Goal: Task Accomplishment & Management: Use online tool/utility

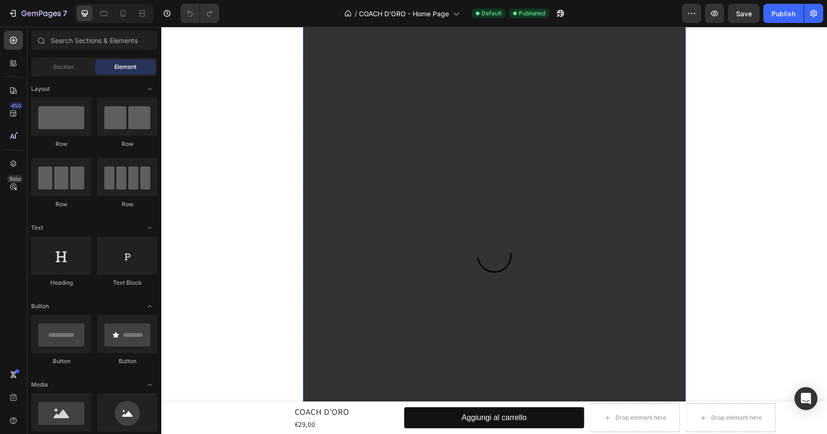
scroll to position [23, 0]
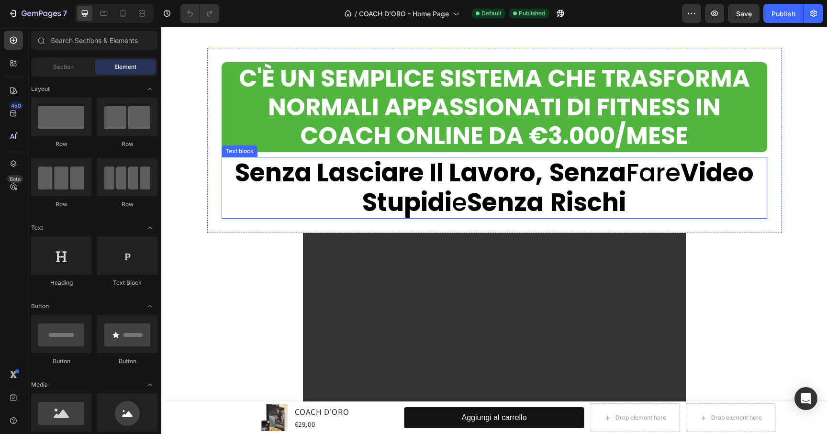
click at [389, 193] on strong "Video Stupidi" at bounding box center [558, 187] width 392 height 65
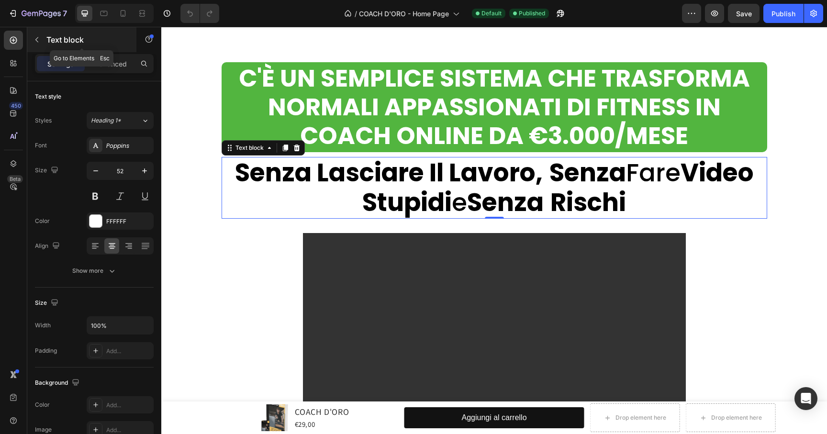
click at [33, 33] on button "button" at bounding box center [36, 39] width 15 height 15
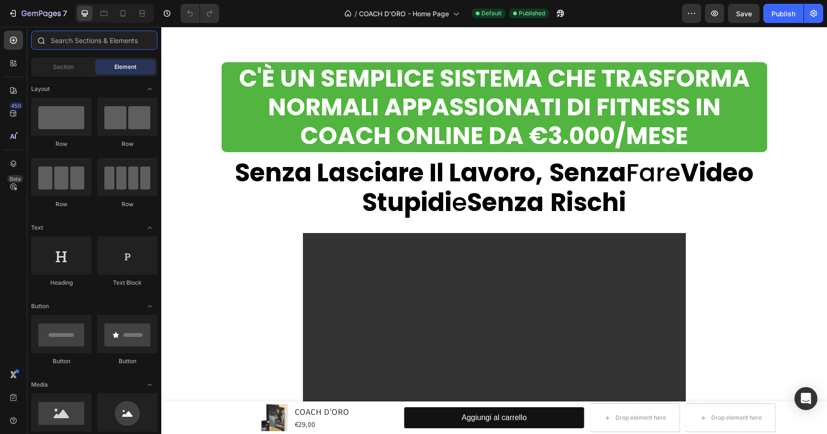
click at [76, 47] on input "text" at bounding box center [94, 40] width 126 height 19
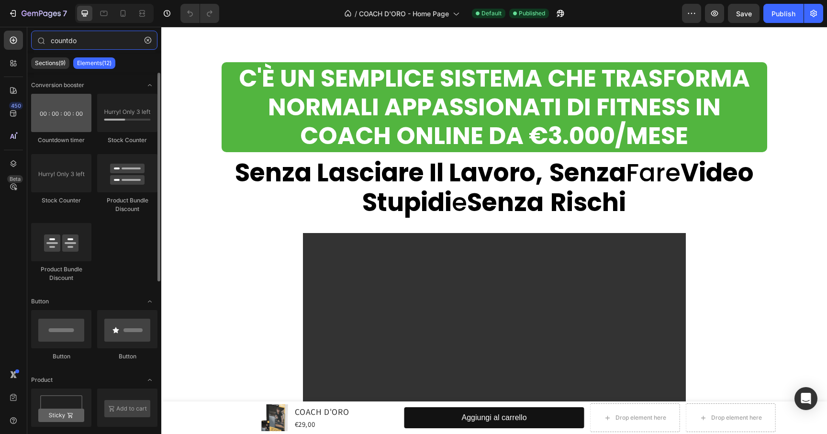
type input "countdo"
click at [54, 121] on div at bounding box center [61, 113] width 60 height 38
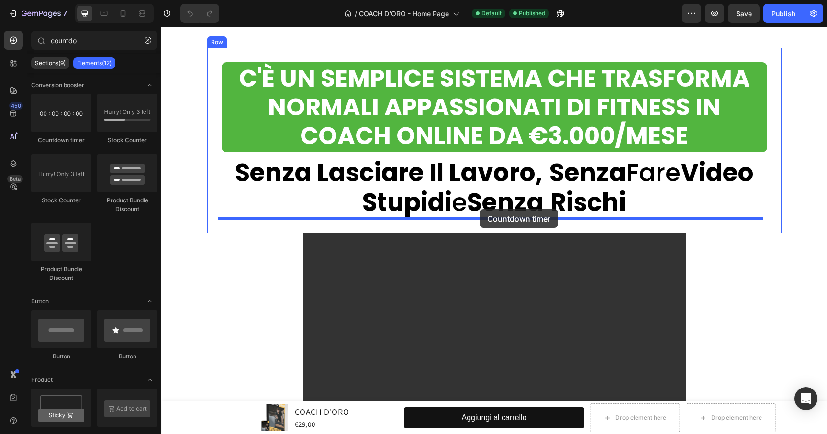
drag, startPoint x: 218, startPoint y: 146, endPoint x: 480, endPoint y: 211, distance: 270.0
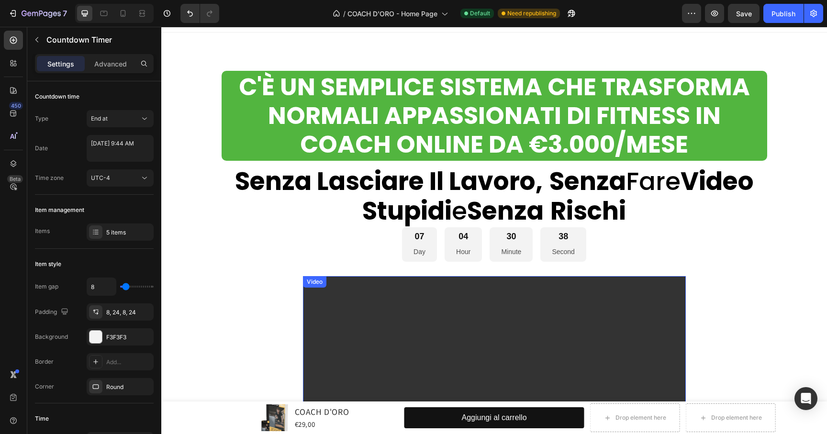
scroll to position [8, 0]
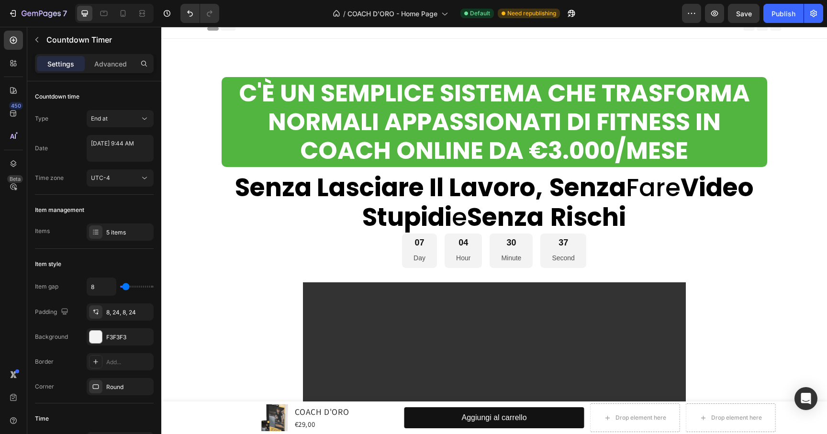
click at [503, 245] on div "30" at bounding box center [511, 242] width 20 height 11
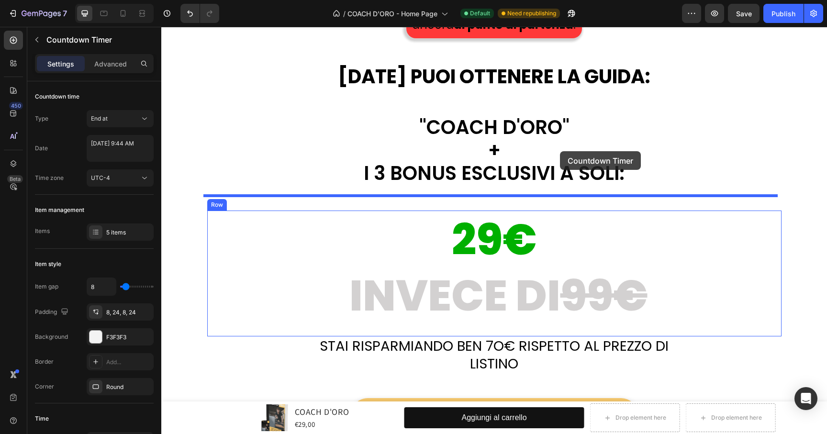
scroll to position [17425, 0]
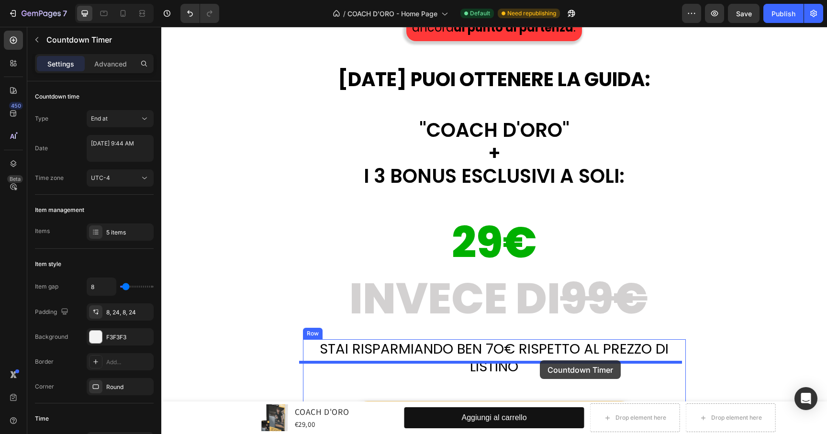
drag, startPoint x: 493, startPoint y: 252, endPoint x: 540, endPoint y: 361, distance: 118.4
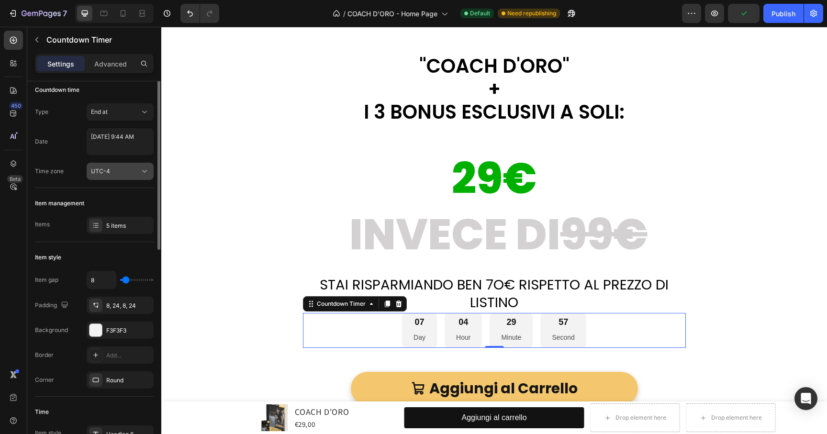
scroll to position [0, 0]
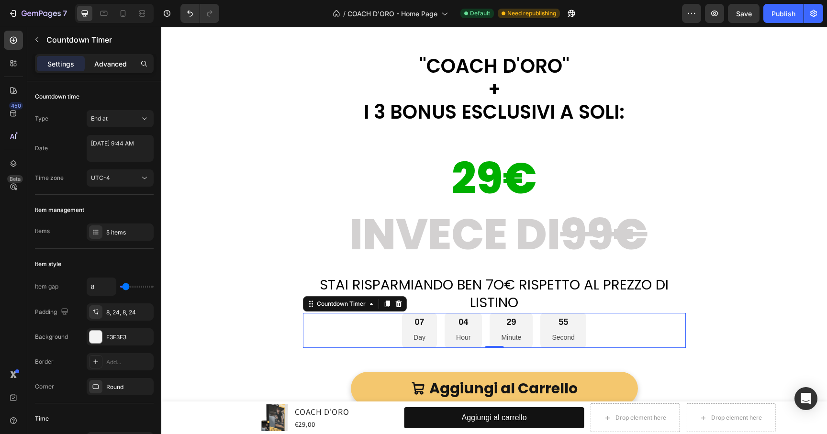
click at [113, 65] on p "Advanced" at bounding box center [110, 64] width 33 height 10
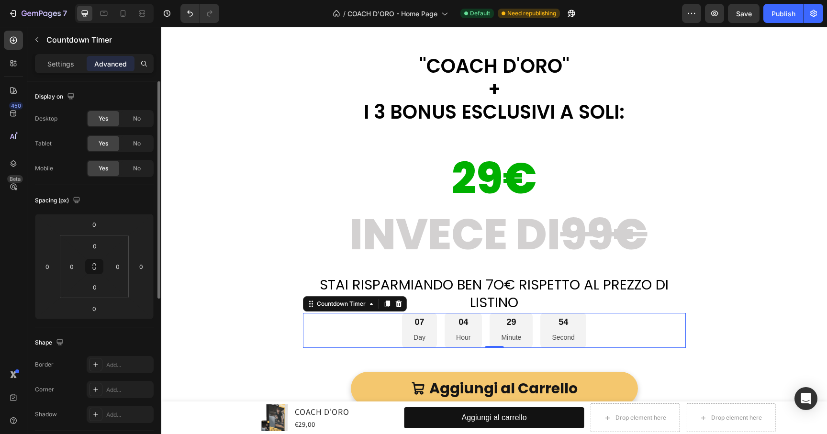
scroll to position [284, 0]
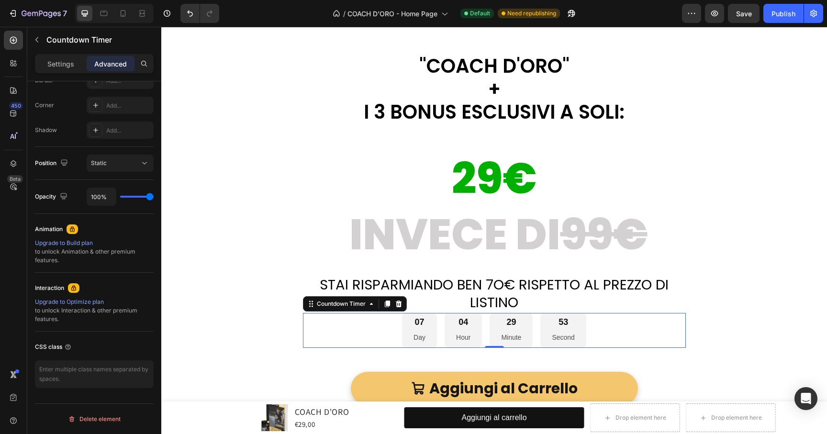
click at [422, 332] on p "Day" at bounding box center [420, 338] width 12 height 12
click at [421, 332] on p "Day" at bounding box center [420, 338] width 12 height 12
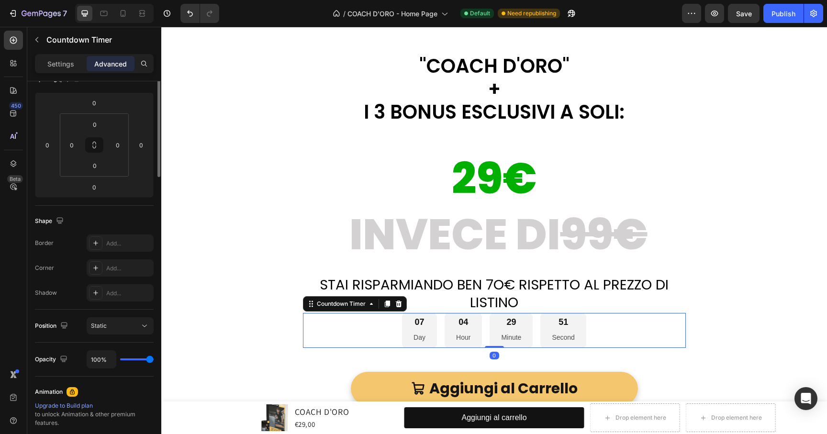
scroll to position [0, 0]
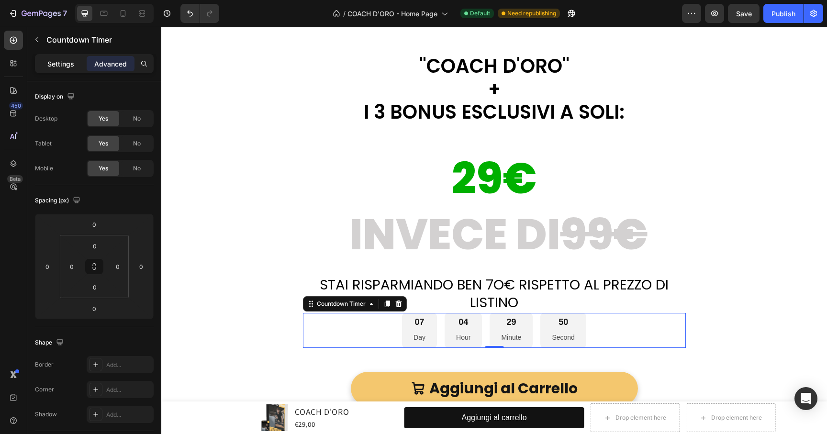
click at [61, 60] on p "Settings" at bounding box center [60, 64] width 27 height 10
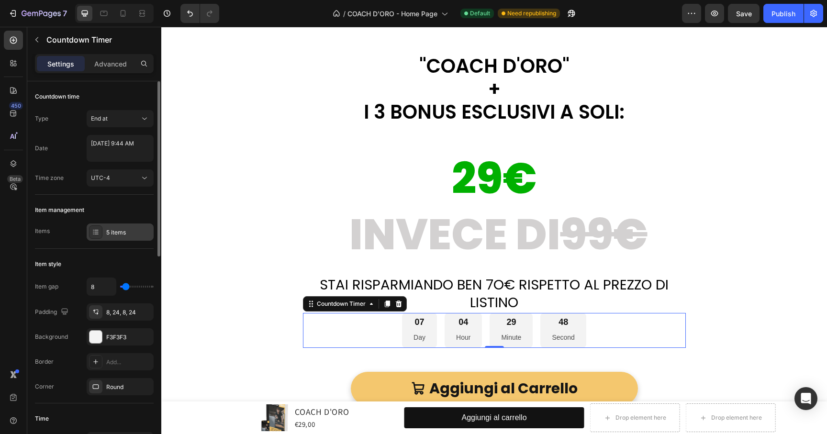
click at [104, 230] on div "5 items" at bounding box center [120, 232] width 67 height 17
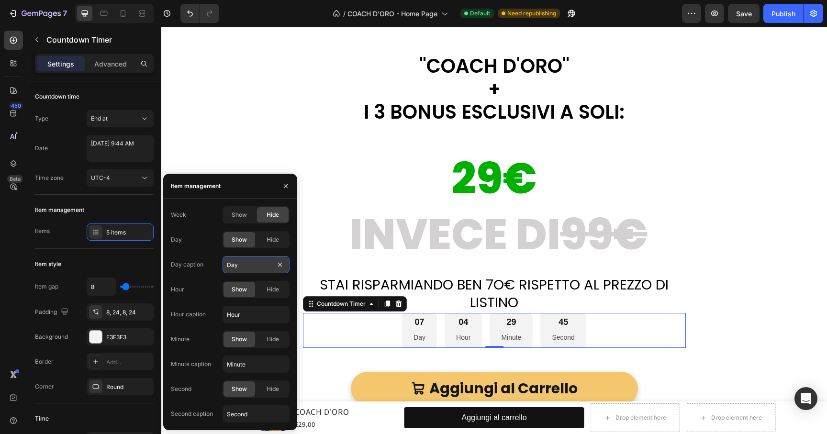
click at [250, 266] on input "Day" at bounding box center [256, 264] width 67 height 17
type input "Giorni"
click at [264, 236] on div "Hide" at bounding box center [273, 239] width 32 height 15
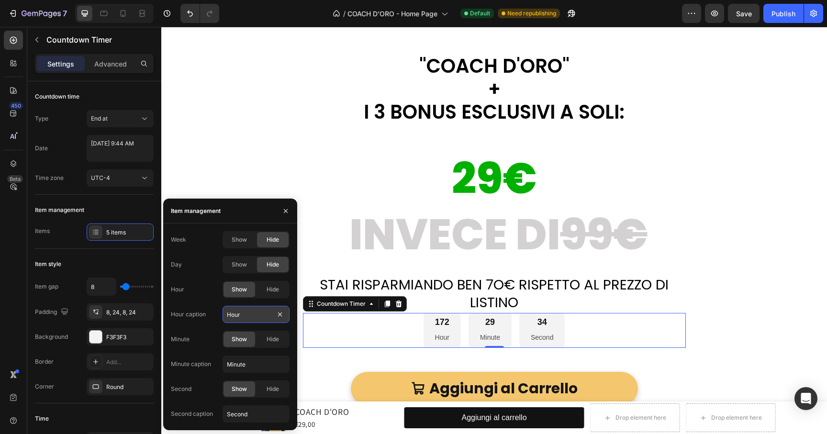
click at [248, 314] on input "Hour" at bounding box center [256, 314] width 67 height 17
type input "Ore"
click at [246, 370] on input "Minute" at bounding box center [256, 364] width 67 height 17
type input "Minuti"
click at [250, 408] on input "Second" at bounding box center [256, 414] width 67 height 17
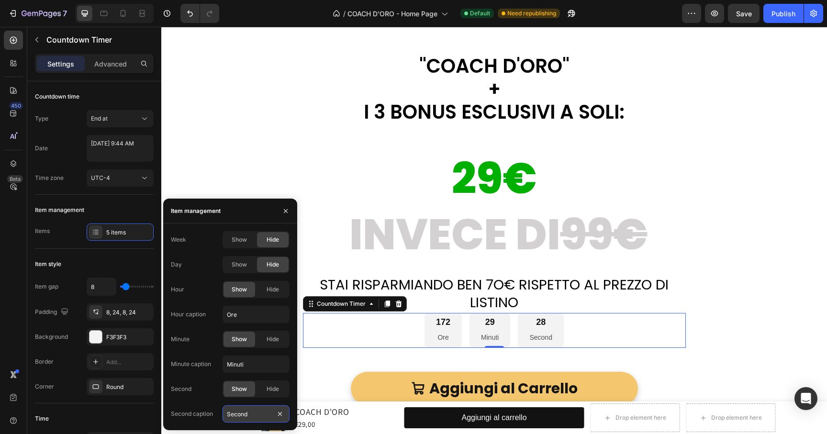
click at [265, 410] on input "Second" at bounding box center [256, 414] width 67 height 17
click at [264, 411] on input "Second" at bounding box center [256, 414] width 67 height 17
type input "Secondi"
click at [288, 211] on icon "button" at bounding box center [286, 211] width 8 height 8
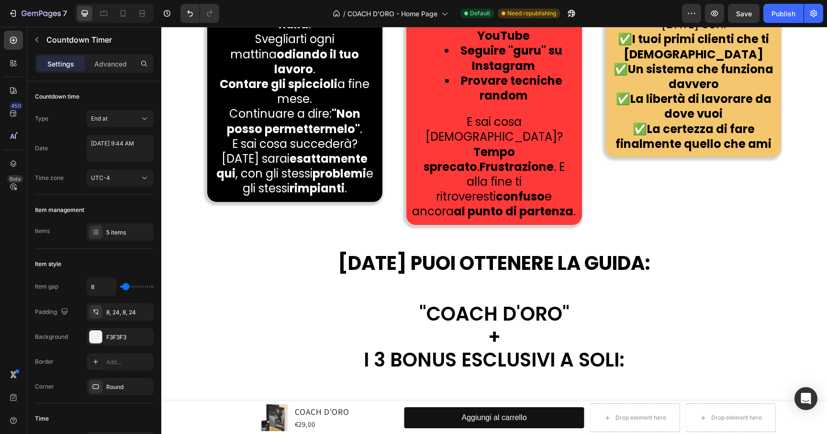
scroll to position [17613, 0]
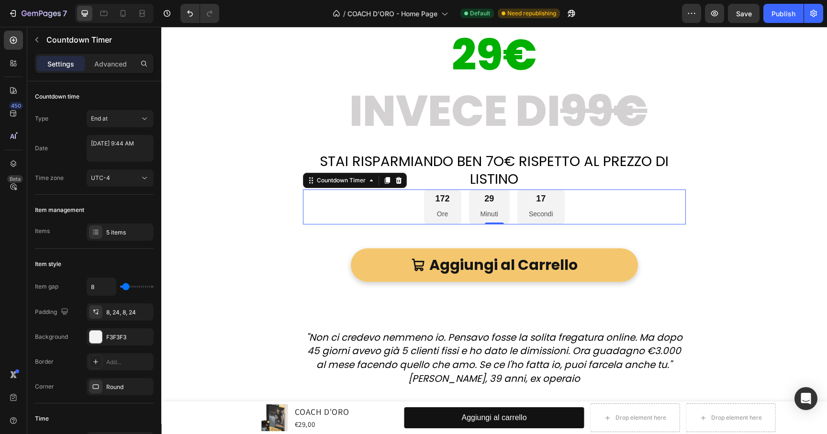
click at [438, 193] on div "172" at bounding box center [443, 198] width 14 height 11
select select "9"
select select "44"
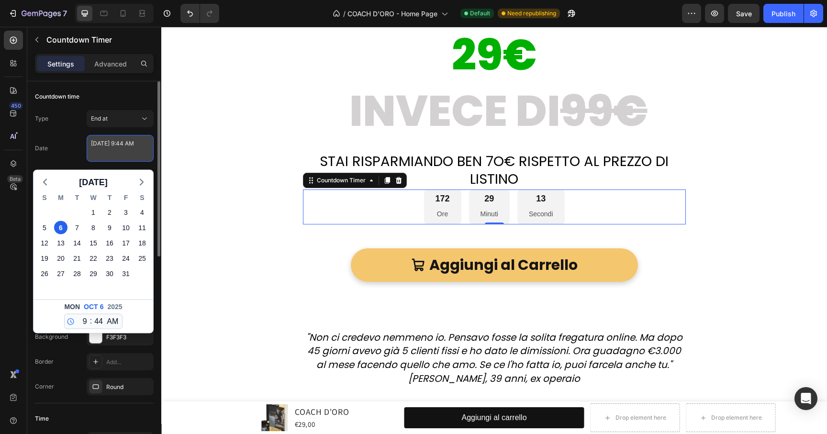
click at [118, 149] on textarea "[DATE] 9:44 AM" at bounding box center [120, 148] width 67 height 27
click at [74, 142] on div "Date [DATE] 9:44 AM [DATE] S M T W T F S 28 29 30 1 2 3 4 5 6 7 8 9 10 11 12 13…" at bounding box center [94, 148] width 119 height 27
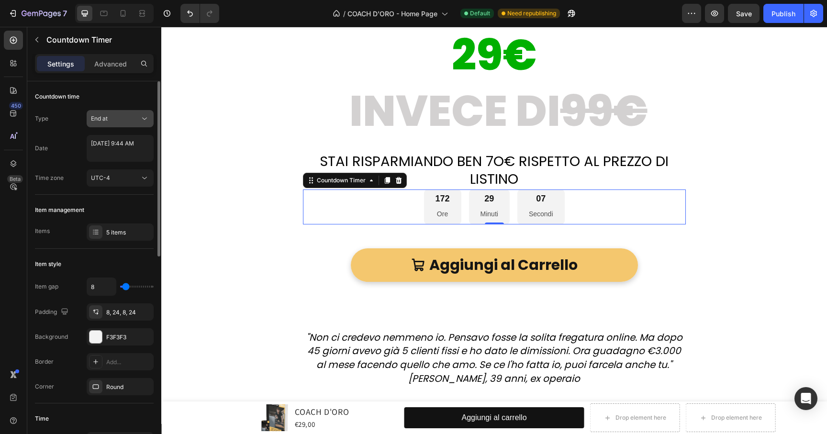
click at [118, 116] on div "End at" at bounding box center [115, 118] width 49 height 9
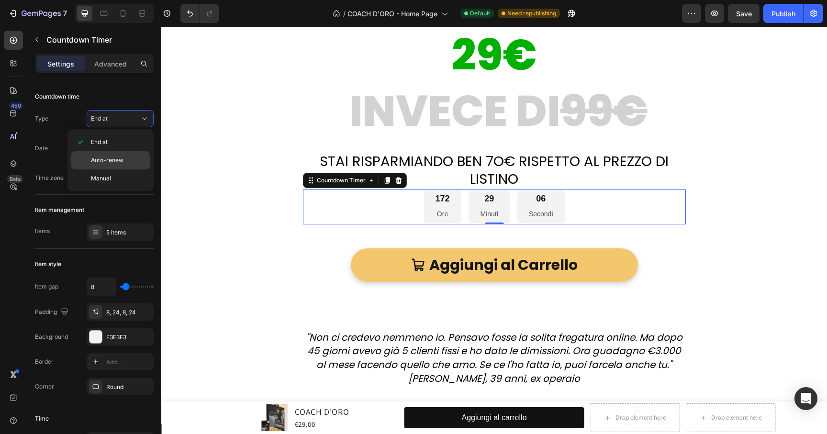
click at [117, 167] on div "Auto-renew" at bounding box center [110, 160] width 79 height 18
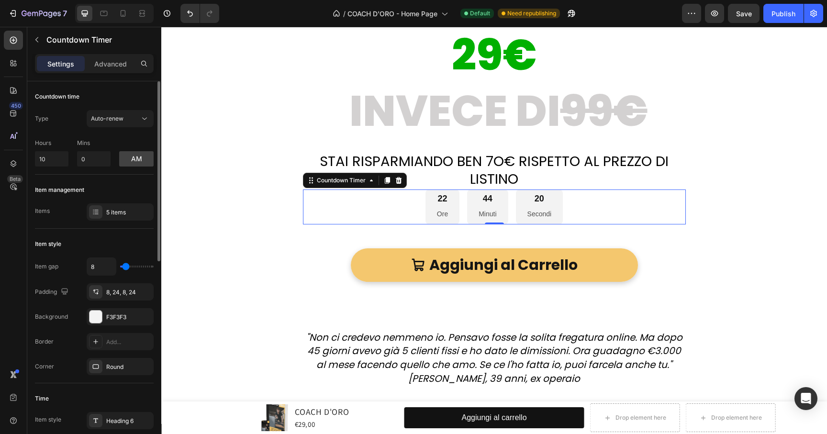
type input "15"
type input "16"
type input "17"
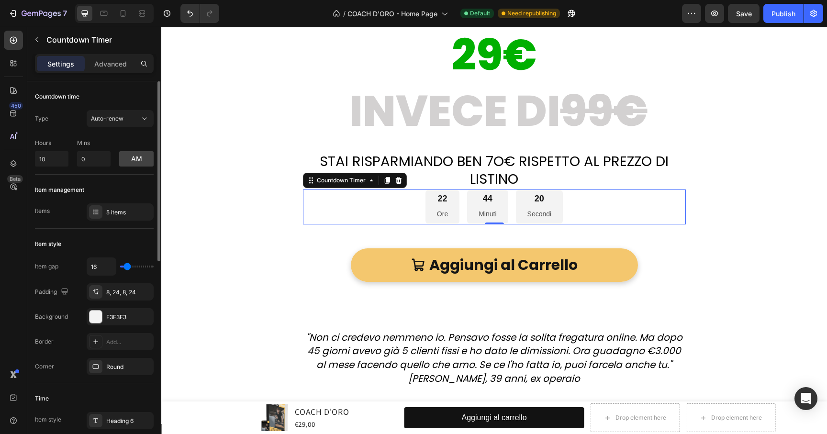
type input "17"
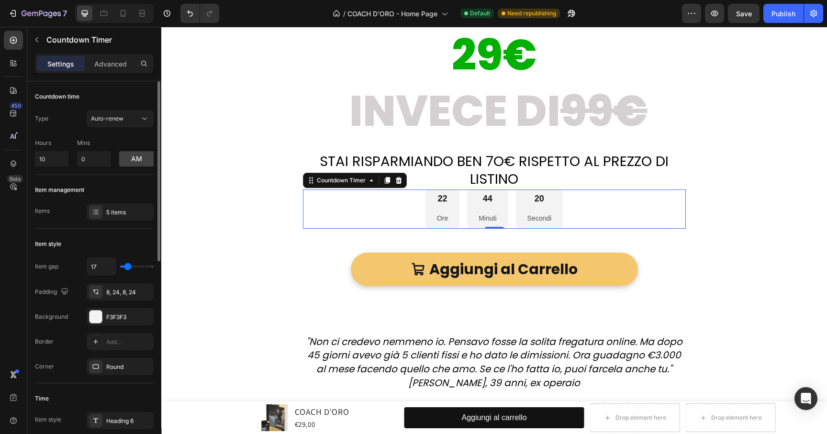
type input "18"
type input "16"
type input "15"
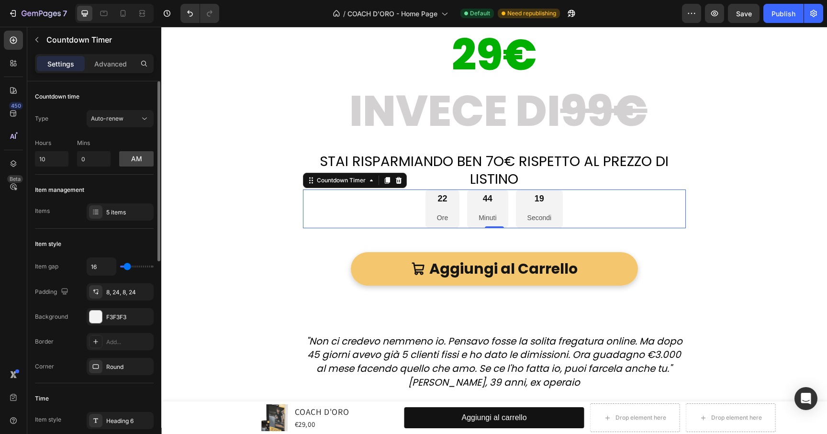
type input "15"
type input "14"
type input "13"
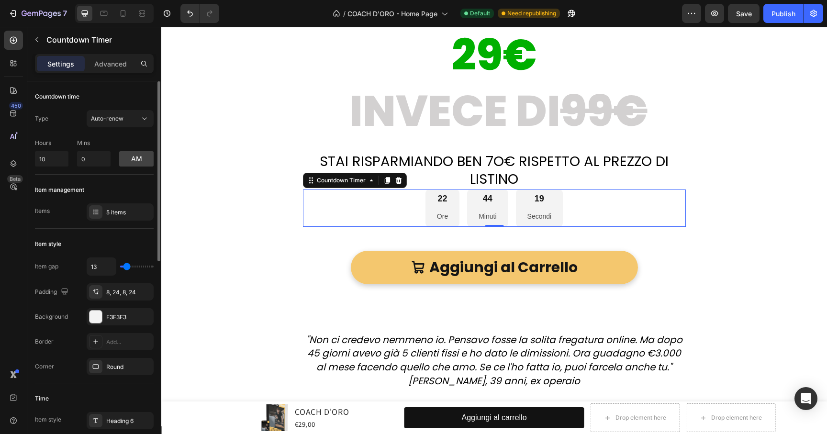
type input "10"
type input "9"
type input "8"
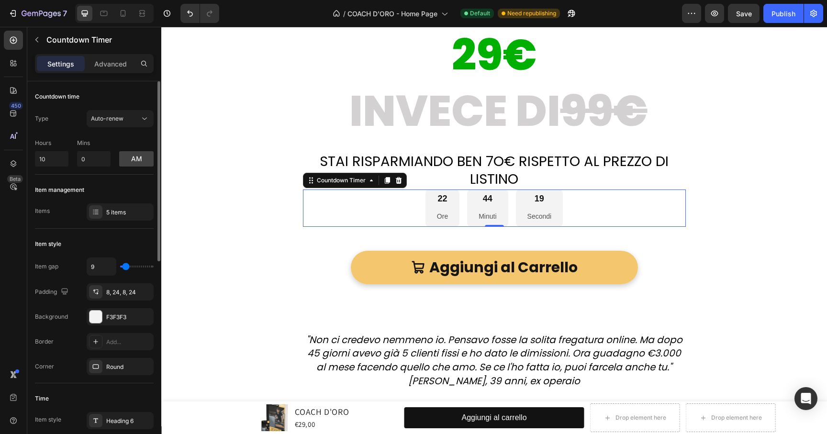
type input "8"
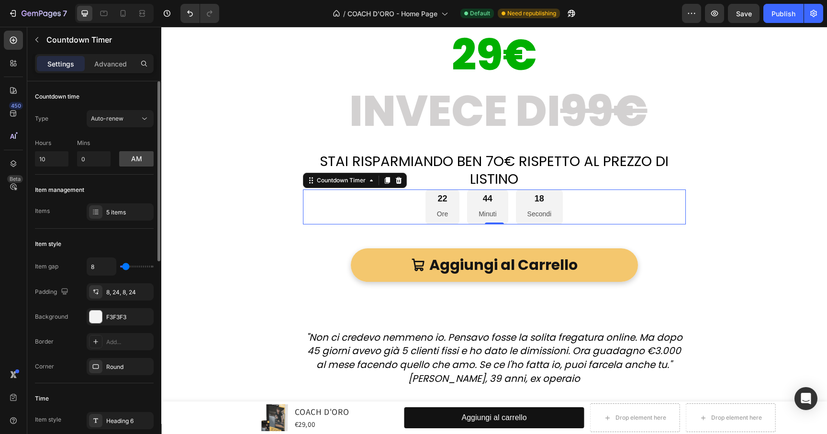
type input "7"
type input "8"
type input "9"
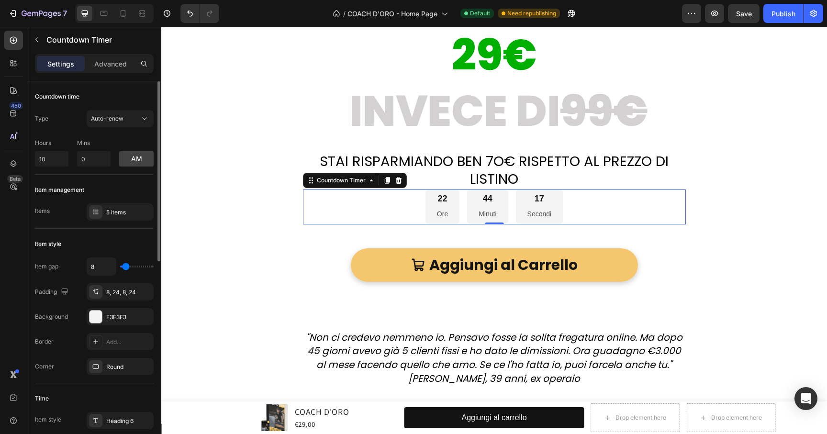
type input "9"
type input "8"
click at [125, 268] on input "range" at bounding box center [137, 267] width 34 height 2
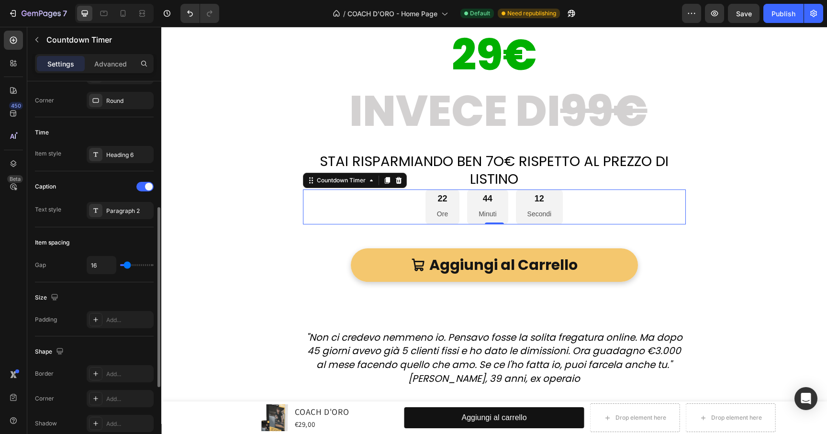
type input "23"
type input "27"
type input "28"
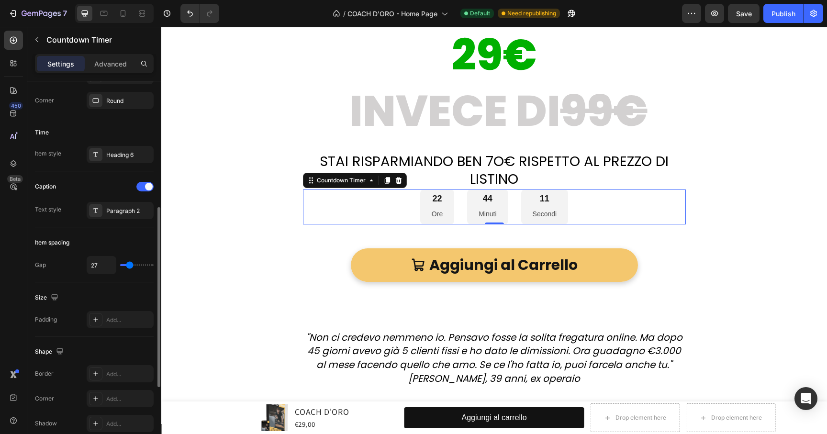
type input "28"
type input "30"
type input "31"
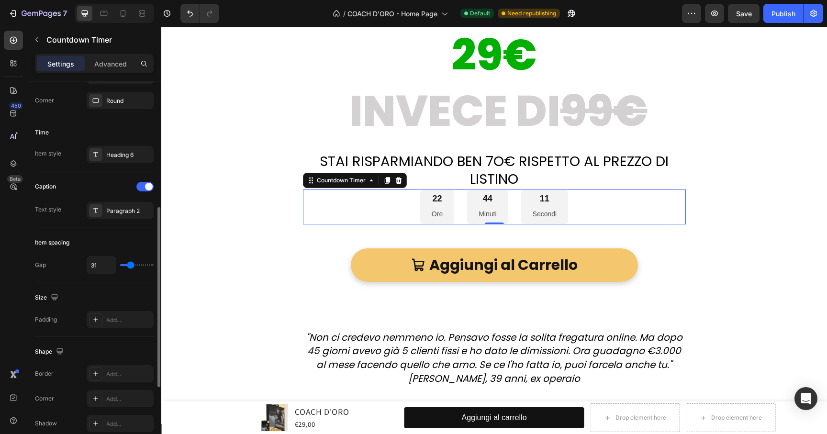
type input "32"
type input "35"
type input "36"
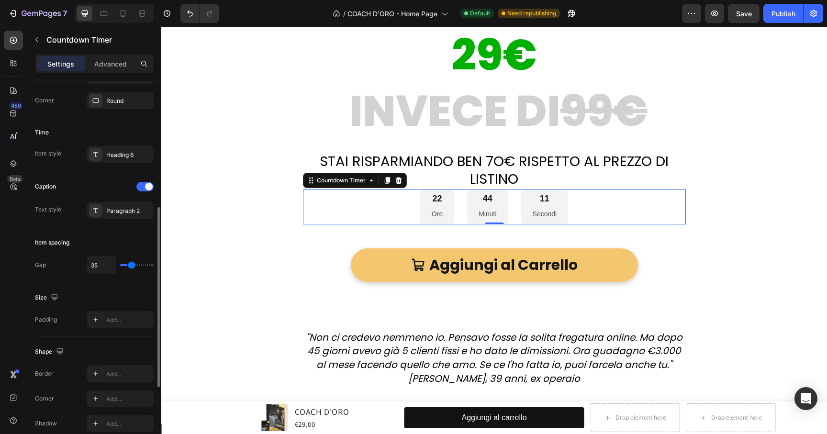
type input "36"
type input "37"
type input "38"
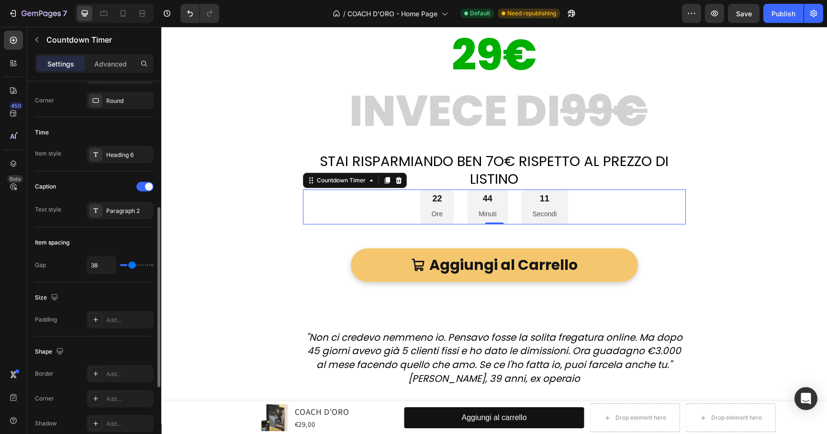
type input "41"
type input "42"
type input "44"
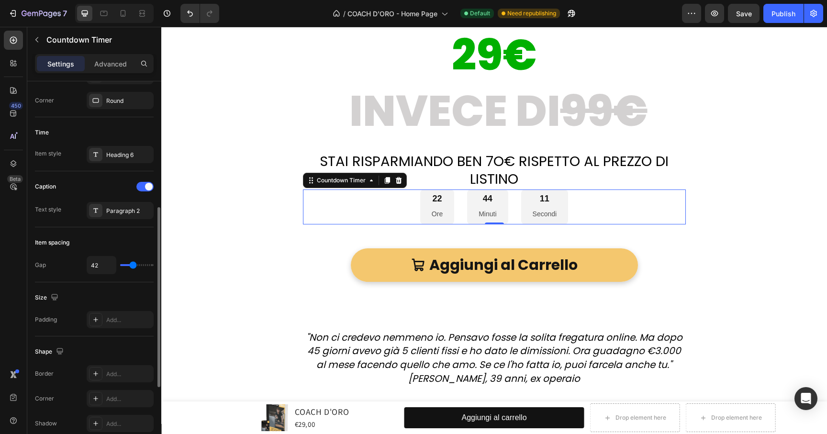
type input "44"
type input "42"
type input "40"
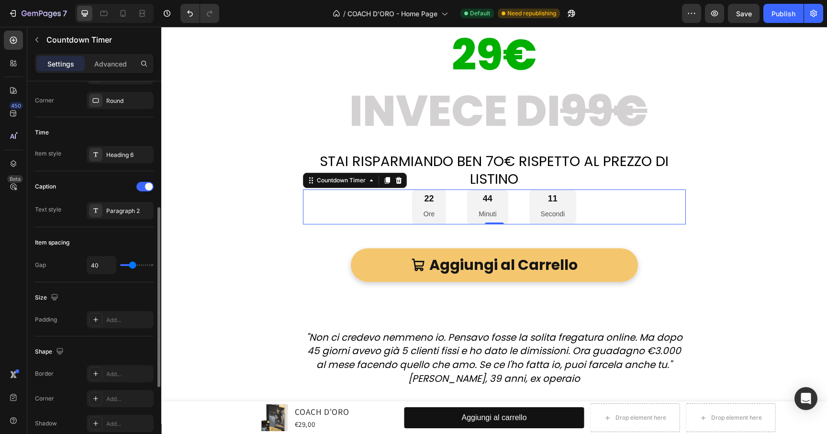
type input "39"
type input "38"
type input "37"
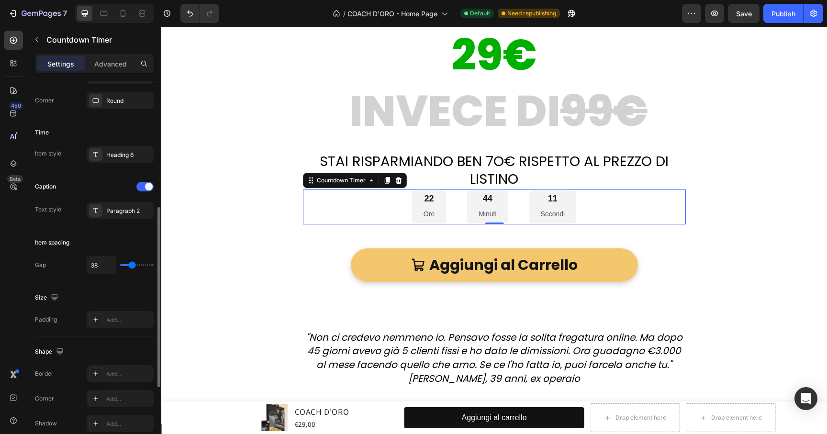
type input "37"
type input "34"
type input "33"
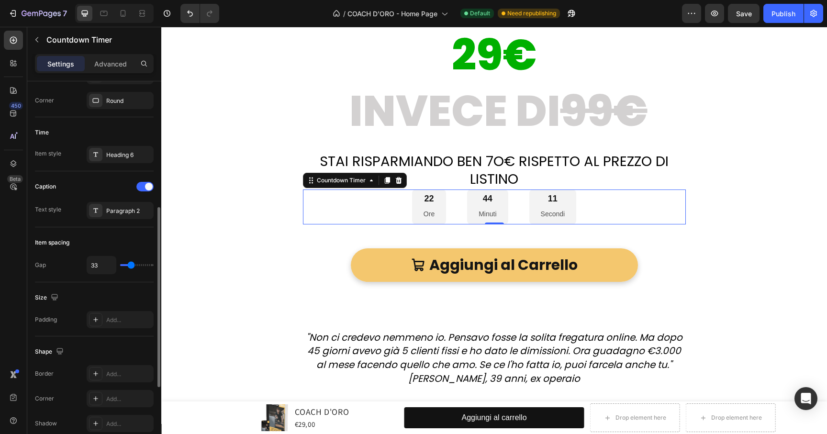
type input "32"
type input "31"
type input "28"
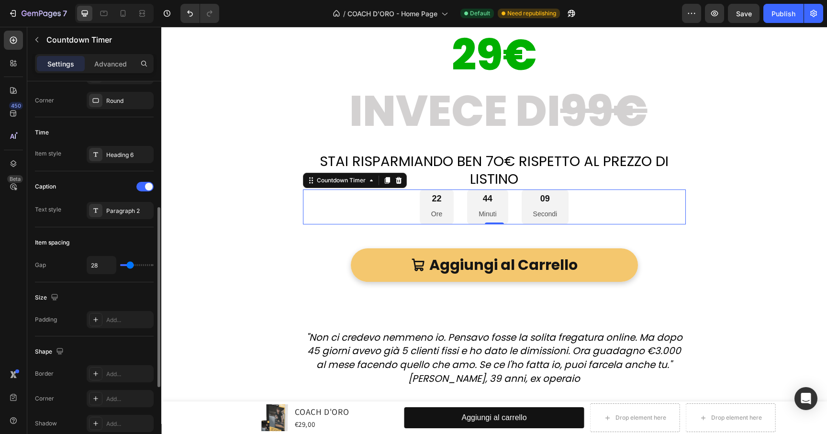
type input "28"
click at [130, 266] on input "range" at bounding box center [137, 265] width 34 height 2
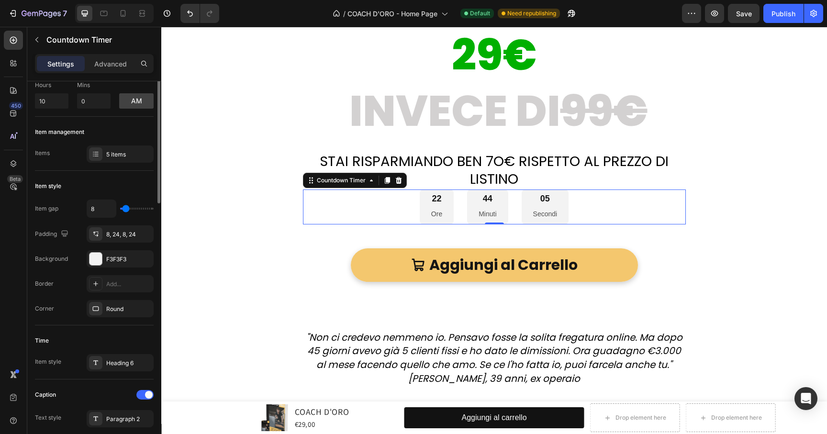
scroll to position [0, 0]
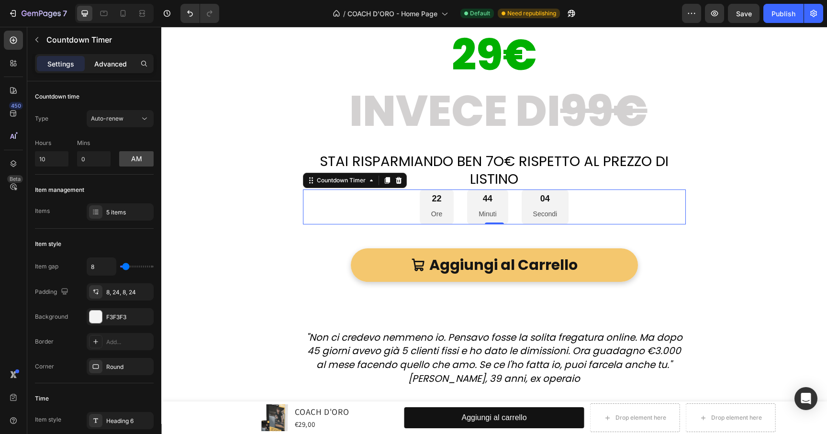
click at [106, 61] on p "Advanced" at bounding box center [110, 64] width 33 height 10
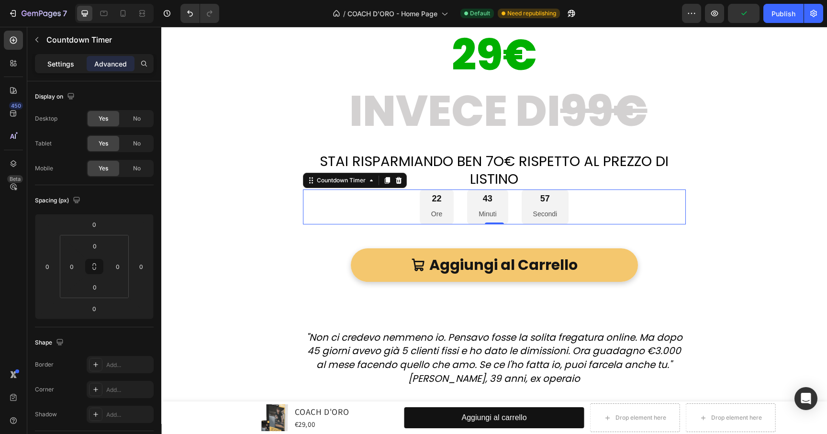
click at [56, 60] on p "Settings" at bounding box center [60, 64] width 27 height 10
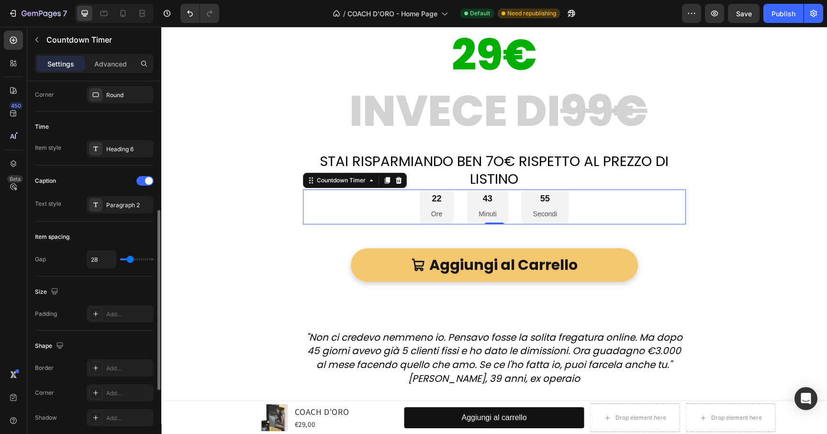
scroll to position [422, 0]
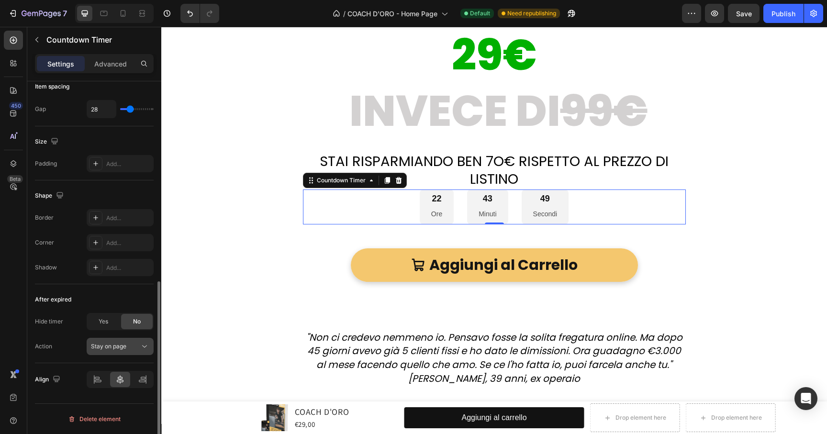
click at [123, 350] on span "Stay on page" at bounding box center [108, 346] width 35 height 7
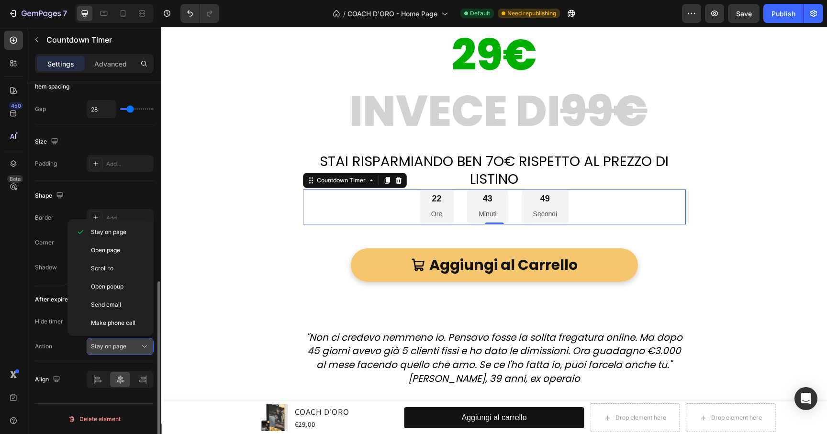
click at [123, 350] on span "Stay on page" at bounding box center [108, 346] width 35 height 7
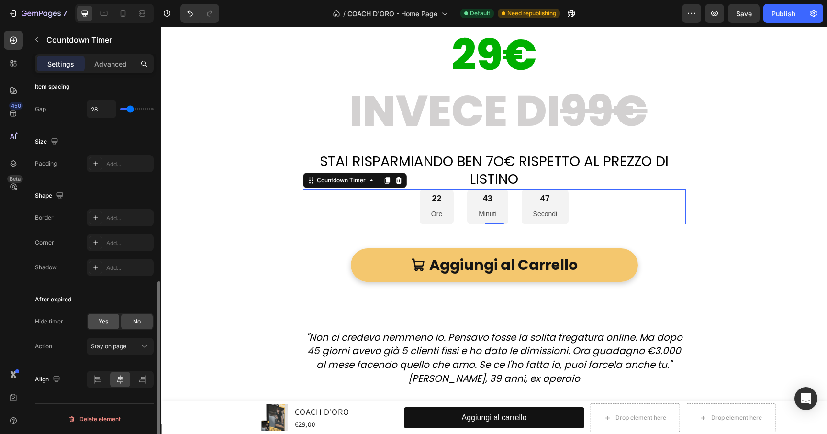
click at [104, 325] on span "Yes" at bounding box center [104, 321] width 10 height 9
click at [128, 323] on div "No" at bounding box center [137, 321] width 32 height 15
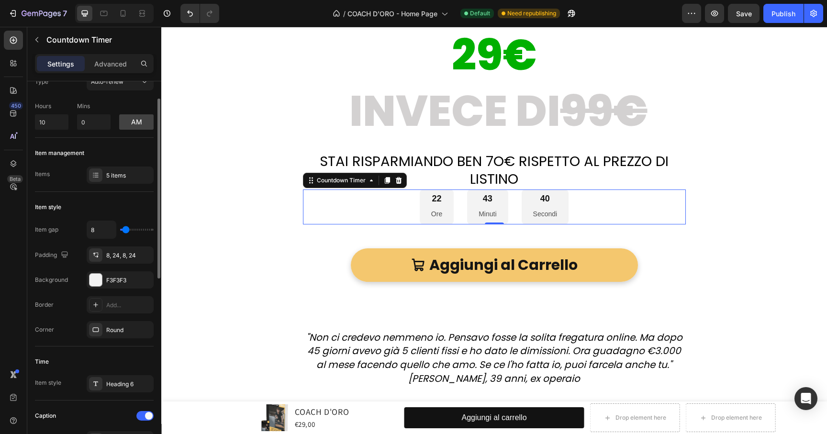
scroll to position [0, 0]
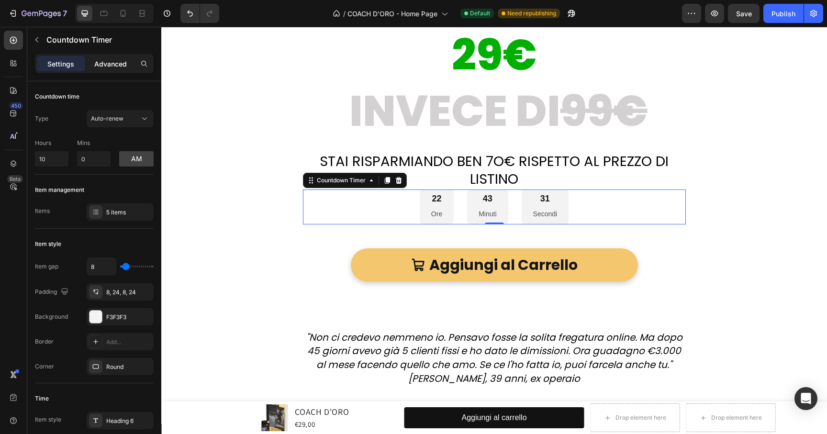
click at [111, 62] on p "Advanced" at bounding box center [110, 64] width 33 height 10
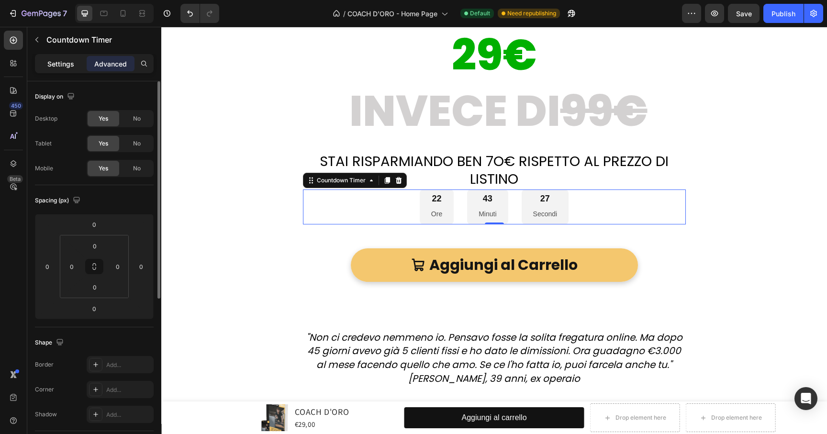
click at [54, 65] on p "Settings" at bounding box center [60, 64] width 27 height 10
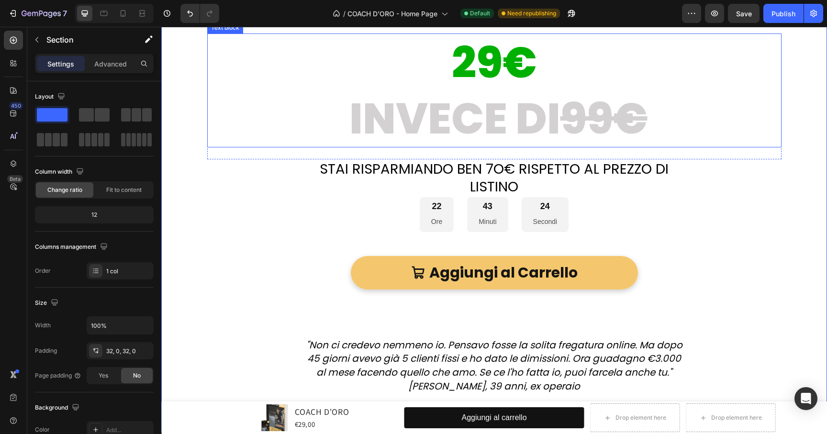
scroll to position [17606, 0]
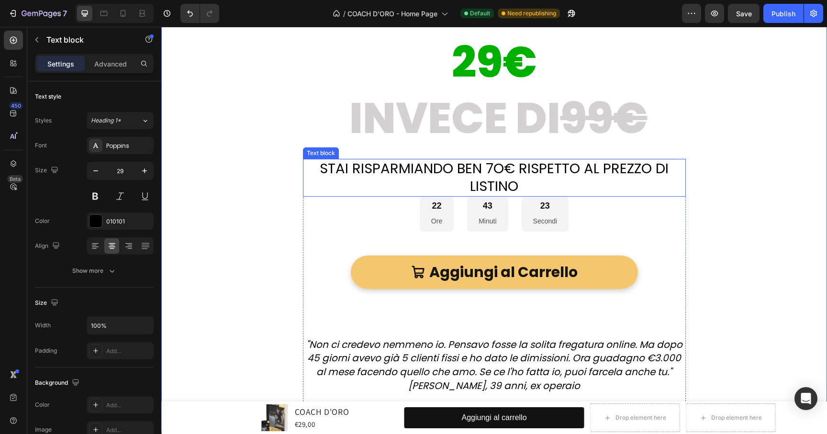
click at [477, 175] on p "STAI RISPARMIANDO BEN 7O€ RISPETTO AL PREZZO DI LISTINO" at bounding box center [494, 178] width 381 height 36
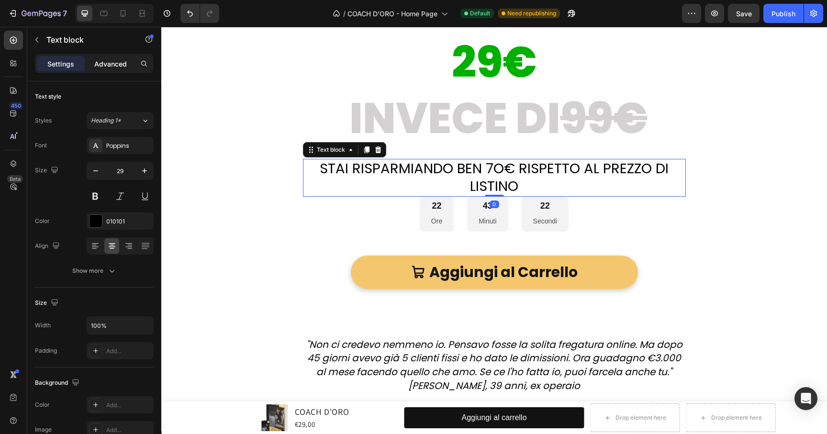
click at [107, 69] on div "Advanced" at bounding box center [111, 63] width 48 height 15
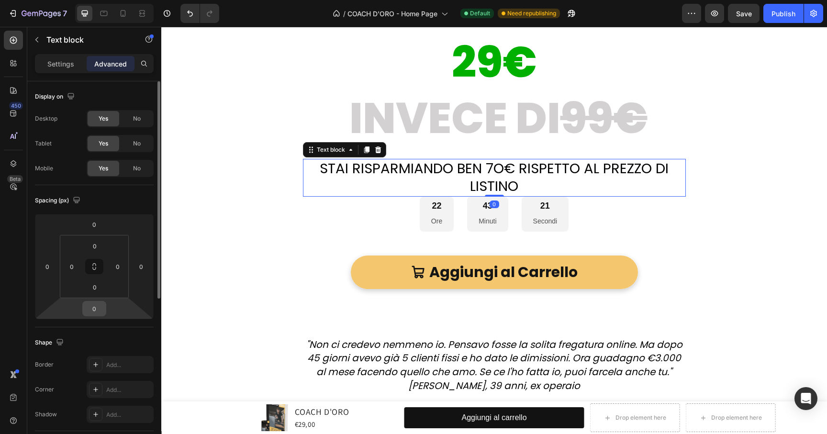
click at [97, 305] on input "0" at bounding box center [94, 309] width 19 height 14
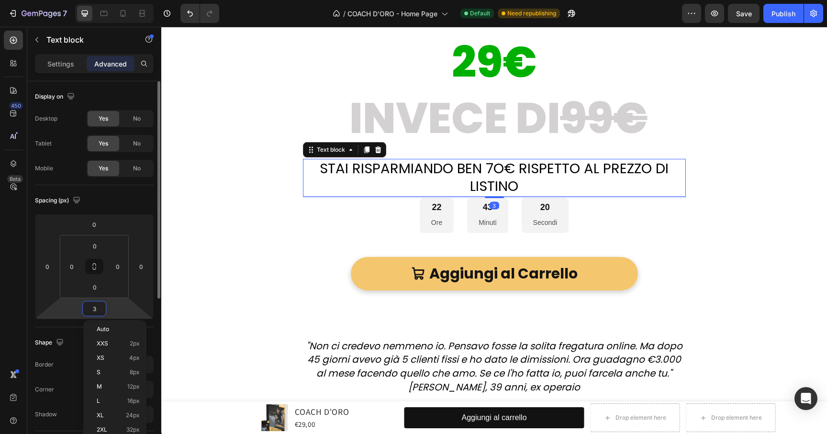
type input "30"
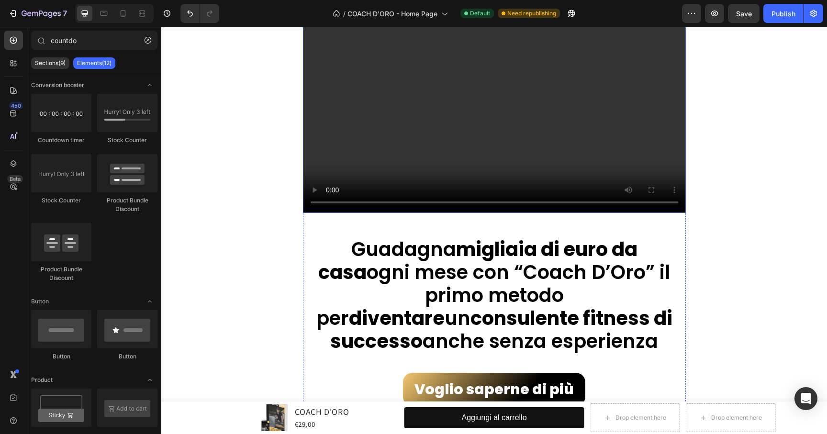
scroll to position [637, 0]
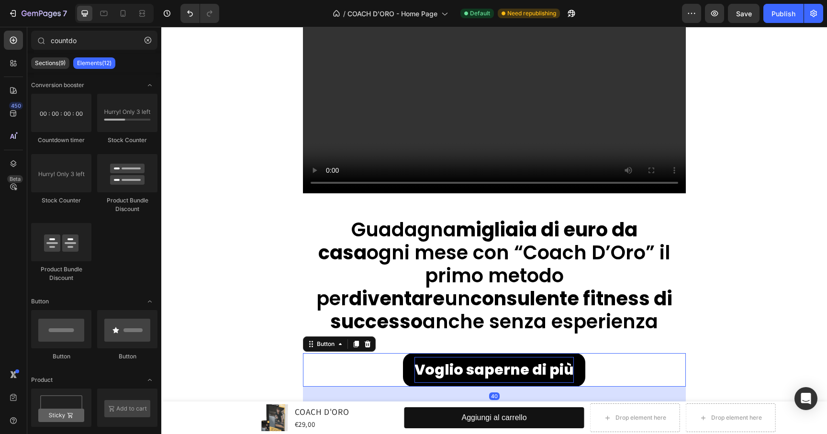
click at [491, 381] on p "Voglio saperne di più" at bounding box center [494, 370] width 159 height 26
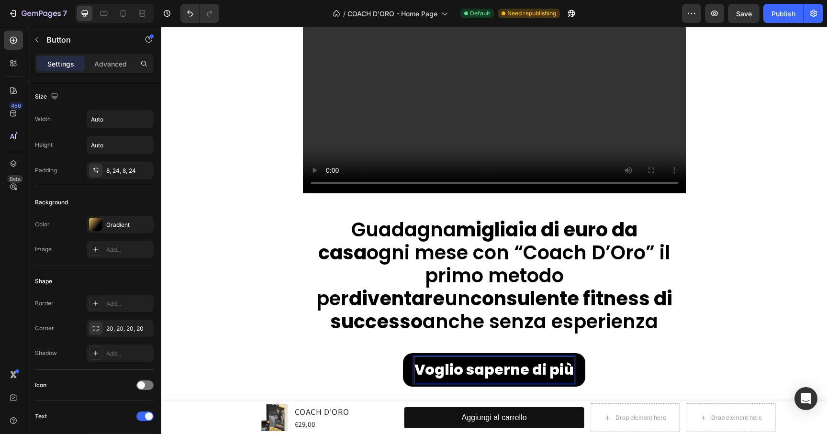
click at [497, 367] on p "Voglio saperne di più" at bounding box center [494, 370] width 159 height 26
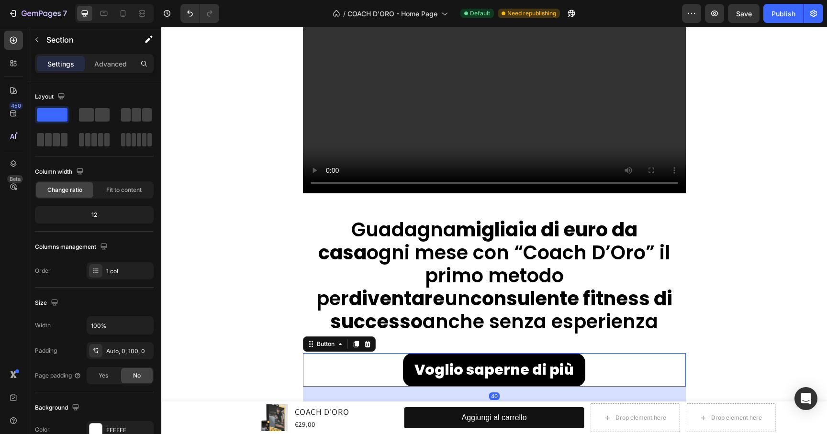
click at [572, 377] on link "Voglio saperne di più" at bounding box center [494, 370] width 182 height 34
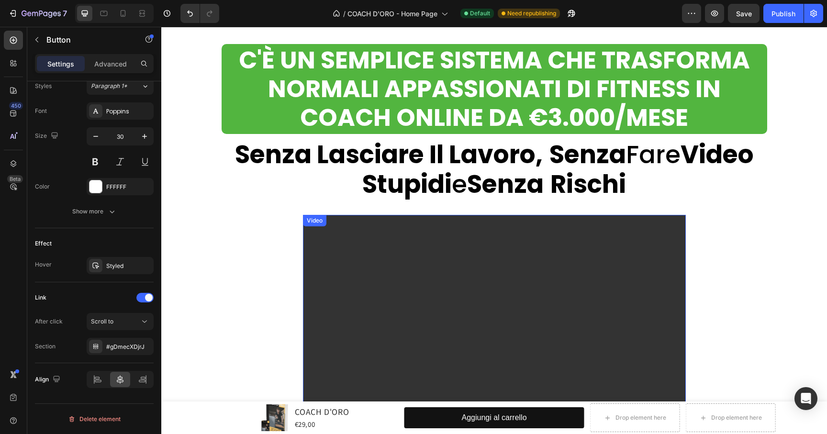
scroll to position [40, 0]
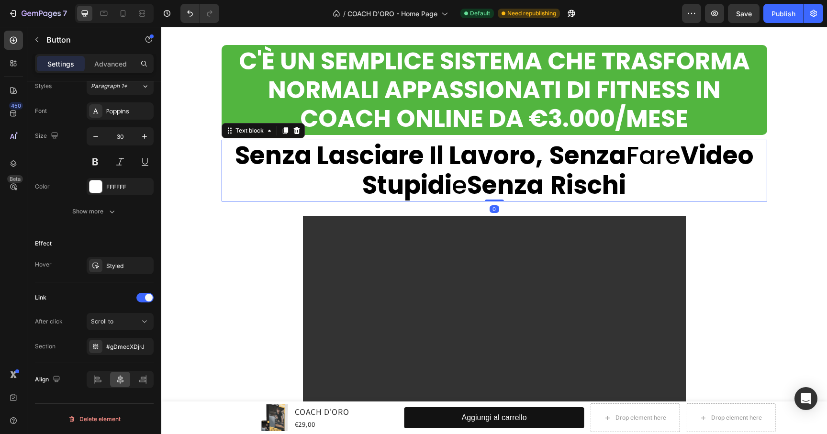
click at [534, 183] on strong "Senza" at bounding box center [505, 185] width 77 height 35
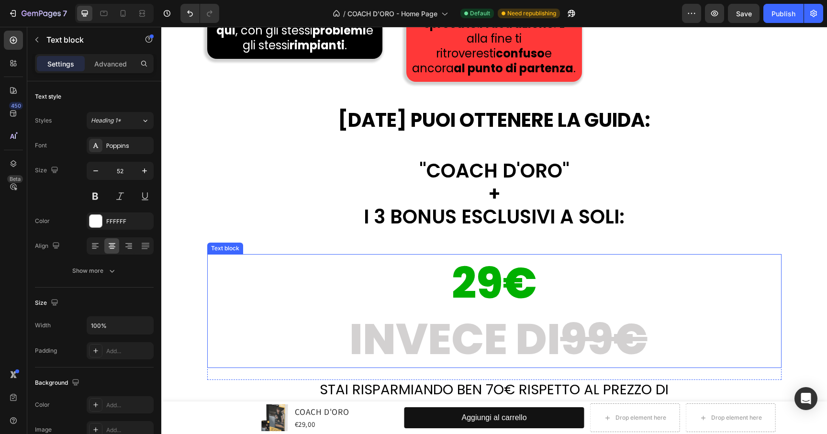
scroll to position [17812, 0]
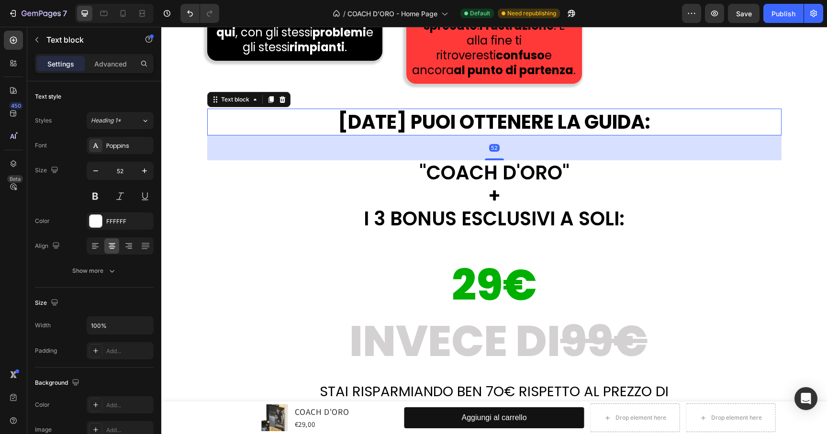
click at [519, 110] on p "[DATE] PUOI OTTENERE LA GUIDA:" at bounding box center [494, 122] width 573 height 25
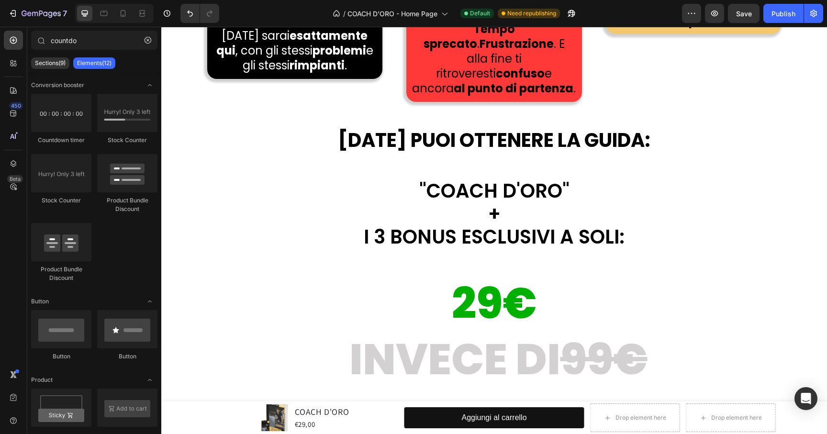
scroll to position [0, 0]
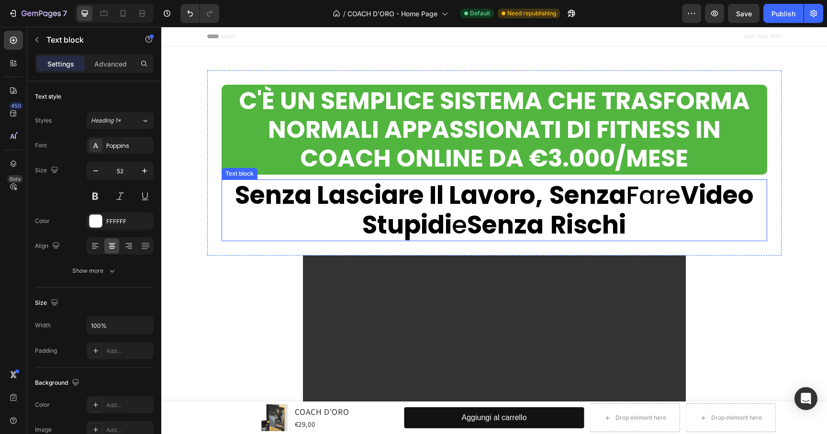
click at [515, 211] on strong "Senza" at bounding box center [505, 224] width 77 height 35
click at [280, 175] on div at bounding box center [285, 170] width 11 height 11
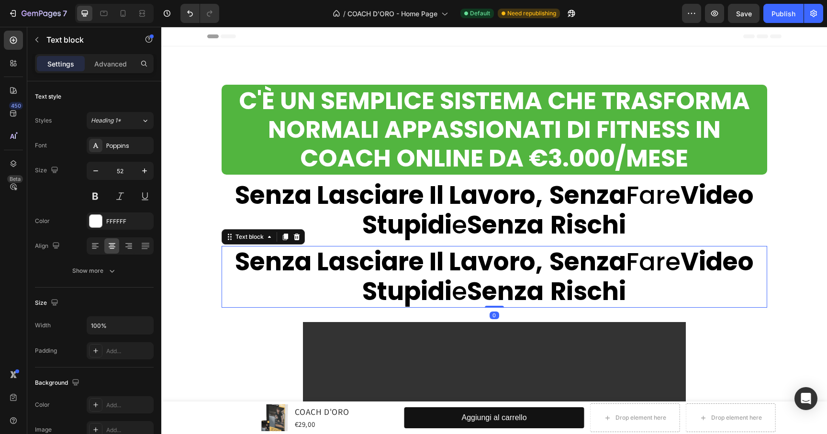
click at [557, 281] on strong "Rischi" at bounding box center [589, 291] width 76 height 35
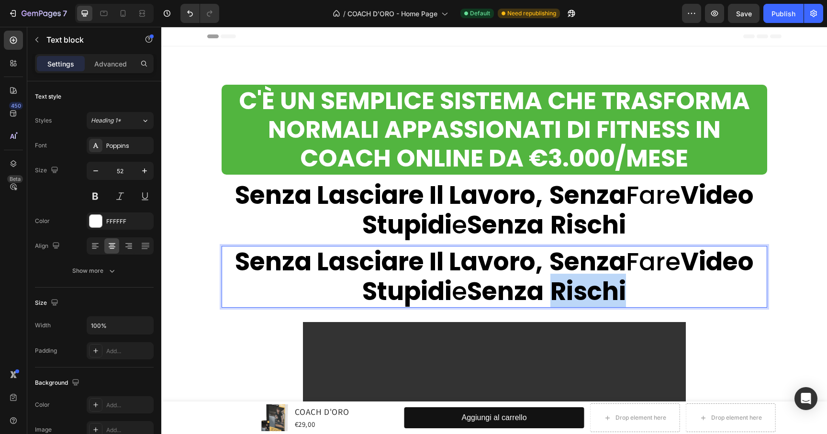
click at [557, 281] on strong "Rischi" at bounding box center [589, 291] width 76 height 35
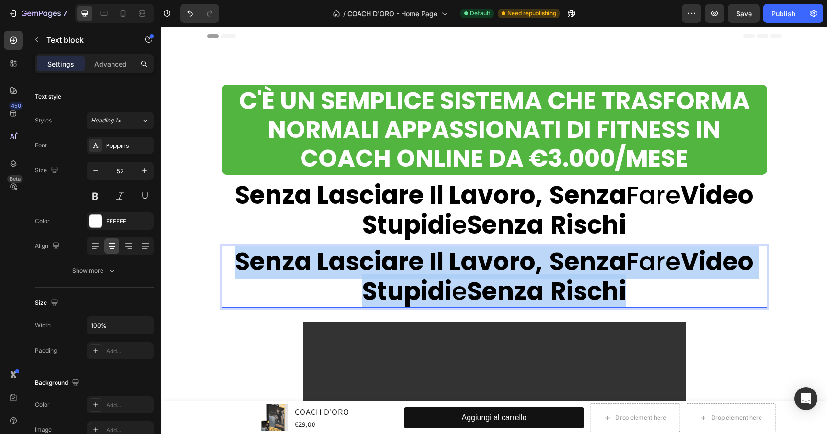
click at [557, 281] on strong "Rischi" at bounding box center [589, 291] width 76 height 35
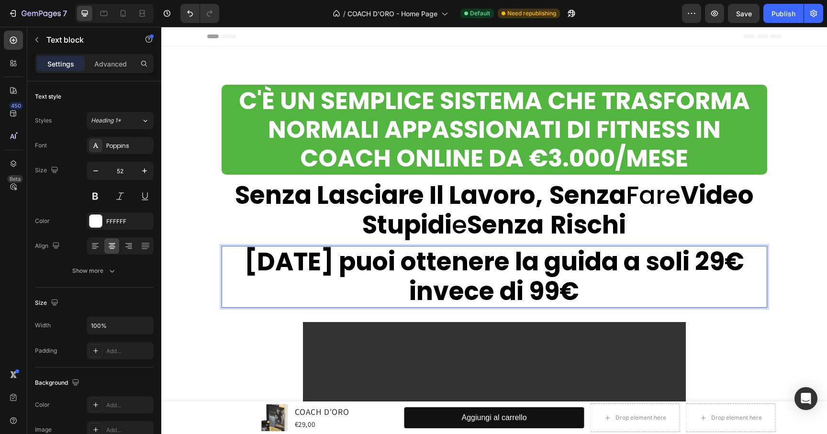
click at [606, 275] on strong "[DATE] puoi ottenere la guida a soli 29€ invece di 99€" at bounding box center [495, 276] width 500 height 65
click at [614, 299] on p "[DATE] puoi ottenere la guida a soli 29€ invece di 99€" at bounding box center [495, 277] width 544 height 60
click at [604, 268] on strong "[DATE] puoi ottenere la guida a soli 29€ invece di 99€" at bounding box center [495, 276] width 500 height 65
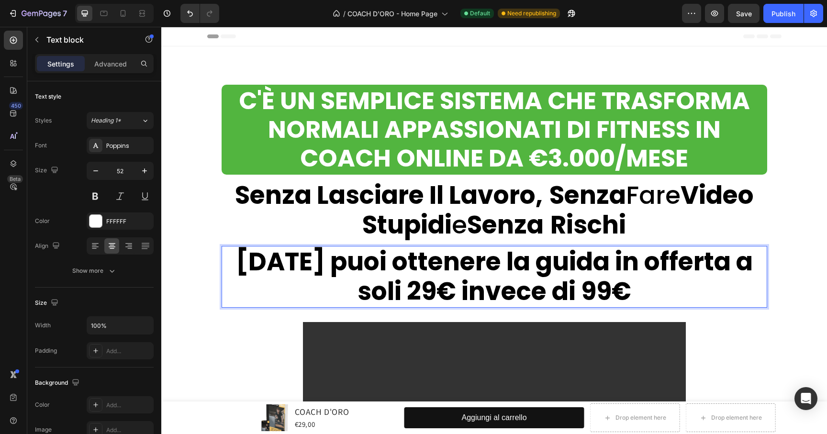
click at [597, 292] on strong "[DATE] puoi ottenere la guida in offerta a soli 29€ invece di 99€" at bounding box center [494, 276] width 517 height 65
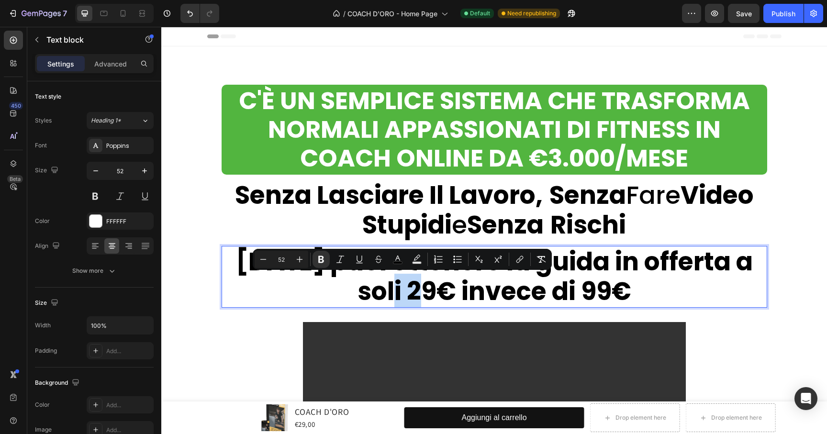
drag, startPoint x: 378, startPoint y: 293, endPoint x: 417, endPoint y: 293, distance: 38.3
click at [419, 293] on strong "[DATE] puoi ottenere la guida in offerta a soli 29€ invece di 99€" at bounding box center [494, 276] width 517 height 65
click at [99, 223] on div at bounding box center [96, 221] width 12 height 12
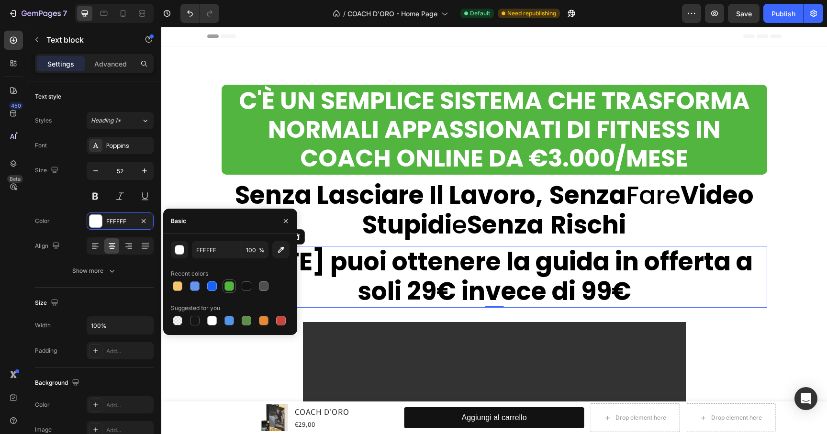
click at [231, 291] on div at bounding box center [230, 287] width 10 height 10
type input "52B53F"
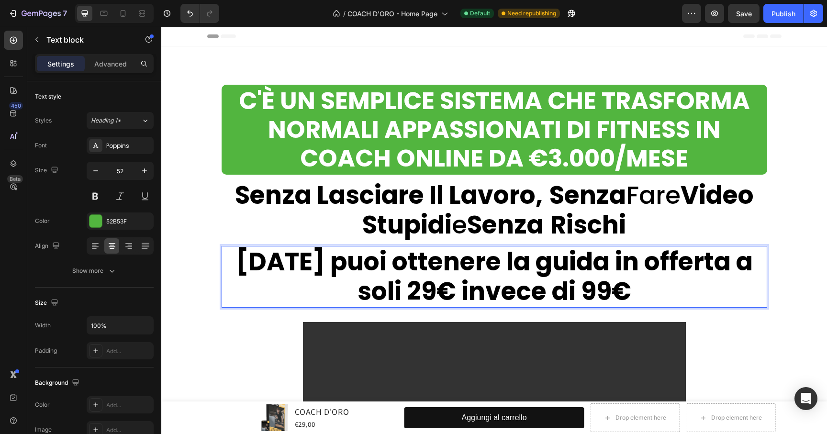
click at [411, 293] on strong "[DATE] puoi ottenere la guida in offerta a soli 29€ invece di 99€" at bounding box center [494, 276] width 517 height 65
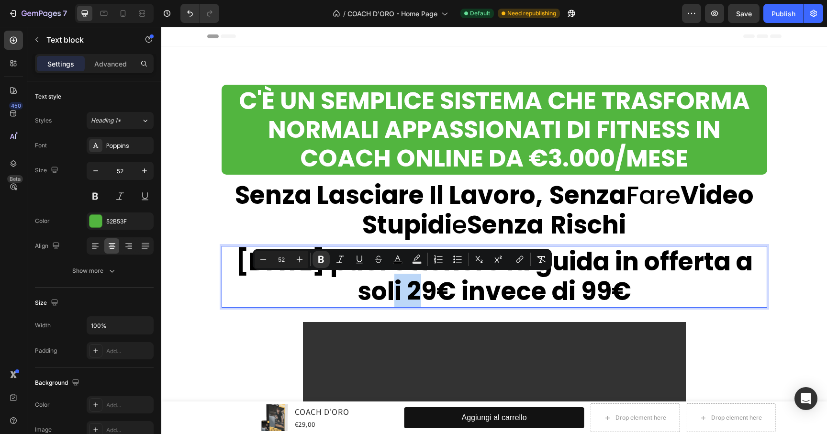
drag, startPoint x: 386, startPoint y: 294, endPoint x: 420, endPoint y: 296, distance: 33.6
click at [420, 296] on p "[DATE] puoi ottenere la guida in offerta a soli 29€ invece di 99€" at bounding box center [495, 277] width 544 height 60
click at [94, 223] on div at bounding box center [96, 221] width 12 height 12
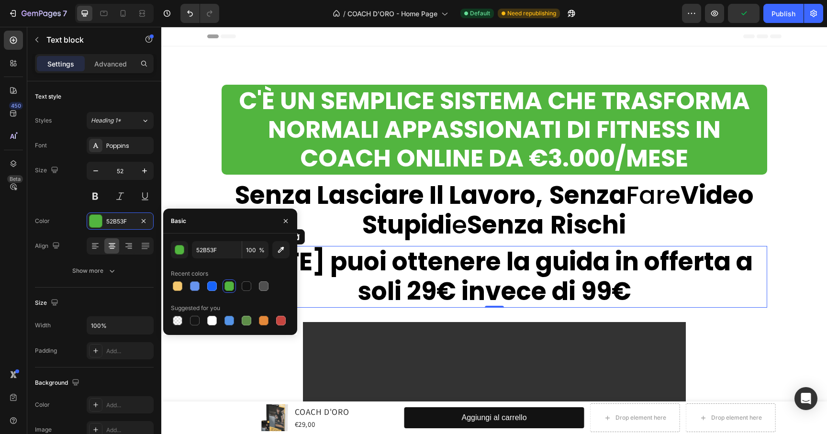
click at [225, 285] on div at bounding box center [230, 287] width 10 height 10
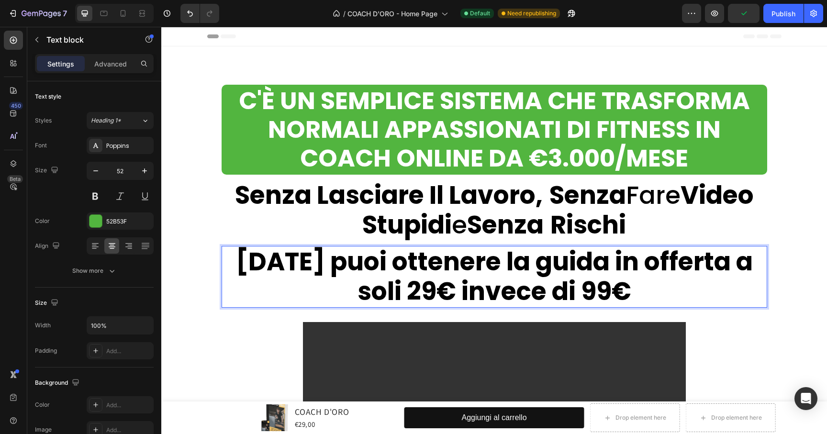
click at [432, 282] on strong "[DATE] puoi ottenere la guida in offerta a soli 29€ invece di 99€" at bounding box center [494, 276] width 517 height 65
click at [425, 294] on strong "[DATE] puoi ottenere la guida in offerta a soli 29€ invece di 99€" at bounding box center [494, 276] width 517 height 65
drag, startPoint x: 424, startPoint y: 296, endPoint x: 376, endPoint y: 297, distance: 48.4
click at [376, 297] on p "[DATE] puoi ottenere la guida in offerta a soli 29€ invece di 99€" at bounding box center [495, 277] width 544 height 60
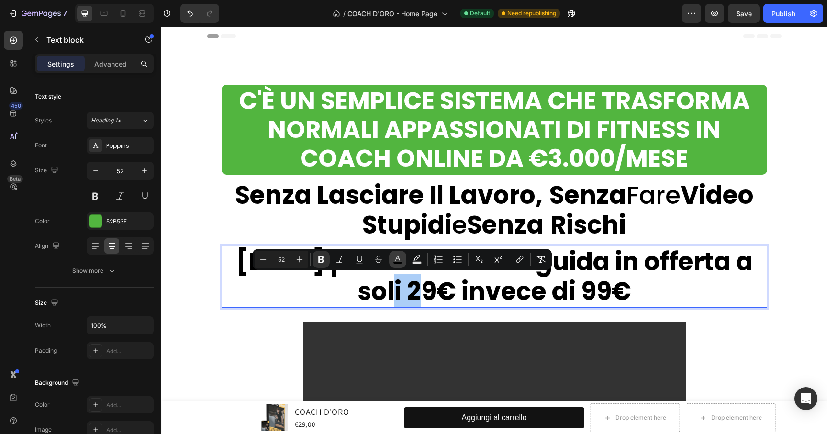
click at [400, 257] on icon "Editor contextual toolbar" at bounding box center [398, 260] width 10 height 10
type input "000000"
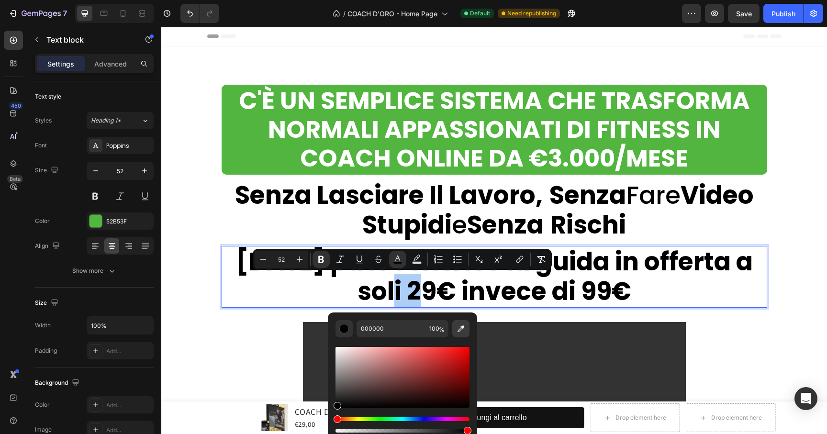
click at [459, 334] on button "Editor contextual toolbar" at bounding box center [460, 328] width 17 height 17
type input "53B53F"
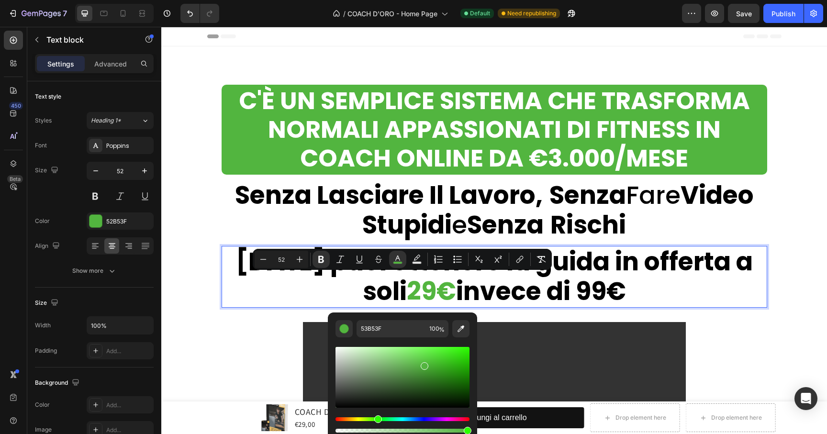
click at [223, 292] on p "[DATE] puoi ottenere la guida in offerta a soli 29€ invece di 99€" at bounding box center [495, 277] width 544 height 60
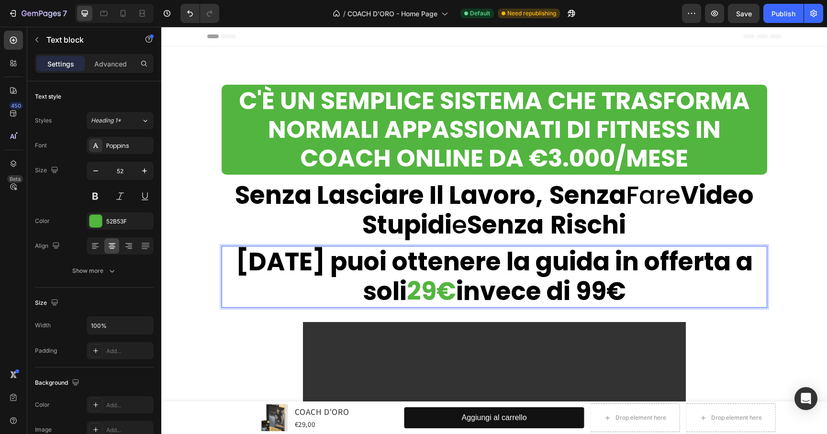
click at [565, 303] on strong "invece di 99€" at bounding box center [541, 291] width 170 height 35
drag, startPoint x: 553, startPoint y: 295, endPoint x: 604, endPoint y: 296, distance: 50.8
click at [604, 296] on p "[DATE] puoi ottenere la guida in offerta a soli 29€ invece di 99€" at bounding box center [495, 277] width 544 height 60
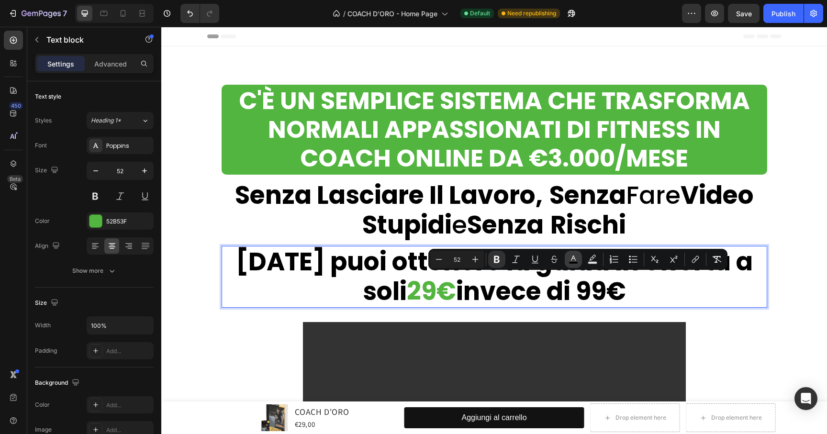
click at [570, 262] on rect "Editor contextual toolbar" at bounding box center [573, 263] width 9 height 2
type input "000000"
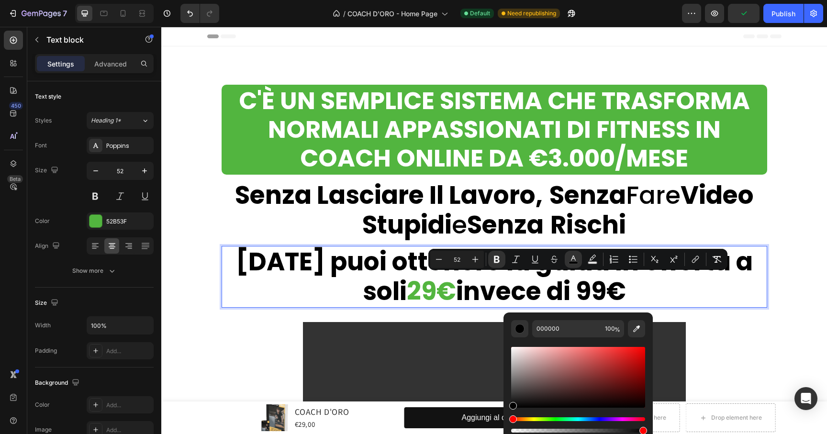
click at [612, 361] on div "Editor contextual toolbar" at bounding box center [578, 377] width 134 height 61
type input "C43131"
click at [658, 286] on p "[DATE] puoi ottenere la guida in offerta a soli 29€ invece di 99€" at bounding box center [495, 277] width 544 height 60
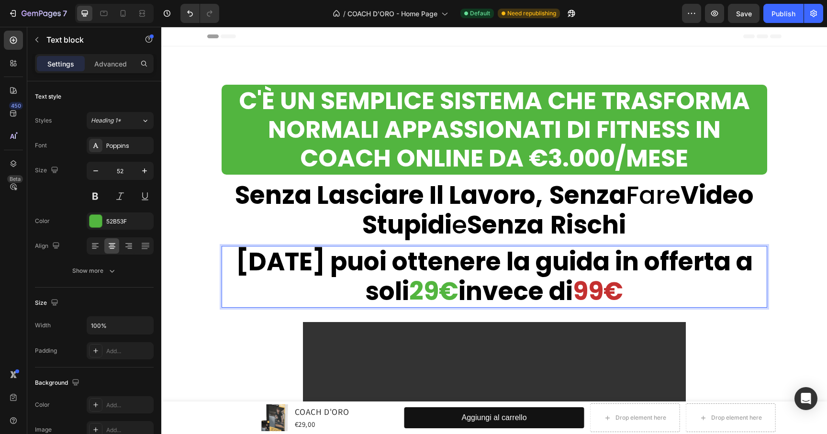
click at [658, 286] on p "[DATE] puoi ottenere la guida in offerta a soli 29€ invece di 99€" at bounding box center [495, 277] width 544 height 60
click at [295, 271] on strong "[DATE] puoi ottenere la guida in offerta a soli" at bounding box center [494, 276] width 517 height 65
click at [409, 285] on strong "29€" at bounding box center [433, 291] width 49 height 35
click at [306, 271] on strong "[DATE] puoi ottenere la guida in offerta a soli" at bounding box center [494, 276] width 517 height 65
drag, startPoint x: 285, startPoint y: 269, endPoint x: 340, endPoint y: 260, distance: 56.1
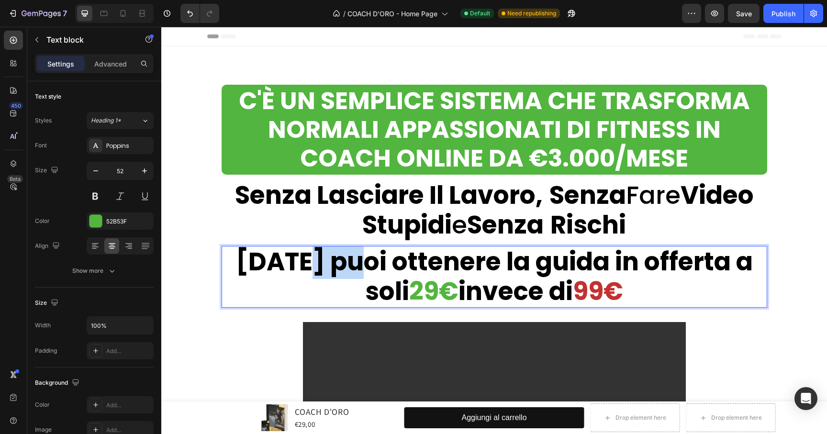
click at [340, 260] on strong "[DATE] puoi ottenere la guida in offerta a soli" at bounding box center [494, 276] width 517 height 65
click at [409, 290] on strong "29€" at bounding box center [433, 291] width 49 height 35
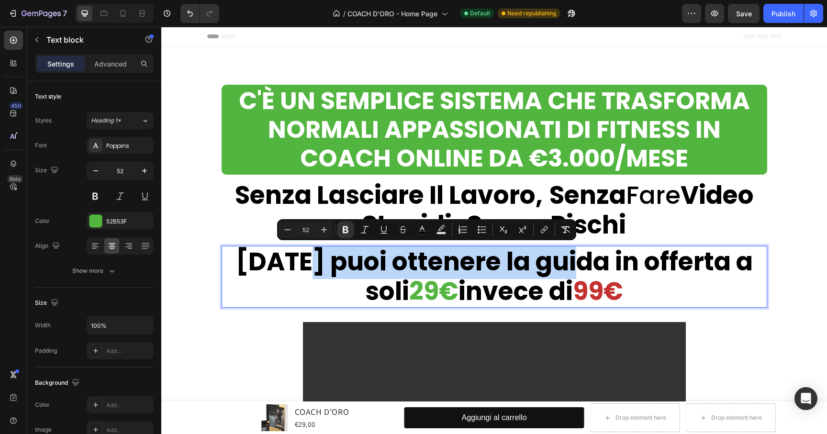
drag, startPoint x: 290, startPoint y: 266, endPoint x: 561, endPoint y: 265, distance: 271.5
click at [561, 265] on strong "[DATE] puoi ottenere la guida in offerta a soli" at bounding box center [494, 276] width 517 height 65
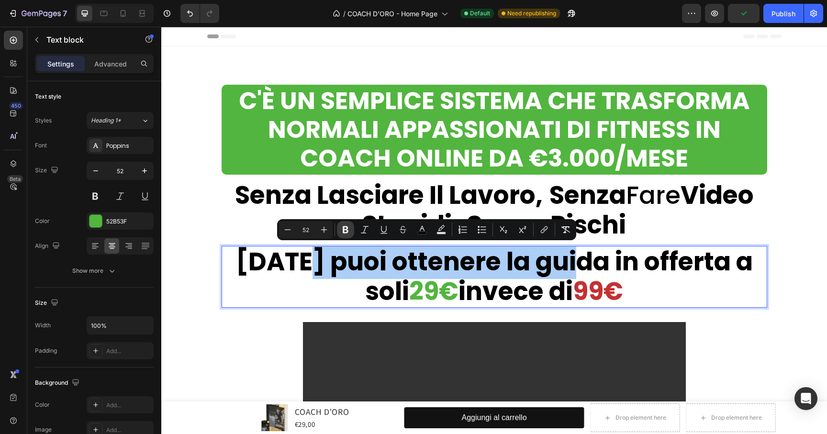
click at [344, 230] on icon "Editor contextual toolbar" at bounding box center [346, 229] width 6 height 7
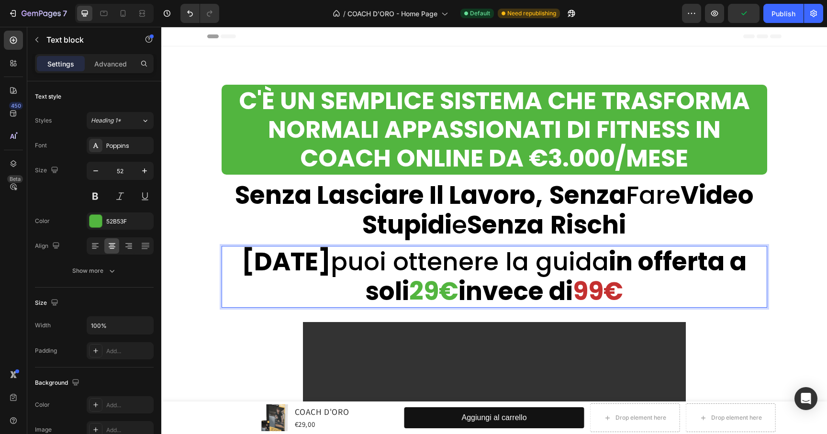
click at [597, 283] on strong "99€" at bounding box center [598, 291] width 50 height 35
click at [691, 263] on strong "in offerta a soli" at bounding box center [556, 276] width 382 height 65
drag, startPoint x: 697, startPoint y: 267, endPoint x: 771, endPoint y: 266, distance: 74.2
click at [771, 266] on div "C'è un Semplice Sistema Che Trasforma Normali Appassionati Di Fitness In Coach …" at bounding box center [494, 196] width 575 height 252
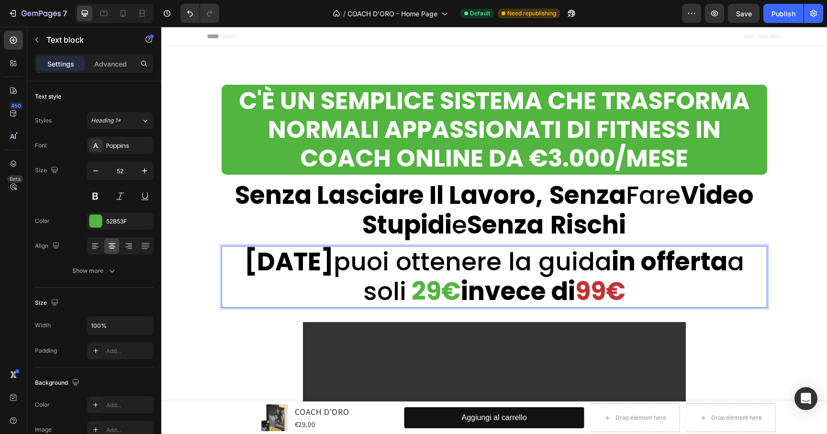
click at [633, 293] on p "[DATE] puoi ottenere la guida in offerta a soli 29€ invece di 99€" at bounding box center [495, 277] width 544 height 60
drag, startPoint x: 553, startPoint y: 291, endPoint x: 609, endPoint y: 291, distance: 55.1
click at [609, 291] on p "[DATE] puoi ottenere la guida in offerta a soli 29€ invece di 99€" at bounding box center [495, 277] width 544 height 60
click at [579, 298] on strong "99€" at bounding box center [601, 291] width 50 height 35
drag, startPoint x: 568, startPoint y: 295, endPoint x: 624, endPoint y: 284, distance: 57.5
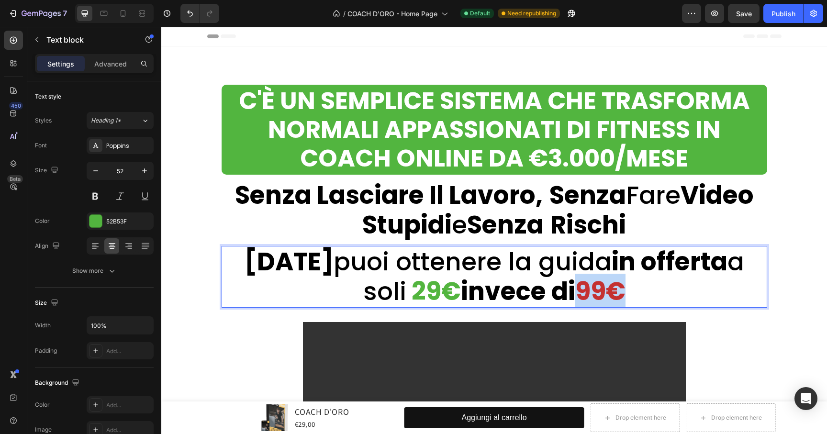
click at [624, 284] on p "[DATE] puoi ottenere la guida in offerta a soli 29€ invece di 99€" at bounding box center [495, 277] width 544 height 60
click at [582, 288] on strong "99€" at bounding box center [601, 291] width 50 height 35
click at [522, 264] on span "[DATE] puoi ottenere la guida in offerta a soli" at bounding box center [495, 276] width 500 height 65
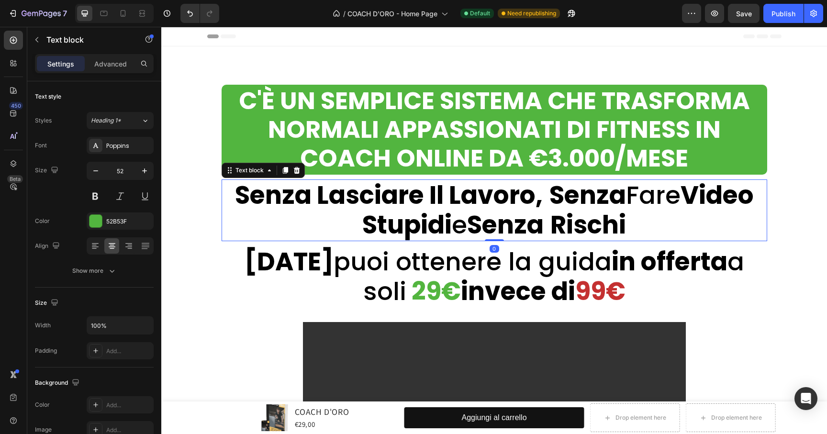
click at [521, 203] on strong "Senza Lasciare Il Lavoro," at bounding box center [389, 195] width 308 height 35
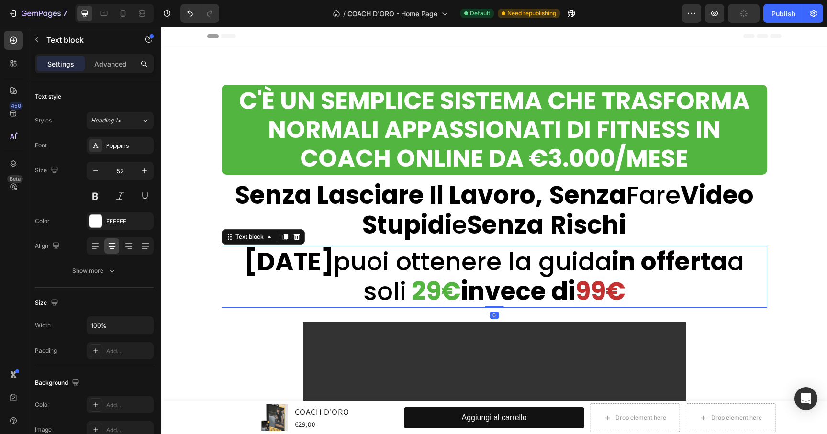
click at [577, 286] on strong "99€" at bounding box center [601, 291] width 50 height 35
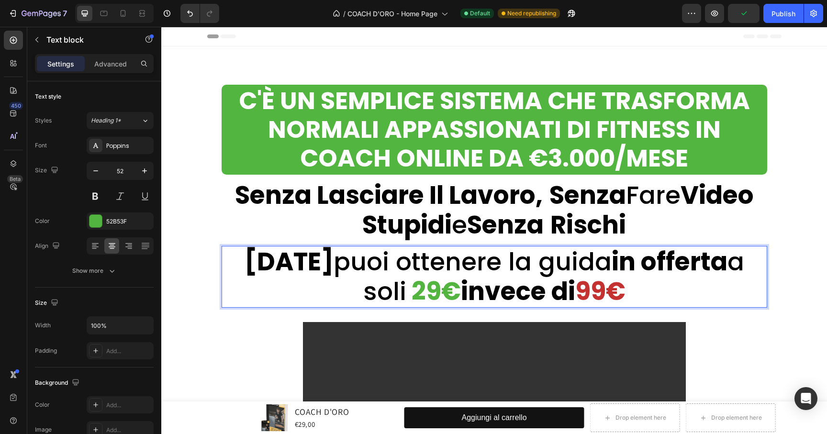
click at [550, 295] on strong "invece di" at bounding box center [518, 291] width 114 height 35
drag, startPoint x: 556, startPoint y: 295, endPoint x: 623, endPoint y: 286, distance: 67.6
click at [623, 286] on p "[DATE] puoi ottenere la guida in offerta a soli 29€ invece di 99€" at bounding box center [495, 277] width 544 height 60
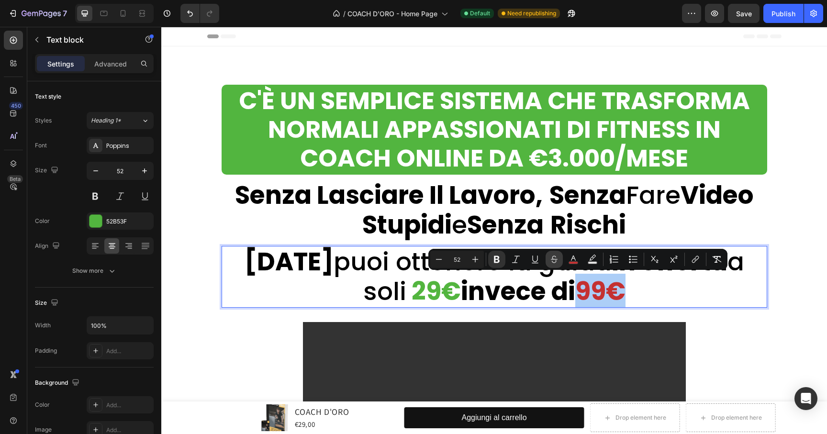
drag, startPoint x: 552, startPoint y: 264, endPoint x: 446, endPoint y: 265, distance: 105.8
click at [552, 264] on icon "Editor contextual toolbar" at bounding box center [555, 260] width 10 height 10
click at [517, 260] on icon "Editor contextual toolbar" at bounding box center [516, 260] width 10 height 10
click at [510, 301] on strong "invece di" at bounding box center [518, 291] width 114 height 35
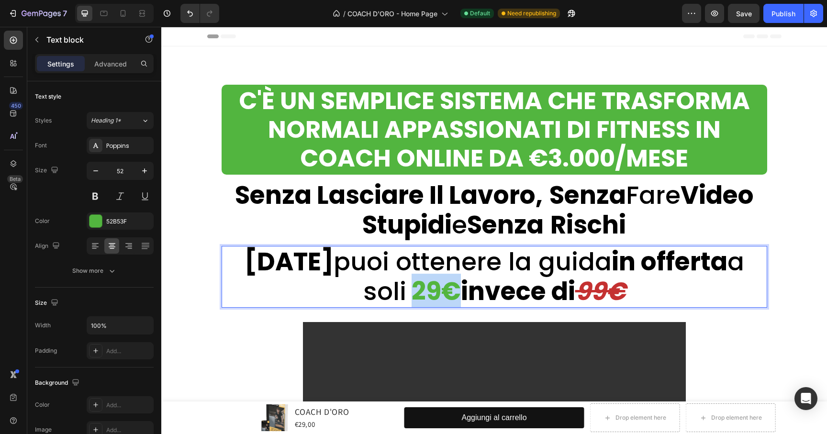
drag, startPoint x: 376, startPoint y: 289, endPoint x: 421, endPoint y: 293, distance: 45.2
click at [421, 293] on p "[DATE] puoi ottenere la guida in offerta a soli 29€ invece di 99€" at bounding box center [495, 277] width 544 height 60
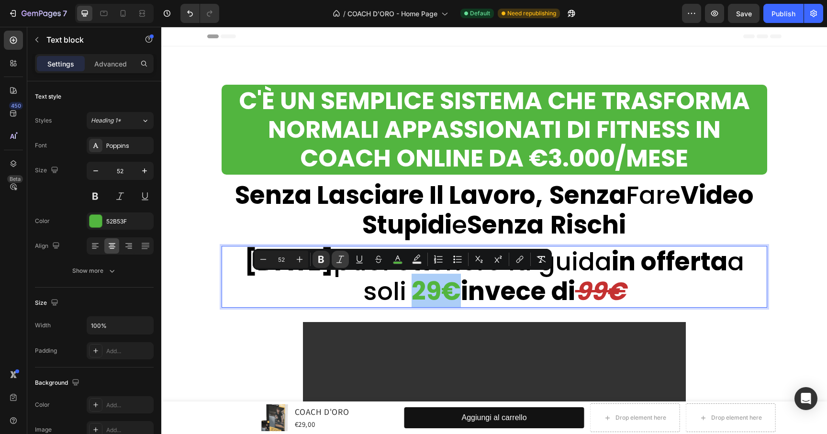
click at [342, 259] on icon "Editor contextual toolbar" at bounding box center [341, 260] width 10 height 10
click at [344, 282] on p "[DATE] puoi ottenere la guida in offerta a soli 29€ invece di 99€" at bounding box center [495, 277] width 544 height 60
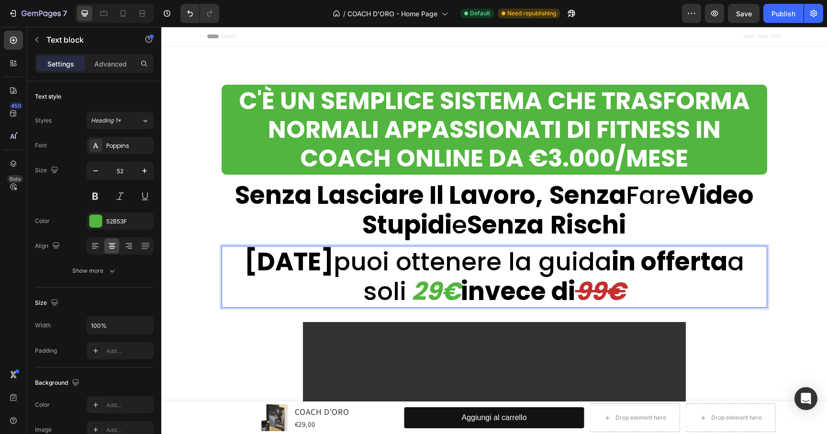
click at [576, 286] on strong "99€" at bounding box center [601, 291] width 50 height 35
drag, startPoint x: 553, startPoint y: 294, endPoint x: 634, endPoint y: 292, distance: 80.5
click at [634, 292] on p "[DATE] puoi ottenere la guida in offerta a soli 29€ invece di 99€" at bounding box center [495, 277] width 544 height 60
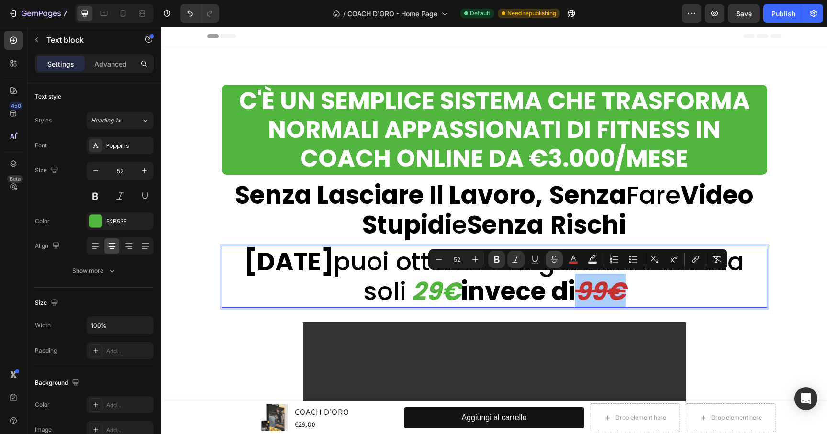
click at [555, 260] on icon "Editor contextual toolbar" at bounding box center [554, 261] width 4 height 3
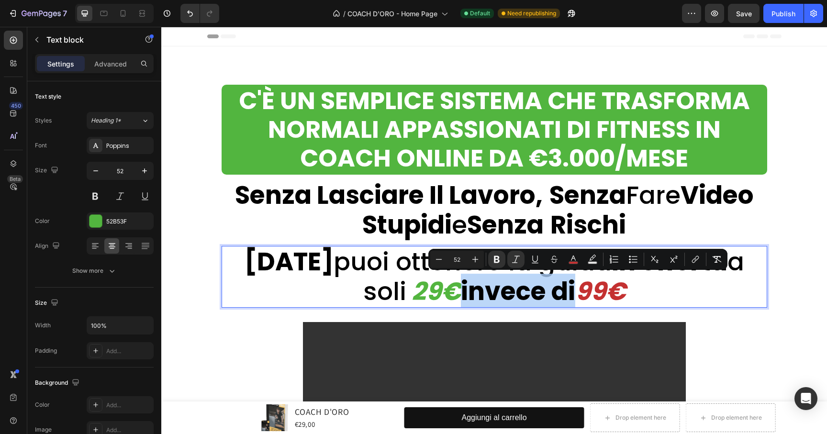
click at [641, 294] on p "[DATE] puoi ottenere la guida in offerta a soli 29€ invece di 99€" at bounding box center [495, 277] width 544 height 60
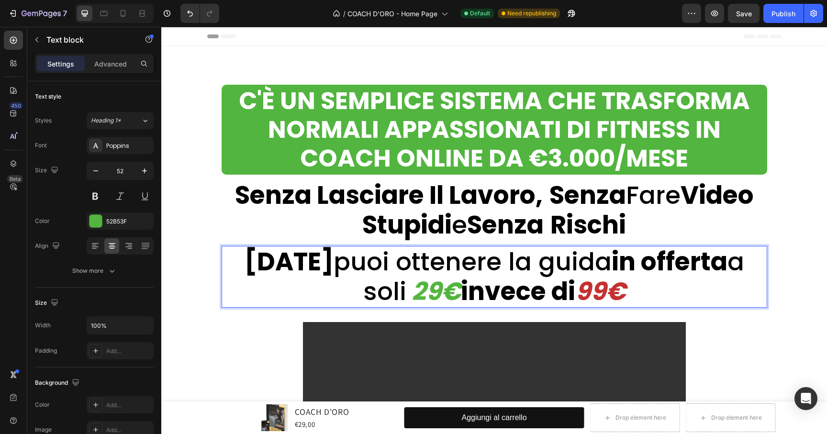
click at [591, 281] on strong "99€" at bounding box center [601, 291] width 50 height 35
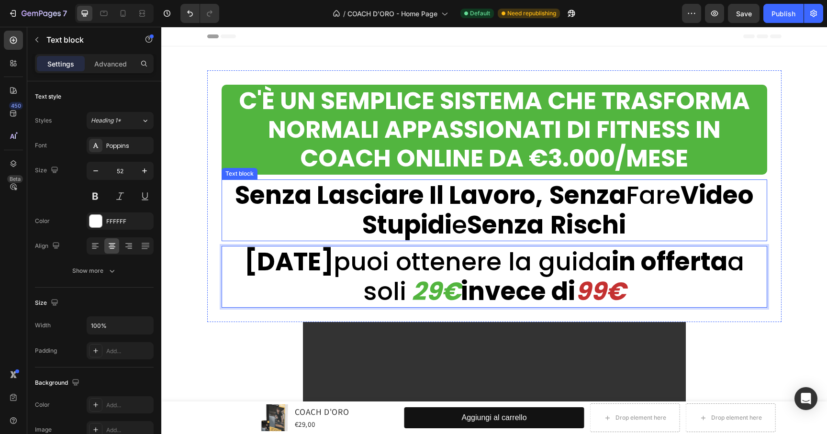
click at [553, 201] on strong "Senza" at bounding box center [588, 195] width 77 height 35
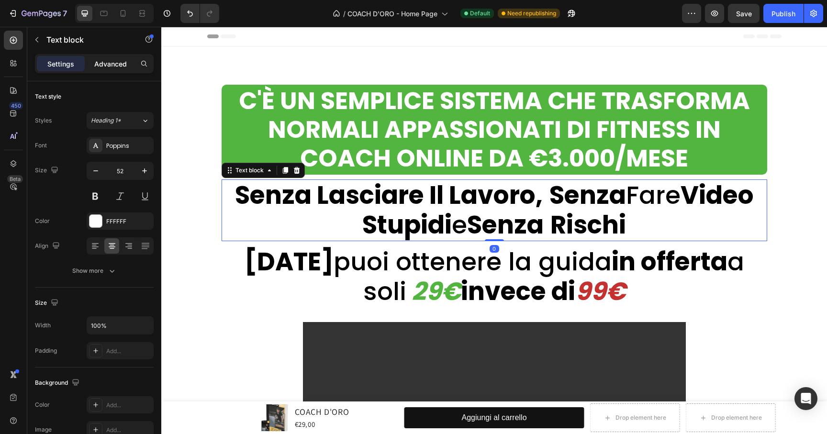
click at [103, 61] on p "Advanced" at bounding box center [110, 64] width 33 height 10
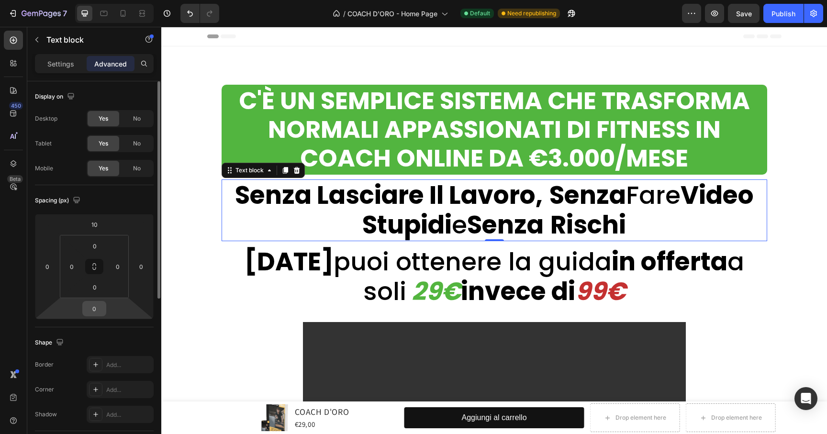
click at [99, 306] on input "0" at bounding box center [94, 309] width 19 height 14
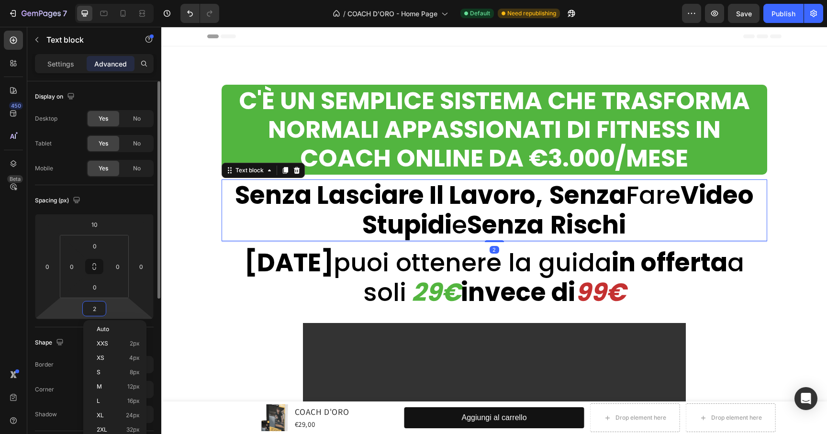
type input "20"
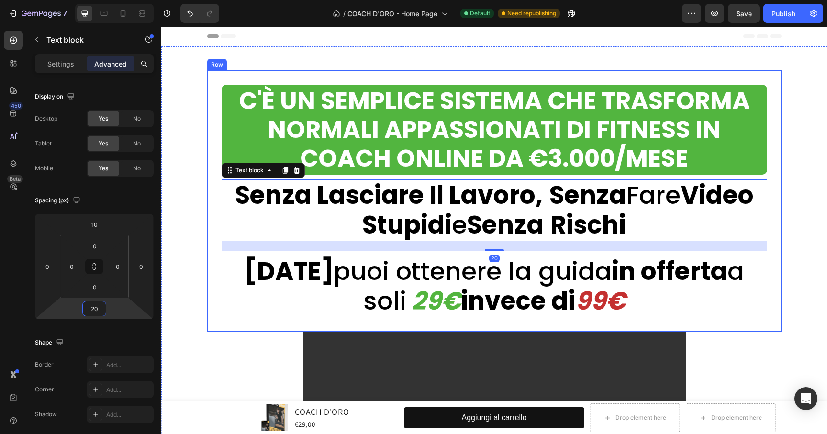
click at [773, 310] on div "C'è un Semplice Sistema Che Trasforma Normali Appassionati Di Fitness In Coach …" at bounding box center [494, 200] width 575 height 261
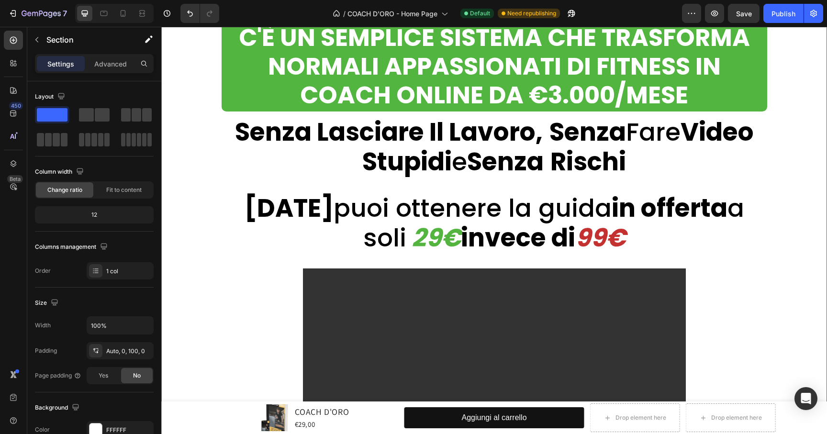
scroll to position [25, 0]
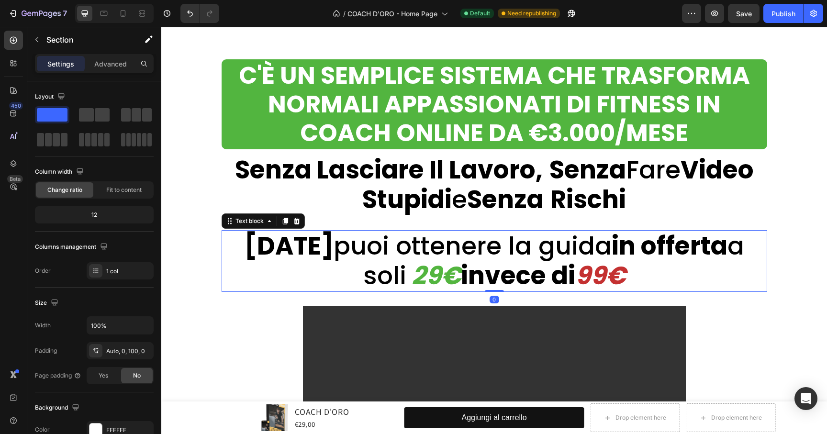
click at [618, 280] on p "[DATE] puoi ottenere la guida in offerta a soli 29€ invece di 99€" at bounding box center [495, 261] width 544 height 60
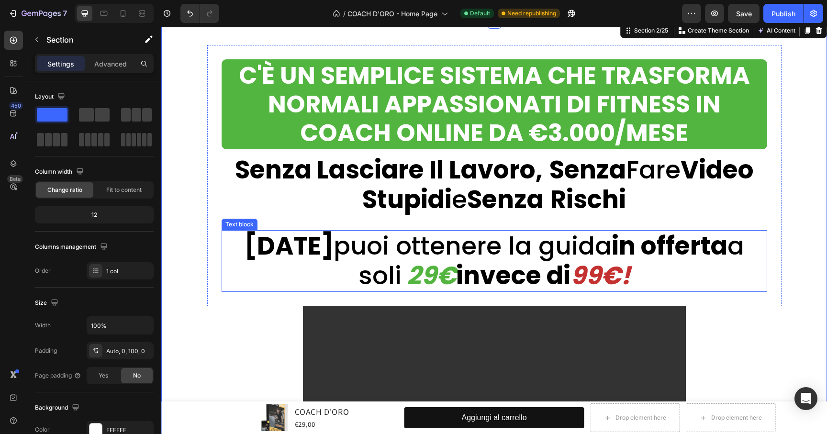
scroll to position [27, 0]
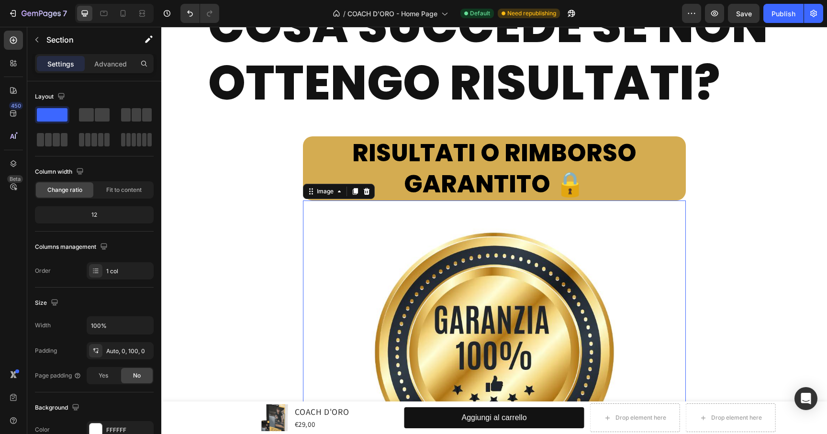
click at [644, 276] on img at bounding box center [494, 392] width 383 height 383
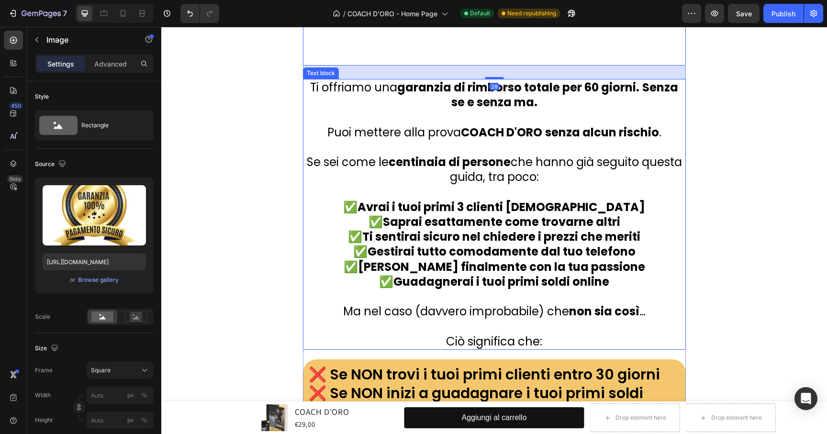
scroll to position [15674, 0]
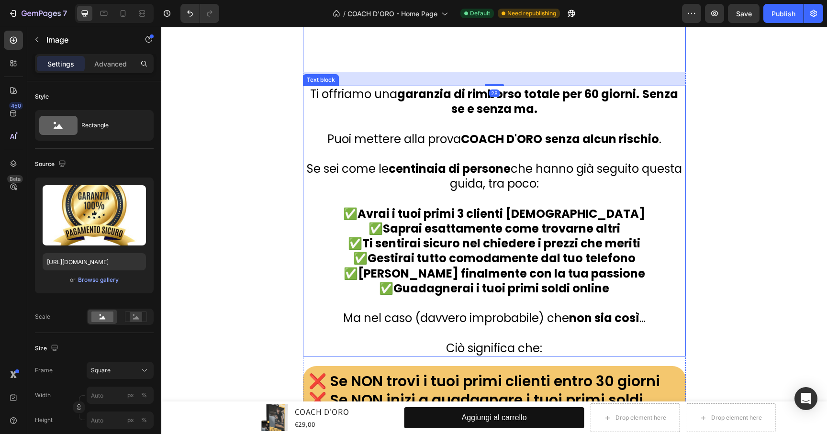
click at [565, 228] on strong "Saprai esattamente come trovarne altri" at bounding box center [501, 229] width 237 height 16
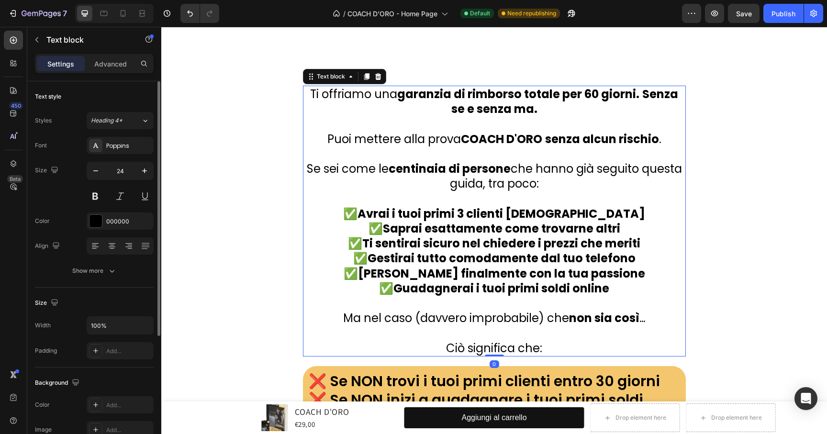
scroll to position [16, 0]
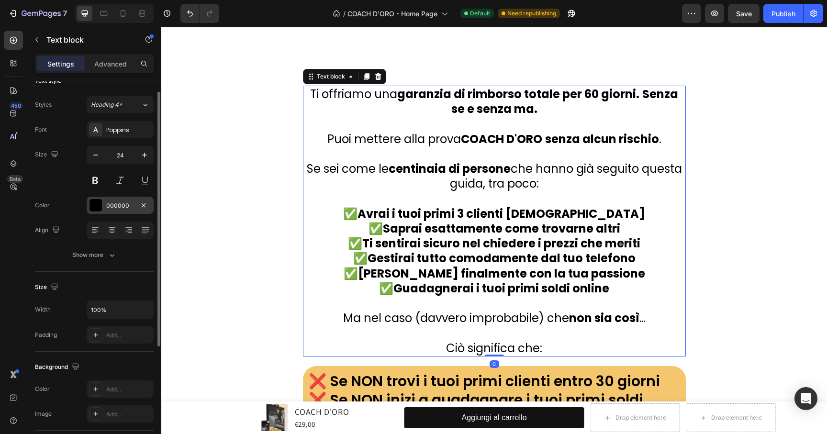
click at [100, 204] on div at bounding box center [96, 205] width 12 height 12
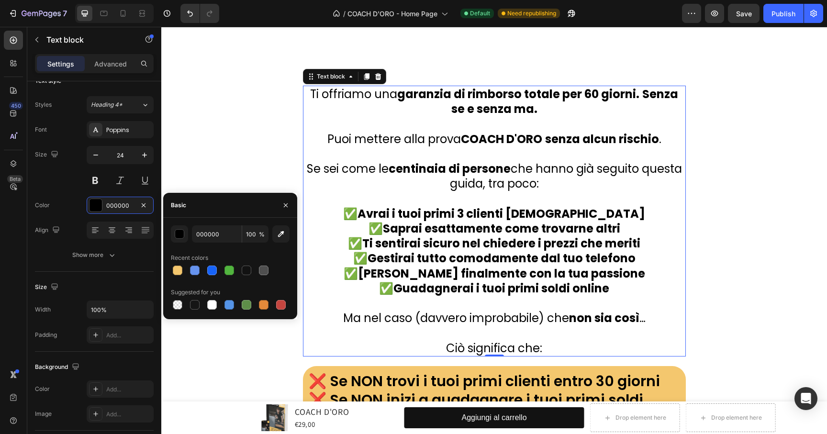
scroll to position [15514, 0]
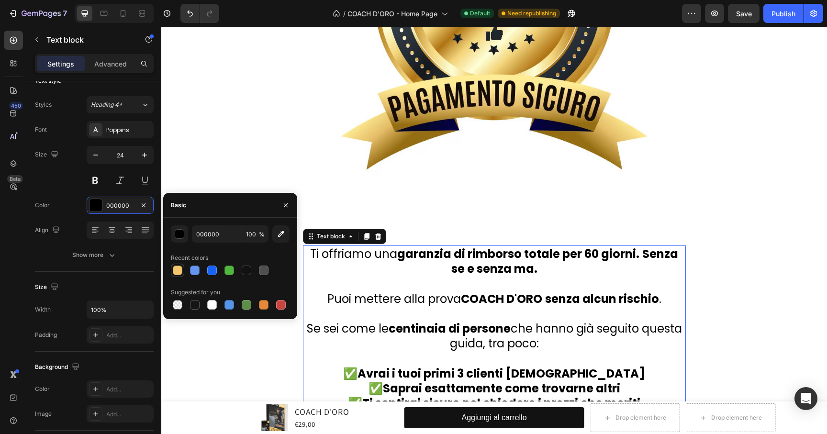
click at [173, 268] on div at bounding box center [178, 271] width 10 height 10
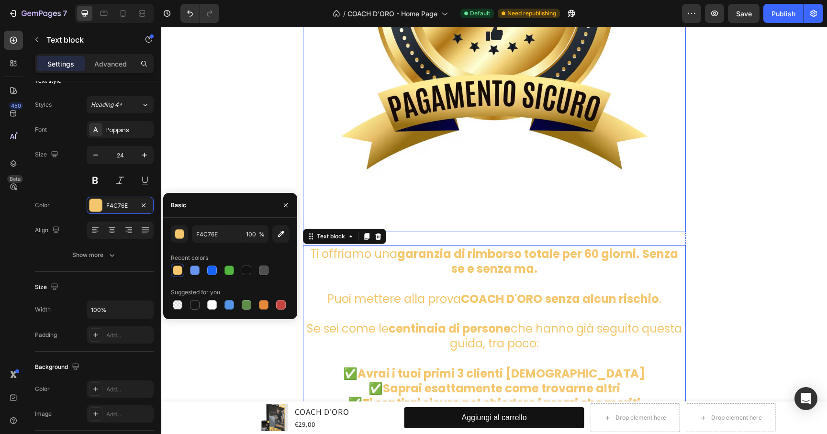
type input "000000"
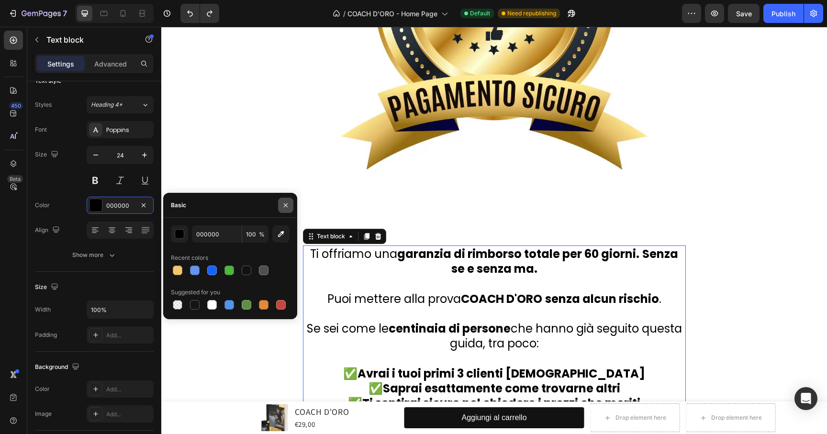
drag, startPoint x: 289, startPoint y: 200, endPoint x: 10, endPoint y: 209, distance: 279.3
click at [289, 200] on button "button" at bounding box center [285, 205] width 15 height 15
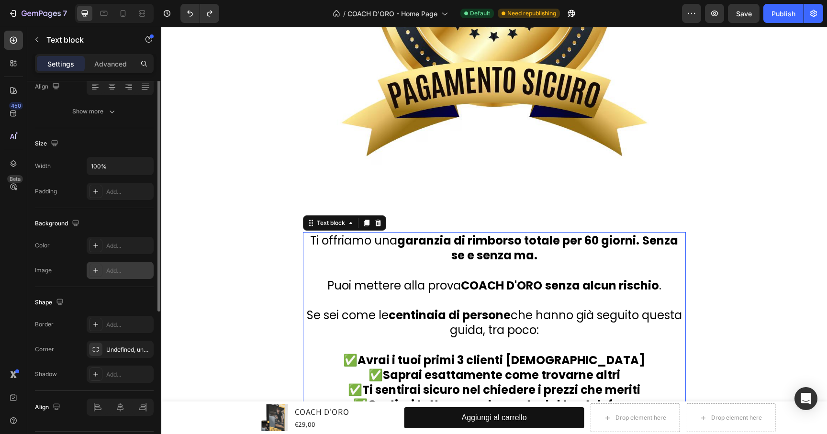
scroll to position [0, 0]
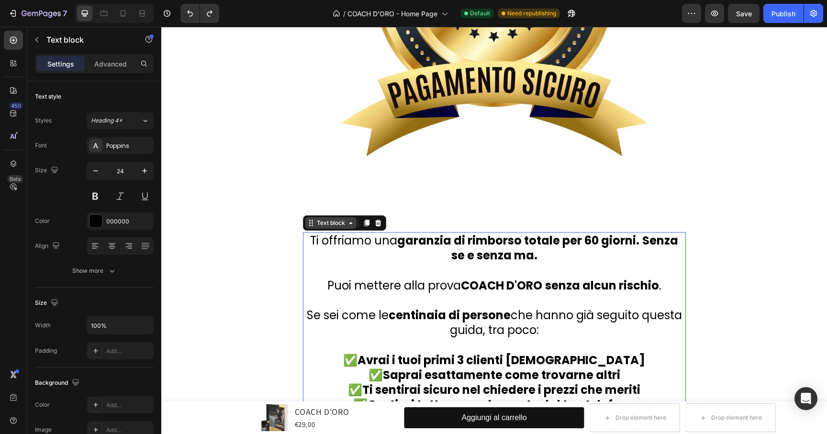
click at [322, 220] on div "Text block" at bounding box center [331, 223] width 32 height 9
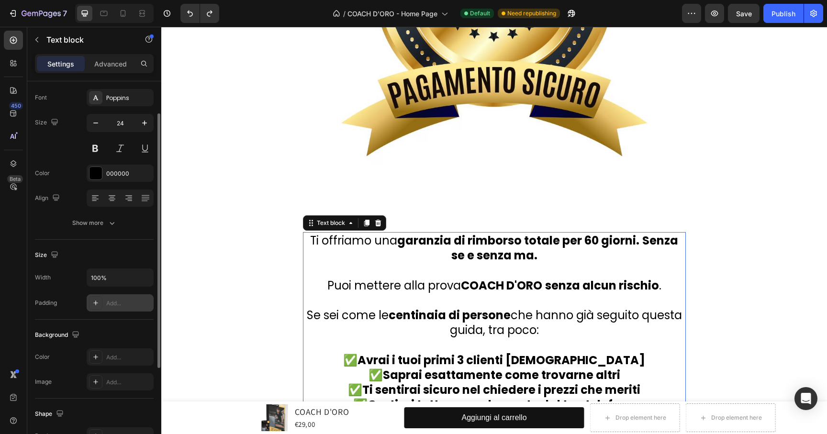
scroll to position [118, 0]
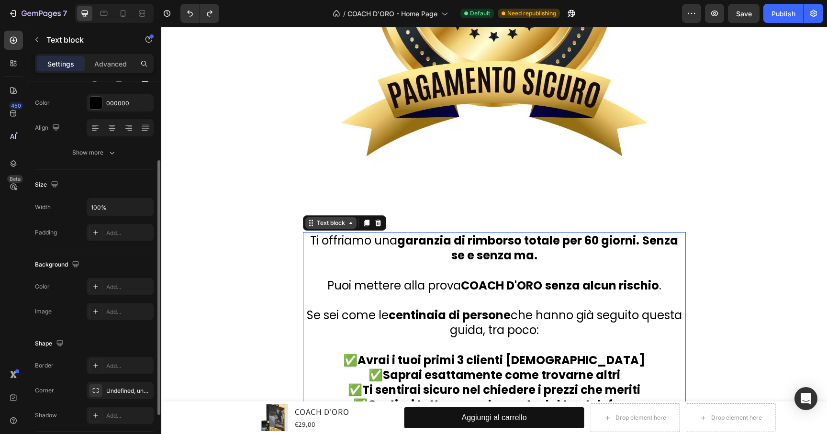
click at [317, 219] on div "Text block" at bounding box center [331, 223] width 32 height 9
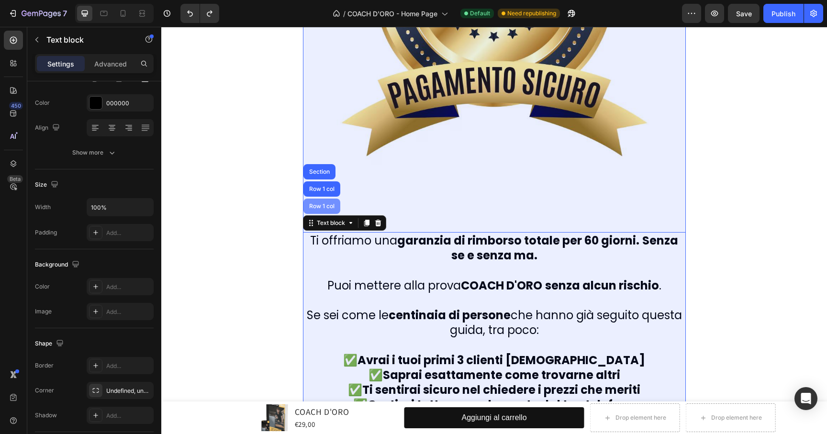
click at [323, 206] on div "Row 1 col" at bounding box center [321, 206] width 29 height 6
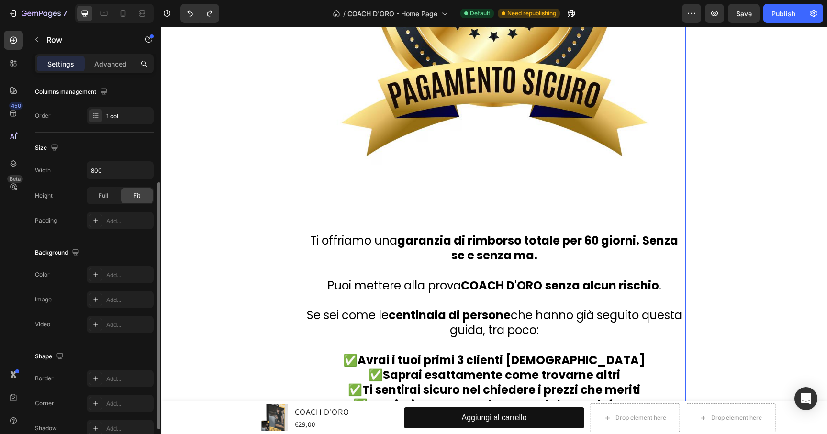
scroll to position [204, 0]
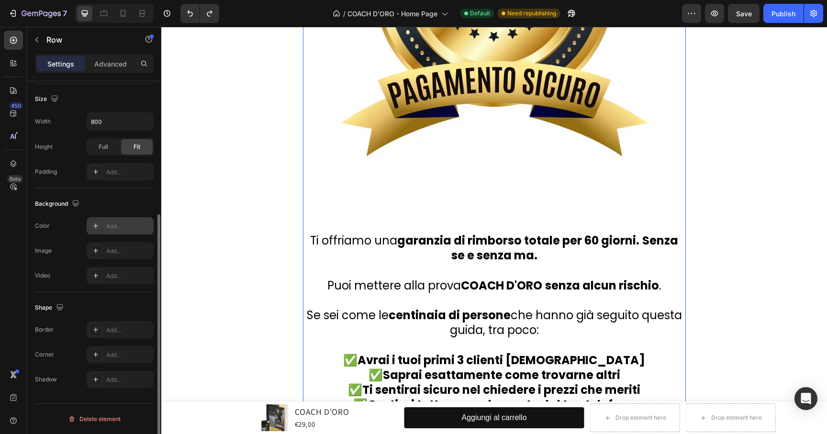
click at [102, 226] on div at bounding box center [95, 225] width 13 height 13
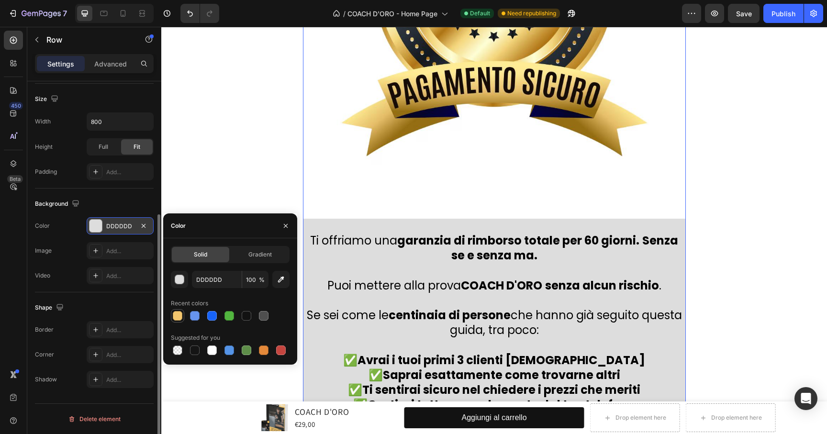
click at [175, 317] on div at bounding box center [178, 316] width 10 height 10
type input "F4C76E"
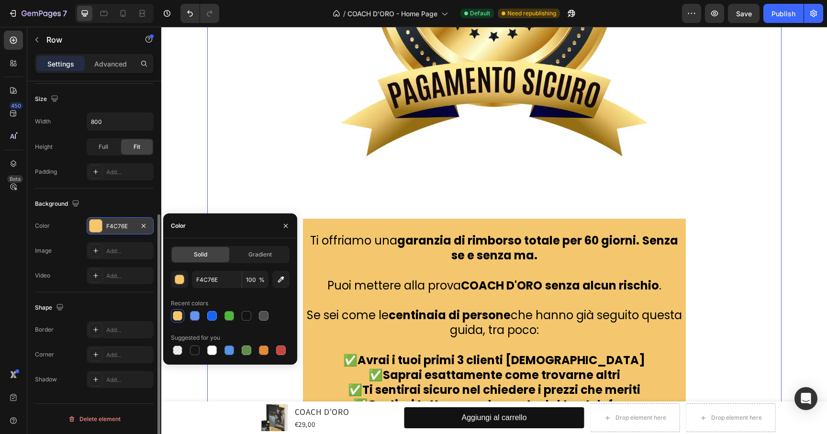
click at [768, 278] on div "Cosa succede se non ottengo risultati? Heading RISULTATI O RIMBORSO GARANTITO 🔒…" at bounding box center [494, 236] width 575 height 1306
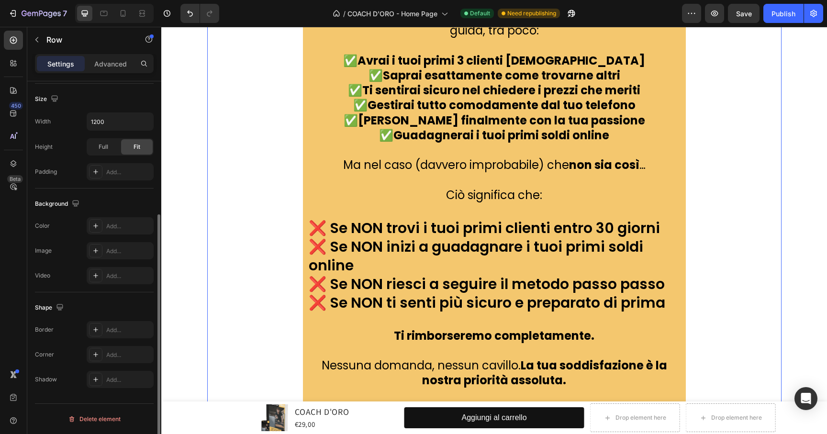
scroll to position [15683, 0]
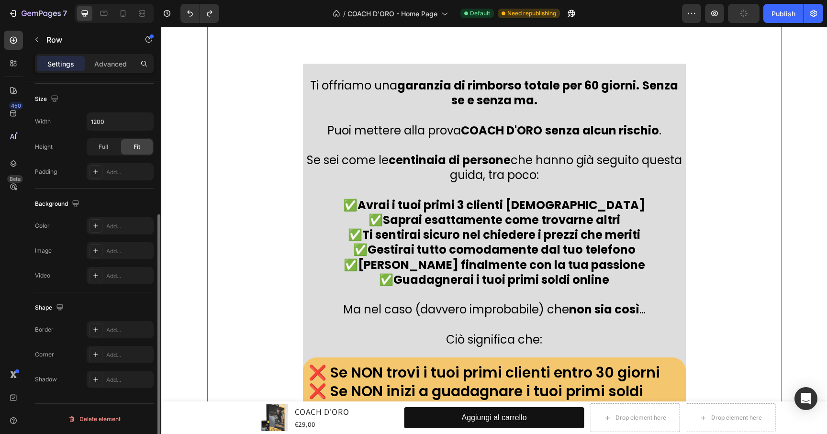
click at [737, 318] on div "Cosa succede se non ottengo risultati? Heading RISULTATI O RIMBORSO GARANTITO 🔒…" at bounding box center [494, 81] width 575 height 1306
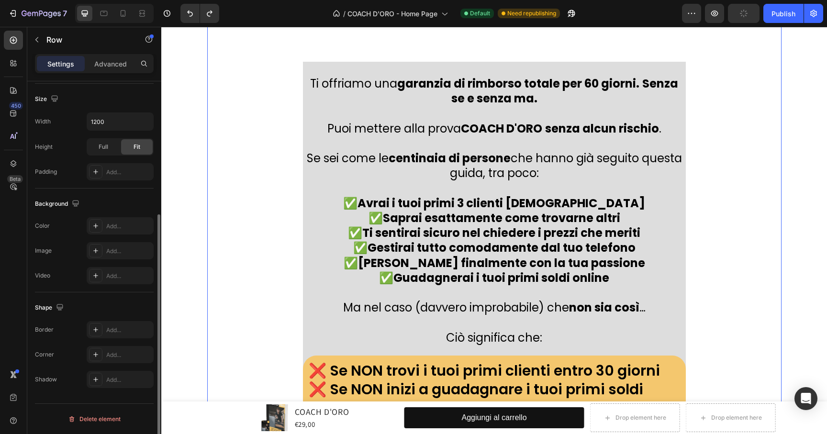
click at [776, 309] on div "Cosa succede se non ottengo risultati? Heading RISULTATI O RIMBORSO GARANTITO 🔒…" at bounding box center [494, 79] width 575 height 1306
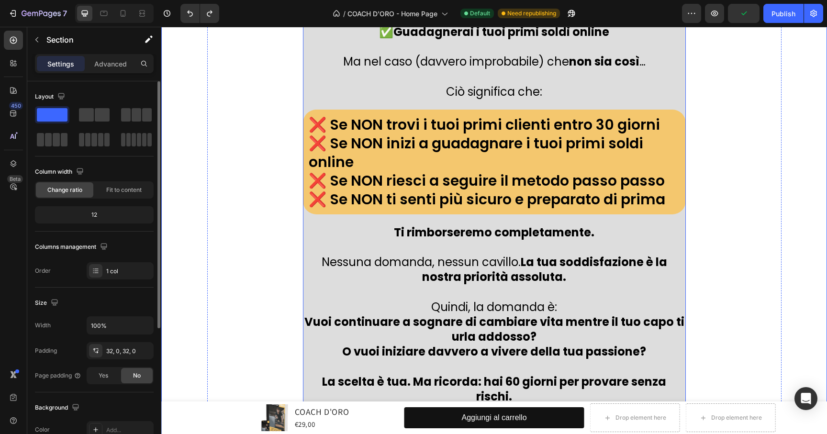
scroll to position [16113, 0]
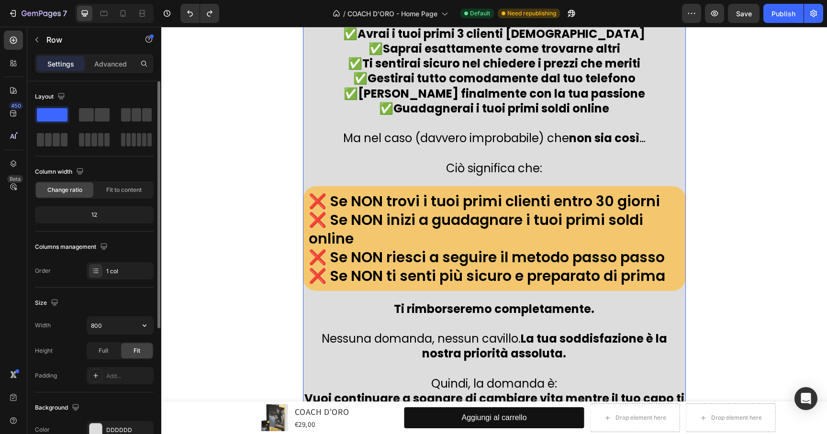
scroll to position [73, 0]
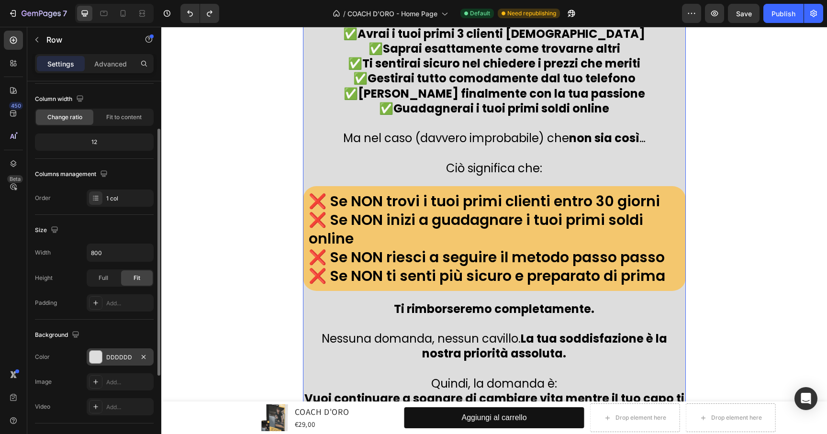
click at [98, 352] on div at bounding box center [96, 357] width 12 height 12
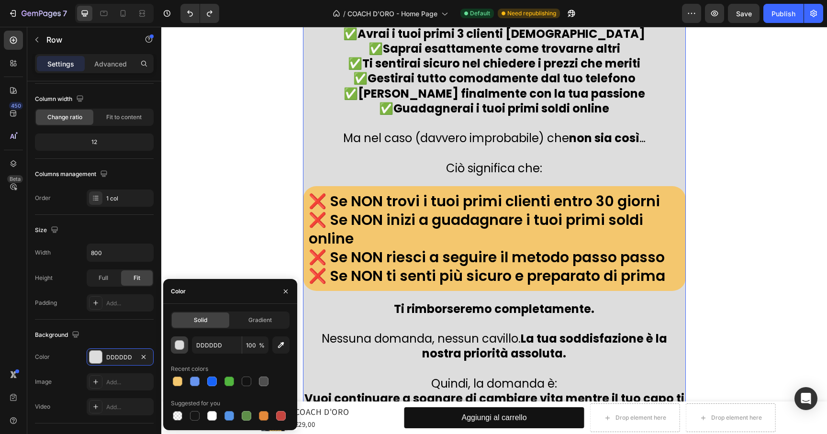
click at [181, 347] on div "button" at bounding box center [180, 346] width 10 height 10
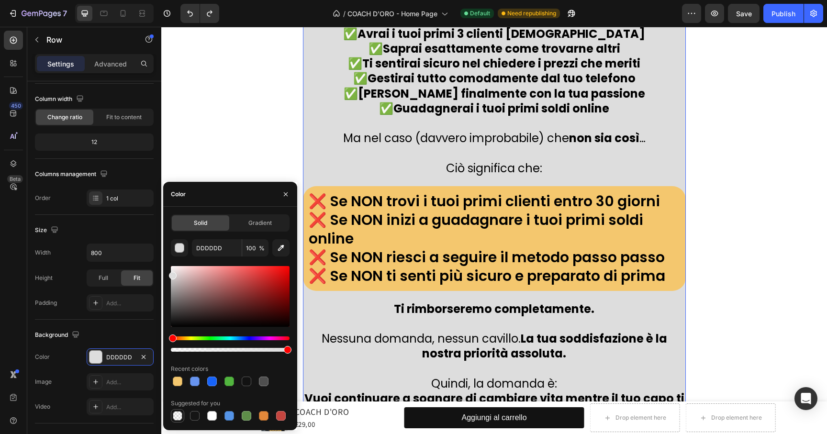
click at [179, 414] on div at bounding box center [178, 416] width 10 height 10
type input "000000"
type input "0"
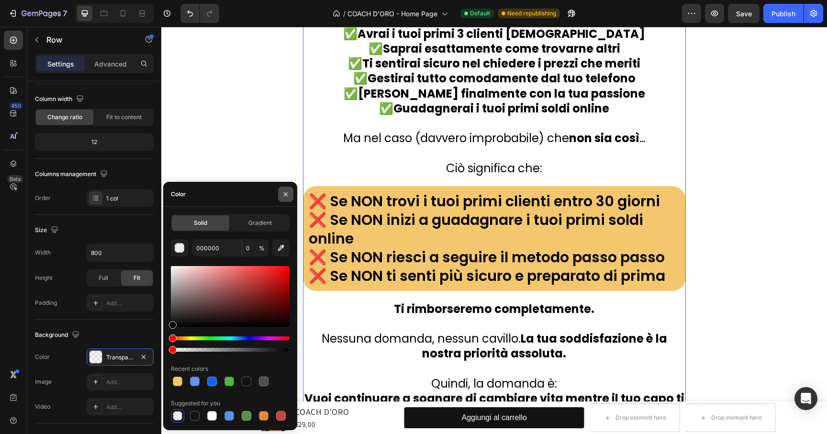
click at [286, 197] on icon "button" at bounding box center [286, 195] width 8 height 8
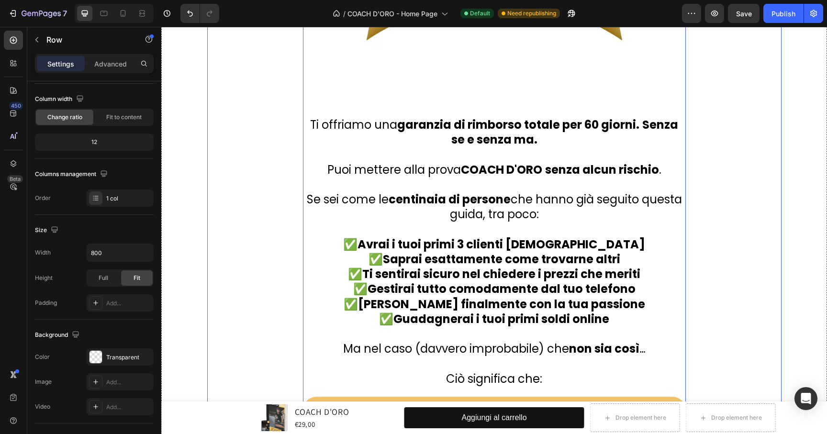
scroll to position [15639, 0]
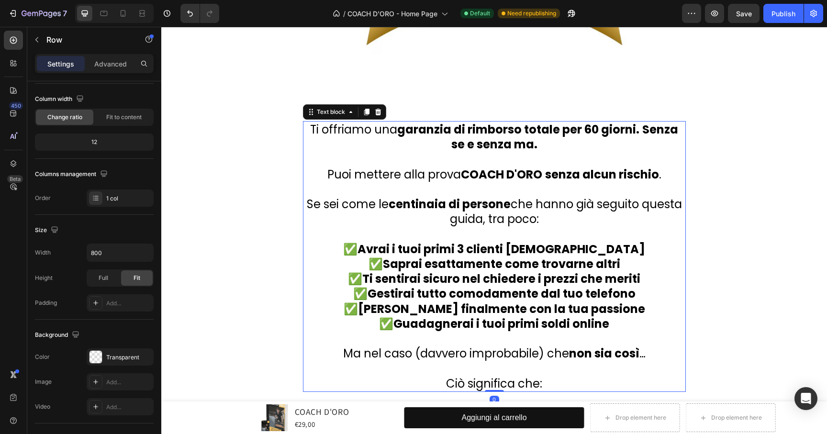
click at [514, 231] on p at bounding box center [494, 234] width 381 height 15
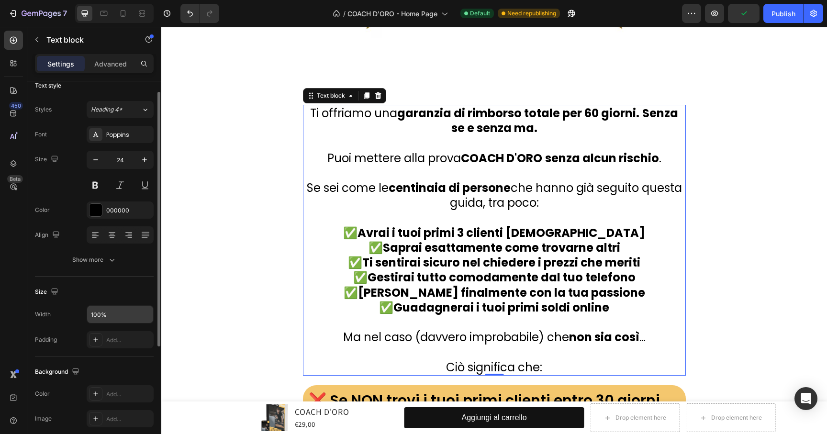
scroll to position [76, 0]
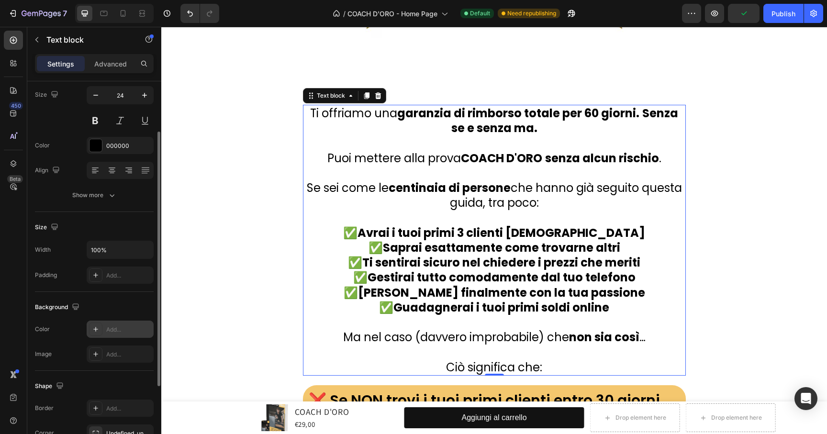
click at [96, 331] on icon at bounding box center [96, 330] width 8 height 8
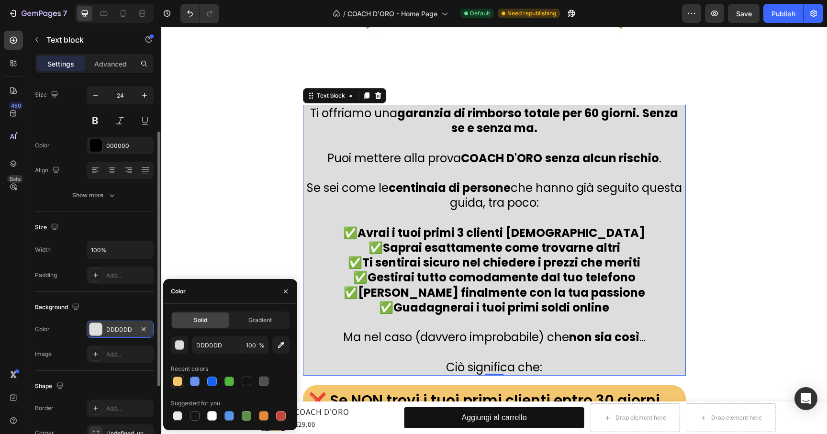
click at [177, 384] on div at bounding box center [178, 382] width 10 height 10
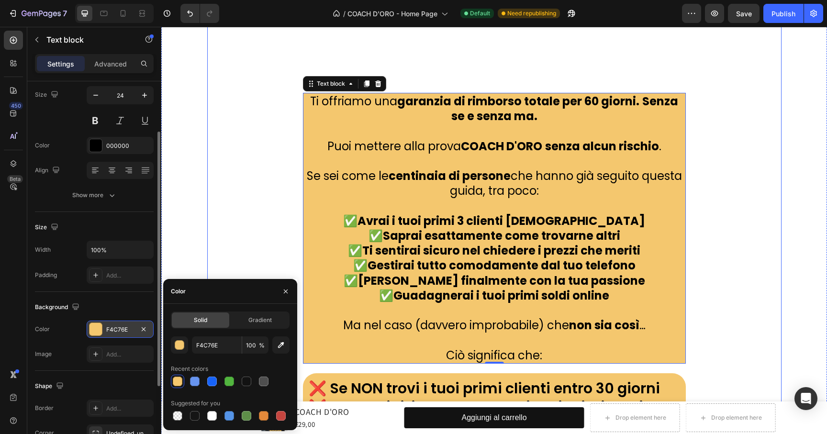
scroll to position [15669, 0]
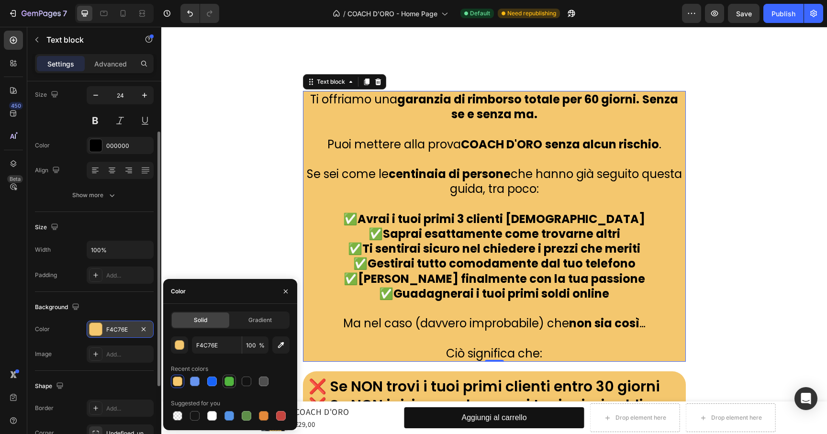
click at [232, 384] on div at bounding box center [230, 382] width 10 height 10
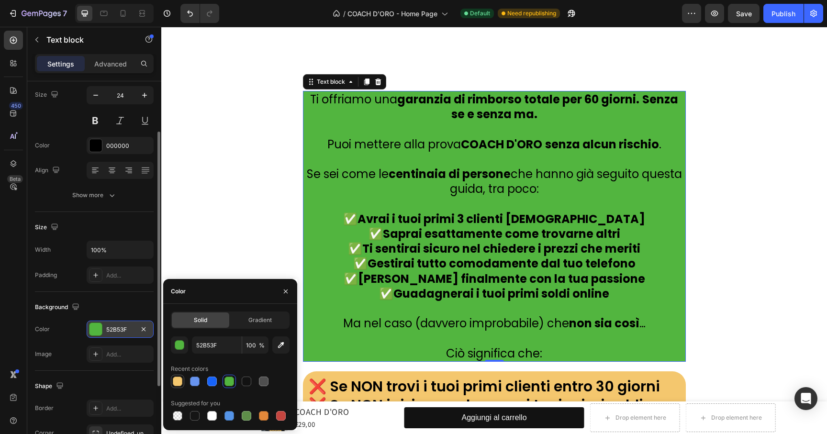
click at [177, 381] on div at bounding box center [178, 382] width 10 height 10
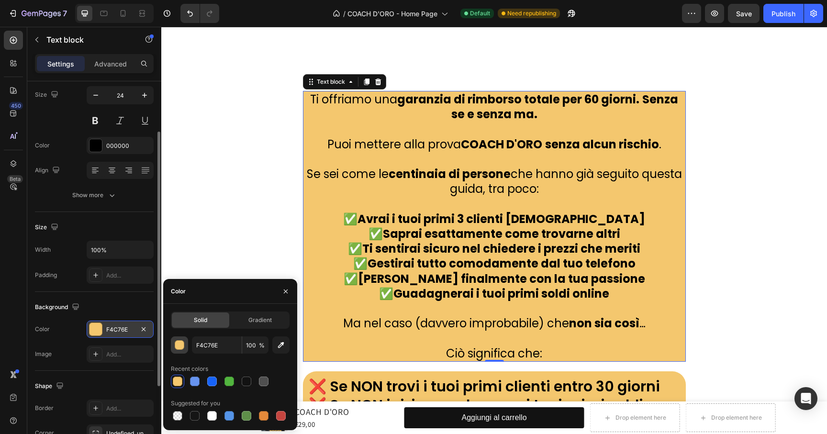
click at [178, 340] on div "button" at bounding box center [180, 345] width 10 height 10
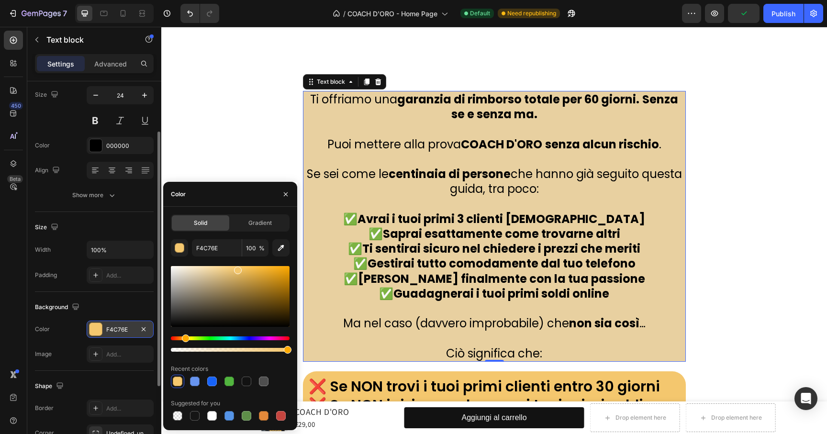
click at [208, 271] on div at bounding box center [230, 296] width 119 height 61
click at [226, 268] on div at bounding box center [230, 296] width 119 height 61
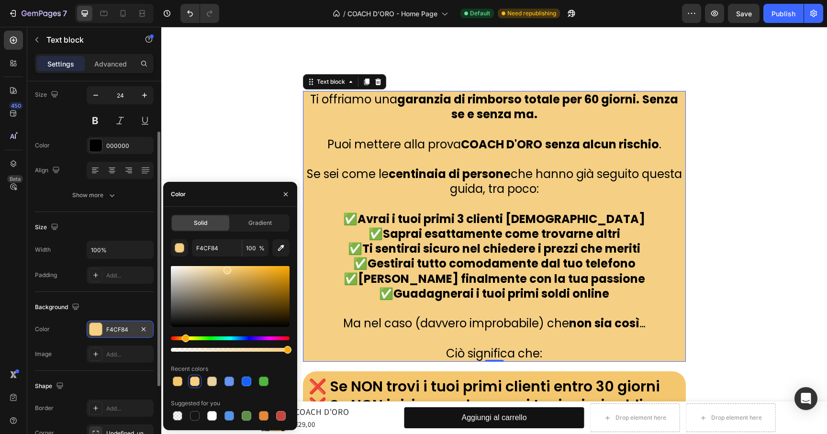
click at [229, 269] on div at bounding box center [228, 271] width 8 height 8
type input "F4CC7C"
click at [288, 191] on icon "button" at bounding box center [286, 195] width 8 height 8
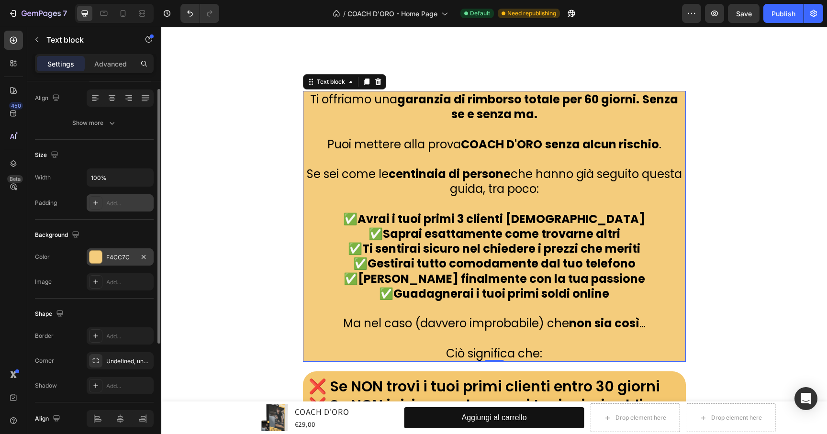
scroll to position [187, 0]
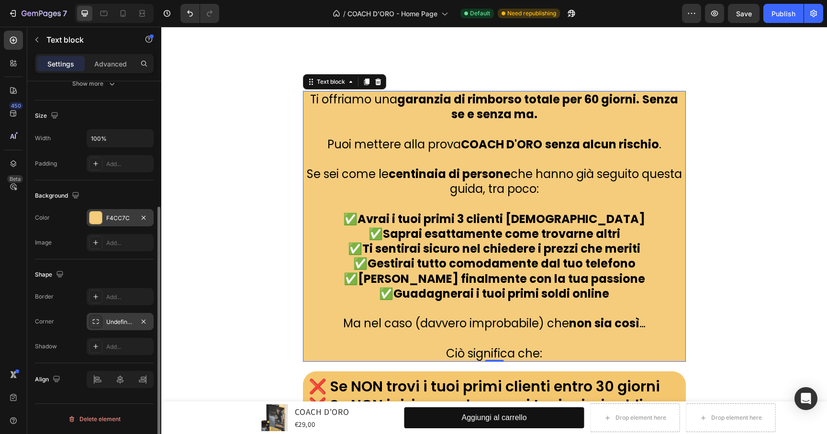
click at [111, 320] on div "Undefined, undefined, undefined, undefined" at bounding box center [120, 322] width 28 height 9
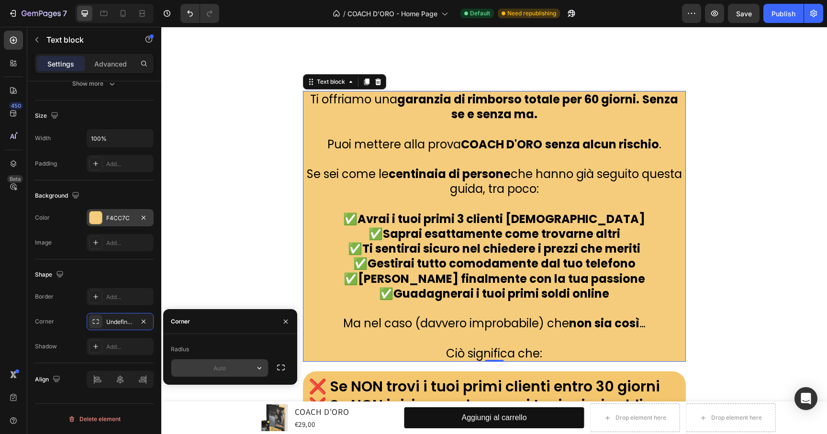
click at [237, 366] on input "text" at bounding box center [219, 368] width 97 height 17
click at [273, 368] on button "button" at bounding box center [280, 367] width 17 height 17
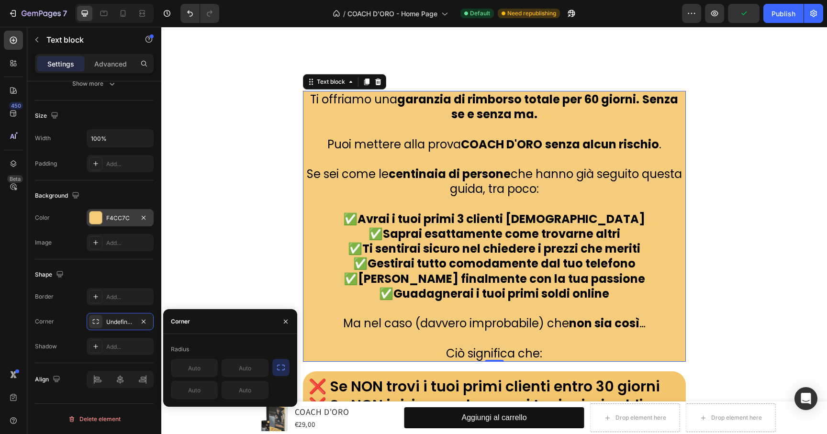
click at [277, 367] on icon "button" at bounding box center [281, 368] width 8 height 6
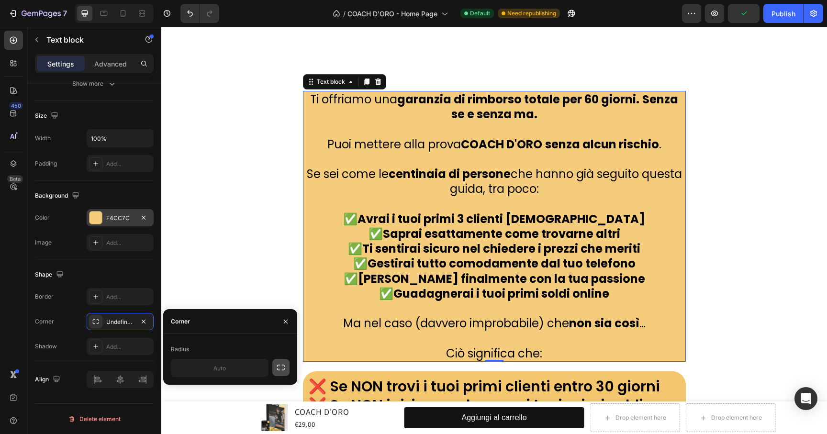
click at [277, 367] on icon "button" at bounding box center [281, 368] width 8 height 6
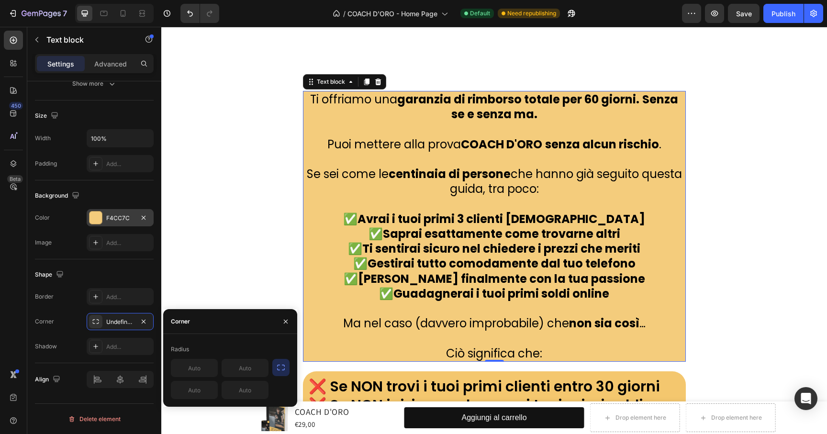
click at [279, 369] on icon "button" at bounding box center [281, 368] width 10 height 10
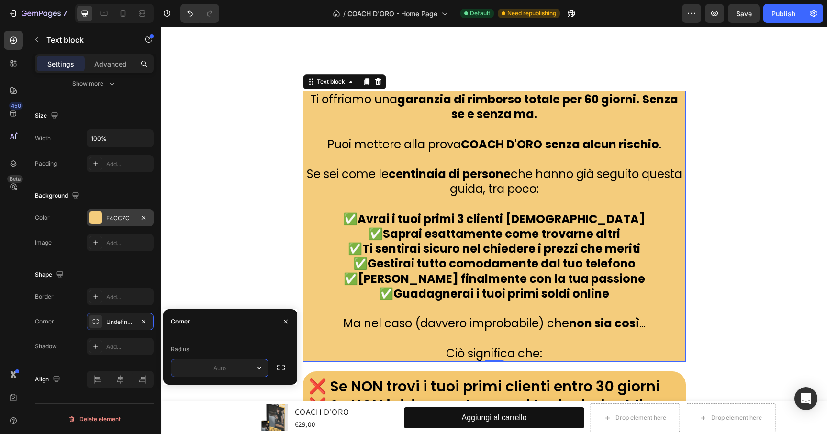
click at [229, 370] on input "text" at bounding box center [219, 368] width 97 height 17
type input "22"
click at [281, 325] on button "button" at bounding box center [285, 321] width 15 height 15
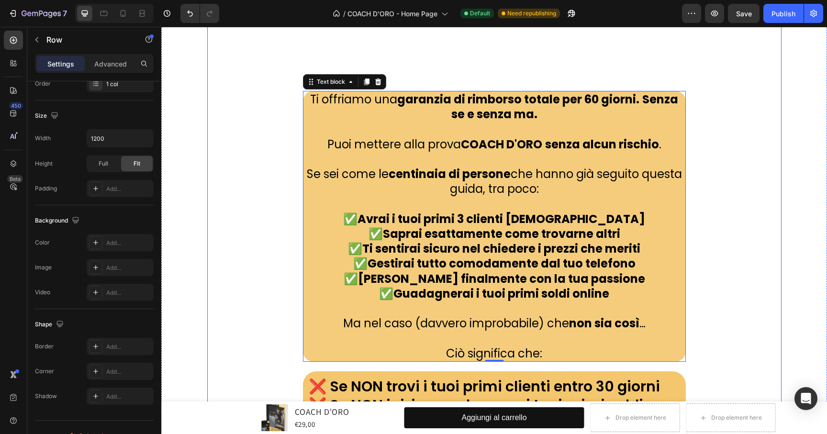
click at [248, 259] on div "Cosa succede se non ottengo risultati? Heading RISULTATI O RIMBORSO GARANTITO 🔒…" at bounding box center [494, 95] width 575 height 1306
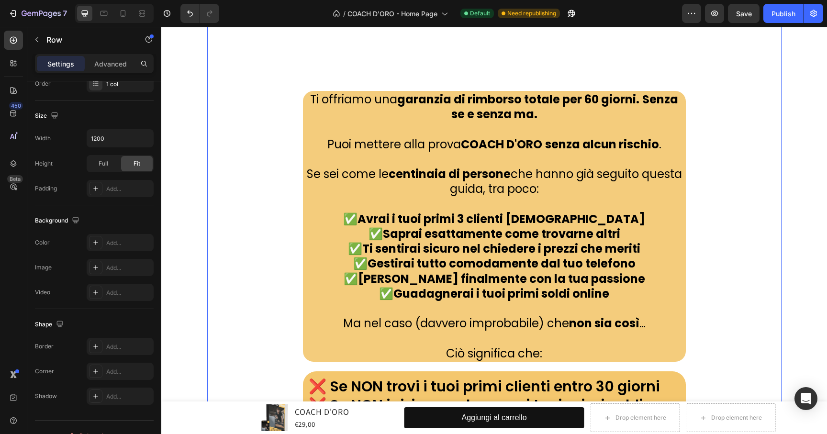
scroll to position [0, 0]
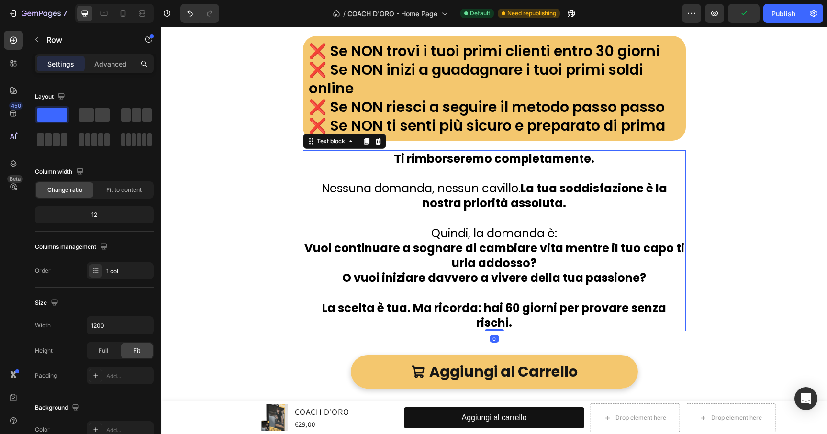
click at [518, 246] on strong "Vuoi continuare a sognare di cambiare vita mentre il tuo capo ti urla addosso?" at bounding box center [495, 255] width 380 height 31
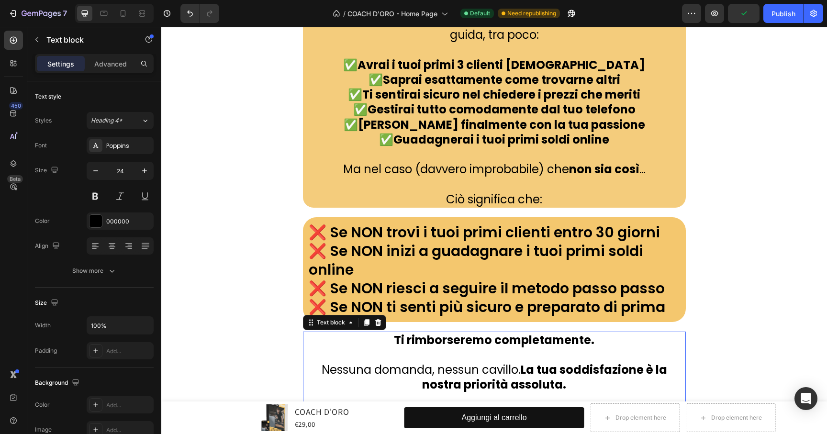
scroll to position [15754, 0]
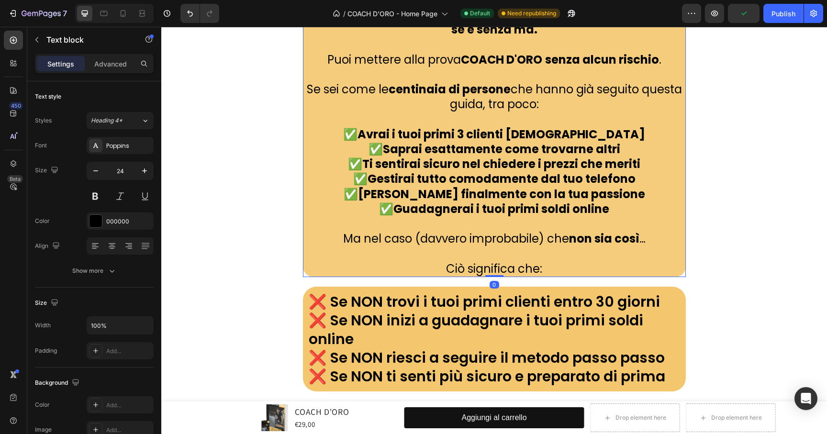
click at [443, 215] on strong "Guadagnerai i tuoi primi soldi online" at bounding box center [502, 209] width 216 height 16
click at [93, 405] on div at bounding box center [96, 405] width 12 height 12
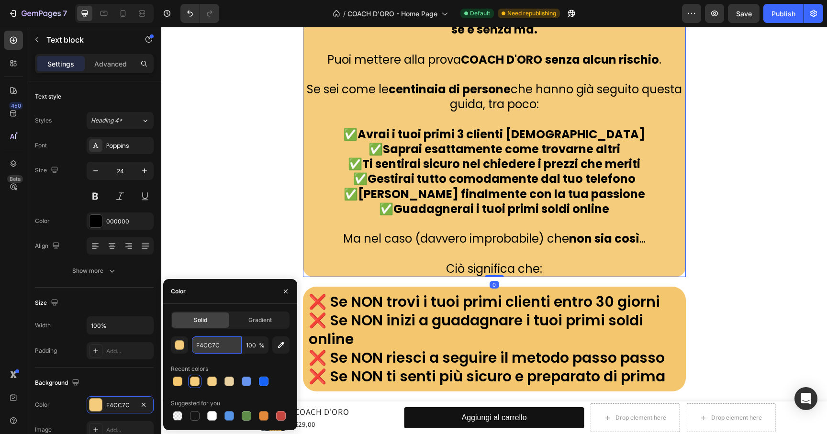
click at [228, 347] on input "F4CC7C" at bounding box center [217, 345] width 50 height 17
click at [216, 210] on div "Cosa succede se non ottengo risultati? Heading RISULTATI O RIMBORSO GARANTITO 🔒…" at bounding box center [494, 10] width 575 height 1306
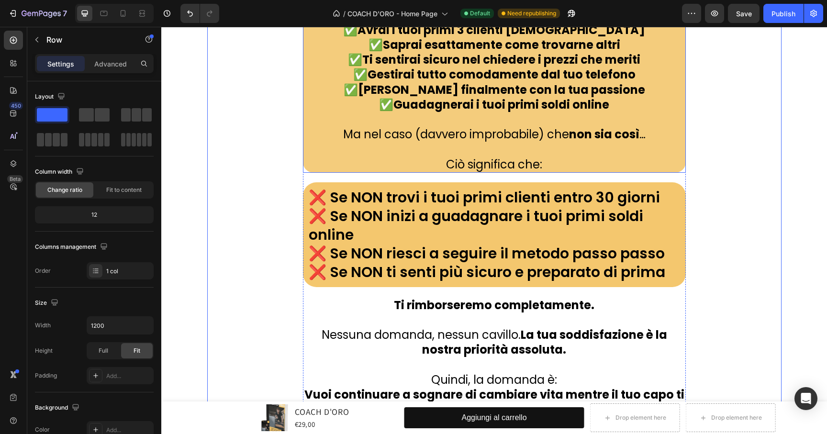
scroll to position [16013, 0]
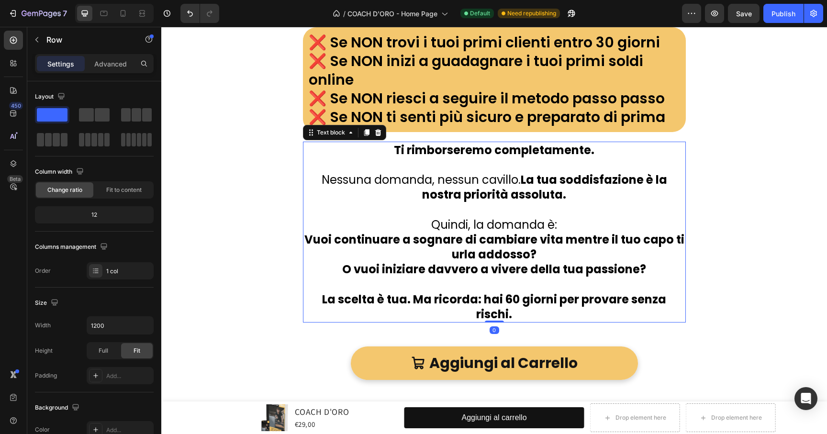
click at [354, 301] on strong "La scelta è tua. Ma ricorda: hai 60 giorni per provare senza rischi." at bounding box center [494, 307] width 344 height 31
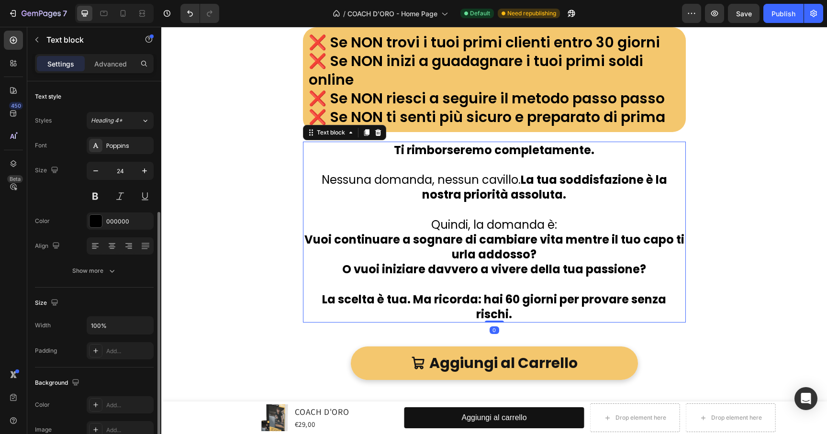
scroll to position [164, 0]
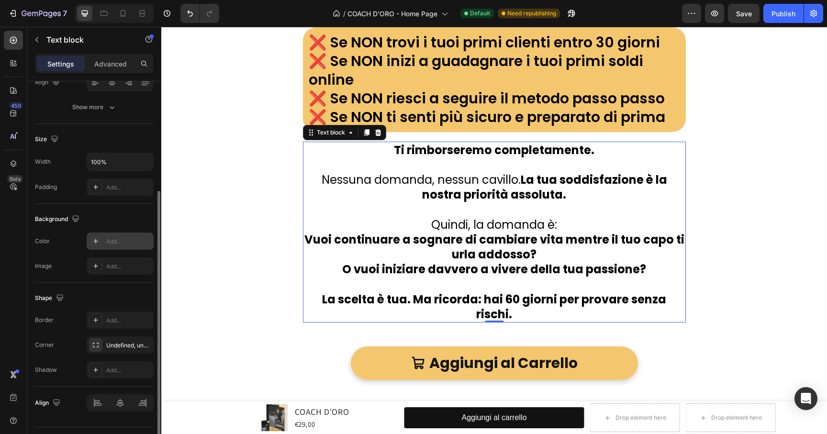
click at [99, 245] on div at bounding box center [95, 241] width 13 height 13
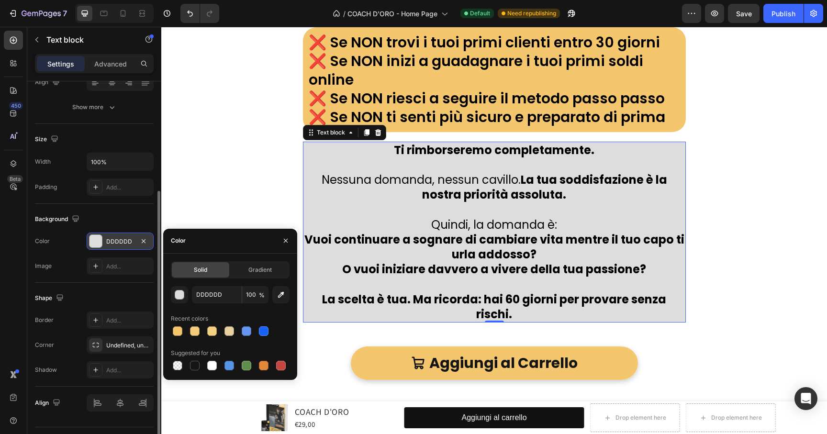
click at [213, 305] on div "DDDDDD 100 % Recent colors Suggested for you" at bounding box center [230, 329] width 119 height 86
click at [217, 299] on input "DDDDDD" at bounding box center [217, 294] width 50 height 17
paste input "F4CC7C"
type input "F4CC7C"
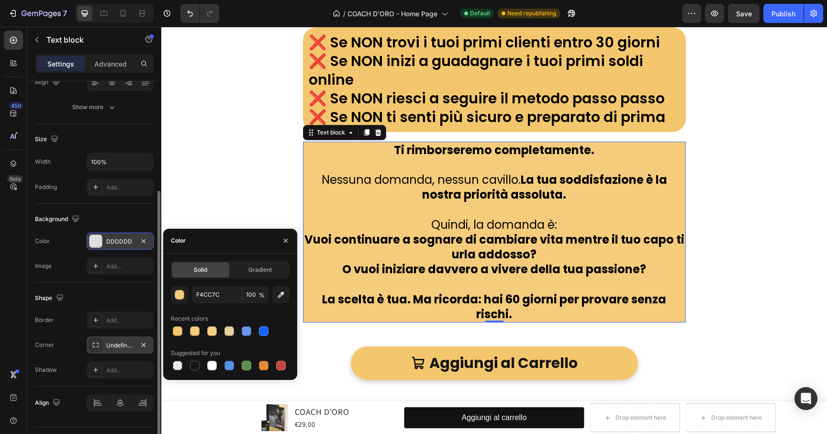
click at [96, 345] on icon at bounding box center [96, 345] width 8 height 8
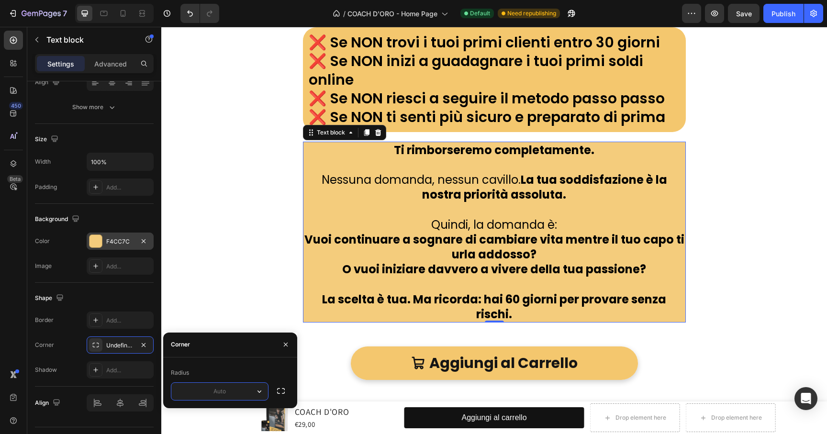
click at [222, 392] on input "text" at bounding box center [219, 391] width 97 height 17
type input "22"
click at [280, 395] on icon "button" at bounding box center [281, 391] width 10 height 10
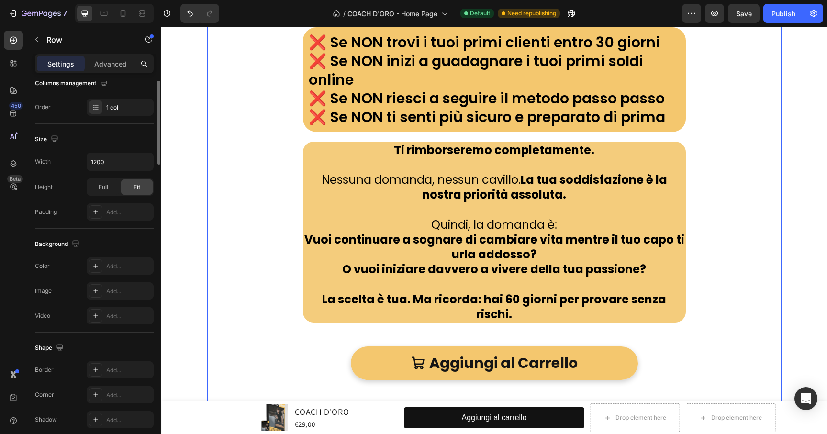
scroll to position [0, 0]
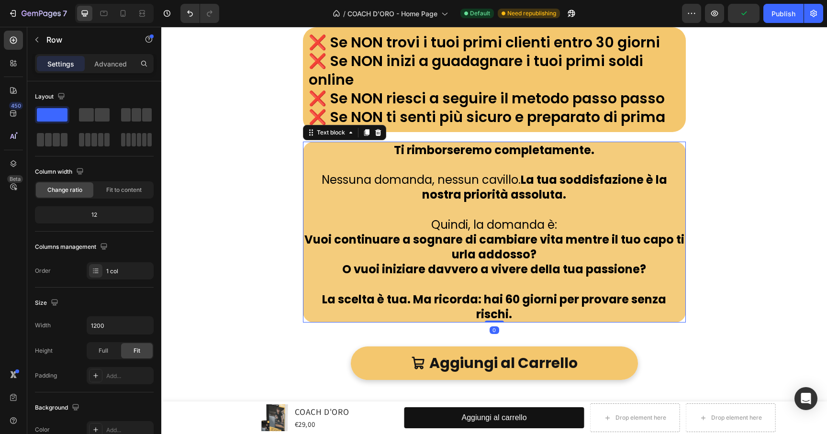
click at [523, 270] on strong "O vuoi iniziare davvero a vivere della tua passione?" at bounding box center [494, 269] width 304 height 16
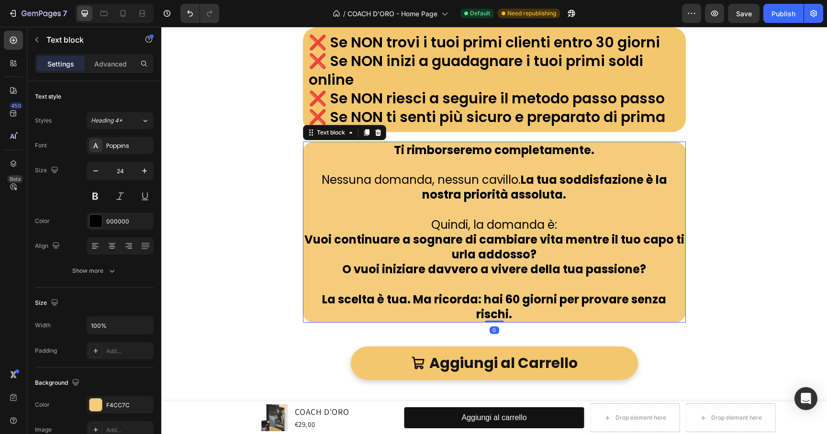
click at [472, 299] on strong "La scelta è tua. Ma ricorda: hai 60 giorni per provare senza rischi." at bounding box center [494, 307] width 344 height 31
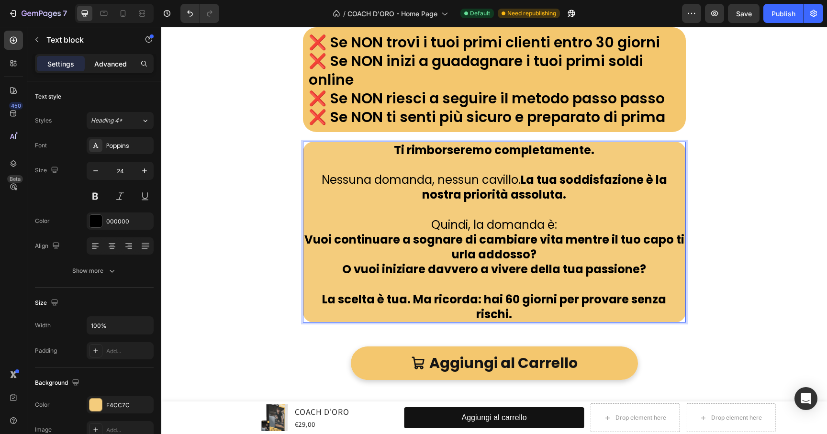
click at [114, 66] on p "Advanced" at bounding box center [110, 64] width 33 height 10
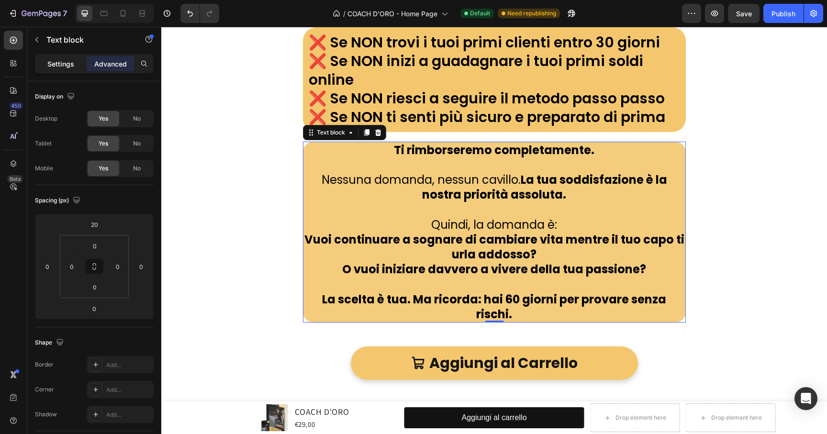
click at [56, 65] on p "Settings" at bounding box center [60, 64] width 27 height 10
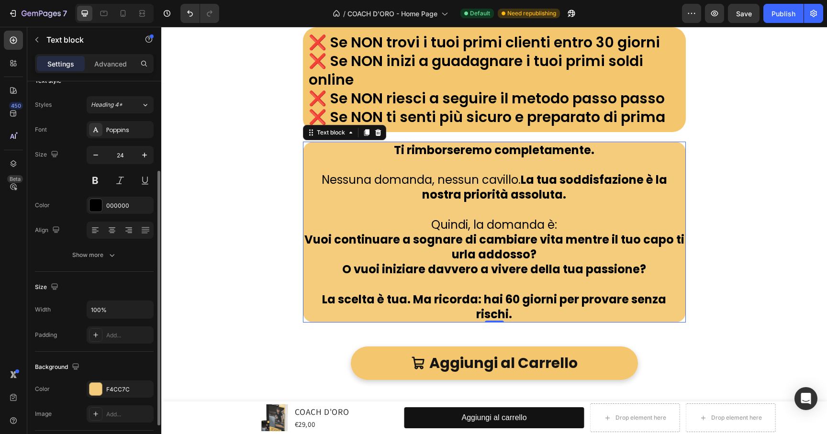
scroll to position [63, 0]
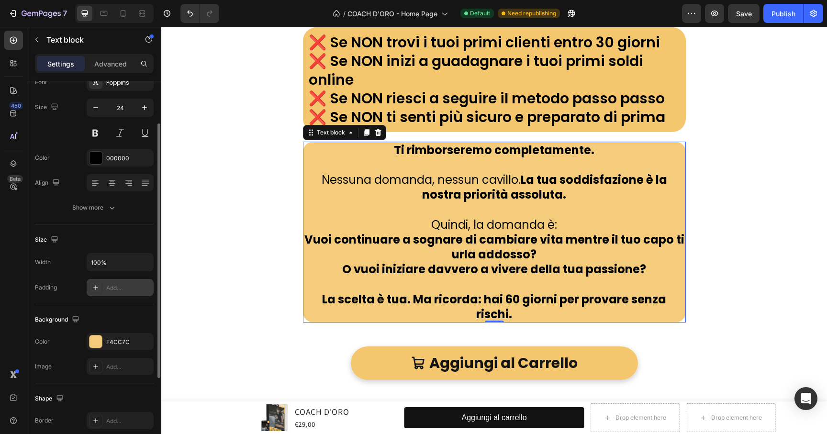
click at [98, 282] on div at bounding box center [95, 287] width 13 height 13
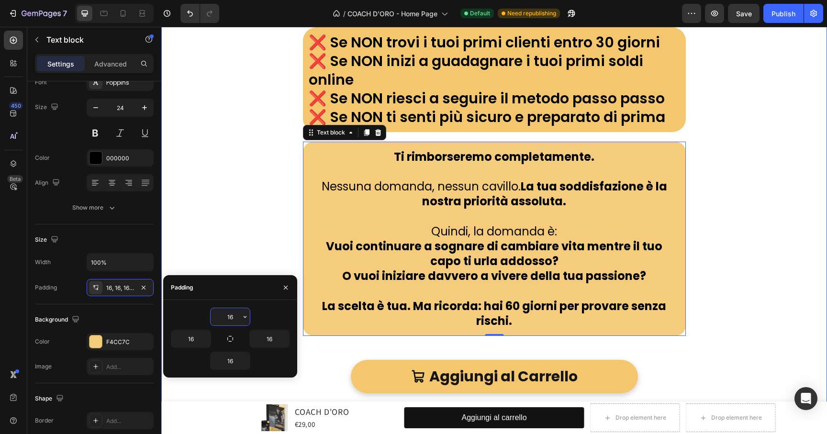
click at [192, 243] on div "Cosa succede se non ottengo risultati? Heading RISULTATI O RIMBORSO GARANTITO 🔒…" at bounding box center [494, 374] width 666 height 2555
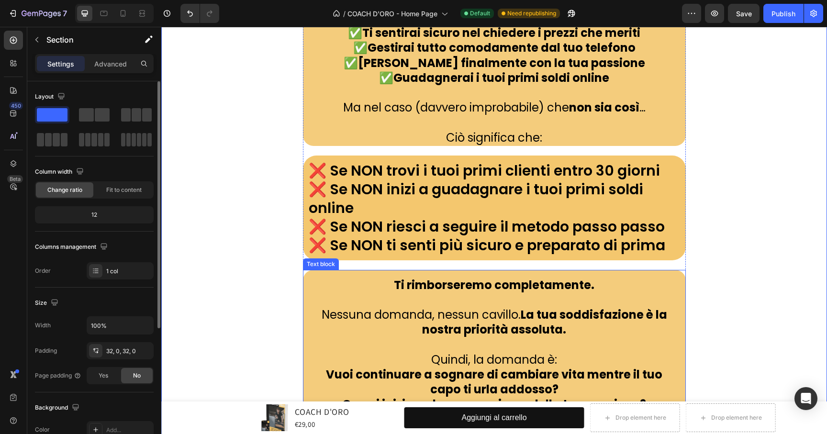
scroll to position [15742, 0]
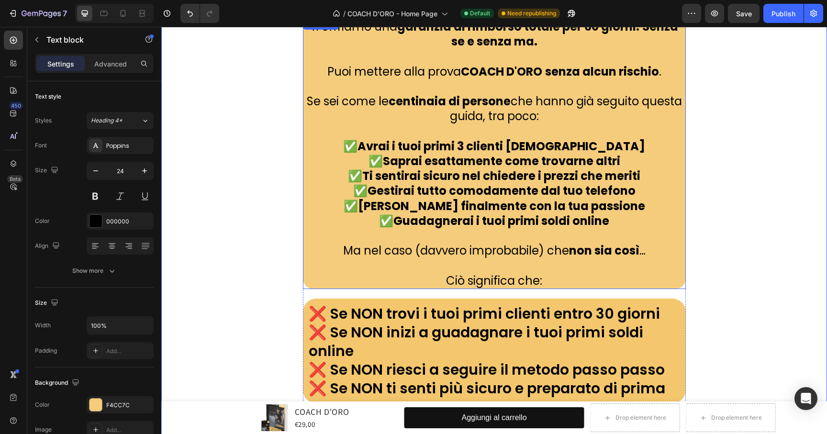
click at [555, 176] on strong "Ti sentirai sicuro nel chiedere i prezzi che meriti" at bounding box center [501, 176] width 278 height 16
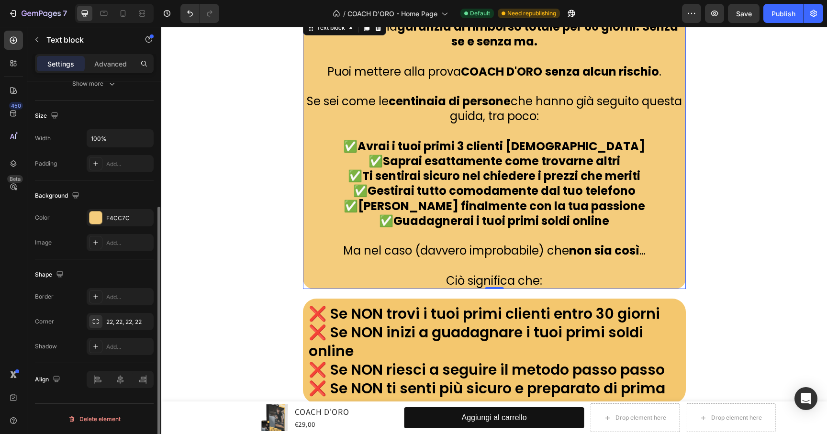
scroll to position [31, 0]
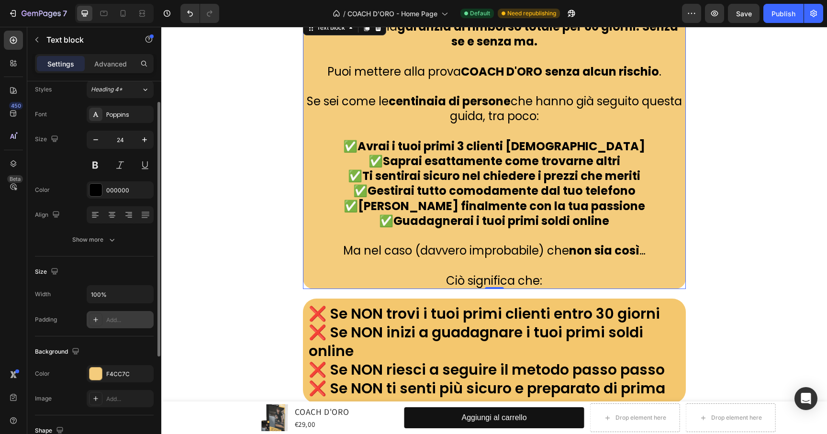
click at [96, 320] on icon at bounding box center [96, 320] width 8 height 8
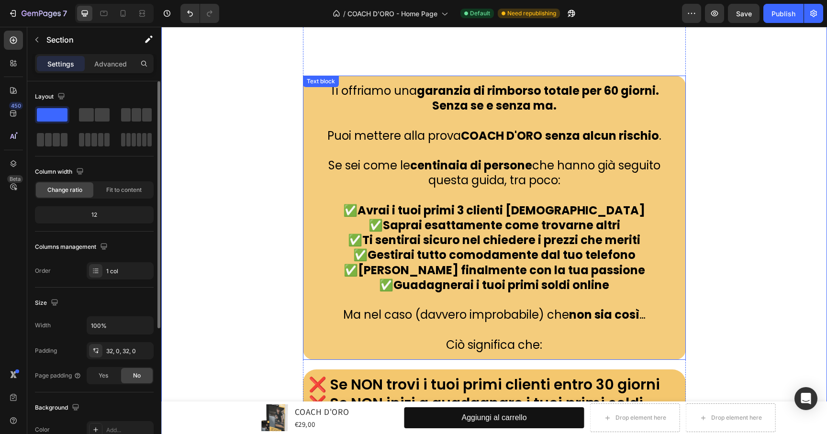
scroll to position [15581, 0]
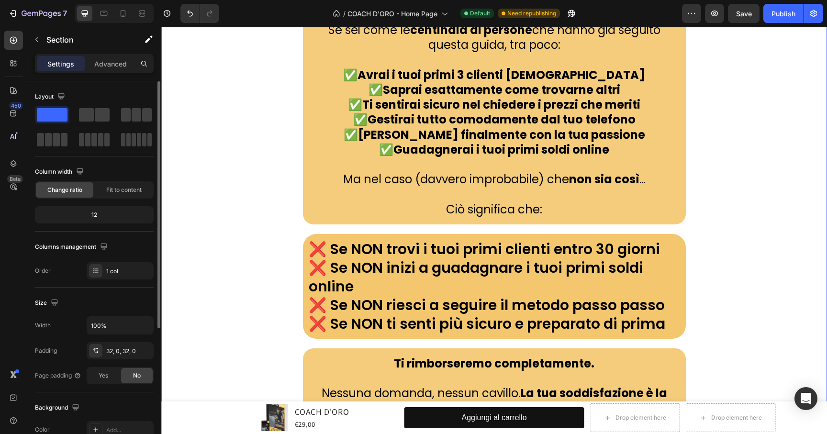
scroll to position [16079, 0]
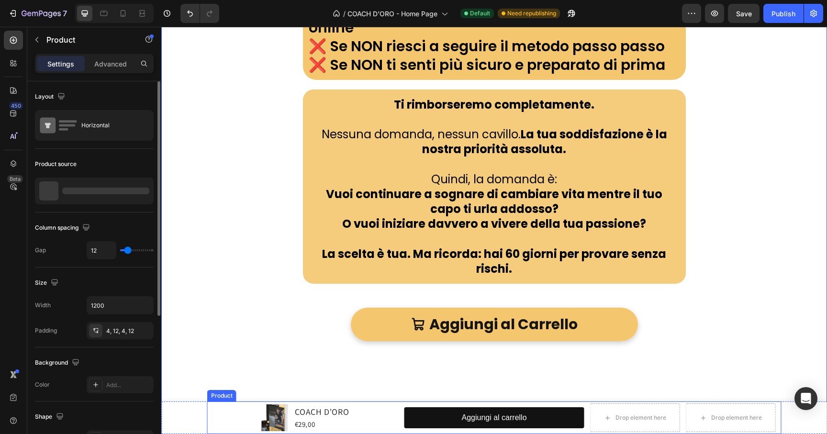
click at [396, 428] on div "Product Images COACH D'ORO Product Title €29,00 Product Price Product Price Row…" at bounding box center [494, 418] width 575 height 33
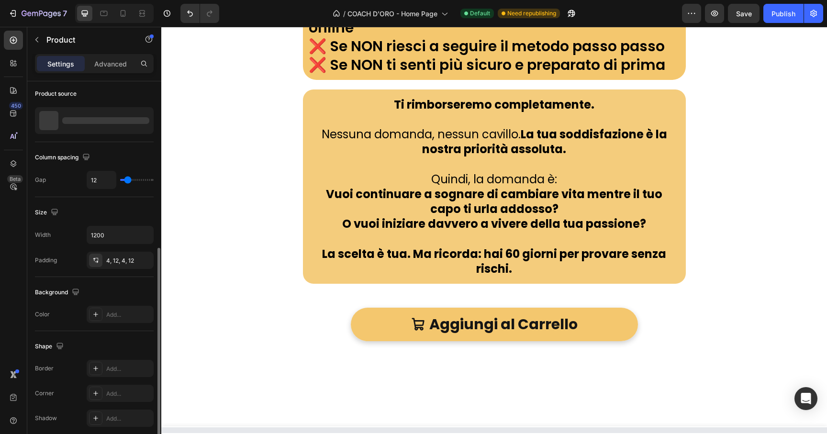
scroll to position [239, 0]
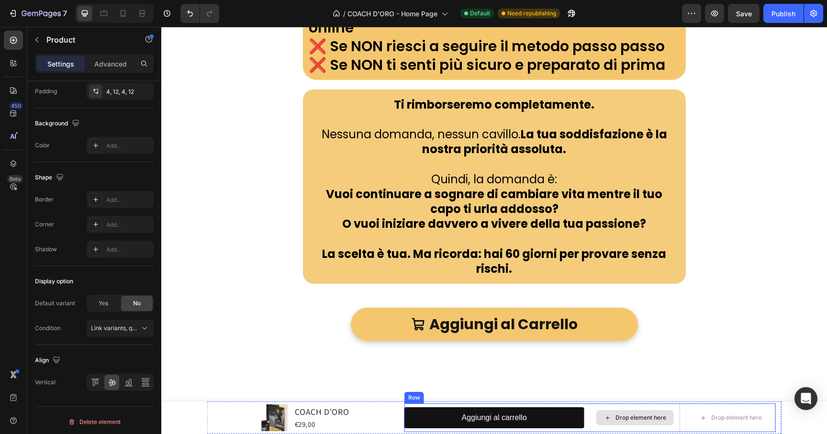
click at [648, 413] on div "Drop element here" at bounding box center [636, 417] width 78 height 15
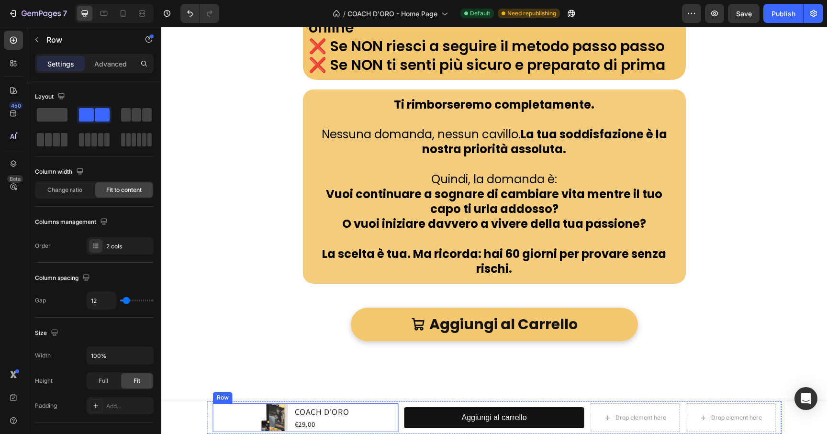
click at [225, 423] on div "Product Images COACH D'ORO Product Title €29,00 Product Price Product Price Row" at bounding box center [306, 418] width 186 height 29
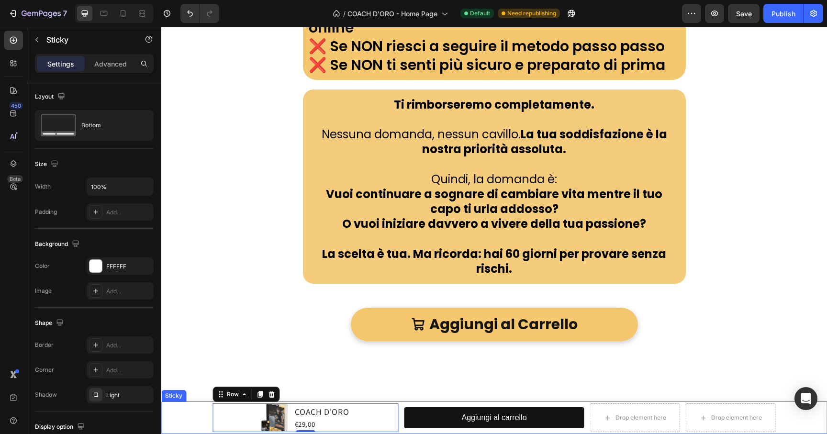
click at [192, 426] on div "Product Images COACH D'ORO Product Title €29,00 Product Price Product Price Row…" at bounding box center [494, 418] width 666 height 33
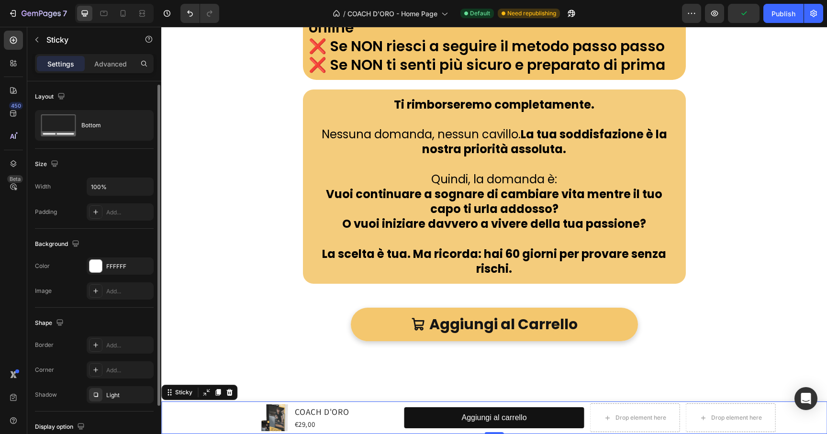
scroll to position [69, 0]
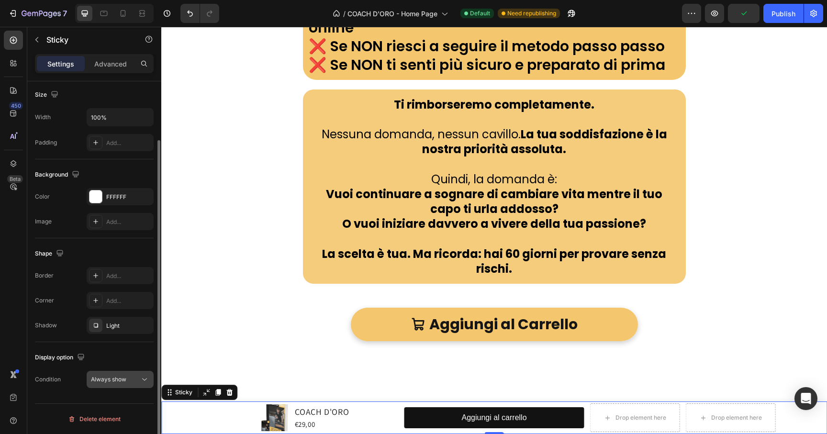
click at [118, 384] on span "Always show" at bounding box center [108, 379] width 35 height 9
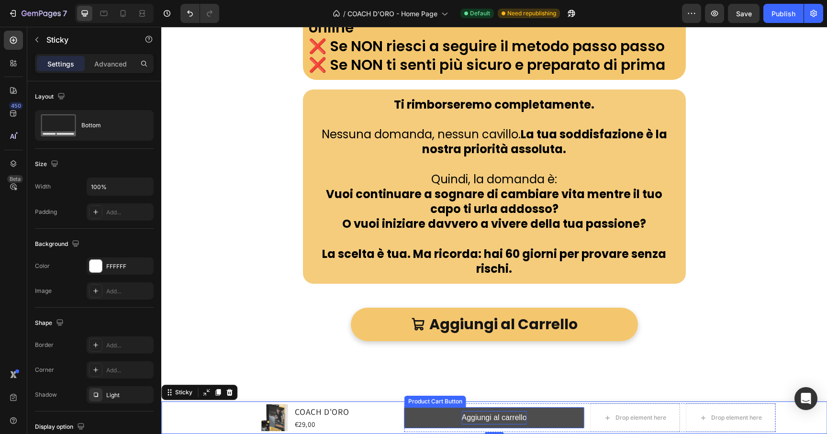
click at [496, 418] on div "Aggiungi al carrello" at bounding box center [494, 418] width 65 height 14
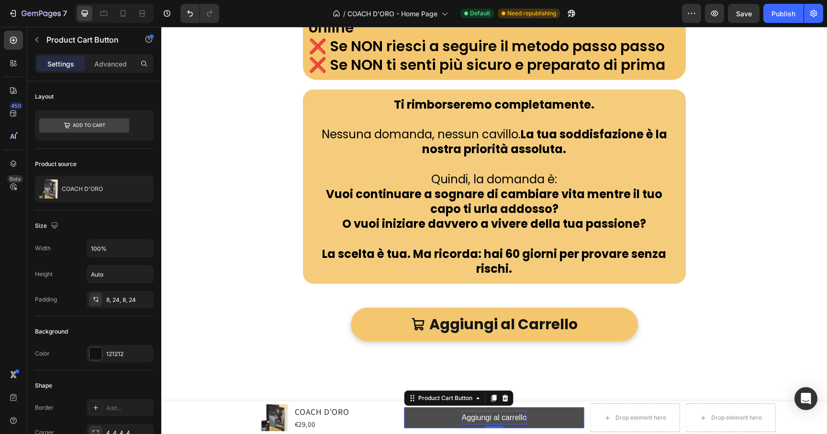
click at [475, 420] on div "Aggiungi al carrello" at bounding box center [494, 418] width 65 height 14
click at [475, 420] on p "Aggiungi al carrello" at bounding box center [494, 418] width 65 height 14
click at [524, 417] on button "Aggiungi al carrello" at bounding box center [495, 418] width 180 height 22
click at [520, 419] on p "Aggiungi al carrello" at bounding box center [494, 418] width 65 height 14
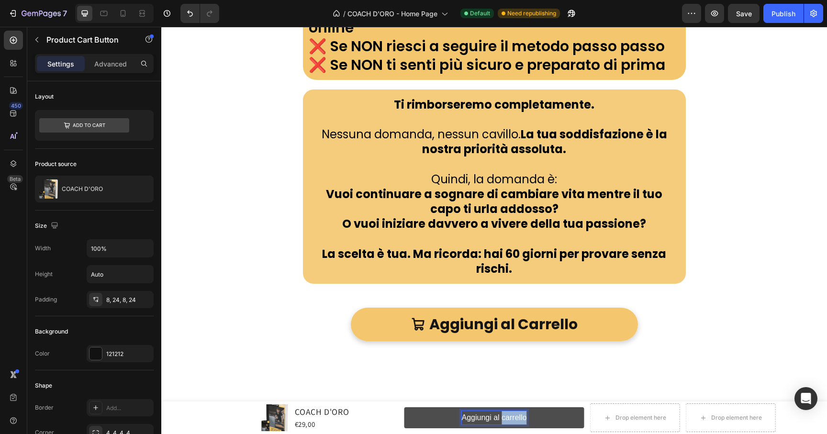
click at [522, 419] on p "Aggiungi al carrello" at bounding box center [494, 418] width 65 height 14
drag, startPoint x: 467, startPoint y: 417, endPoint x: 435, endPoint y: 414, distance: 32.3
click at [436, 414] on button "Aggiungi al carrello" at bounding box center [495, 418] width 180 height 22
click at [405, 407] on button "Compr" at bounding box center [495, 418] width 180 height 22
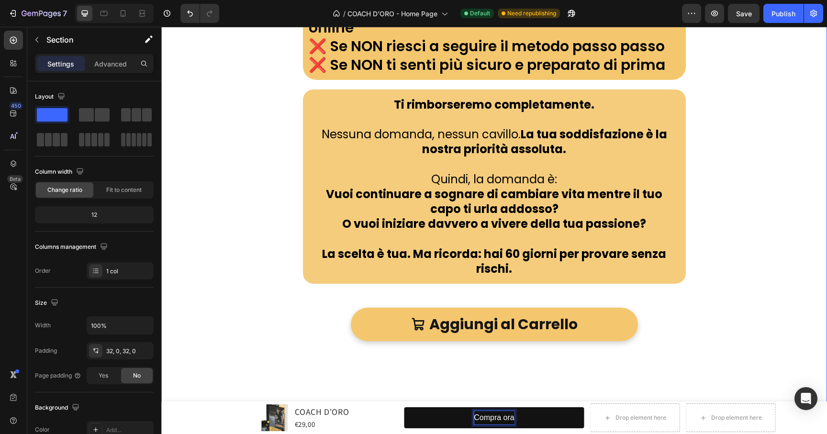
click at [203, 317] on div "Cosa succede se non ottengo risultati? Heading RISULTATI O RIMBORSO GARANTITO 🔒…" at bounding box center [494, 316] width 666 height 2569
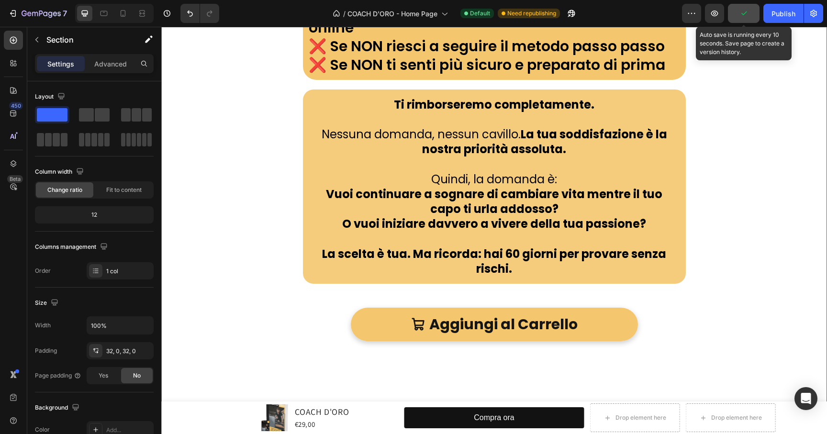
click at [755, 10] on button "button" at bounding box center [744, 13] width 32 height 19
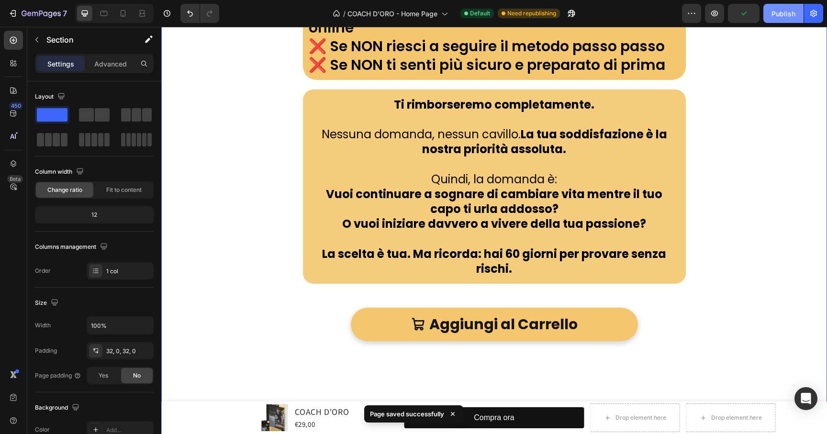
click at [777, 10] on div "Publish" at bounding box center [784, 14] width 24 height 10
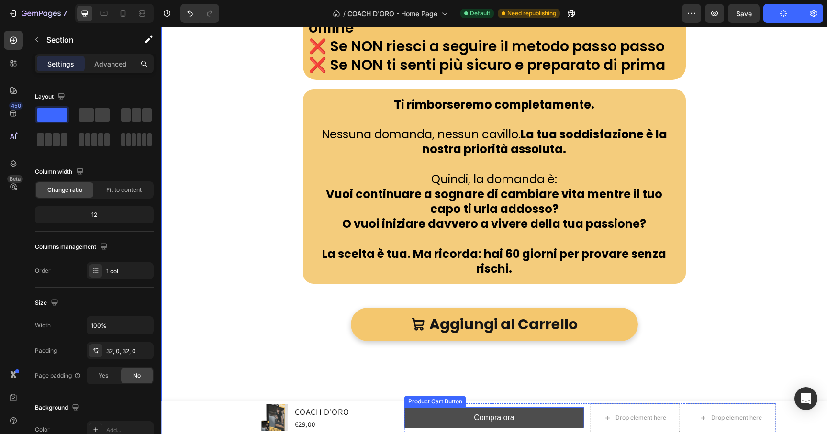
click at [419, 418] on button "Compra ora" at bounding box center [495, 418] width 180 height 22
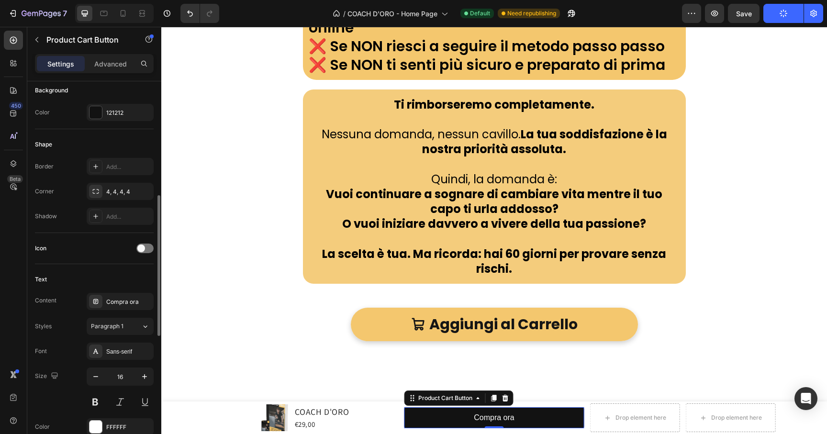
scroll to position [390, 0]
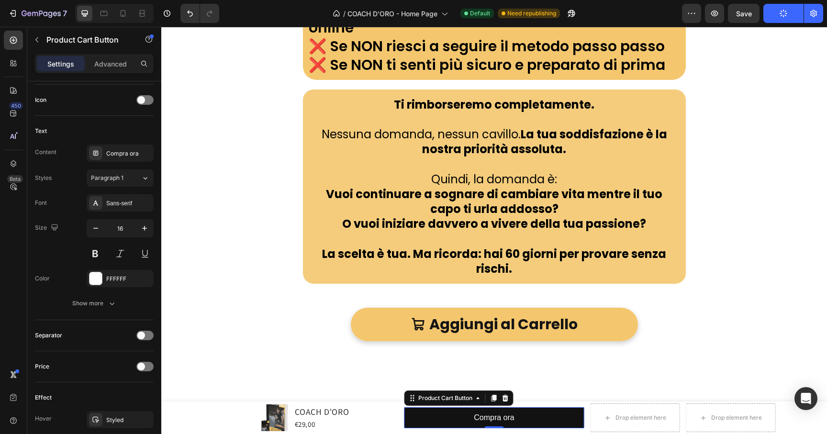
click at [442, 404] on div "Product Cart Button" at bounding box center [459, 398] width 109 height 15
click at [442, 402] on div "Product Cart Button" at bounding box center [446, 398] width 58 height 9
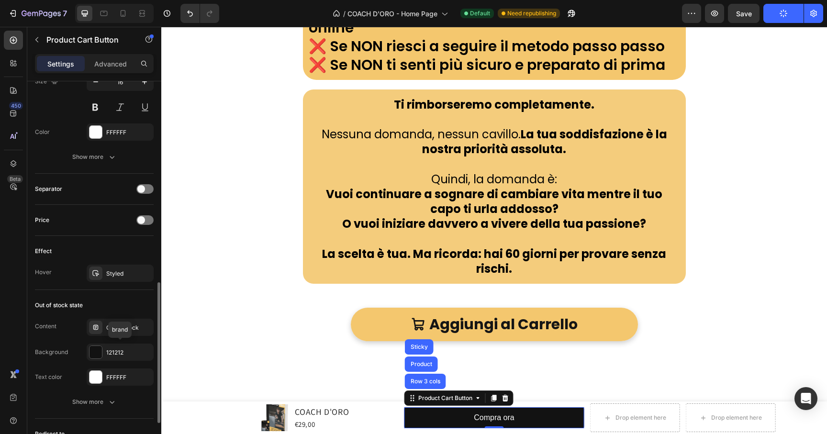
scroll to position [538, 0]
click at [96, 350] on div at bounding box center [96, 350] width 12 height 12
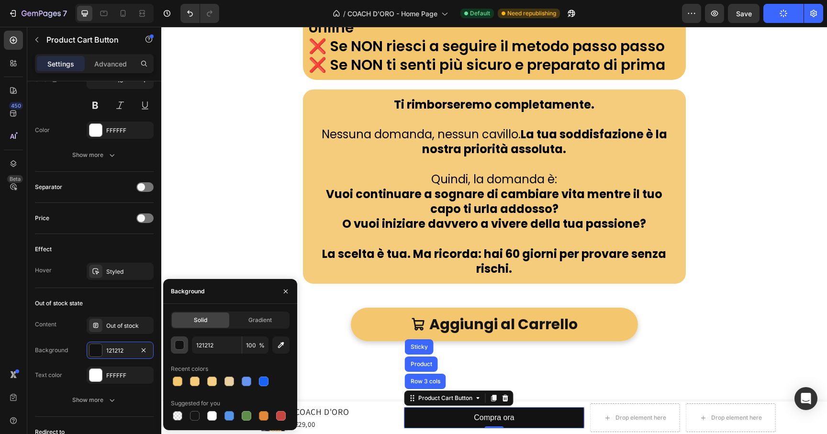
click at [183, 343] on div "button" at bounding box center [180, 346] width 10 height 10
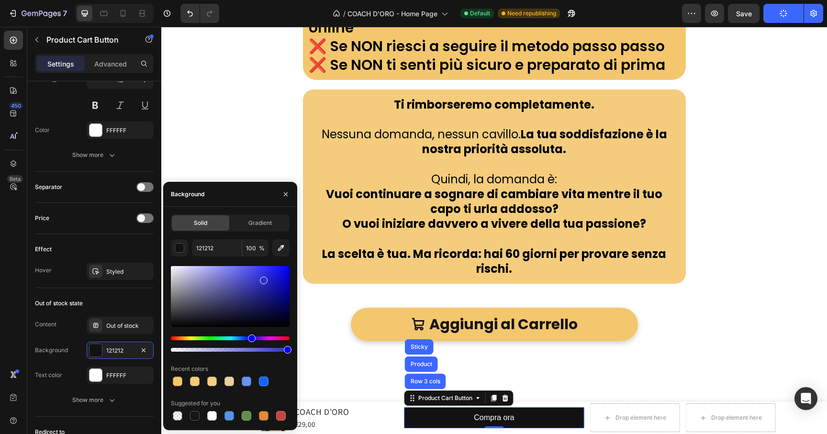
click at [263, 279] on div at bounding box center [230, 296] width 119 height 61
click at [266, 275] on div at bounding box center [230, 296] width 119 height 61
type input "2B2BD8"
click at [282, 192] on icon "button" at bounding box center [286, 195] width 8 height 8
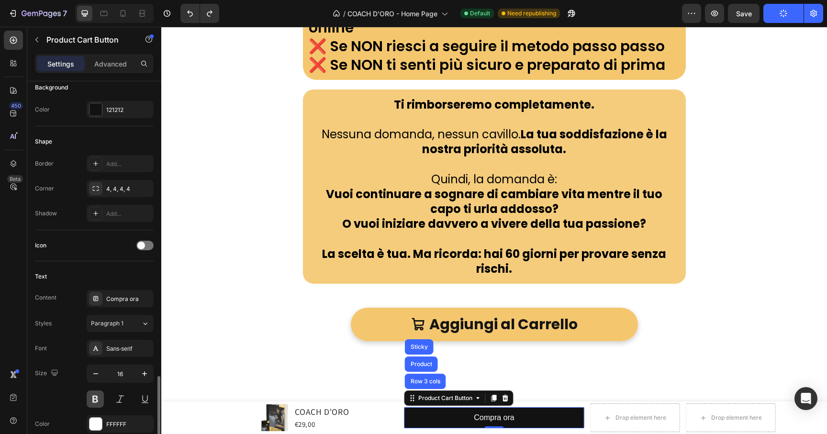
scroll to position [155, 0]
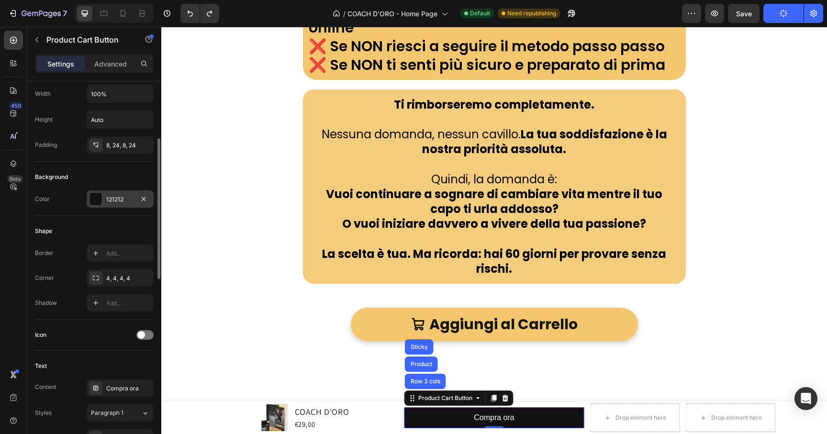
click at [94, 191] on div "121212" at bounding box center [120, 199] width 67 height 17
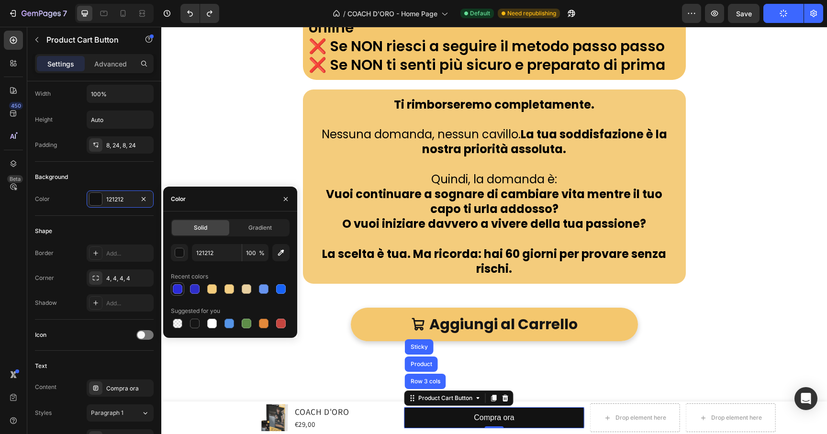
click at [178, 288] on div at bounding box center [178, 289] width 10 height 10
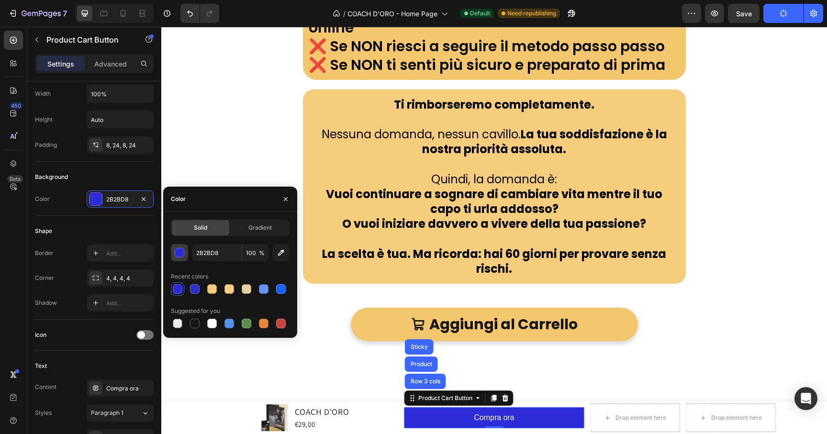
click at [185, 253] on button "button" at bounding box center [179, 252] width 17 height 17
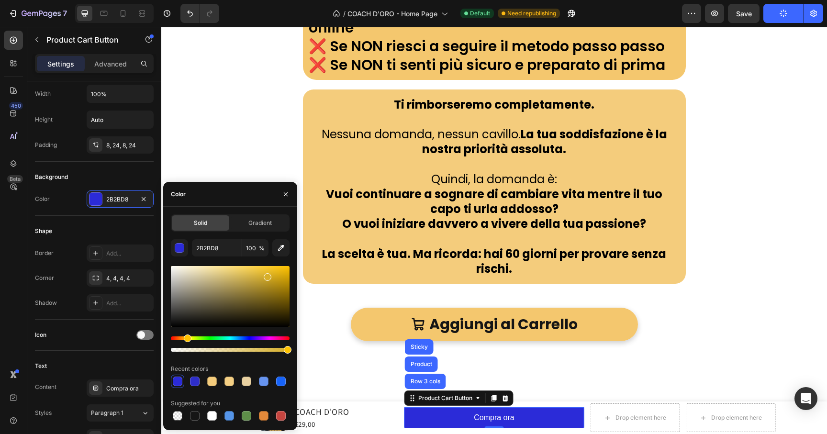
click at [186, 339] on div "Hue" at bounding box center [230, 339] width 119 height 4
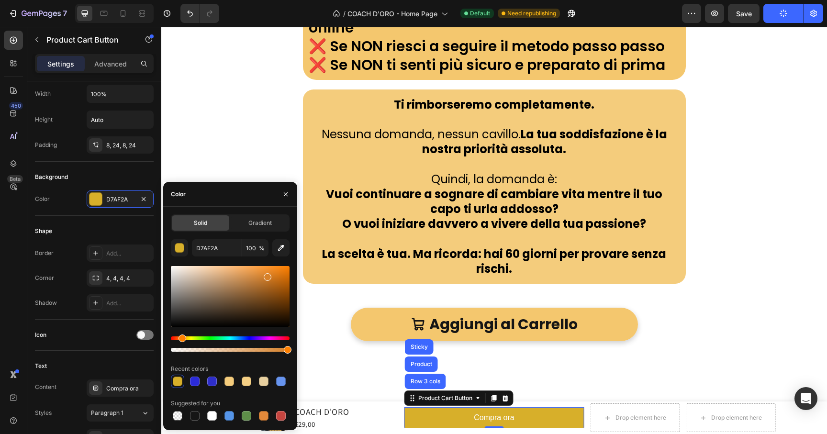
click at [181, 338] on div "Hue" at bounding box center [230, 339] width 119 height 4
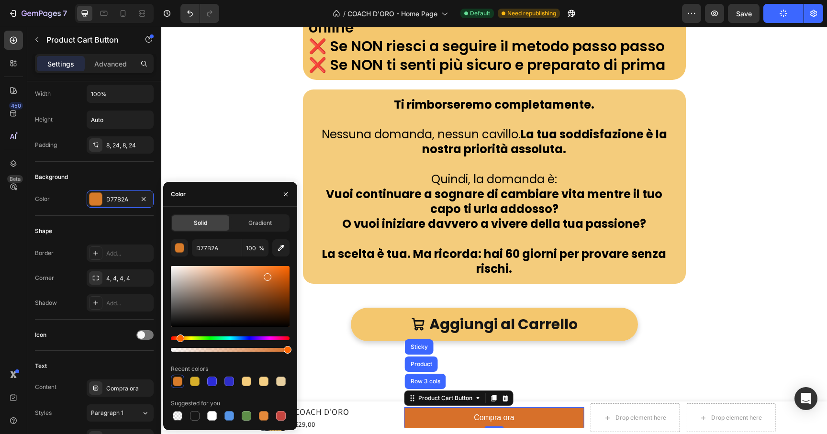
click at [179, 338] on div "Hue" at bounding box center [181, 339] width 8 height 8
click at [271, 274] on div at bounding box center [230, 296] width 119 height 61
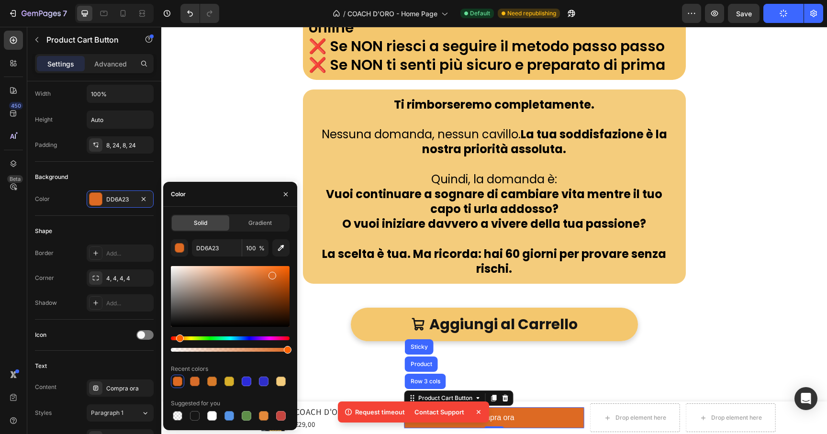
click at [271, 277] on div at bounding box center [273, 276] width 8 height 8
click at [481, 412] on icon at bounding box center [479, 412] width 10 height 10
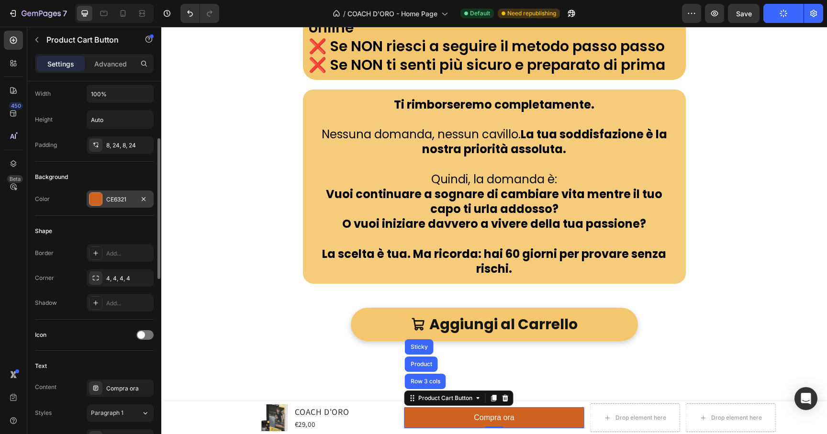
click at [104, 204] on div "CE6321" at bounding box center [120, 199] width 67 height 17
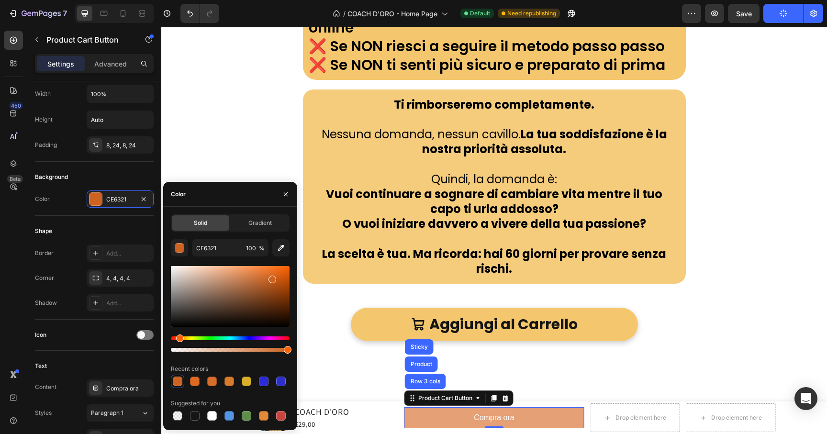
click at [229, 272] on div at bounding box center [230, 296] width 119 height 61
drag, startPoint x: 262, startPoint y: 270, endPoint x: 268, endPoint y: 271, distance: 5.8
click at [263, 270] on div at bounding box center [230, 296] width 119 height 61
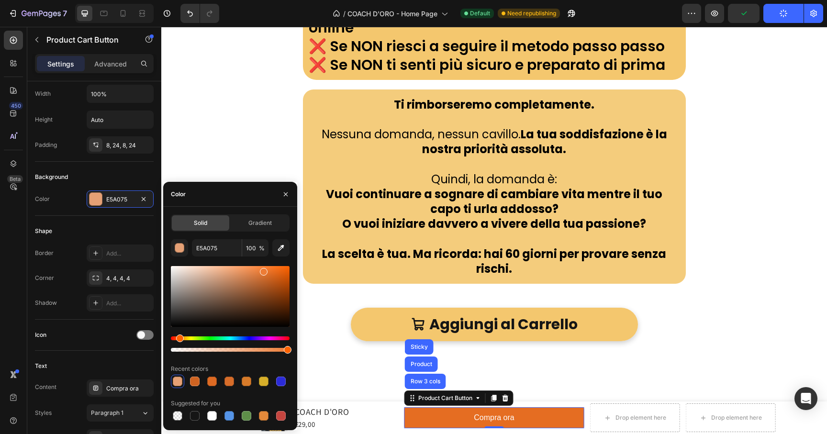
click at [272, 272] on div at bounding box center [230, 296] width 119 height 61
click at [282, 274] on div at bounding box center [230, 296] width 119 height 61
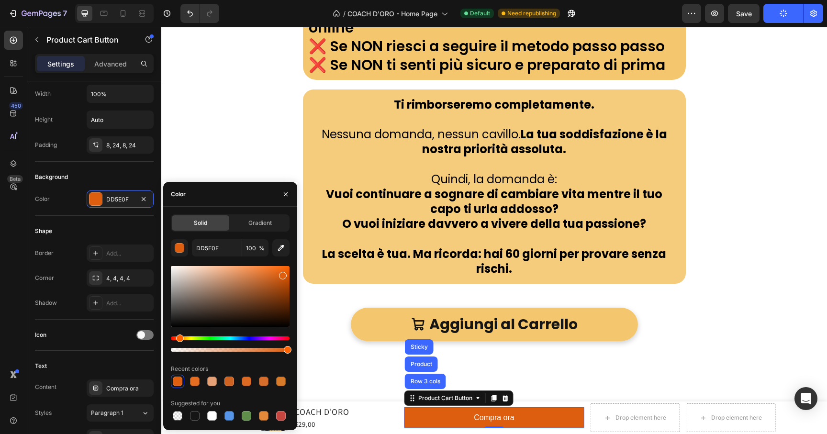
click at [275, 273] on div at bounding box center [230, 296] width 119 height 61
click at [275, 272] on div at bounding box center [276, 275] width 8 height 8
type input "E2691D"
click at [289, 194] on icon "button" at bounding box center [286, 195] width 8 height 8
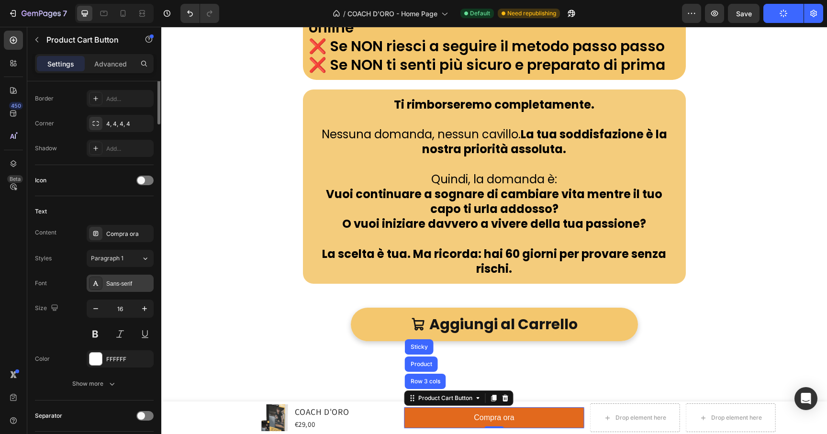
scroll to position [402, 0]
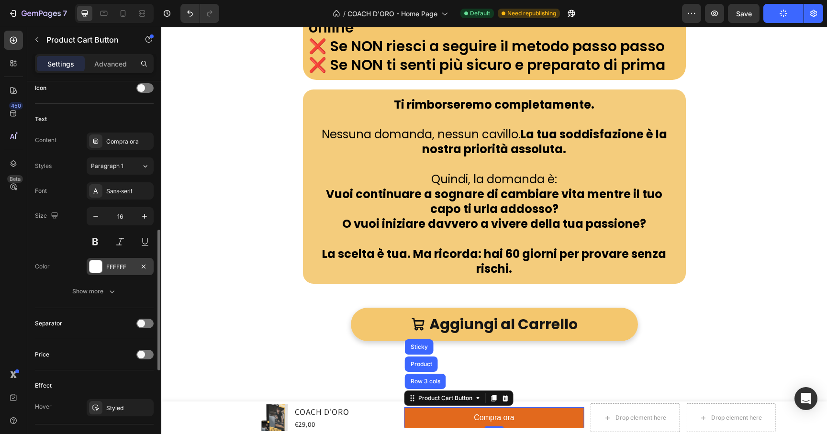
click at [100, 268] on div at bounding box center [96, 266] width 12 height 12
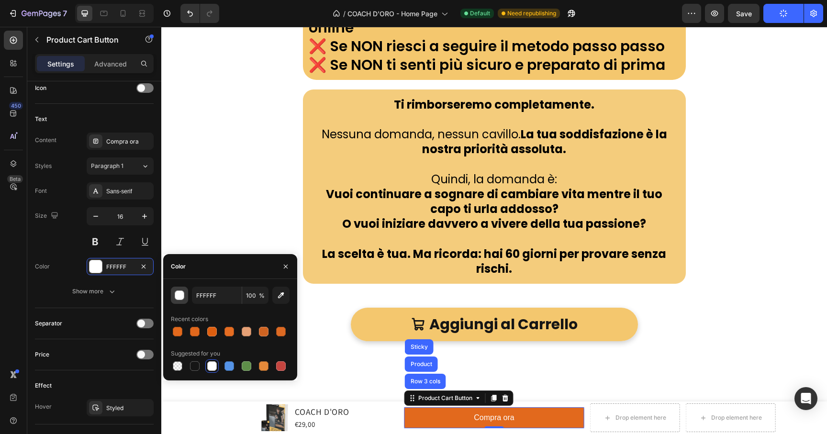
click at [180, 300] on div "button" at bounding box center [180, 296] width 10 height 10
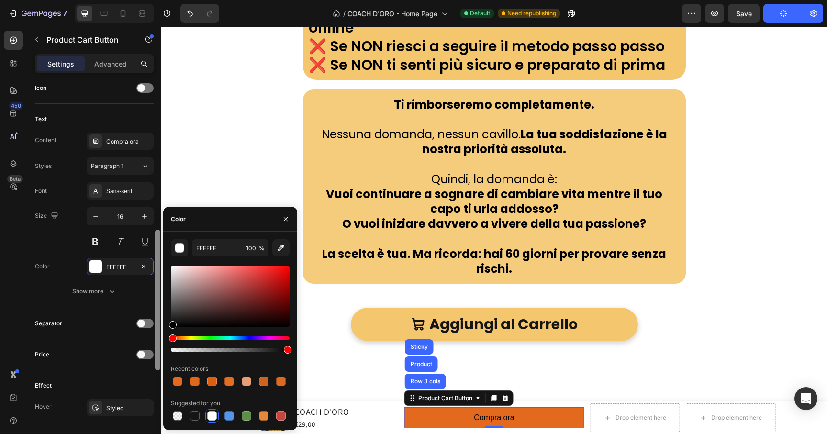
drag, startPoint x: 185, startPoint y: 319, endPoint x: 157, endPoint y: 367, distance: 55.2
click at [157, 367] on div "450 Beta countdo Sections(9) Elements(12) Conversion booster Countdown timer St…" at bounding box center [80, 230] width 161 height 407
type input "000000"
click at [97, 237] on button at bounding box center [95, 241] width 17 height 17
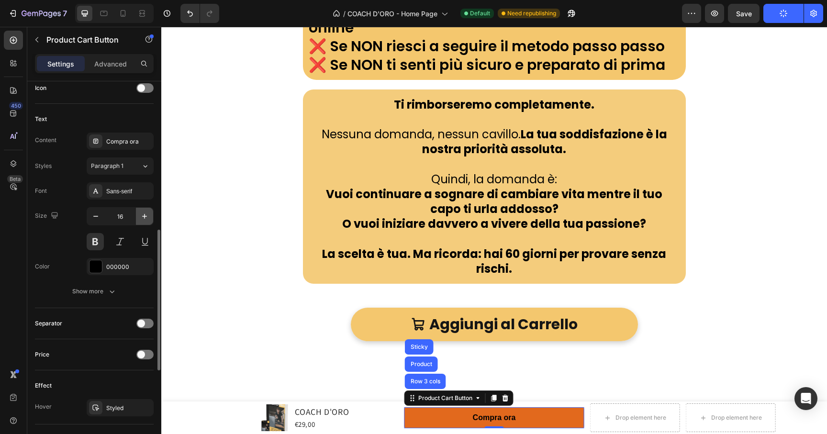
click at [144, 218] on icon "button" at bounding box center [144, 216] width 5 height 5
click at [95, 219] on icon "button" at bounding box center [96, 217] width 10 height 10
click at [145, 218] on icon "button" at bounding box center [145, 217] width 10 height 10
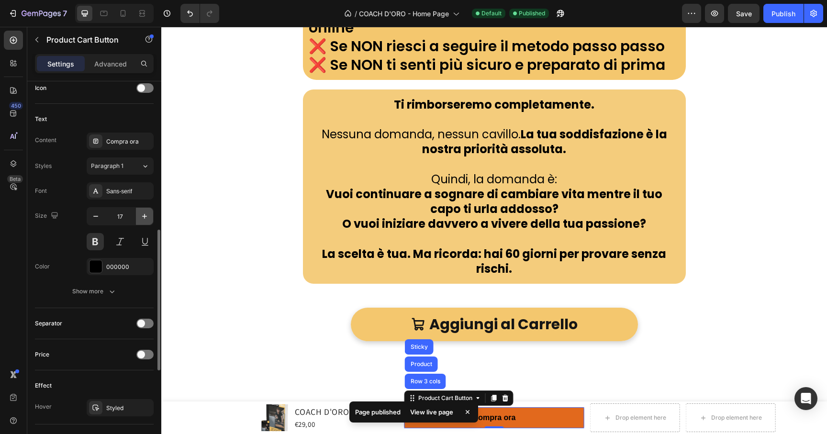
click at [145, 218] on icon "button" at bounding box center [145, 217] width 10 height 10
type input "19"
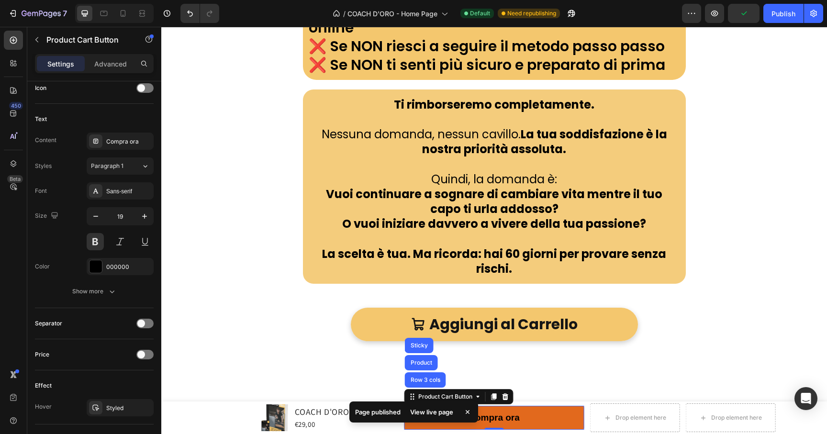
click at [468, 411] on icon at bounding box center [468, 412] width 10 height 10
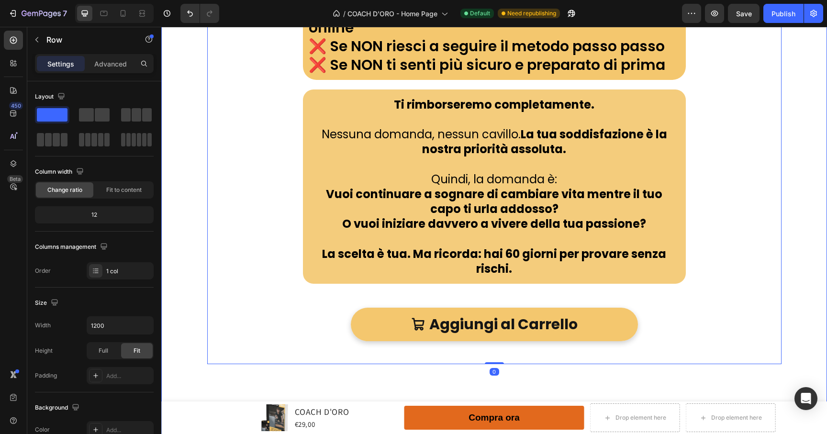
click at [782, 285] on div "Cosa succede se non ottengo risultati? Heading RISULTATI O RIMBORSO GARANTITO 🔒…" at bounding box center [494, 316] width 666 height 2569
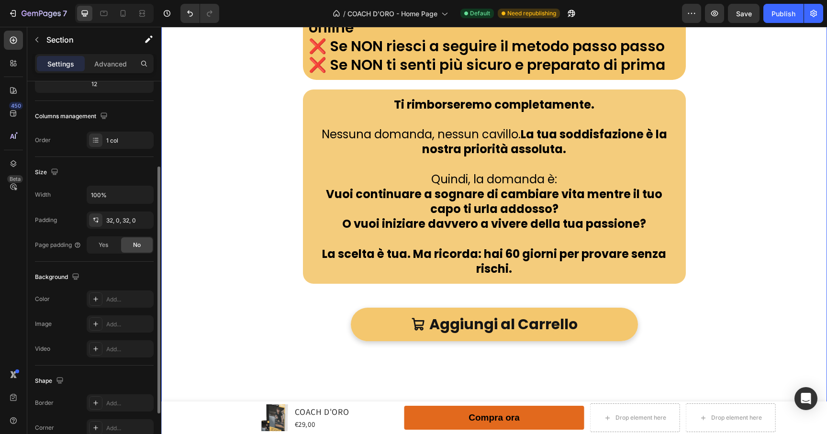
scroll to position [204, 0]
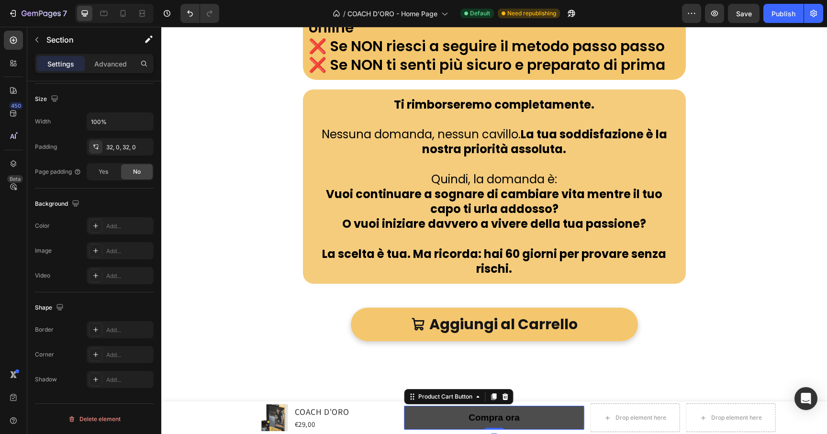
click at [427, 417] on button "Compra ora" at bounding box center [495, 418] width 180 height 24
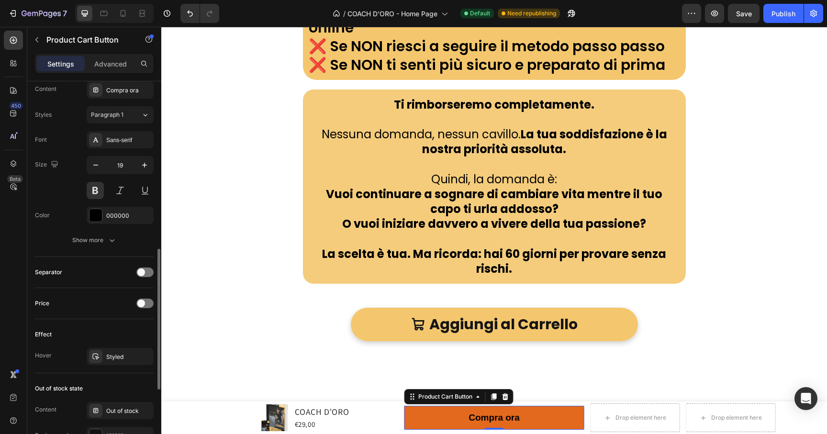
scroll to position [469, 0]
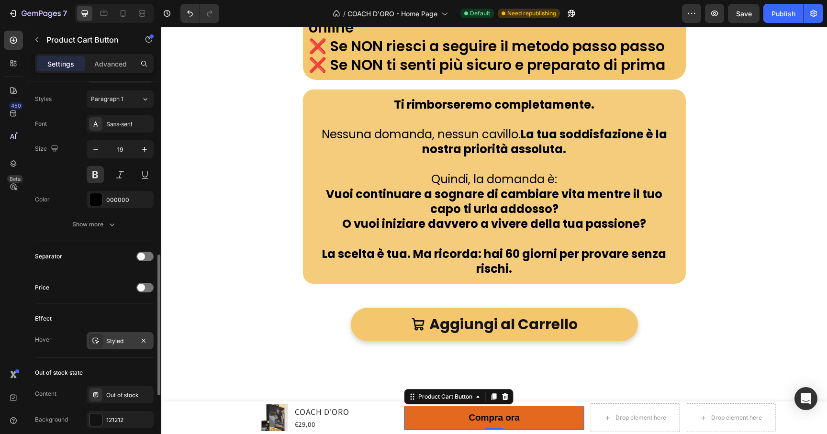
click at [110, 339] on div "Styled" at bounding box center [120, 341] width 28 height 9
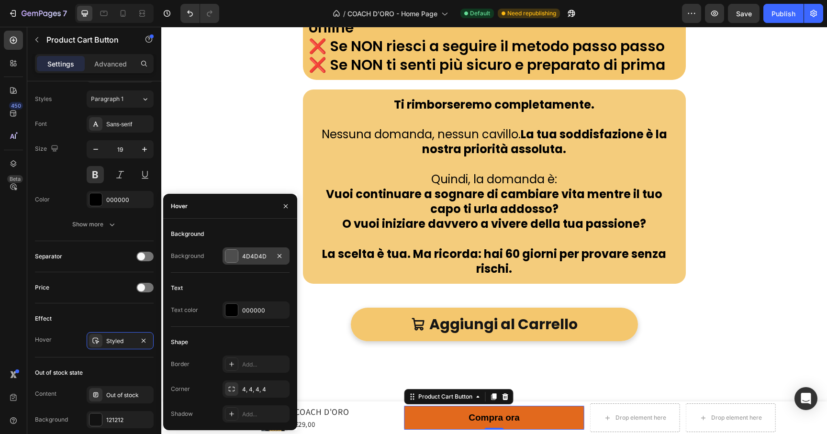
click at [236, 253] on div at bounding box center [232, 256] width 12 height 12
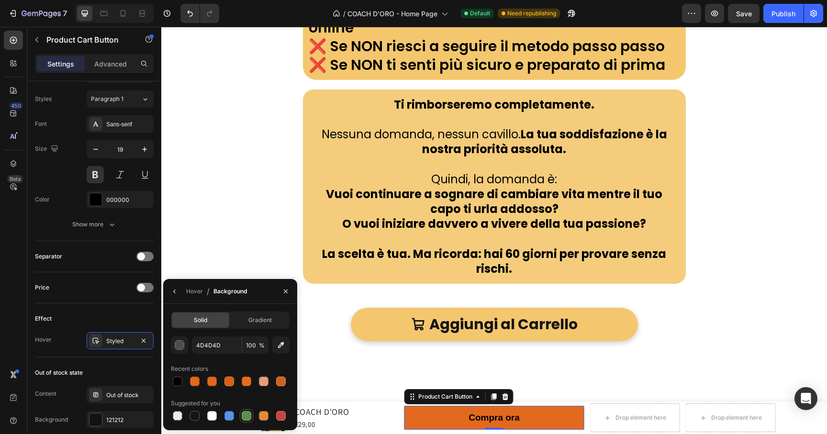
click at [249, 418] on div at bounding box center [247, 416] width 10 height 10
click at [179, 345] on div "button" at bounding box center [180, 346] width 10 height 10
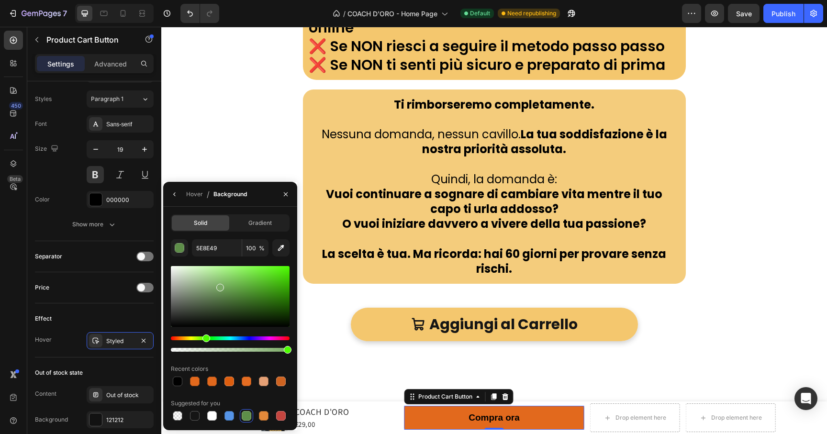
click at [219, 286] on div at bounding box center [230, 296] width 119 height 61
click at [218, 276] on div at bounding box center [230, 296] width 119 height 61
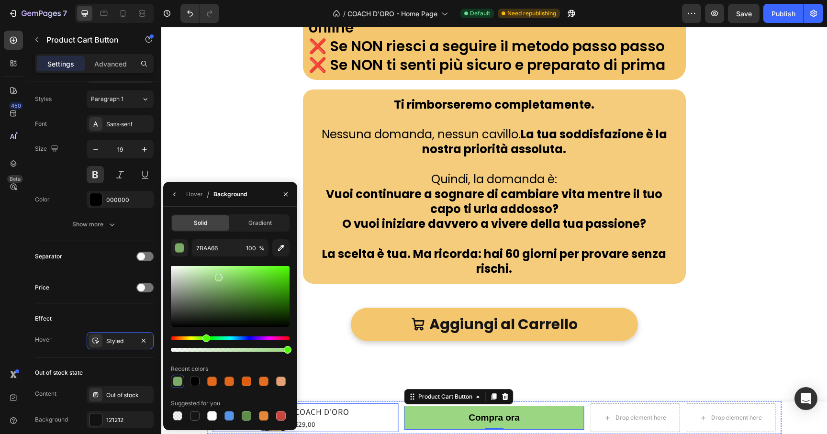
type input "9BD682"
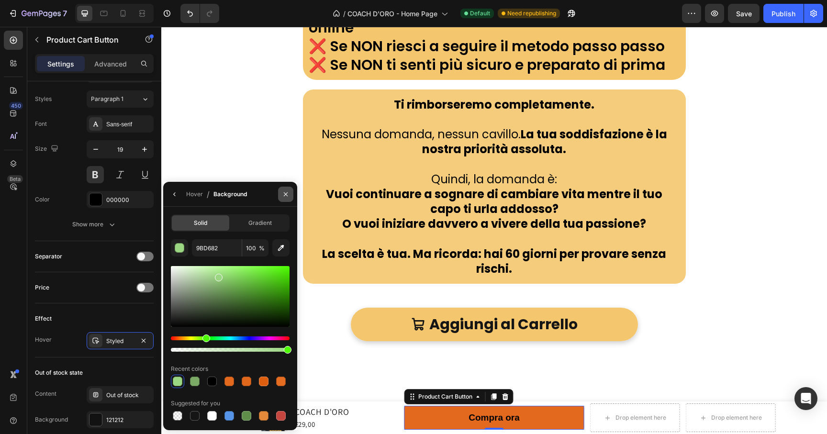
click at [284, 195] on icon "button" at bounding box center [286, 195] width 8 height 8
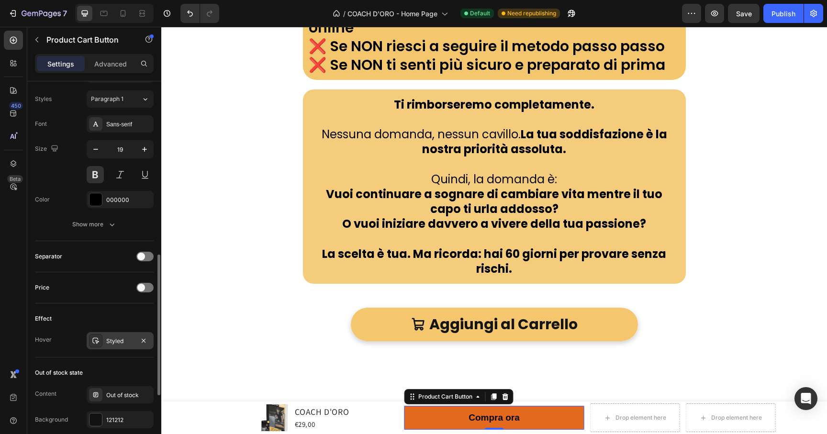
click at [89, 345] on div at bounding box center [95, 340] width 13 height 13
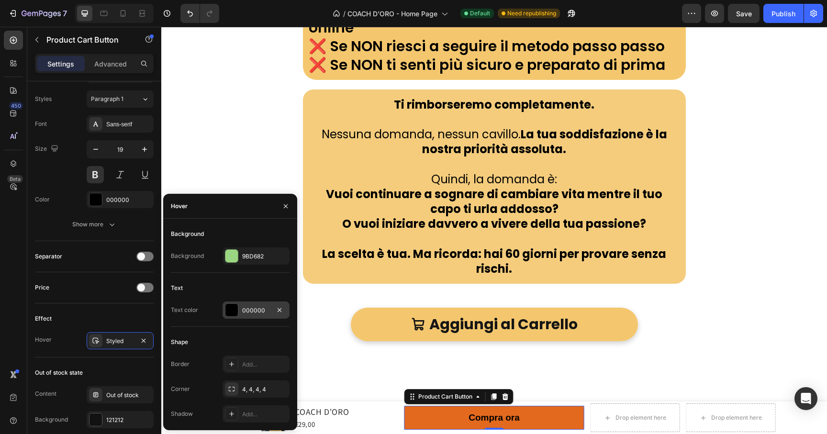
click at [236, 316] on div at bounding box center [231, 310] width 13 height 13
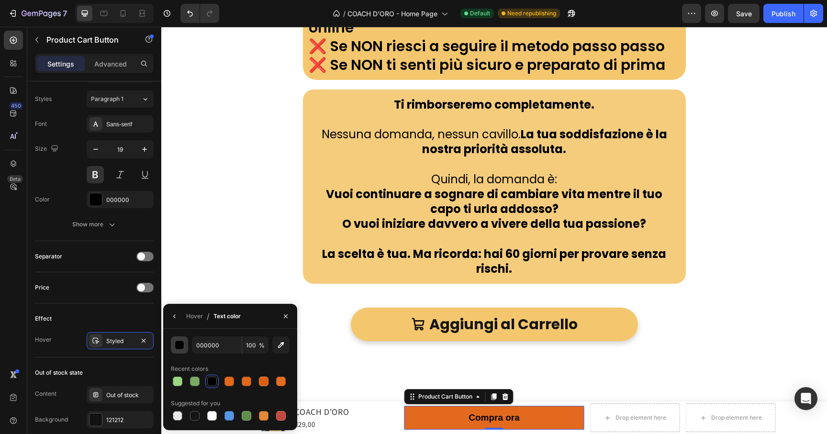
click at [183, 346] on div "button" at bounding box center [180, 346] width 10 height 10
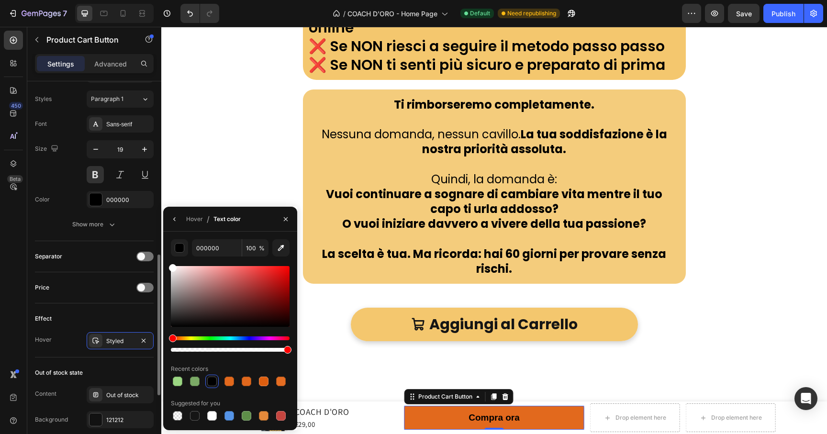
drag, startPoint x: 200, startPoint y: 286, endPoint x: 150, endPoint y: 249, distance: 61.3
click at [150, 249] on div "450 Beta countdo Sections(9) Elements(12) Conversion booster Countdown timer St…" at bounding box center [80, 230] width 161 height 407
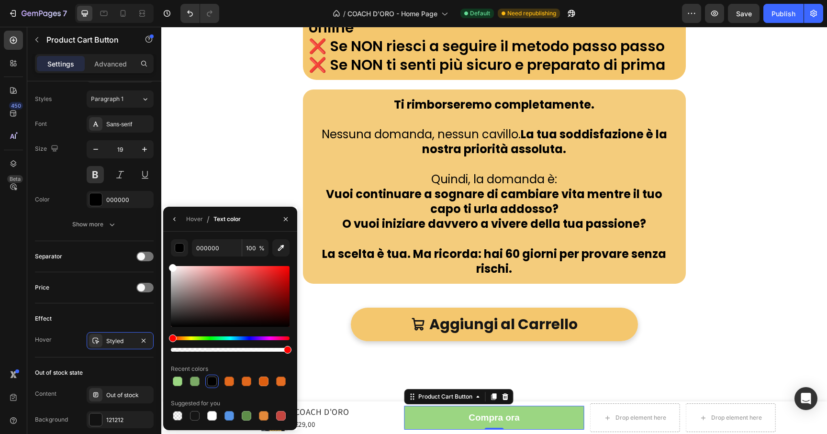
type input "FFFFFF"
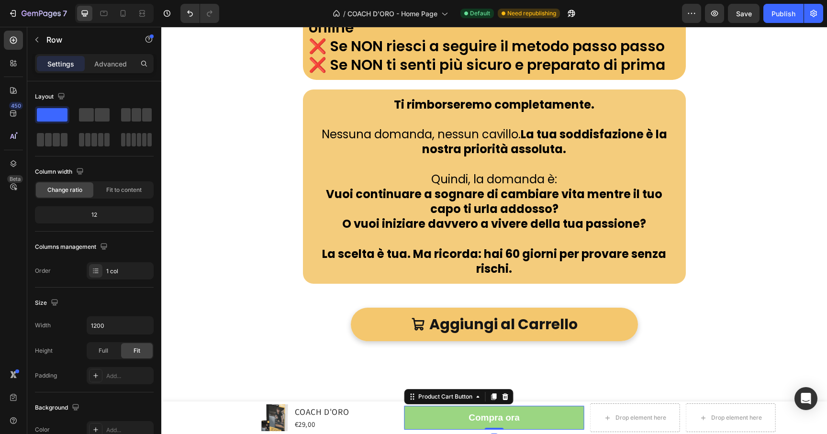
click at [420, 412] on button "Compra ora" at bounding box center [495, 418] width 180 height 24
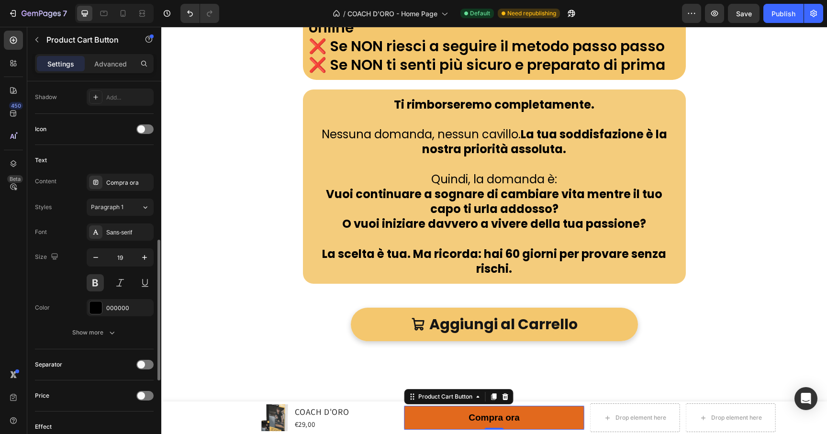
scroll to position [624, 0]
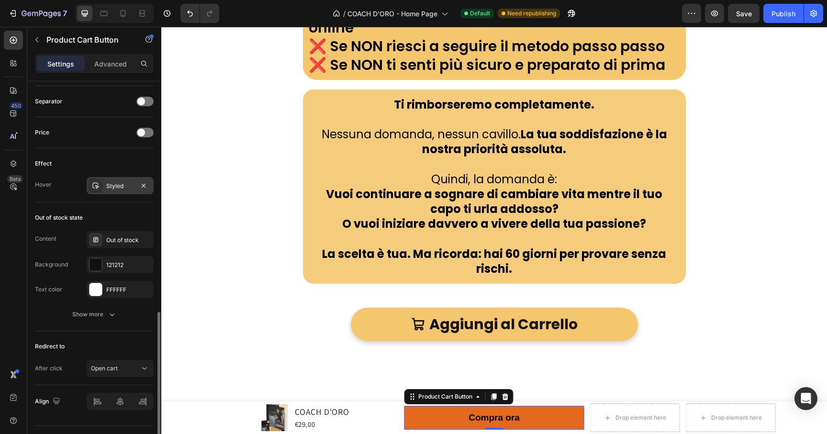
click at [94, 186] on icon at bounding box center [96, 186] width 8 height 8
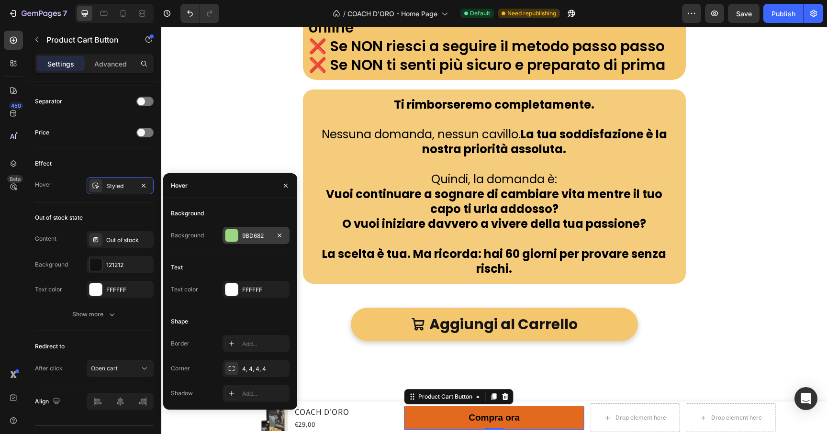
click at [236, 233] on div at bounding box center [232, 235] width 12 height 12
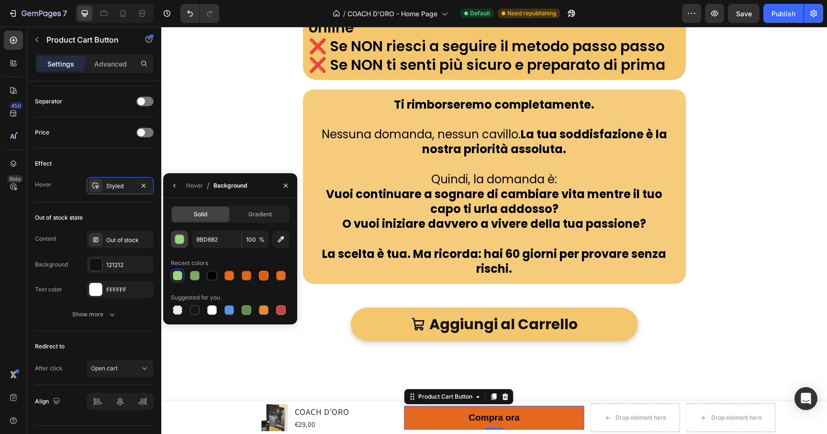
click at [182, 241] on div "button" at bounding box center [180, 240] width 10 height 10
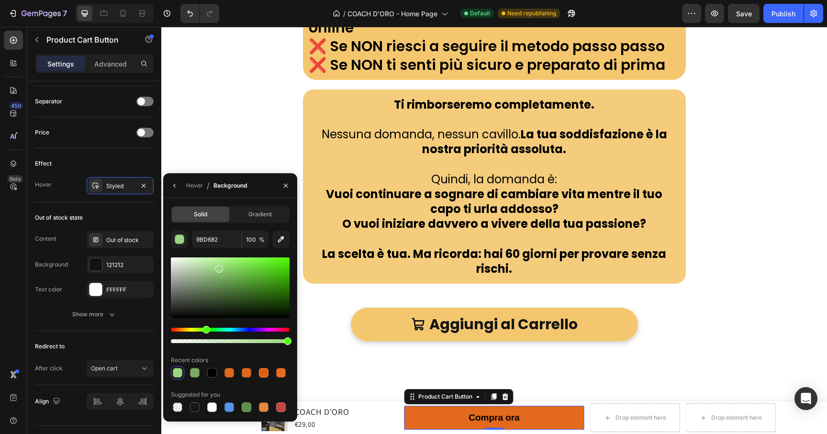
click at [241, 269] on div at bounding box center [230, 288] width 119 height 61
type input "7ACE56"
click at [287, 187] on icon "button" at bounding box center [286, 186] width 8 height 8
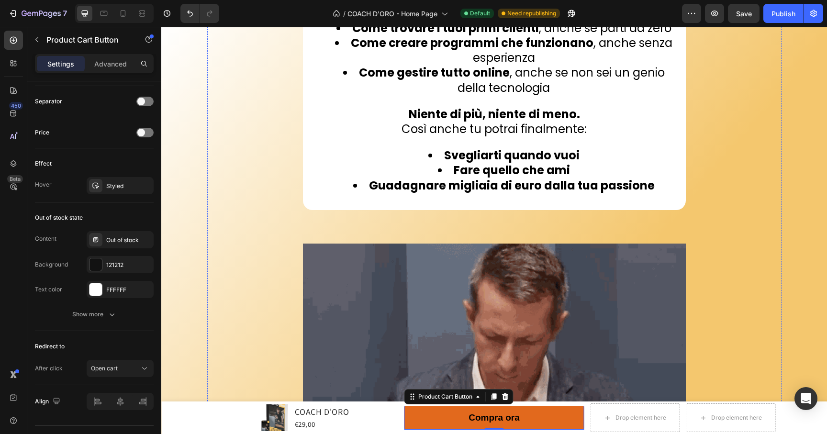
scroll to position [3821, 0]
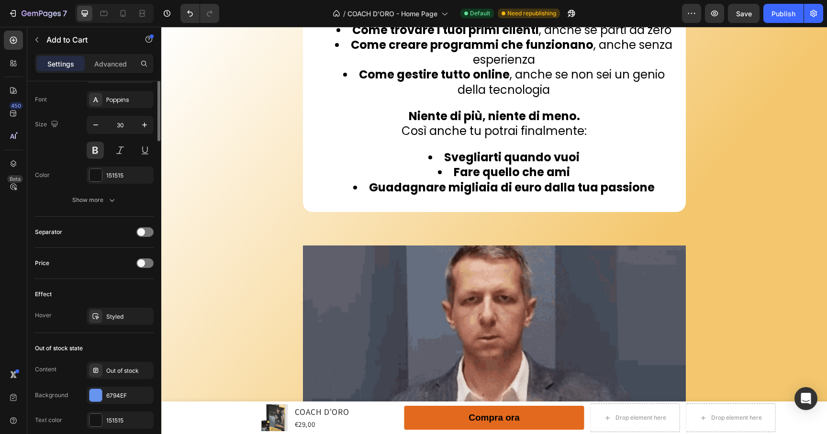
scroll to position [370, 0]
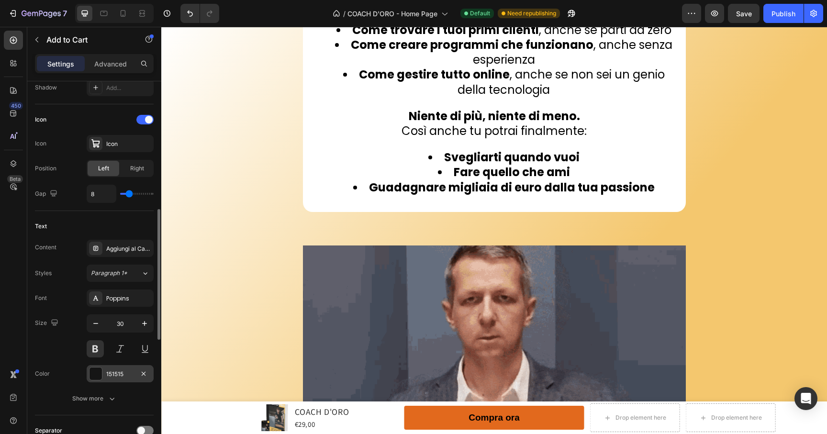
click at [99, 373] on div at bounding box center [96, 374] width 12 height 12
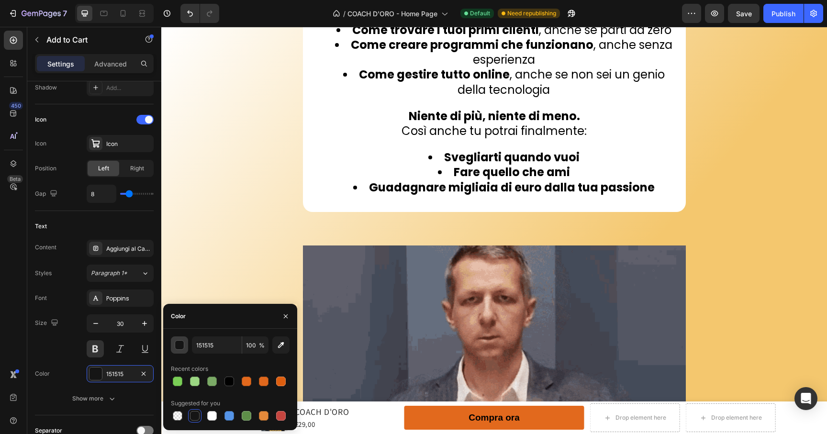
click at [178, 348] on div "button" at bounding box center [180, 346] width 10 height 10
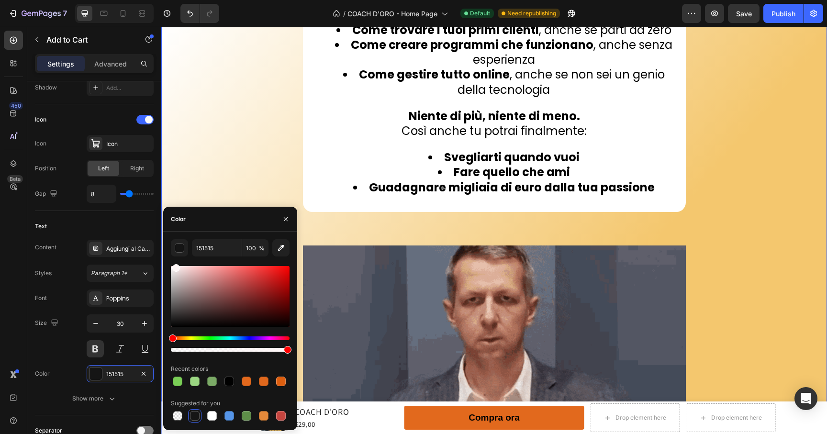
drag, startPoint x: 189, startPoint y: 271, endPoint x: 161, endPoint y: 258, distance: 31.1
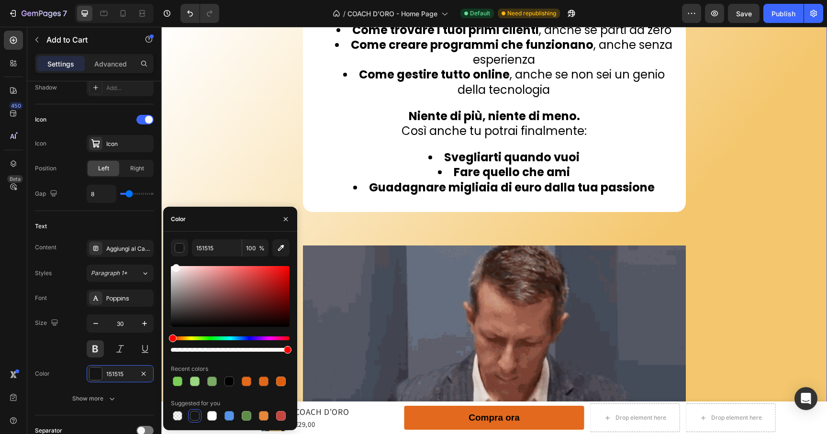
click at [161, 258] on div "450 Beta countdo Sections(9) Elements(12) Conversion booster Countdown timer St…" at bounding box center [80, 230] width 161 height 407
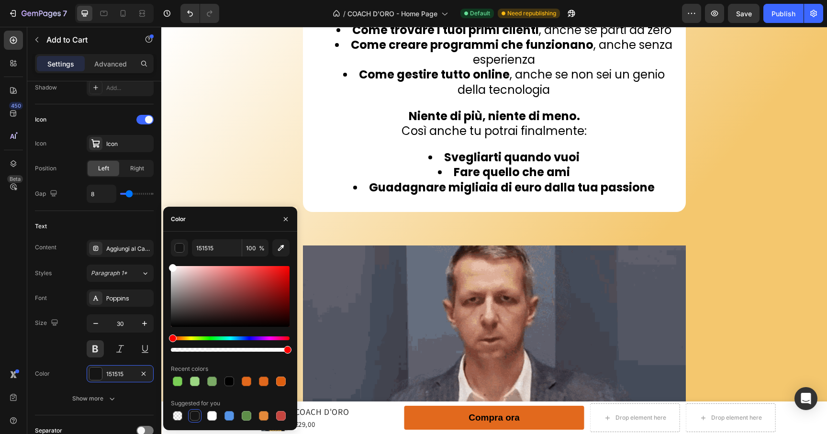
type input "FFFFFF"
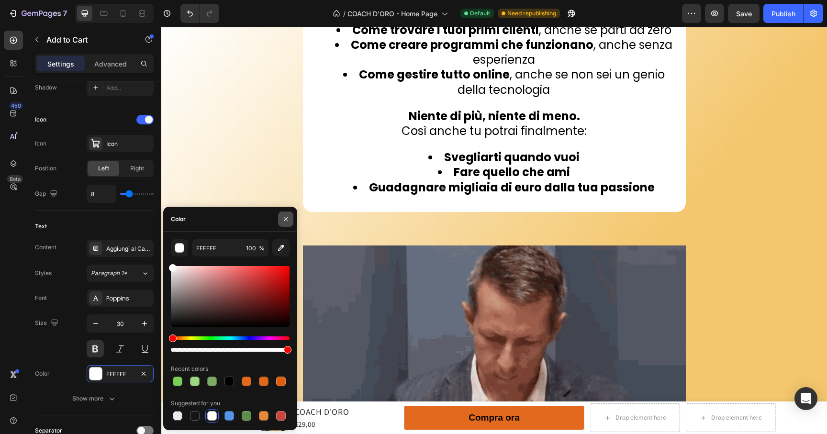
click at [282, 220] on button "button" at bounding box center [285, 219] width 15 height 15
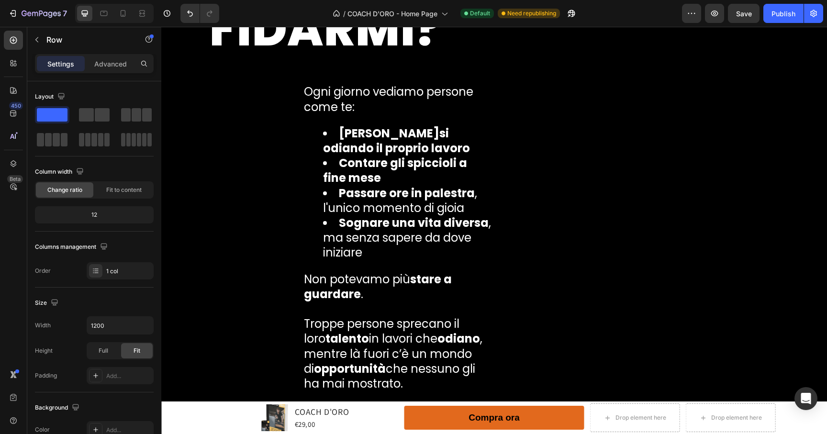
scroll to position [5465, 0]
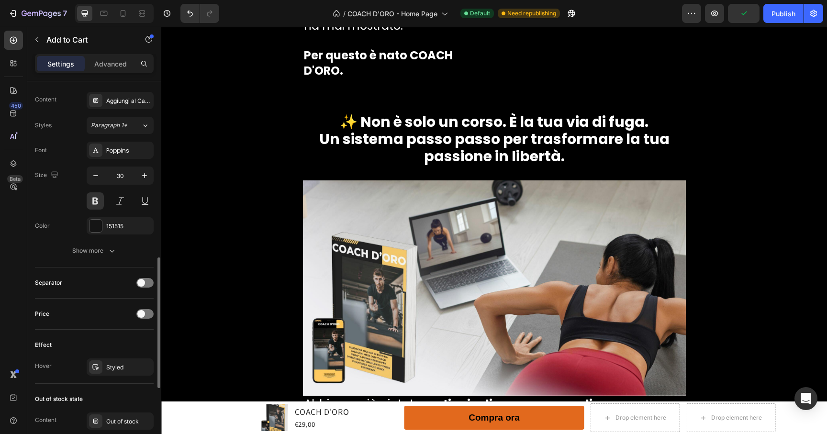
scroll to position [354, 0]
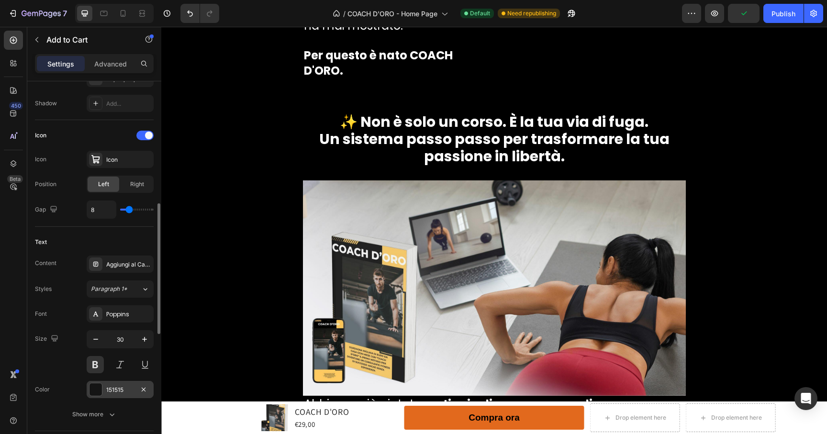
click at [95, 386] on div at bounding box center [96, 390] width 12 height 12
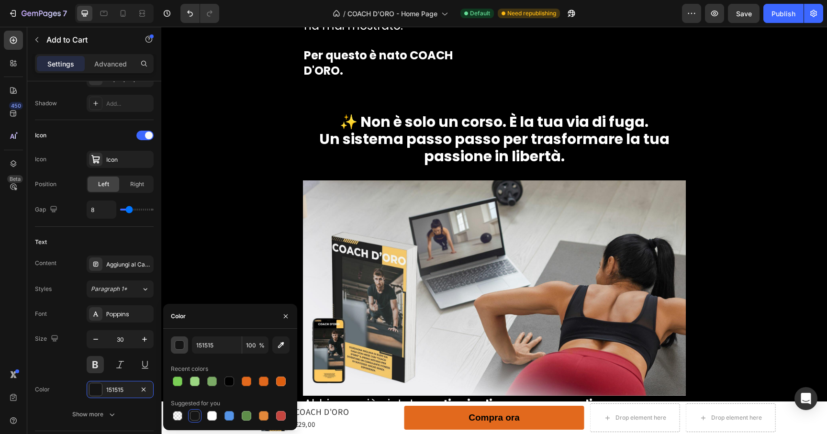
click at [182, 343] on div "button" at bounding box center [180, 346] width 10 height 10
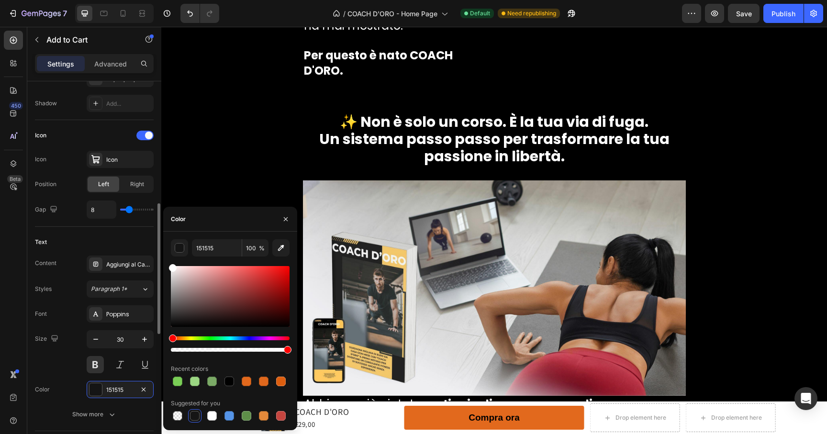
drag, startPoint x: 151, startPoint y: 255, endPoint x: 119, endPoint y: 225, distance: 44.0
click at [119, 225] on div "450 Beta countdo Sections(9) Elements(12) Conversion booster Countdown timer St…" at bounding box center [80, 230] width 161 height 407
type input "FFFFFF"
click at [288, 222] on icon "button" at bounding box center [286, 219] width 8 height 8
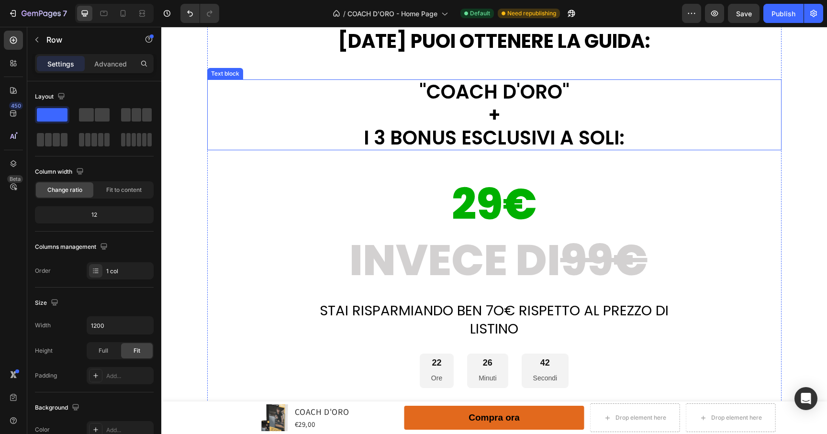
scroll to position [19174, 0]
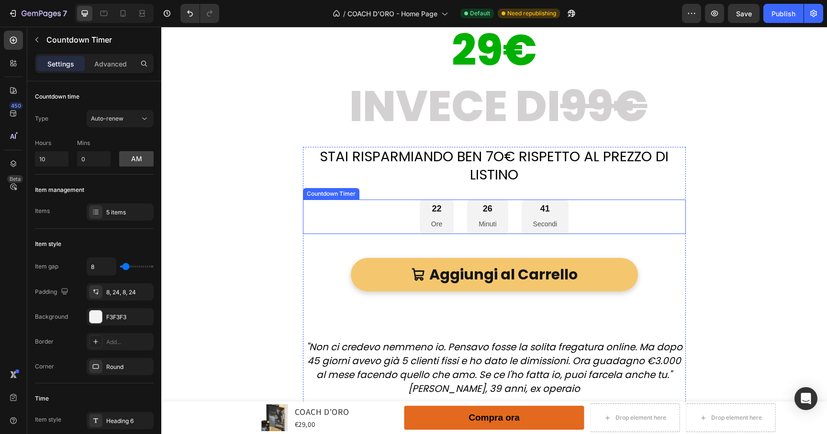
click at [588, 204] on div "22 Ore 26 Minuti 41 Secondi" at bounding box center [494, 217] width 383 height 35
click at [386, 187] on icon at bounding box center [386, 190] width 5 height 7
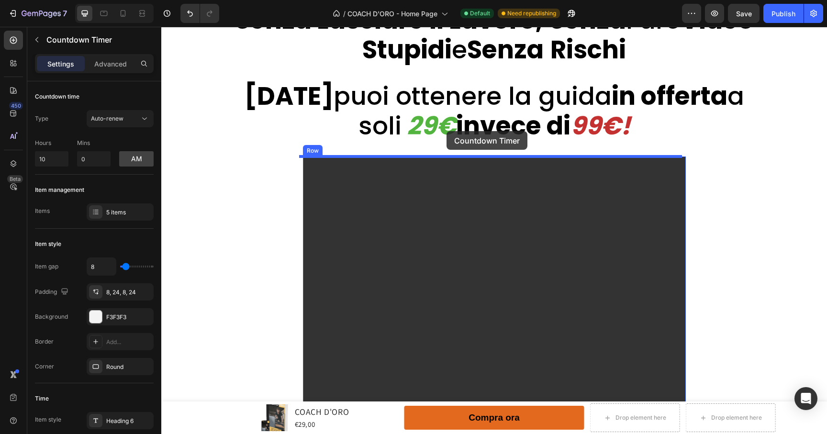
scroll to position [170, 0]
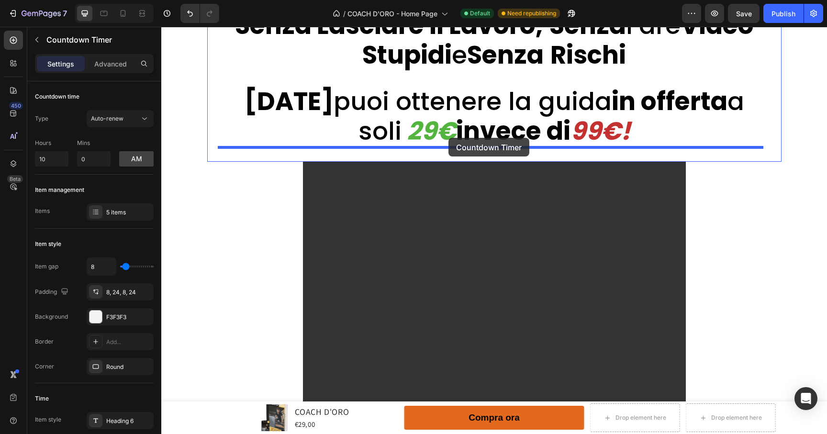
drag, startPoint x: 345, startPoint y: 212, endPoint x: 449, endPoint y: 138, distance: 127.7
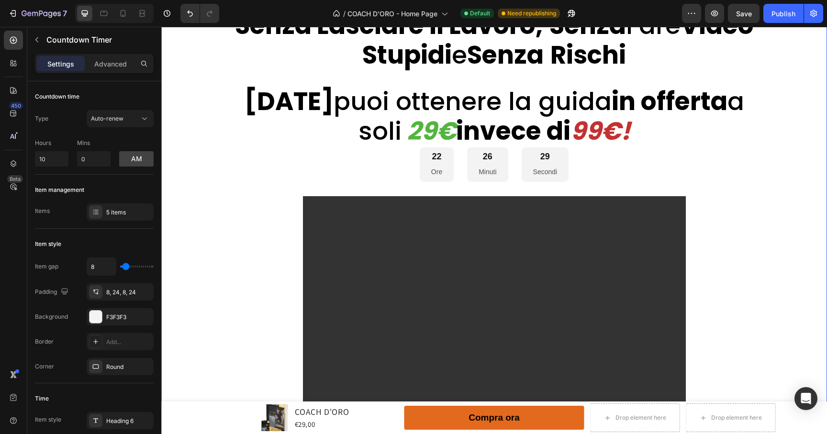
click at [791, 282] on div "C'è un Semplice Sistema Che Trasforma Normali Appassionati Di Fitness In Coach …" at bounding box center [494, 429] width 666 height 1107
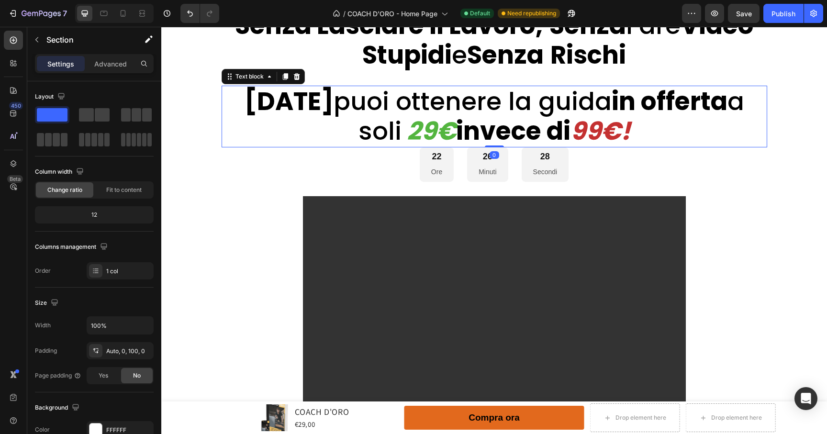
click at [512, 144] on strong "invece di" at bounding box center [513, 130] width 114 height 35
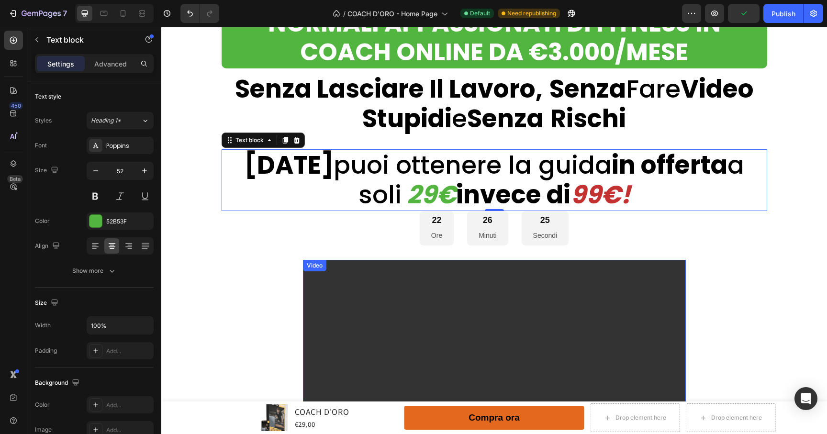
scroll to position [0, 0]
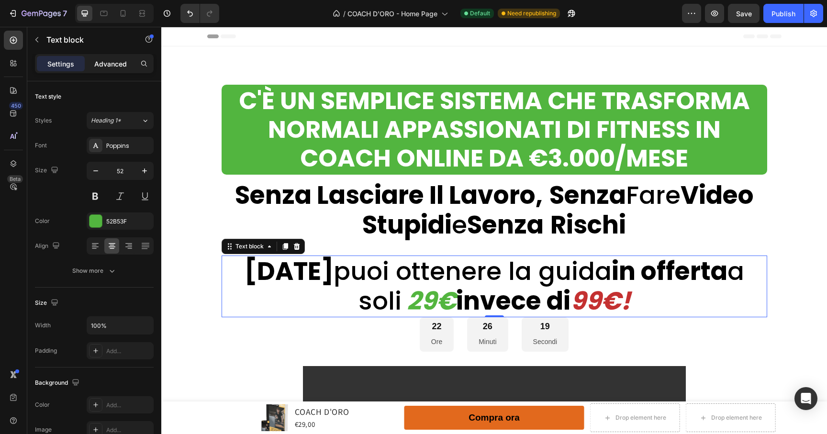
click at [113, 69] on div "Advanced" at bounding box center [111, 63] width 48 height 15
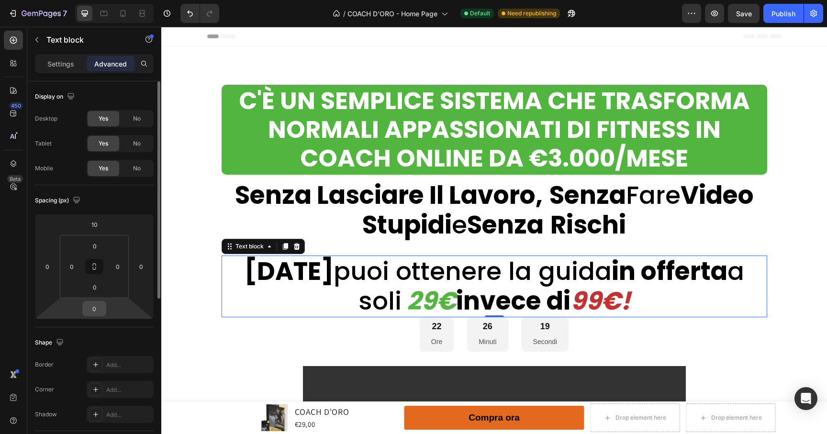
click at [103, 309] on input "0" at bounding box center [94, 309] width 19 height 14
type input "20"
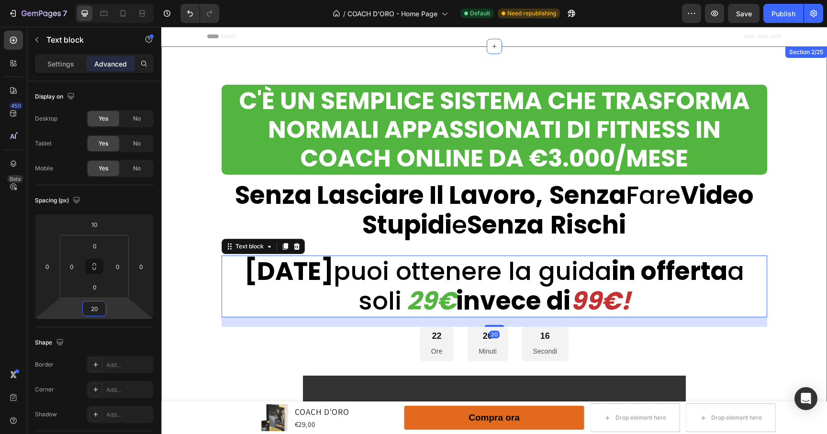
drag, startPoint x: 320, startPoint y: 417, endPoint x: 176, endPoint y: 373, distance: 151.0
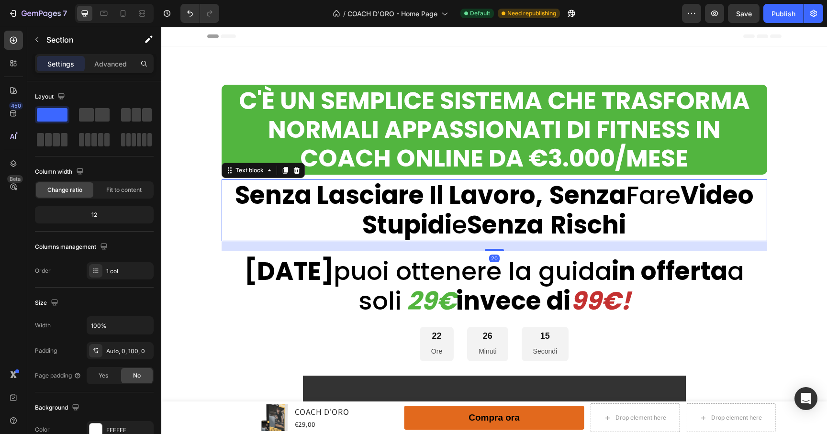
click at [622, 208] on strong "Rischi" at bounding box center [589, 224] width 76 height 35
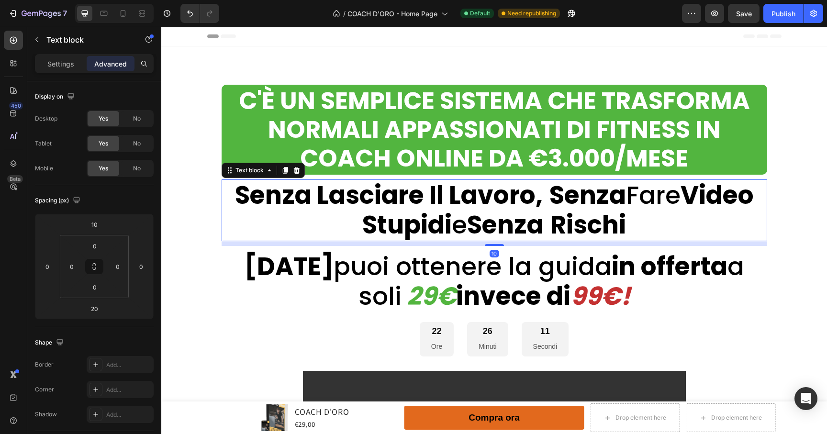
drag, startPoint x: 497, startPoint y: 249, endPoint x: 503, endPoint y: 244, distance: 7.9
click at [503, 241] on div "10" at bounding box center [495, 241] width 546 height 0
type input "10"
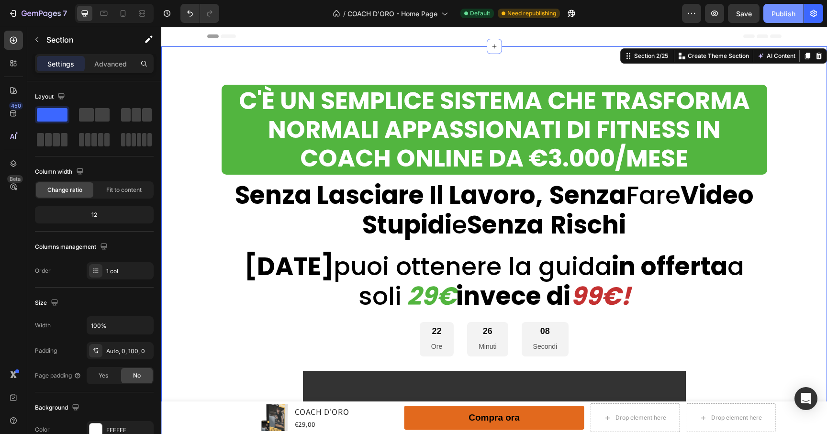
click at [784, 4] on button "Publish" at bounding box center [784, 13] width 40 height 19
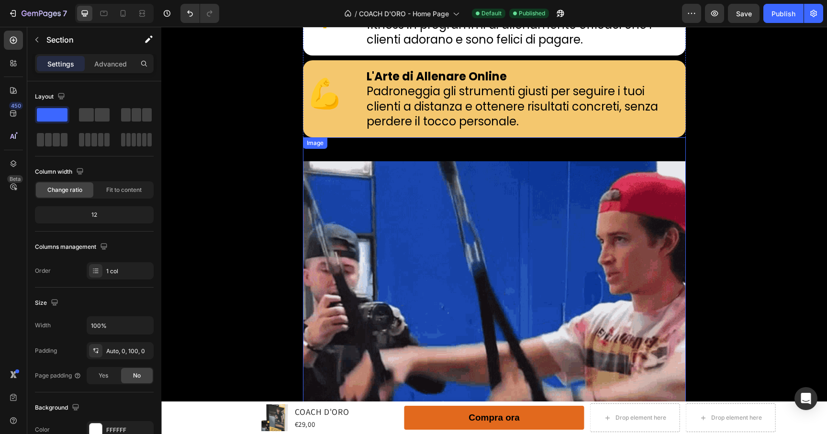
scroll to position [1972, 0]
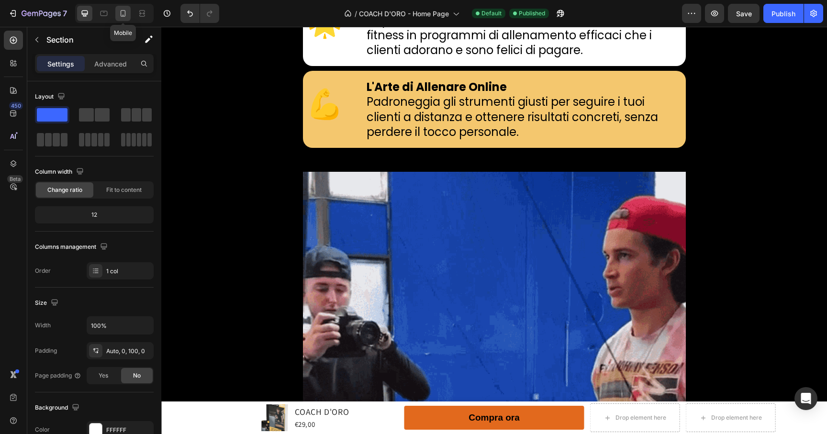
click at [116, 17] on div at bounding box center [122, 13] width 15 height 15
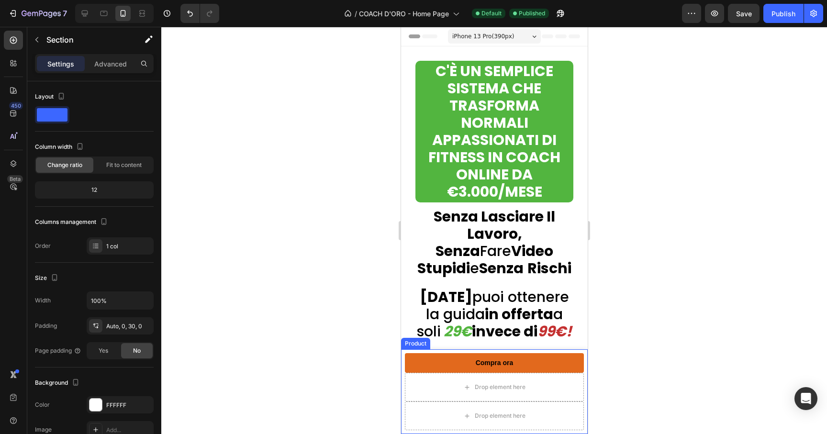
click at [577, 394] on div "Product Images COACH D'ORO Product Title €29,00 Product Price Product Price Row…" at bounding box center [494, 392] width 187 height 85
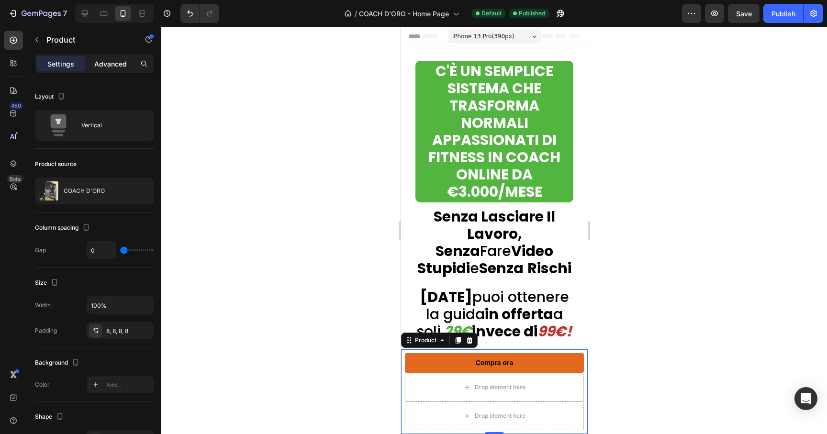
click at [116, 57] on div "Advanced" at bounding box center [111, 63] width 48 height 15
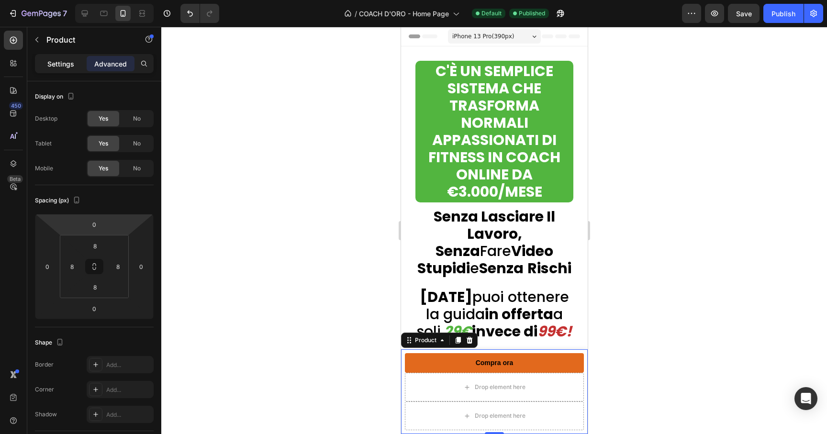
click at [62, 61] on p "Settings" at bounding box center [60, 64] width 27 height 10
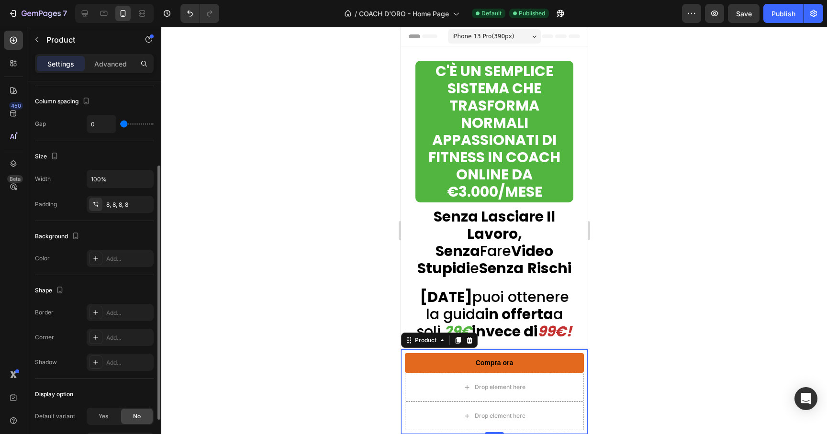
scroll to position [62, 0]
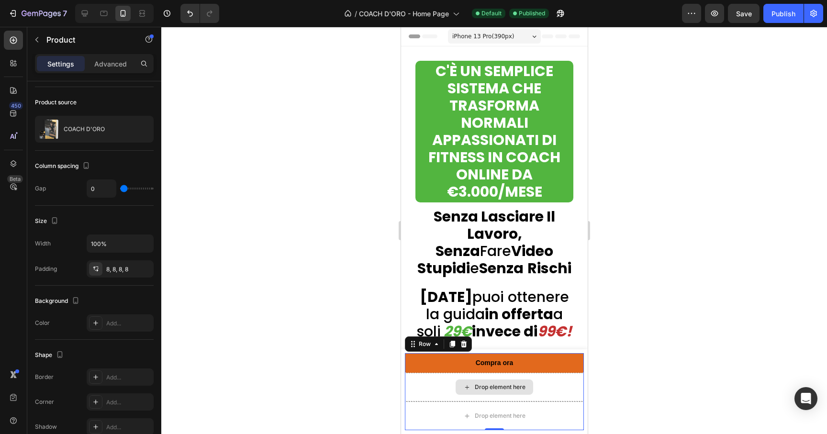
click at [417, 382] on div "Drop element here" at bounding box center [494, 387] width 179 height 29
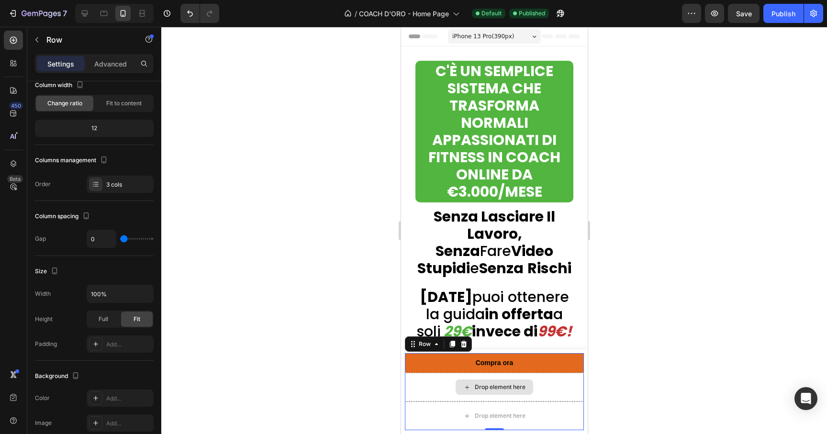
scroll to position [0, 0]
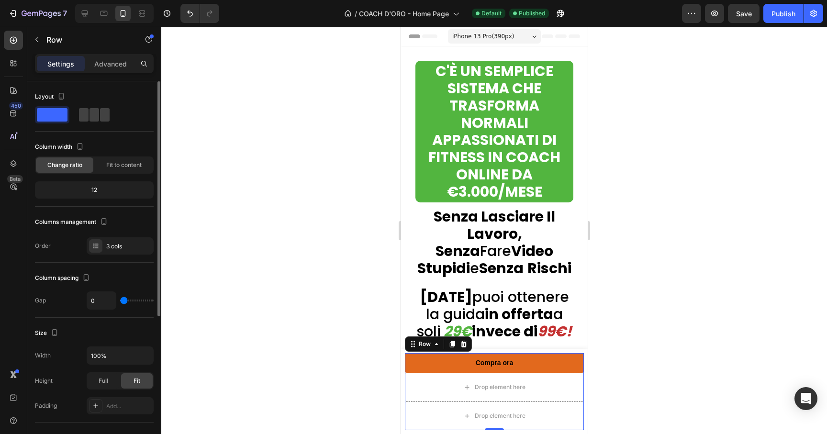
click at [63, 118] on span at bounding box center [52, 114] width 31 height 13
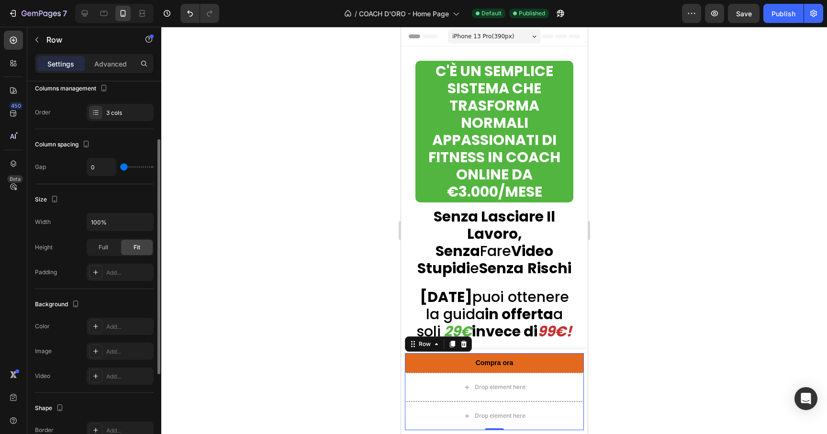
scroll to position [118, 0]
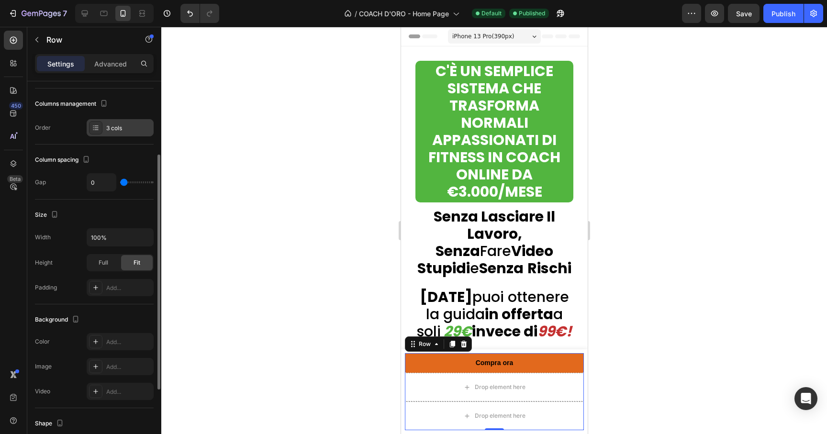
click at [95, 136] on div "3 cols" at bounding box center [120, 127] width 67 height 17
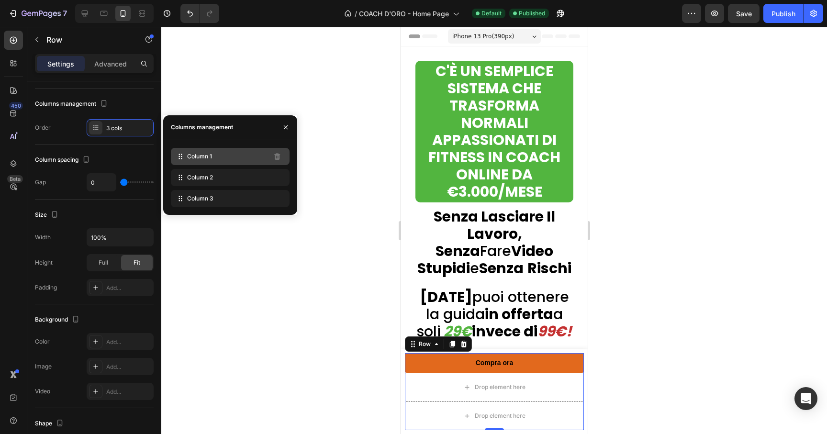
click at [215, 150] on div "Column 1" at bounding box center [230, 156] width 119 height 17
click at [289, 123] on button "button" at bounding box center [285, 127] width 15 height 15
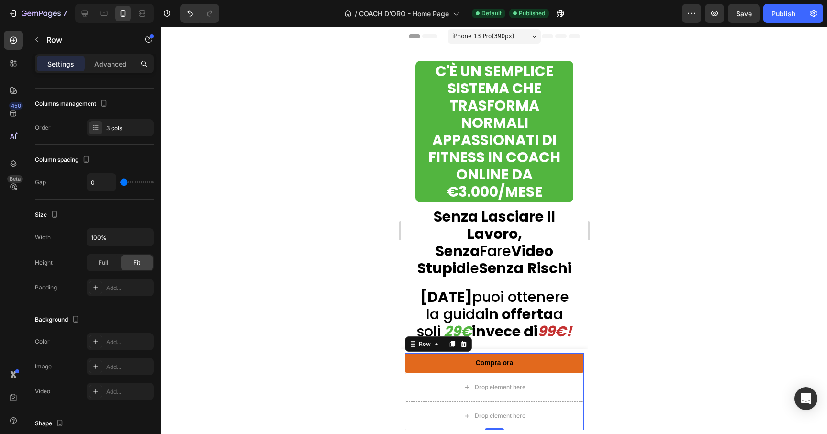
click at [305, 219] on div at bounding box center [494, 230] width 666 height 407
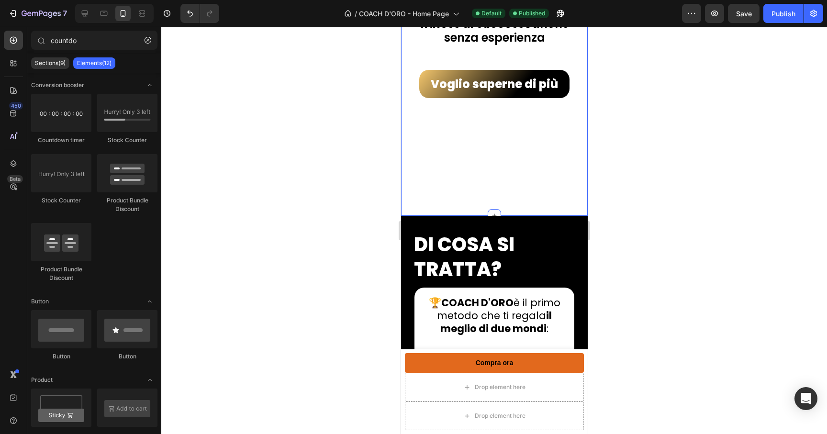
scroll to position [718, 0]
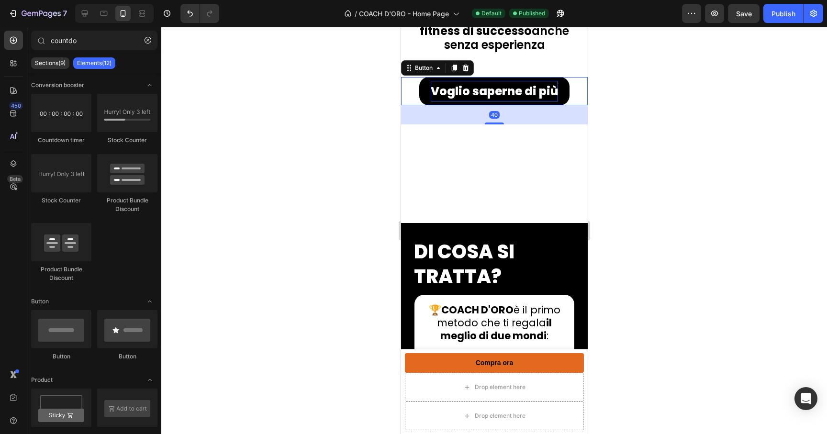
click at [430, 102] on p "Voglio saperne di più" at bounding box center [493, 91] width 127 height 21
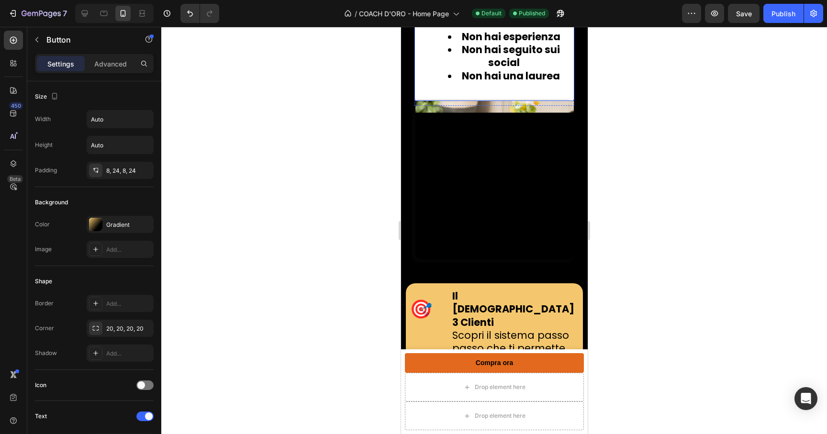
scroll to position [1516, 0]
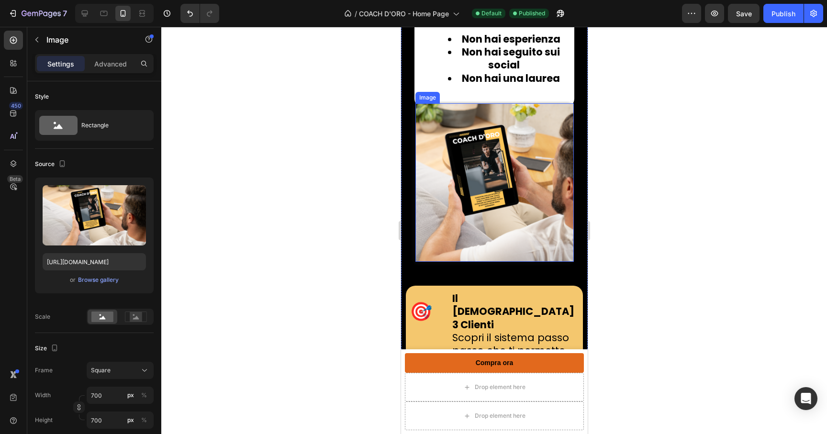
click at [523, 205] on img at bounding box center [494, 182] width 158 height 158
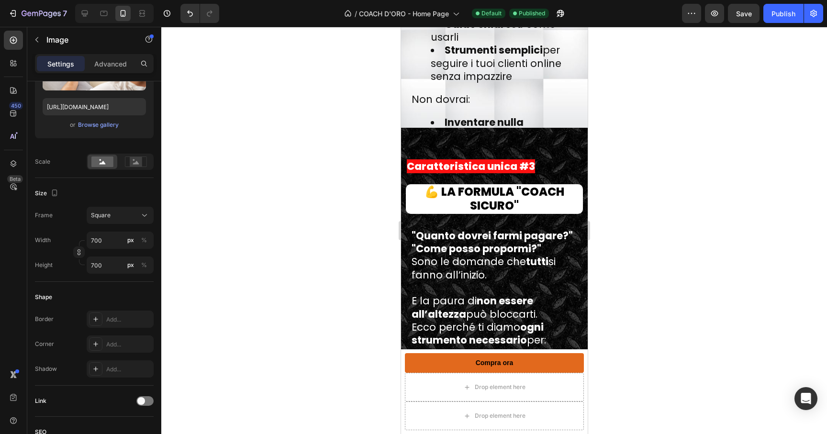
scroll to position [8239, 0]
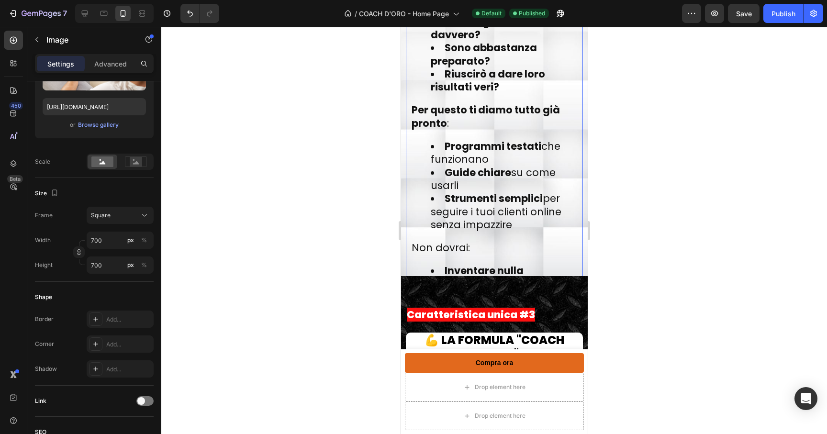
click at [497, 226] on li "Strumenti semplici per seguire i tuoi clienti online senza impazzire" at bounding box center [503, 211] width 147 height 39
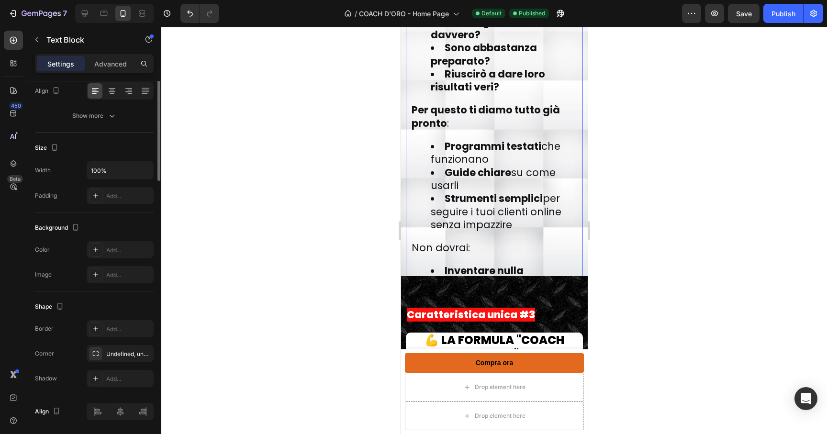
scroll to position [0, 0]
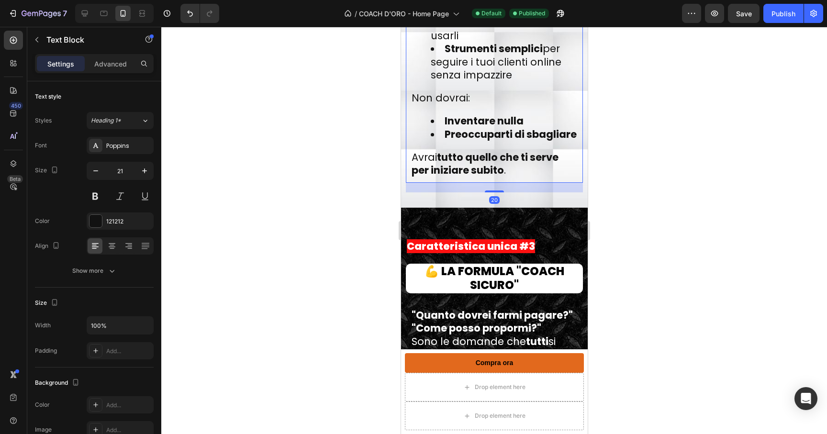
click at [335, 227] on div at bounding box center [494, 230] width 666 height 407
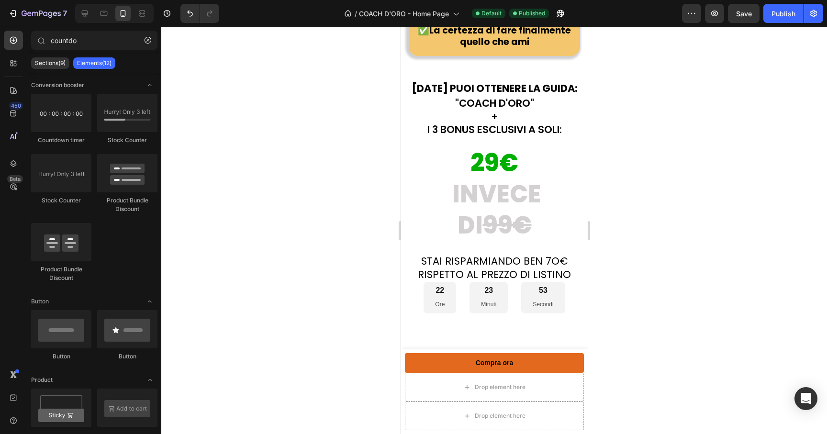
scroll to position [18343, 0]
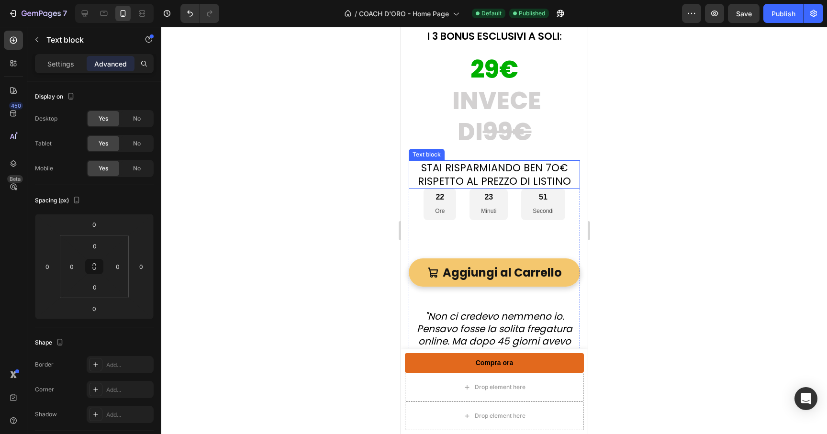
click at [492, 188] on p "STAI RISPARMIANDO BEN 7O€ RISPETTO AL PREZZO DI LISTINO" at bounding box center [493, 174] width 169 height 26
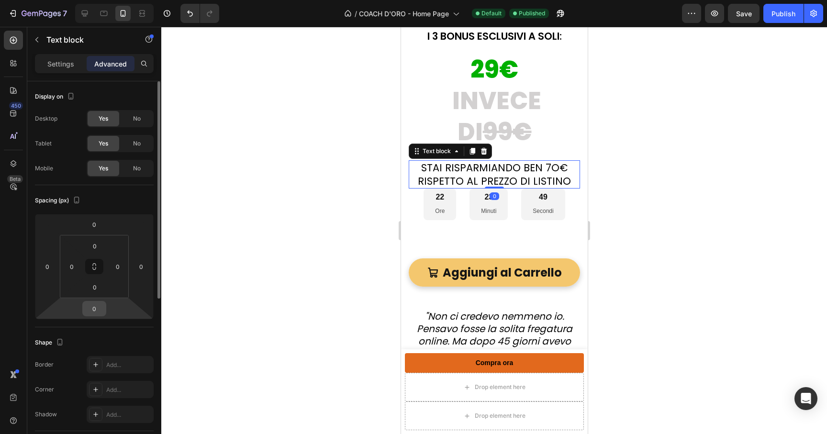
click at [95, 314] on input "0" at bounding box center [94, 309] width 19 height 14
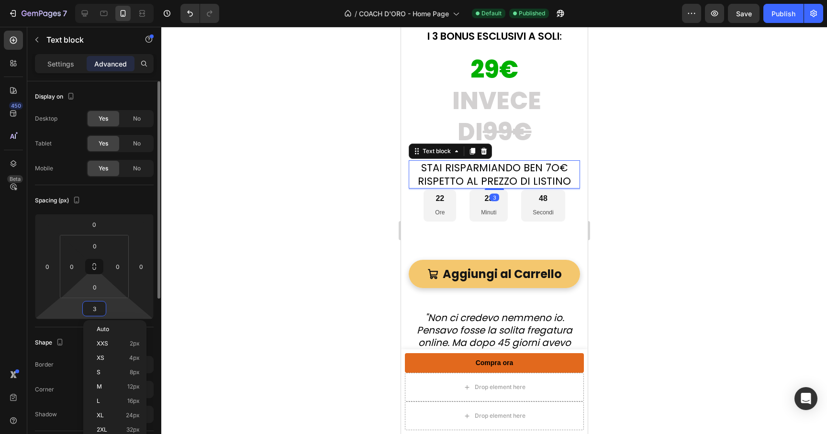
type input "30"
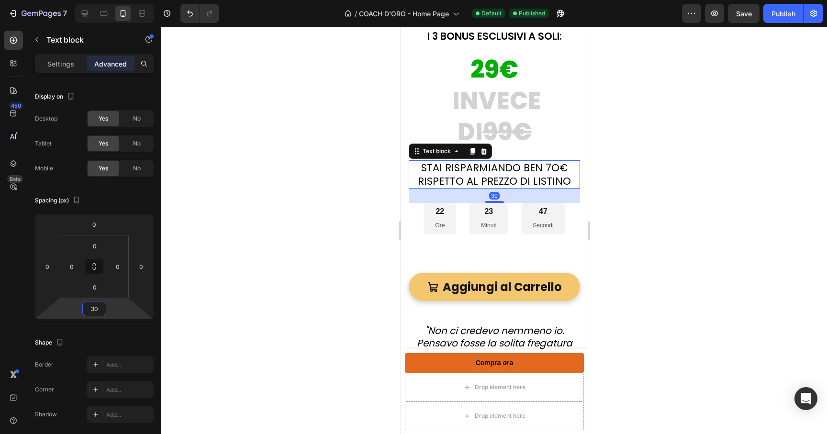
click at [267, 266] on div at bounding box center [494, 230] width 666 height 407
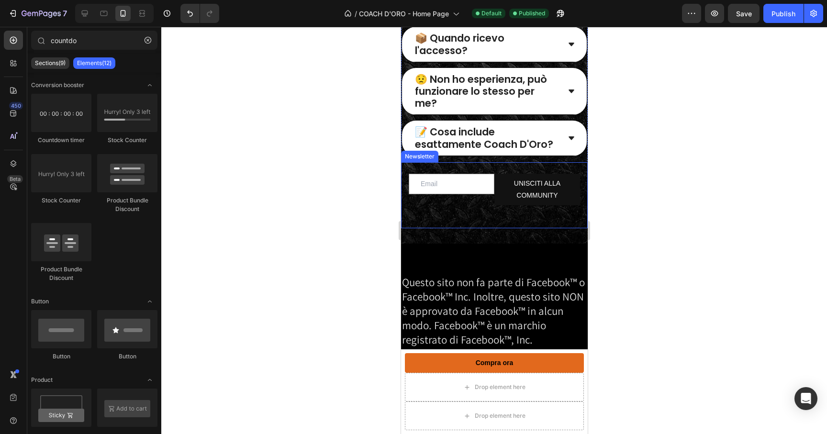
scroll to position [18918, 0]
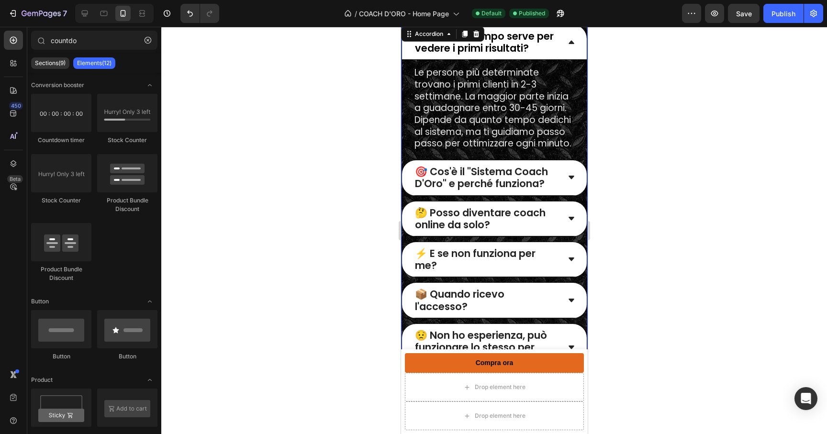
click at [567, 46] on icon at bounding box center [571, 42] width 8 height 8
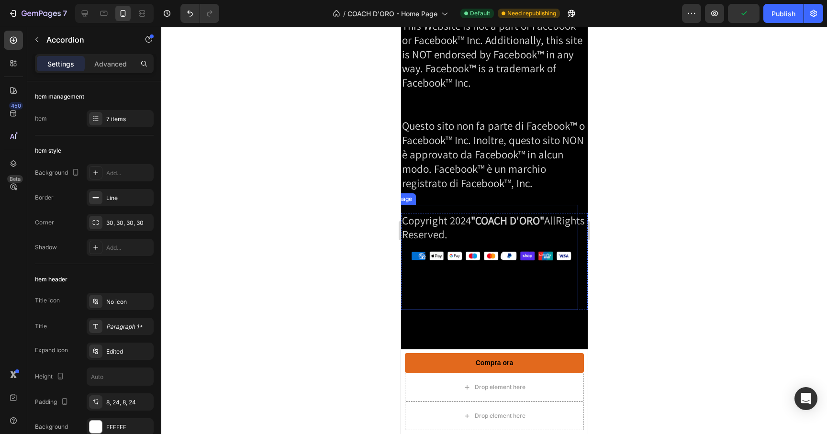
scroll to position [18892, 0]
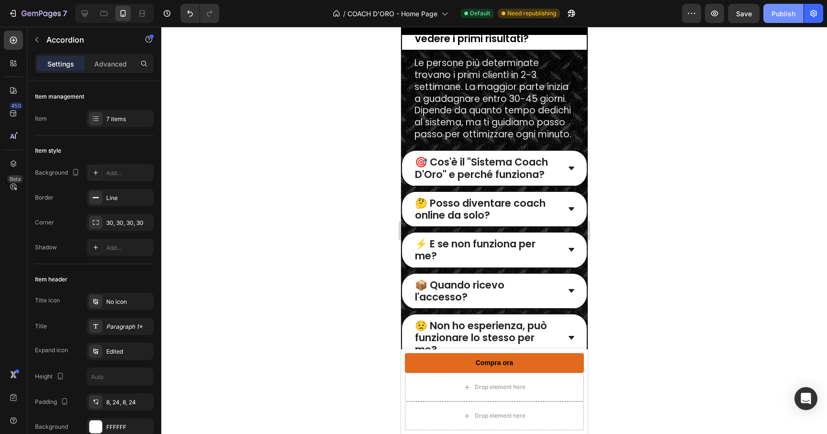
click at [780, 6] on button "Publish" at bounding box center [784, 13] width 40 height 19
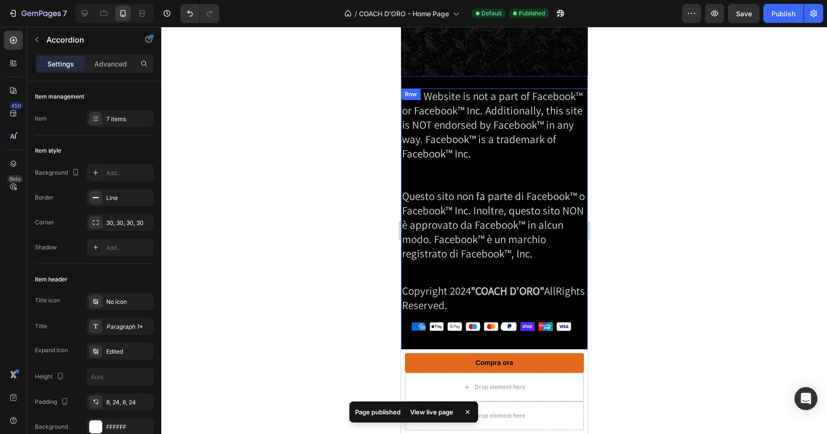
scroll to position [19446, 0]
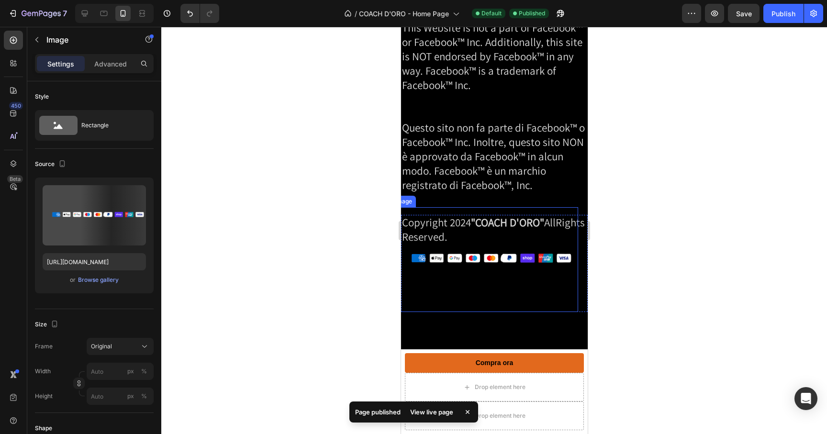
click at [467, 243] on img at bounding box center [484, 259] width 187 height 105
click at [470, 231] on img at bounding box center [484, 259] width 187 height 105
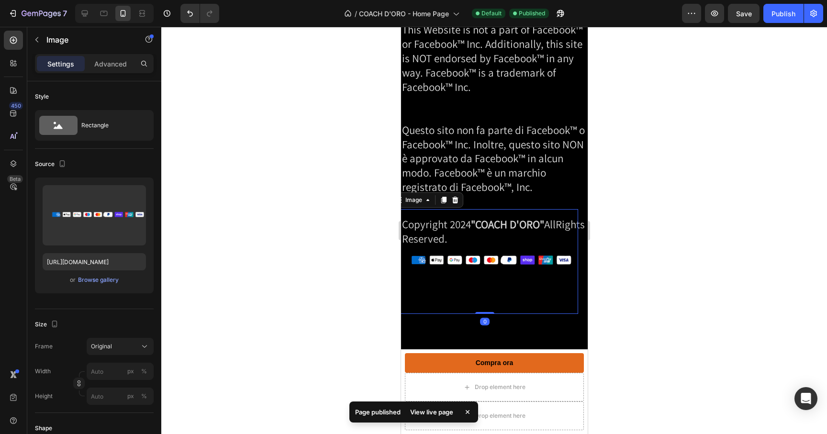
click at [468, 227] on img at bounding box center [484, 261] width 187 height 105
click at [405, 179] on span "Questo sito non fa parte di Facebook™ o Facebook™ Inc. Inoltre, questo sito NON…" at bounding box center [493, 159] width 183 height 72
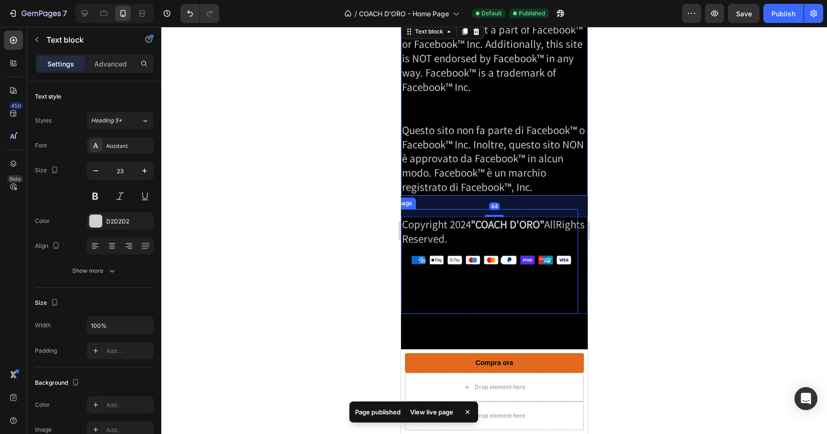
click at [452, 233] on img at bounding box center [484, 261] width 187 height 105
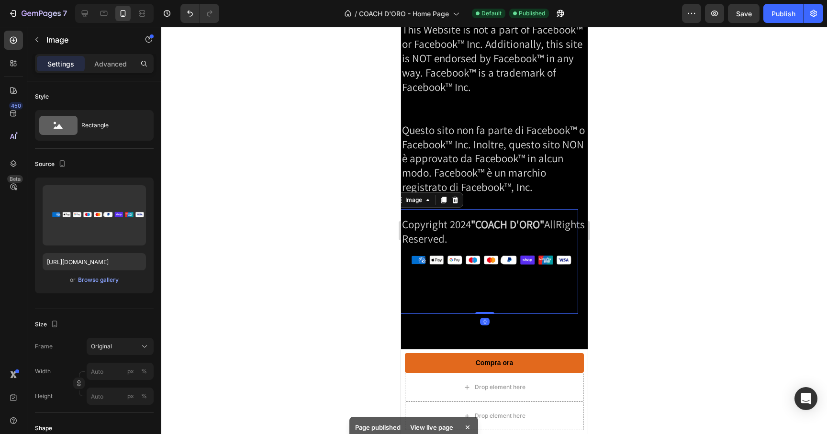
click at [452, 233] on img at bounding box center [484, 261] width 187 height 105
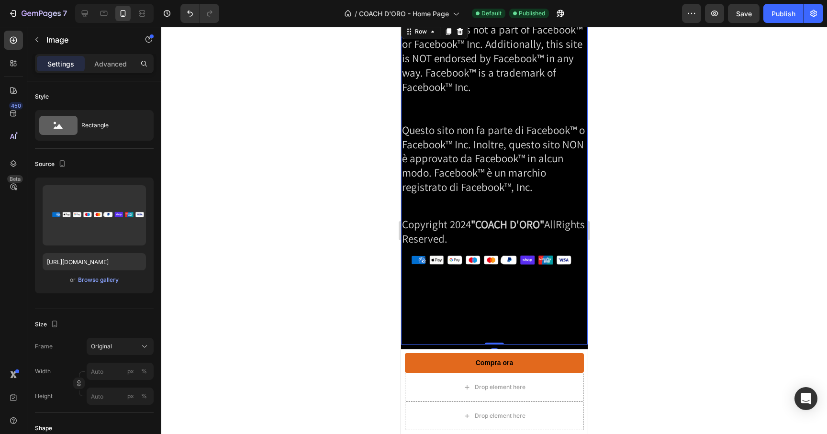
click at [495, 196] on div "This Website is not a part of Facebook™ or Facebook™ Inc. Additionally, this si…" at bounding box center [494, 183] width 187 height 323
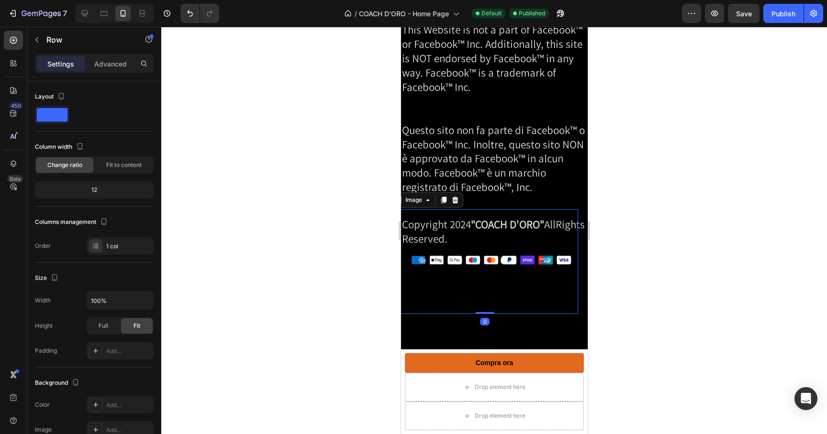
click at [497, 225] on img at bounding box center [484, 261] width 187 height 105
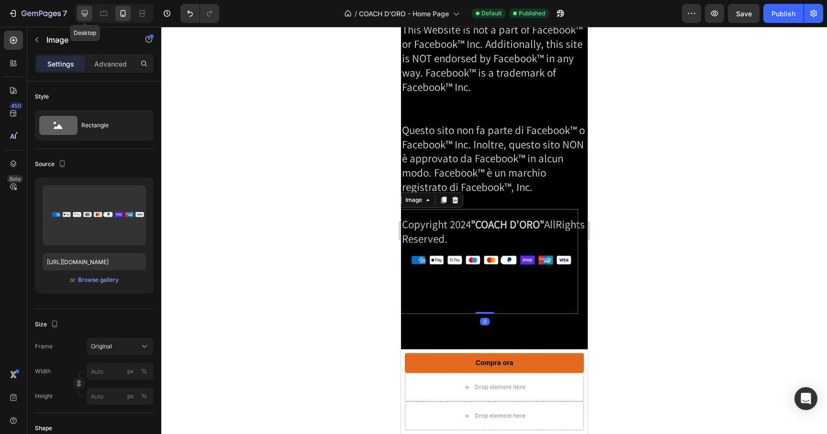
click at [85, 19] on div at bounding box center [84, 13] width 15 height 15
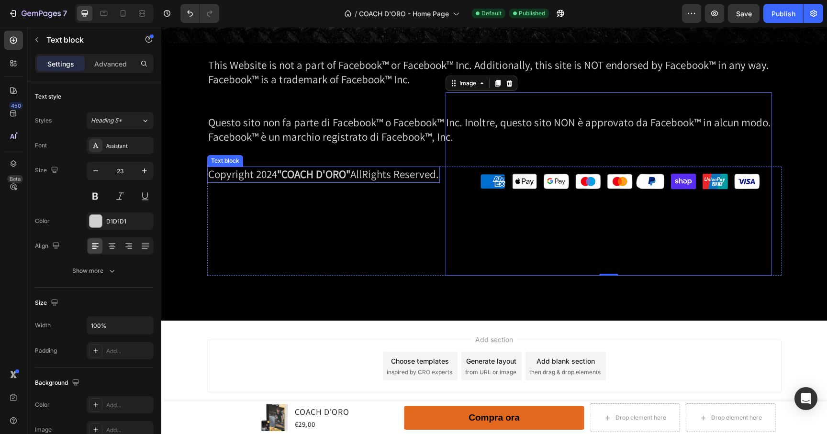
drag, startPoint x: 302, startPoint y: 181, endPoint x: 295, endPoint y: 178, distance: 7.6
click at [302, 181] on strong ""COACH D'ORO"" at bounding box center [313, 174] width 73 height 14
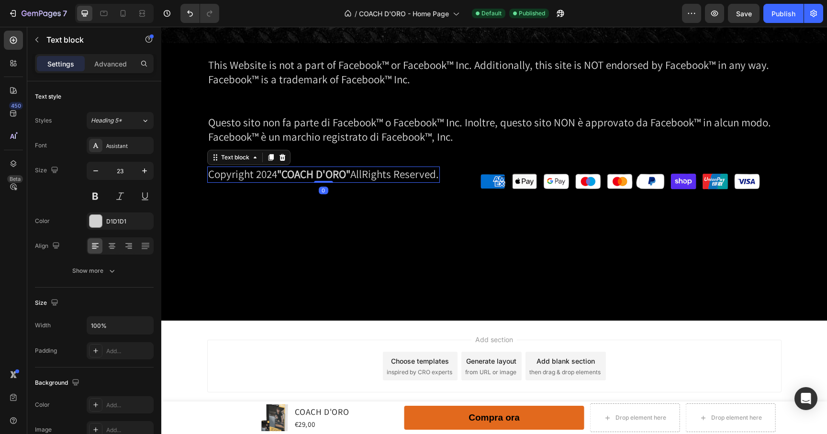
click at [270, 174] on p "Copyright 2024 "COACH D'ORO" AllRights Reserved." at bounding box center [323, 175] width 231 height 14
click at [274, 179] on p "Copyright 2024 "COACH D'ORO" AllRights Reserved." at bounding box center [323, 175] width 231 height 14
click at [796, 12] on button "Publish" at bounding box center [784, 13] width 40 height 19
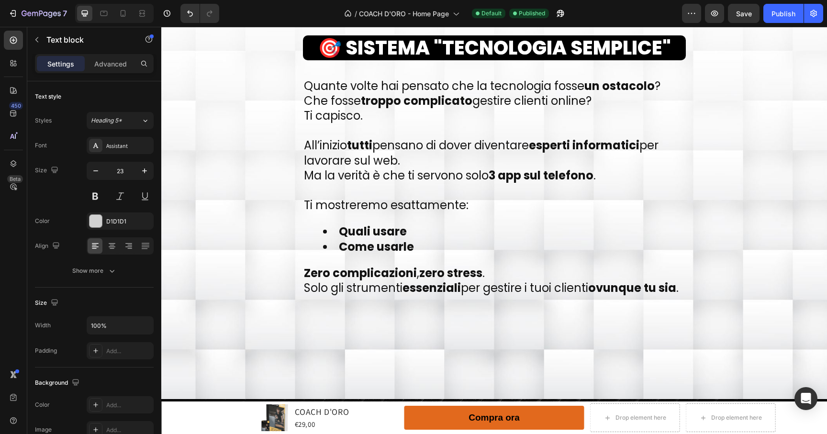
scroll to position [9262, 0]
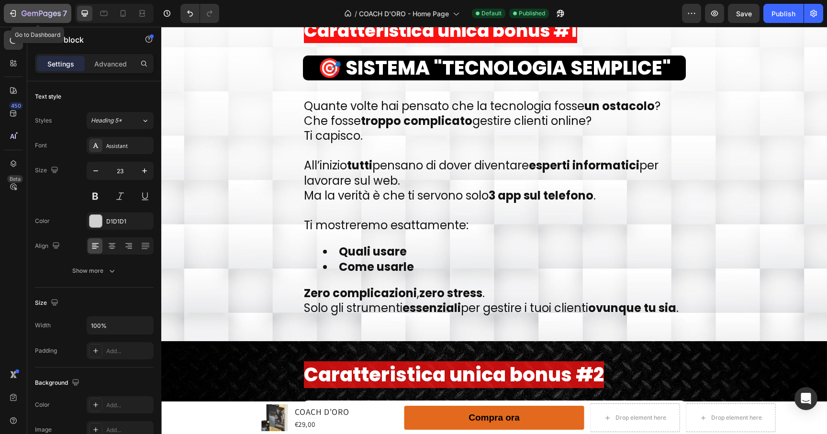
click at [13, 13] on icon "button" at bounding box center [12, 13] width 4 height 3
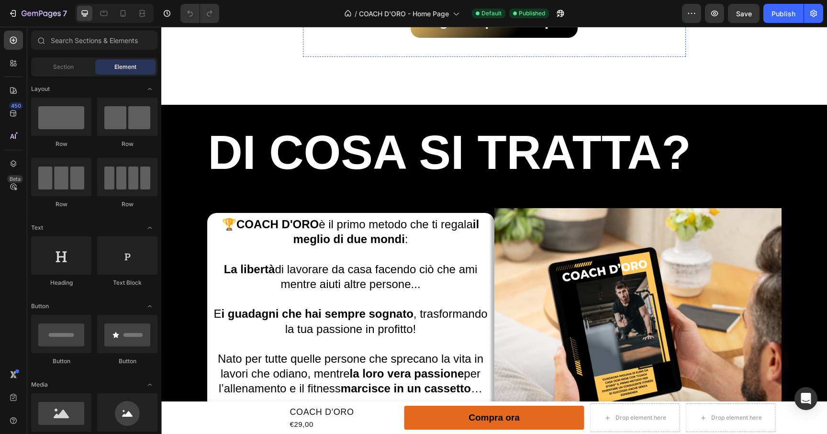
scroll to position [1263, 0]
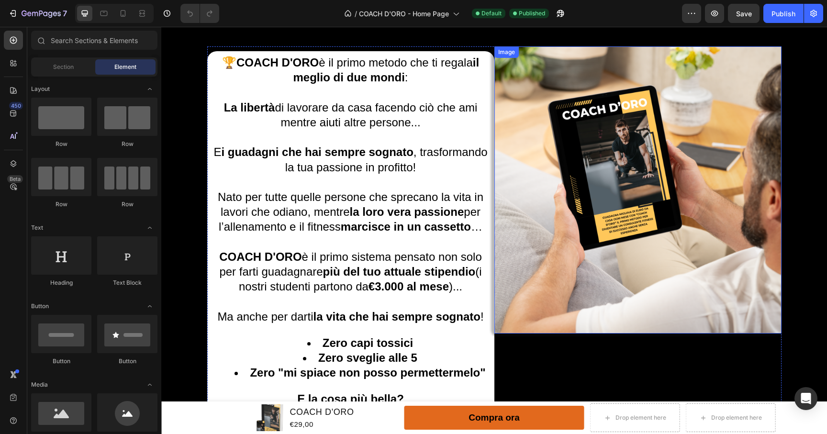
click at [579, 259] on img at bounding box center [638, 189] width 287 height 287
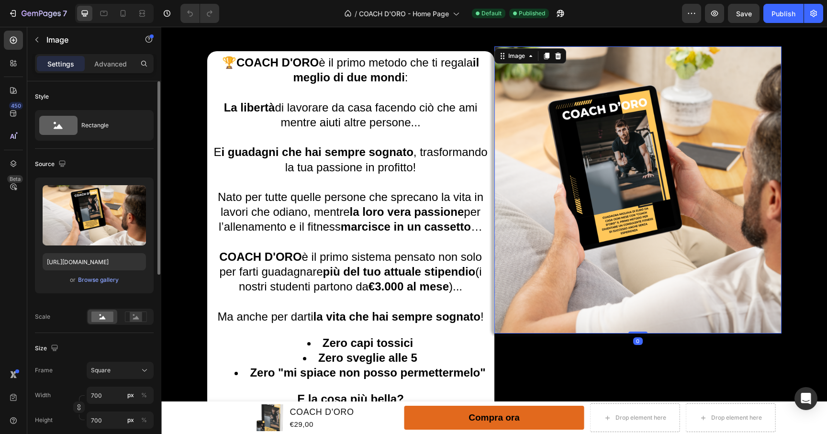
scroll to position [2, 0]
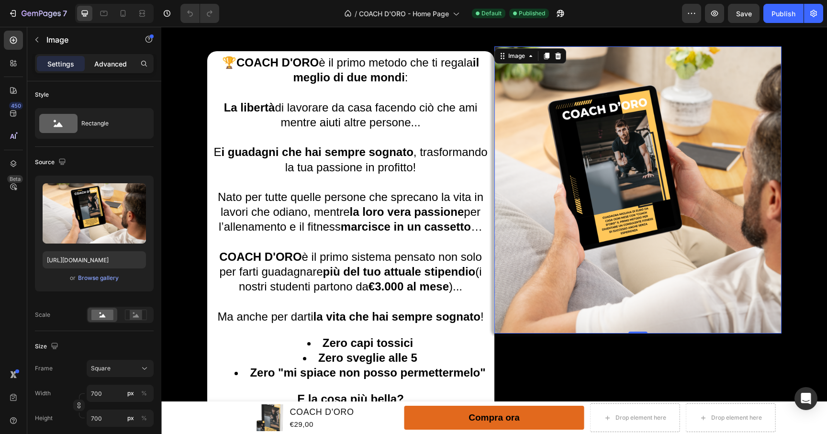
click at [112, 62] on p "Advanced" at bounding box center [110, 64] width 33 height 10
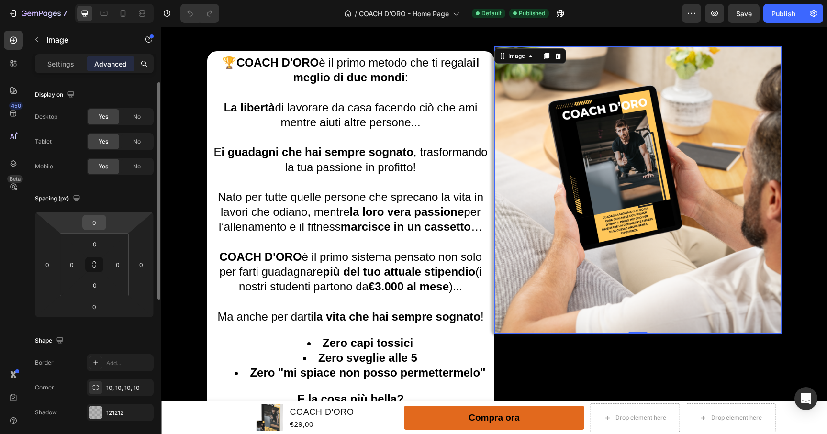
click at [97, 222] on input "0" at bounding box center [94, 222] width 19 height 14
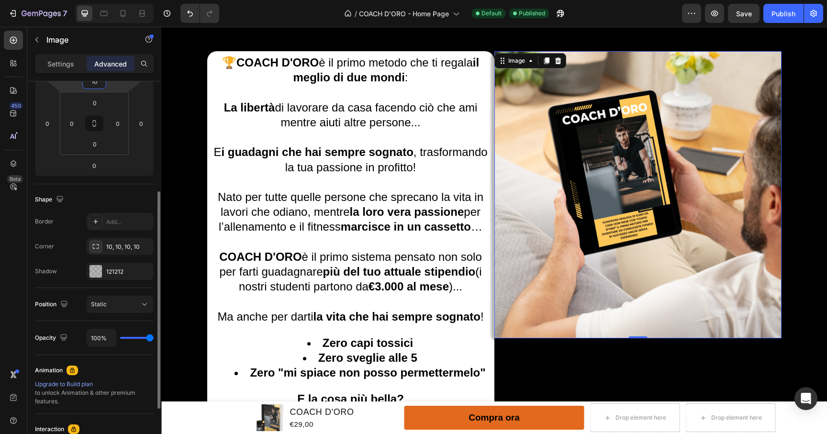
scroll to position [284, 0]
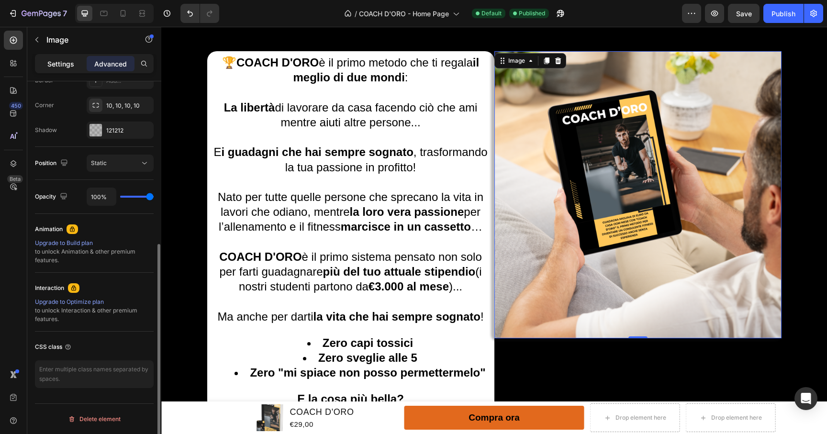
type input "10"
click at [67, 59] on p "Settings" at bounding box center [60, 64] width 27 height 10
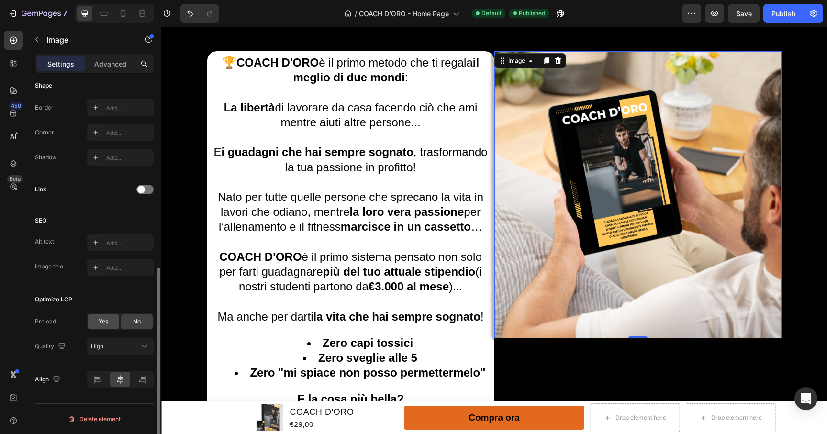
scroll to position [315, 0]
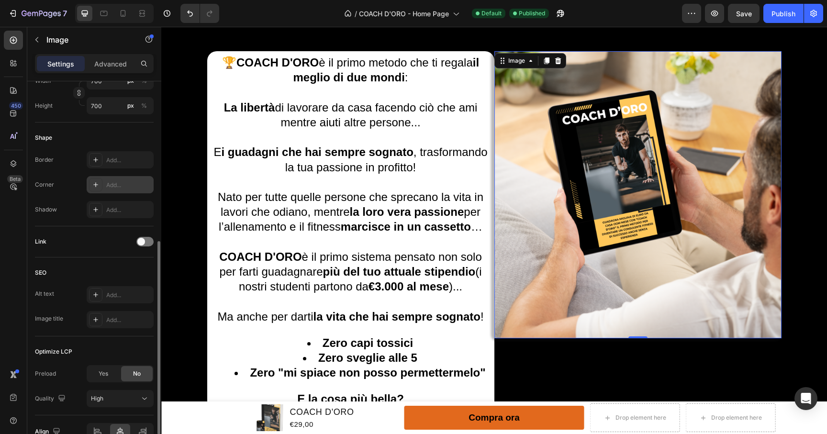
click at [99, 181] on icon at bounding box center [96, 185] width 8 height 8
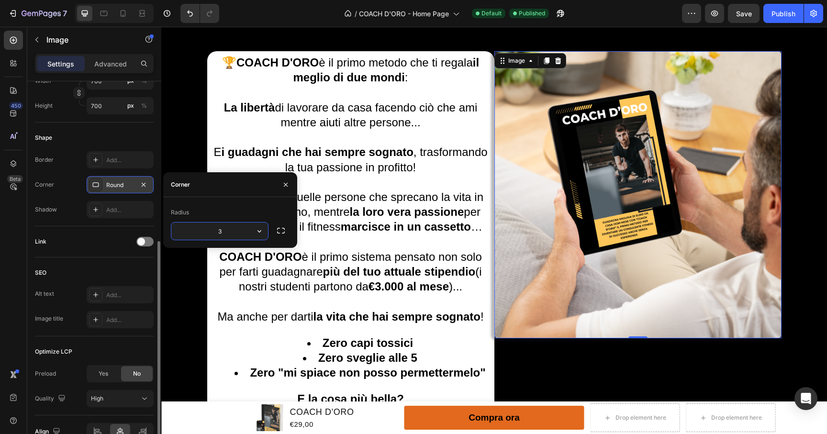
type input "30"
click at [286, 180] on button "button" at bounding box center [285, 184] width 15 height 15
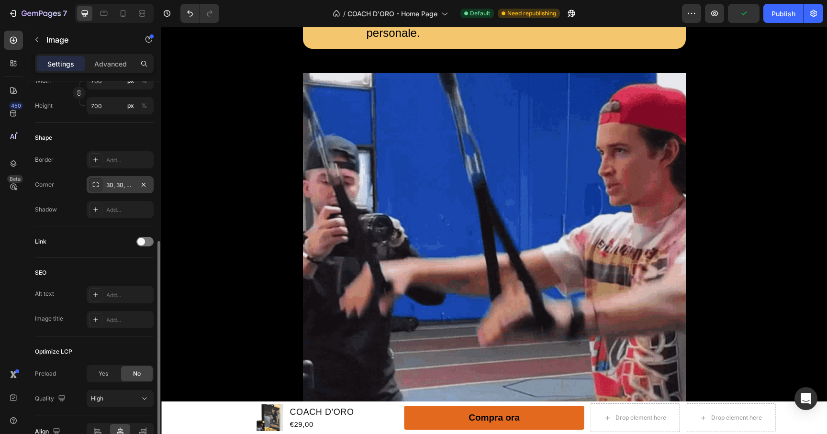
scroll to position [2009, 0]
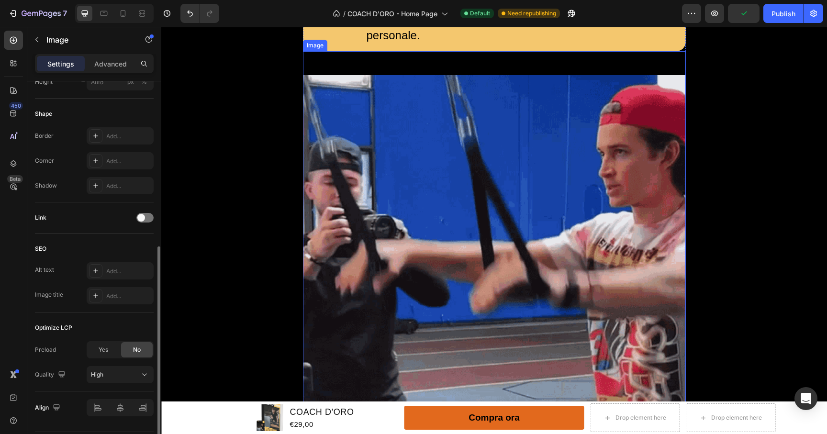
click at [449, 216] on img at bounding box center [494, 266] width 383 height 383
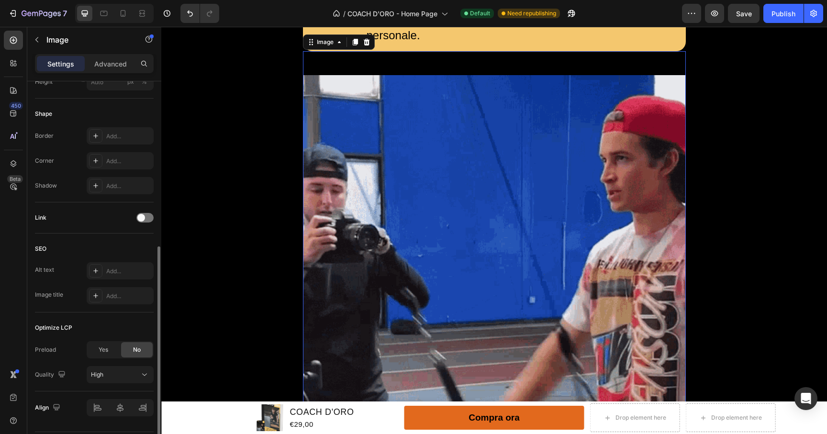
click at [445, 200] on img at bounding box center [494, 266] width 383 height 383
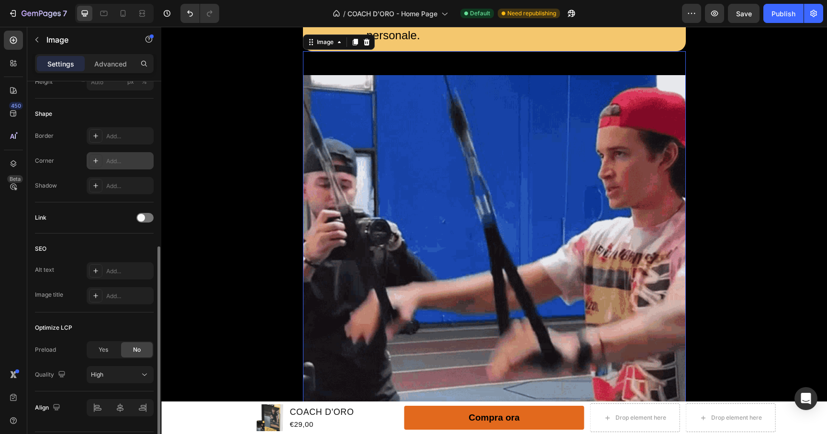
click at [98, 160] on icon at bounding box center [96, 161] width 8 height 8
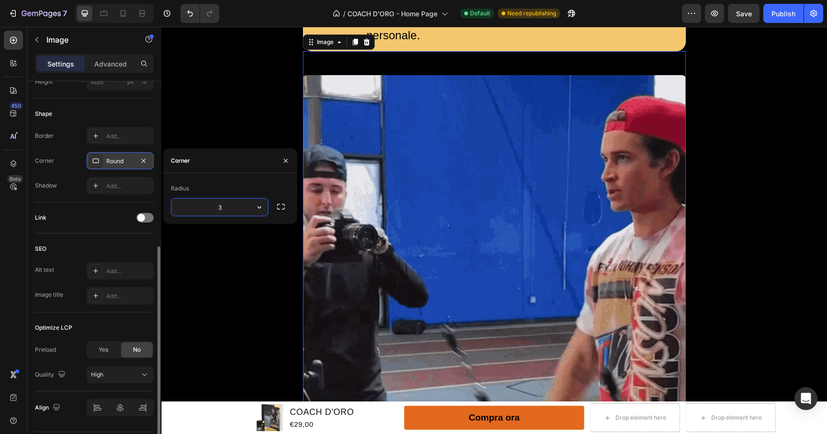
type input "30"
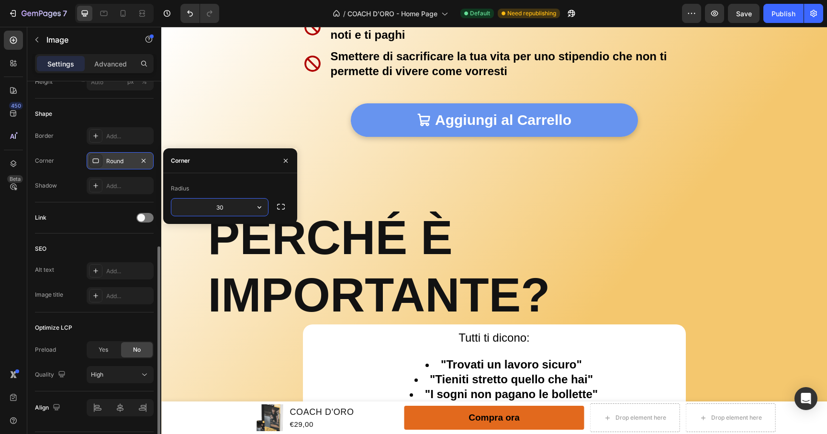
scroll to position [3336, 0]
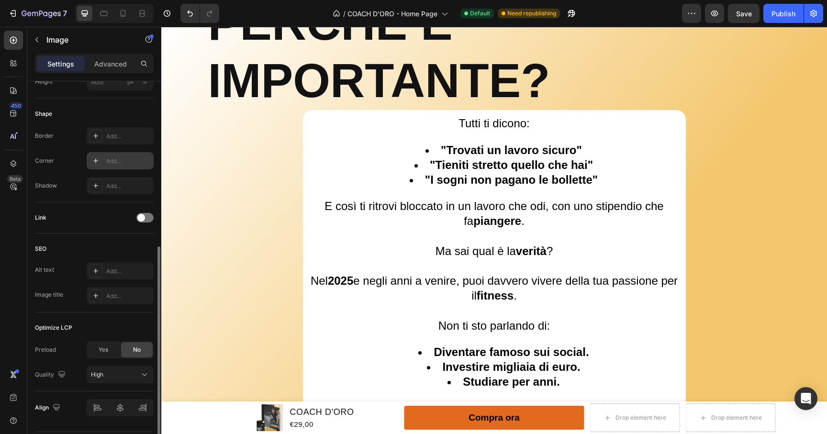
click at [102, 153] on div "Add..." at bounding box center [120, 160] width 67 height 17
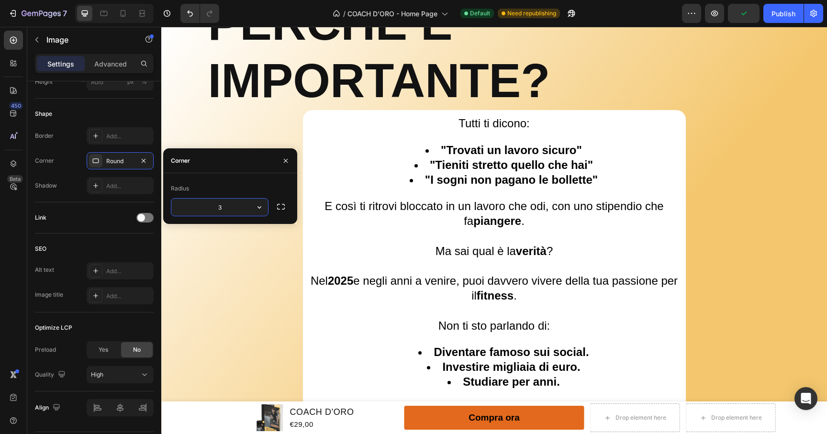
type input "30"
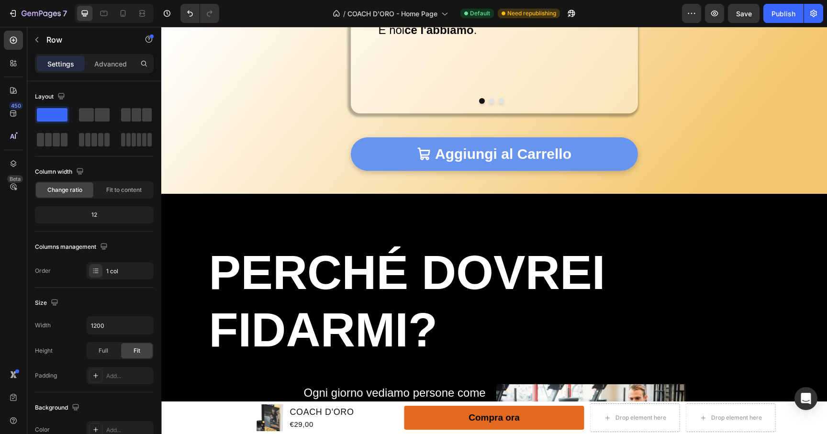
scroll to position [4812, 0]
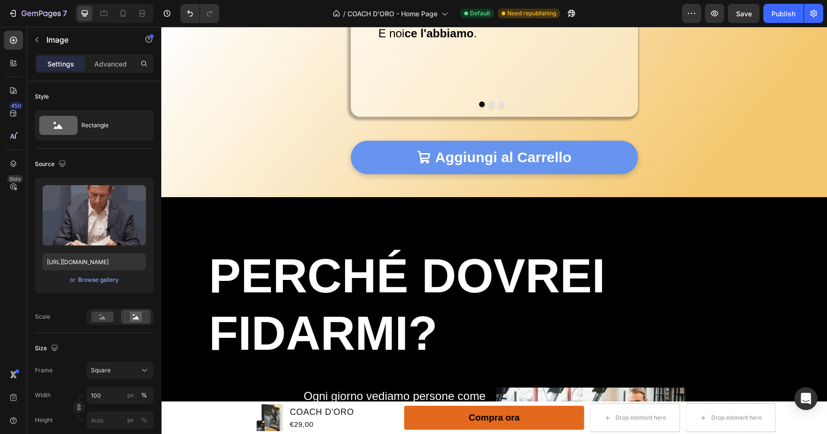
click at [105, 56] on div "Advanced" at bounding box center [111, 63] width 48 height 15
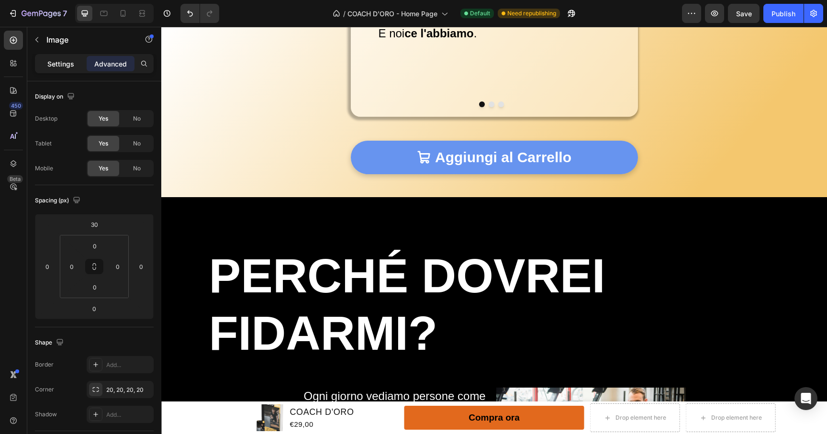
click at [56, 61] on p "Settings" at bounding box center [60, 64] width 27 height 10
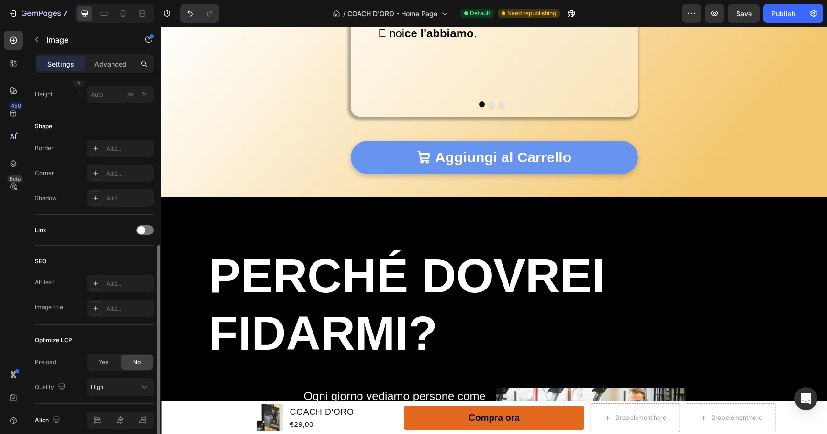
scroll to position [325, 0]
click at [93, 178] on div at bounding box center [95, 174] width 13 height 13
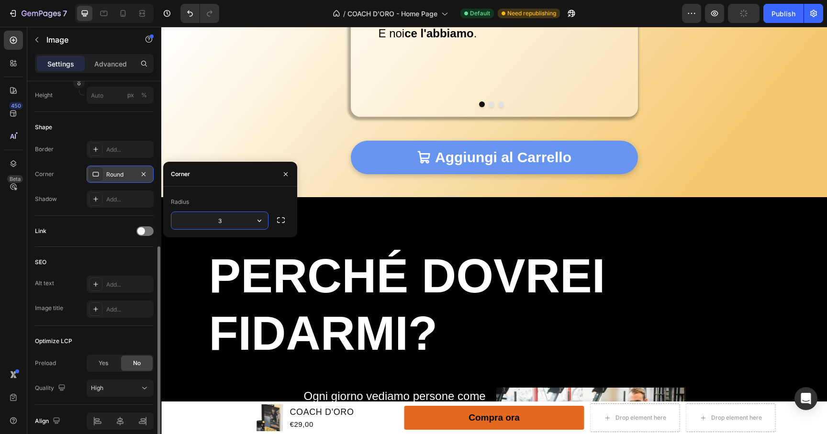
type input "30"
click at [284, 170] on icon "button" at bounding box center [286, 174] width 8 height 8
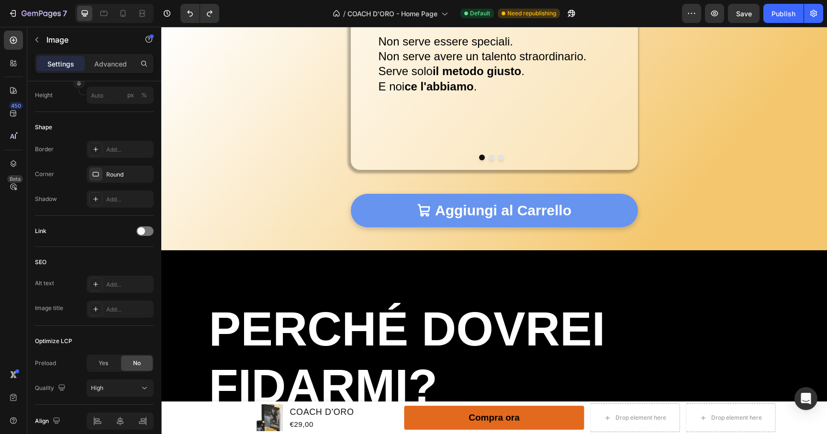
scroll to position [4749, 0]
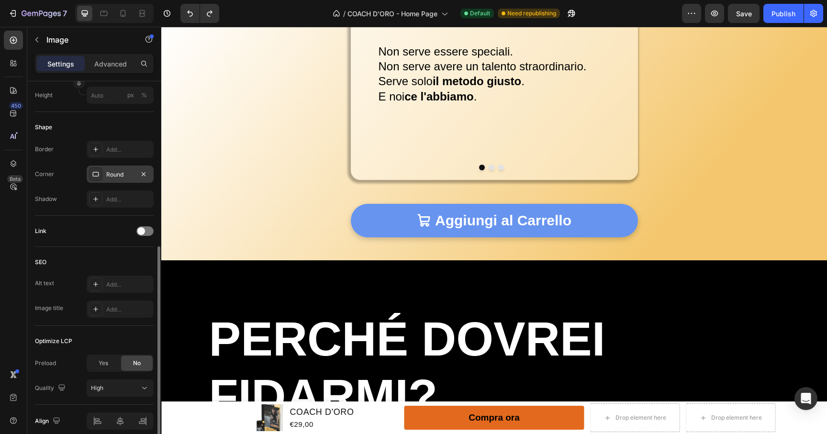
click at [113, 170] on div "Round" at bounding box center [120, 174] width 28 height 9
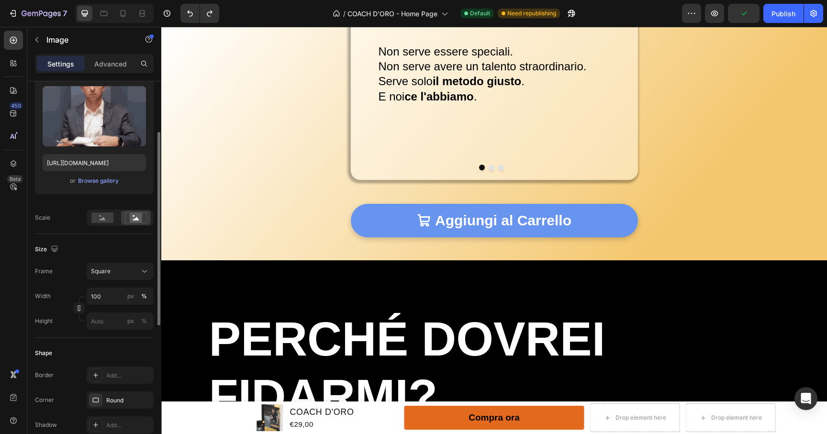
scroll to position [102, 0]
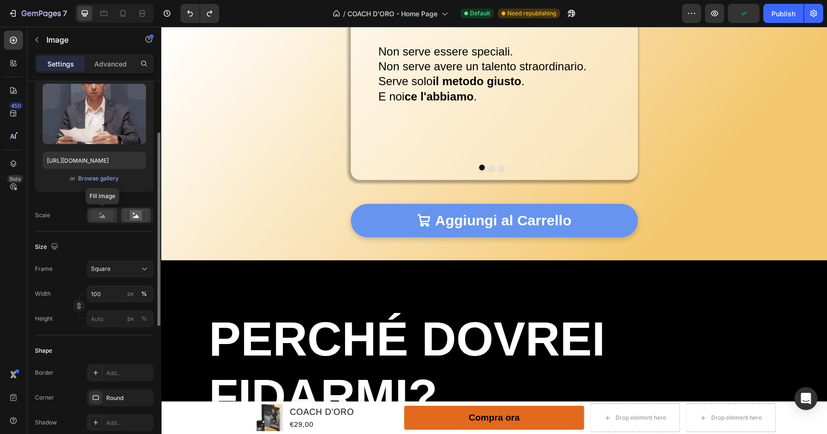
click at [104, 210] on div at bounding box center [103, 215] width 30 height 14
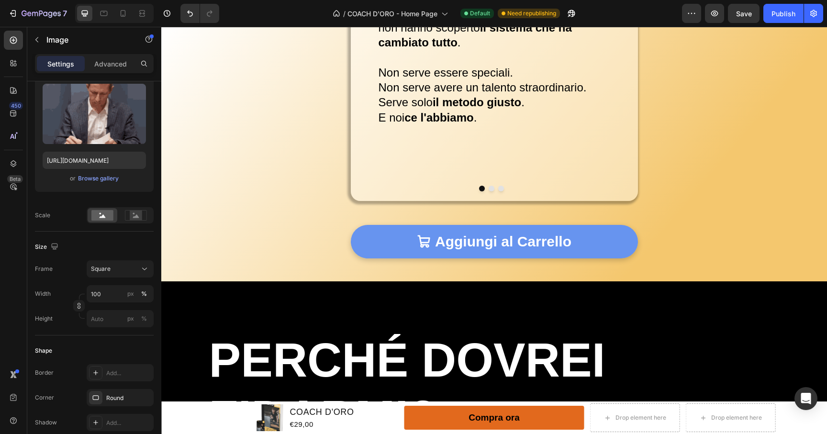
scroll to position [4732, 0]
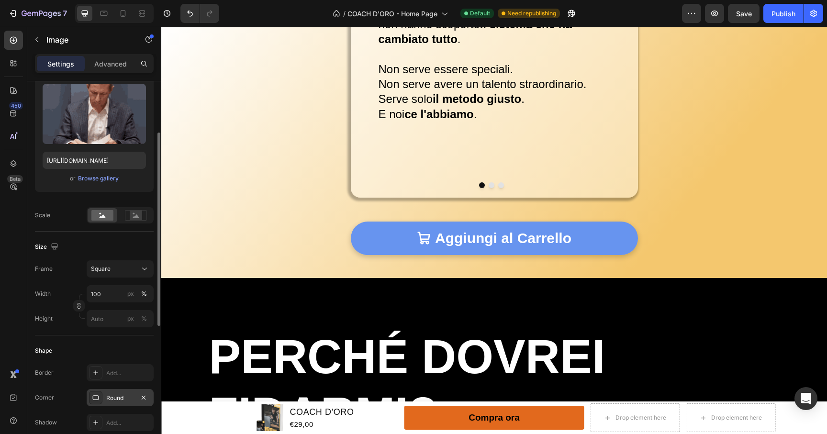
click at [97, 396] on icon at bounding box center [96, 397] width 6 height 5
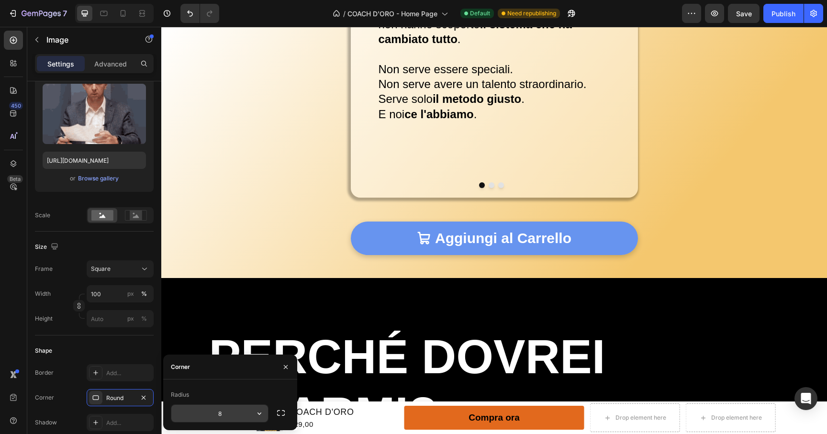
click at [234, 416] on input "8" at bounding box center [219, 413] width 97 height 17
type input "30"
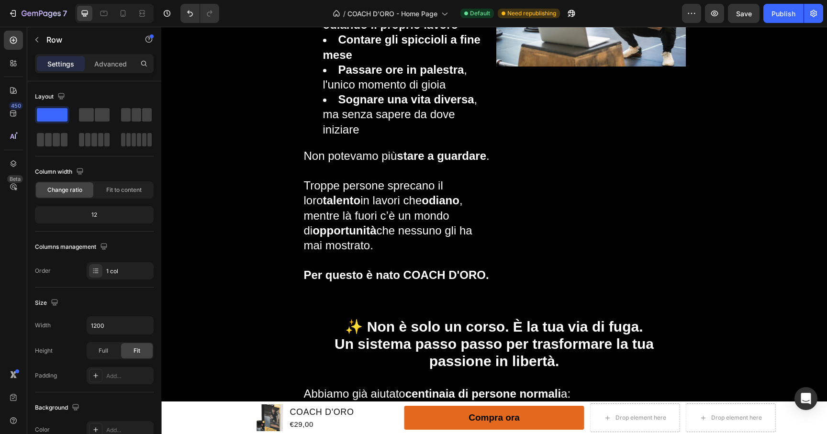
scroll to position [5236, 0]
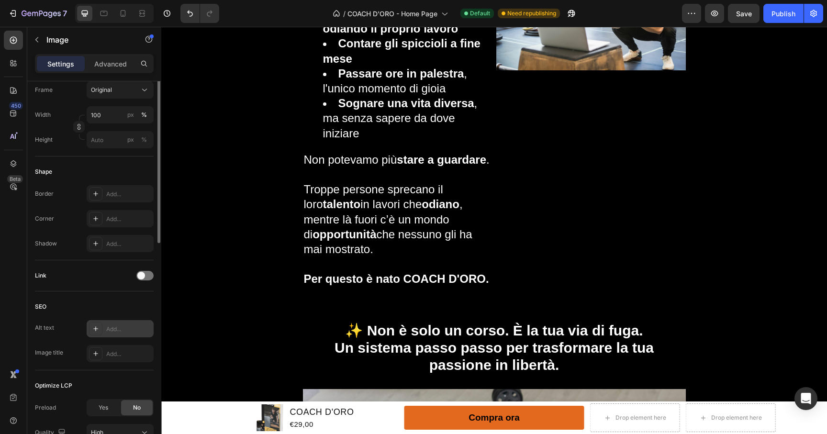
scroll to position [265, 0]
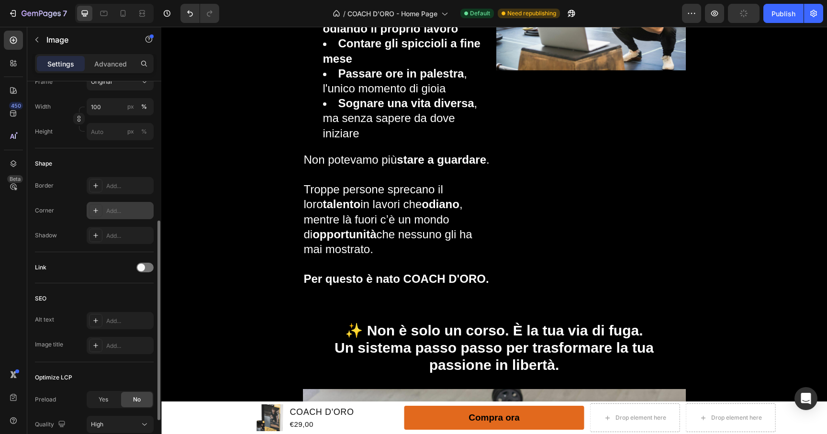
click at [93, 213] on icon at bounding box center [96, 211] width 8 height 8
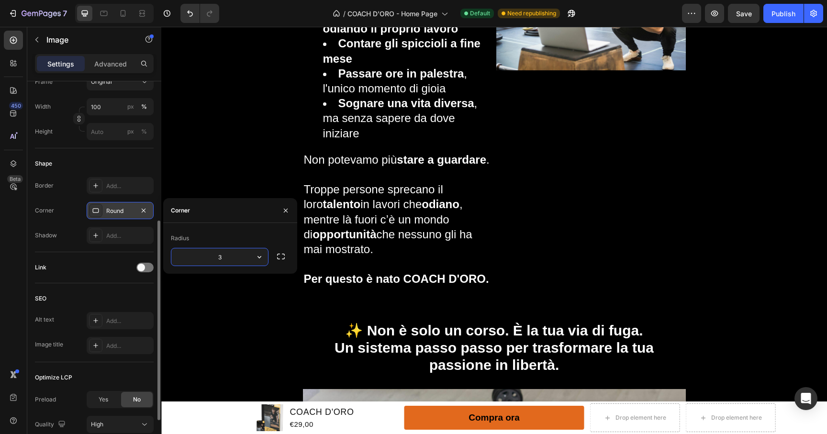
type input "30"
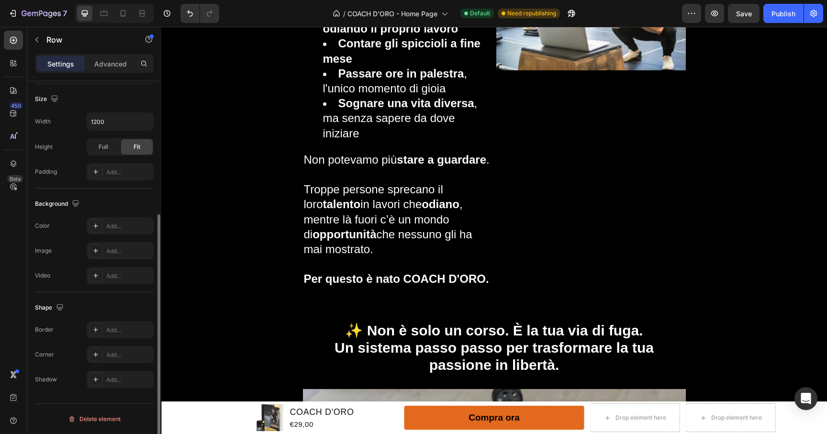
scroll to position [0, 0]
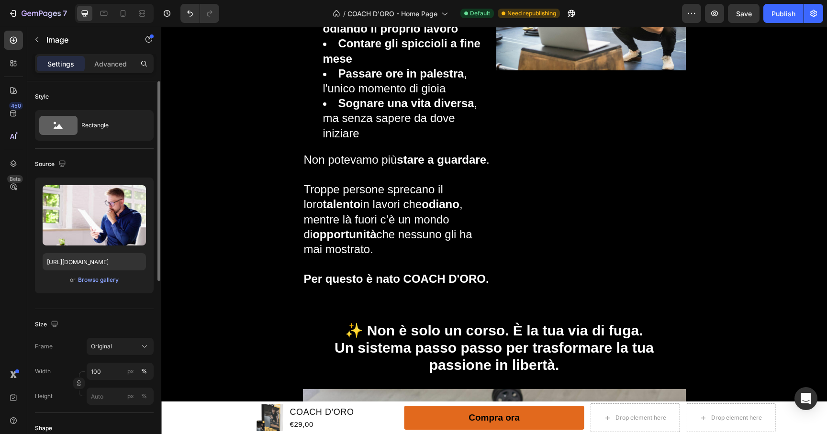
scroll to position [164, 0]
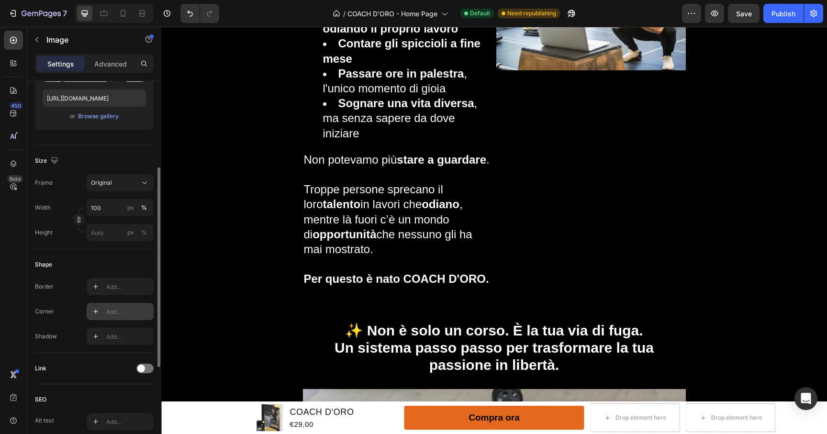
click at [95, 310] on icon at bounding box center [96, 312] width 8 height 8
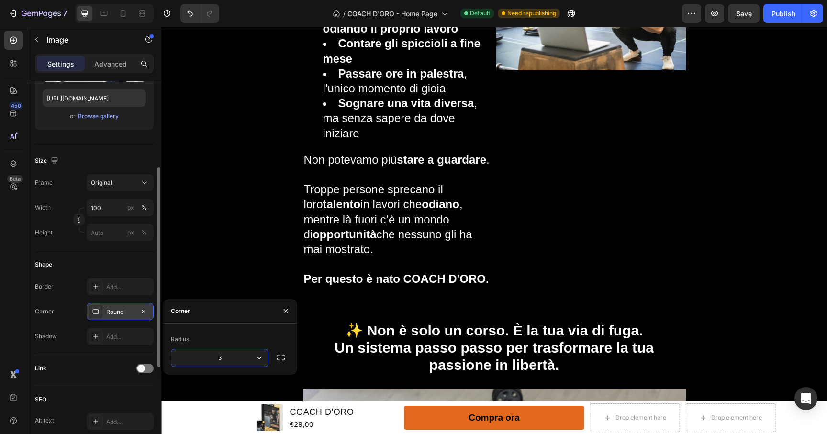
type input "30"
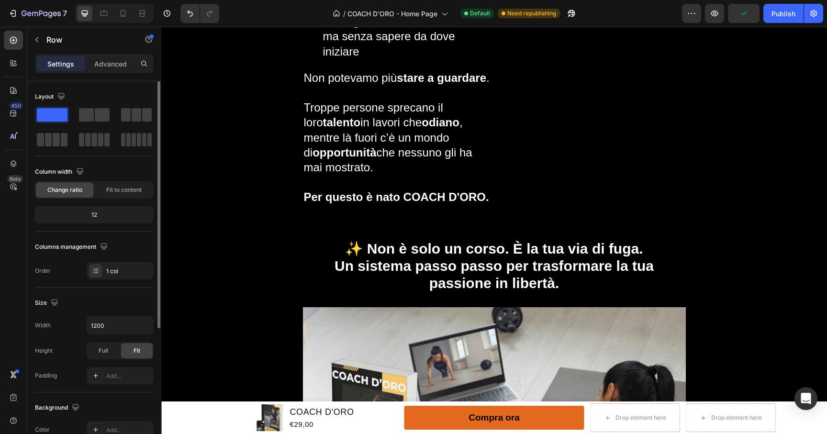
scroll to position [5299, 0]
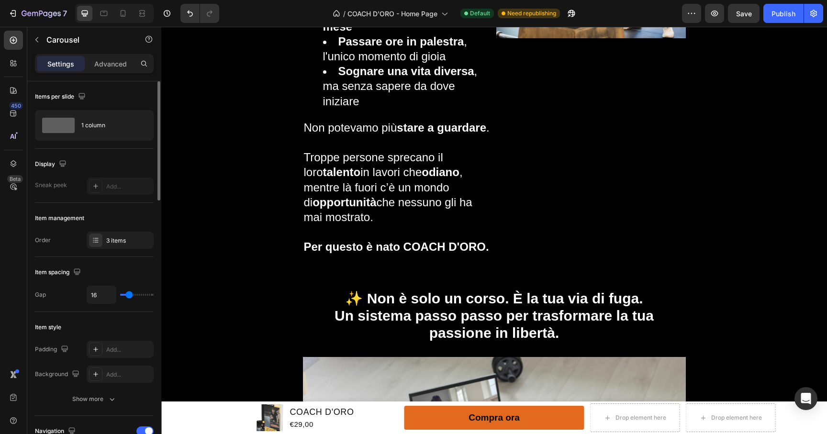
scroll to position [5268, 0]
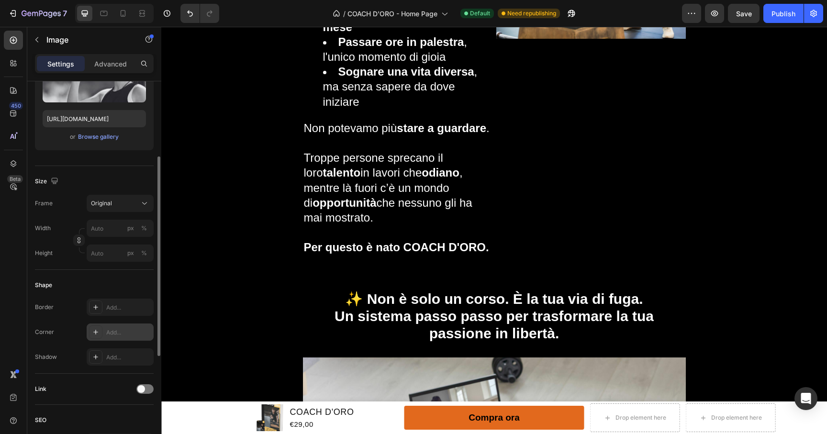
scroll to position [142, 0]
click at [111, 331] on div "Add..." at bounding box center [128, 334] width 45 height 9
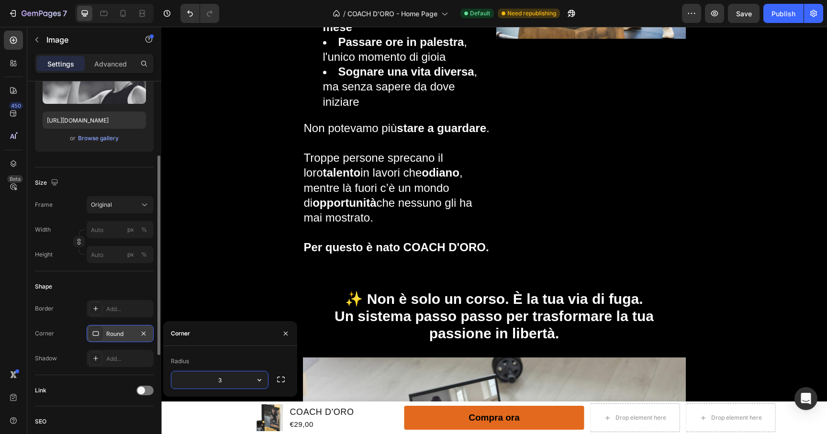
type input "30"
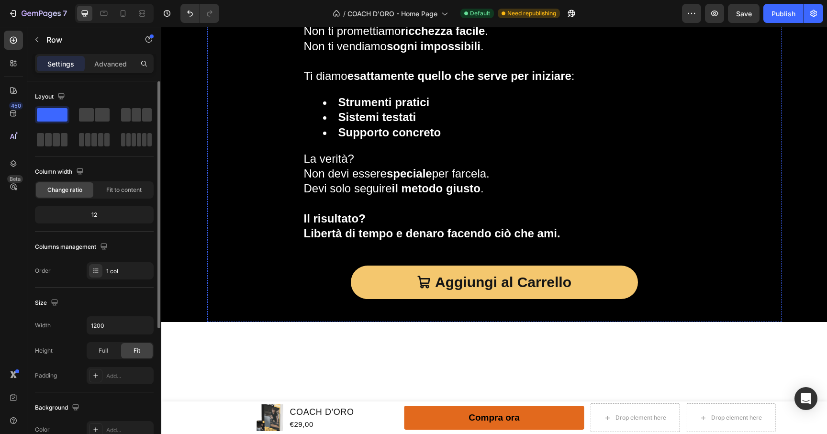
scroll to position [5968, 0]
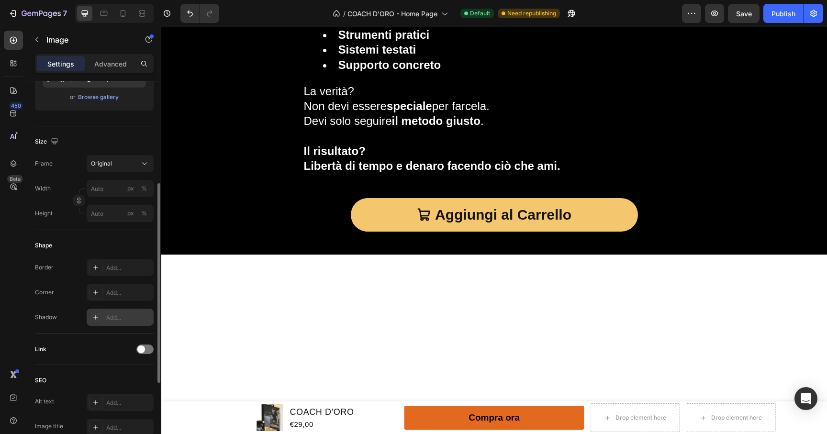
scroll to position [187, 0]
click at [96, 289] on icon at bounding box center [96, 289] width 8 height 8
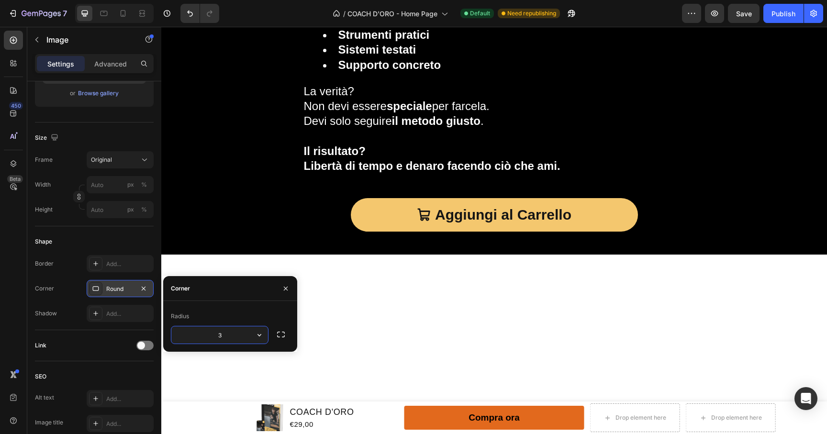
type input "30"
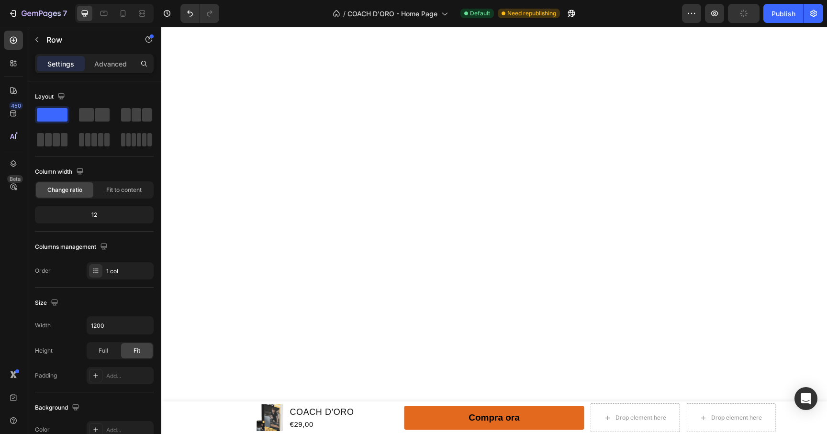
scroll to position [6370, 0]
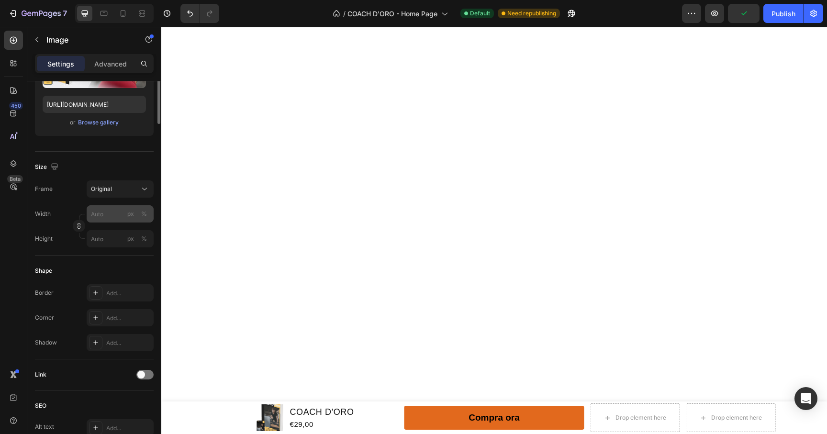
scroll to position [260, 0]
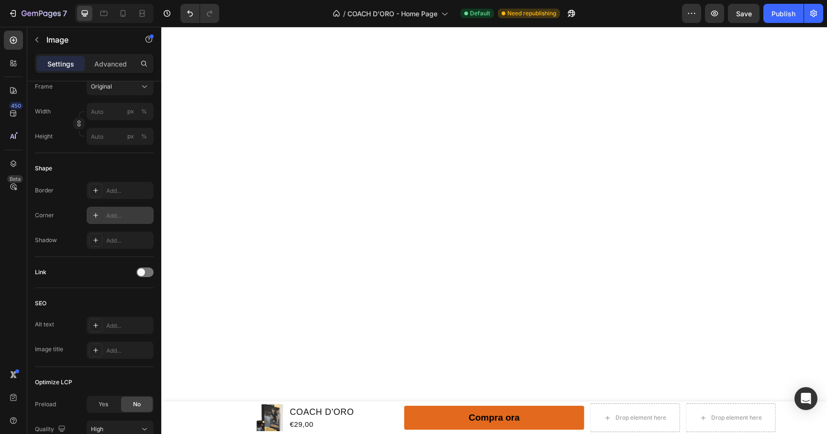
click at [97, 212] on icon at bounding box center [96, 216] width 8 height 8
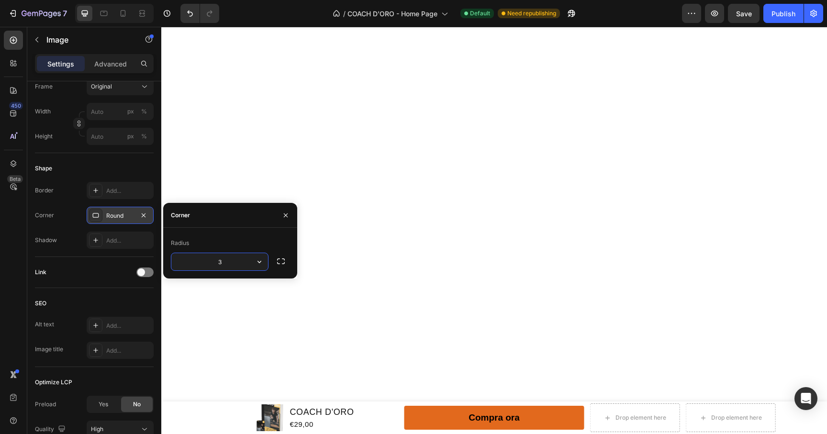
type input "30"
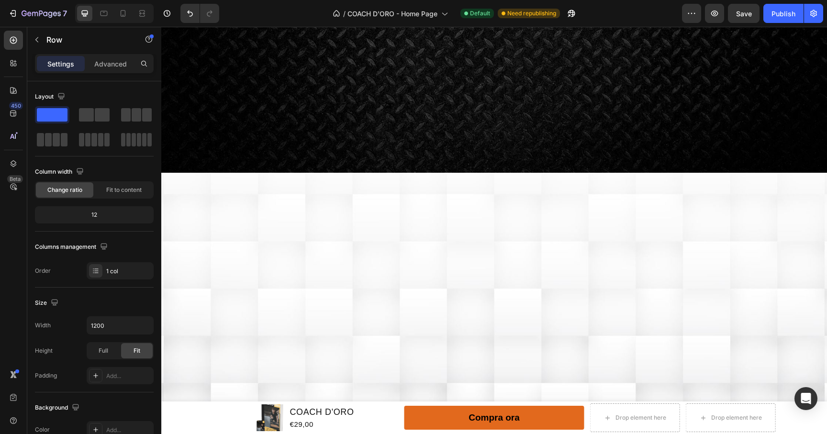
scroll to position [7091, 0]
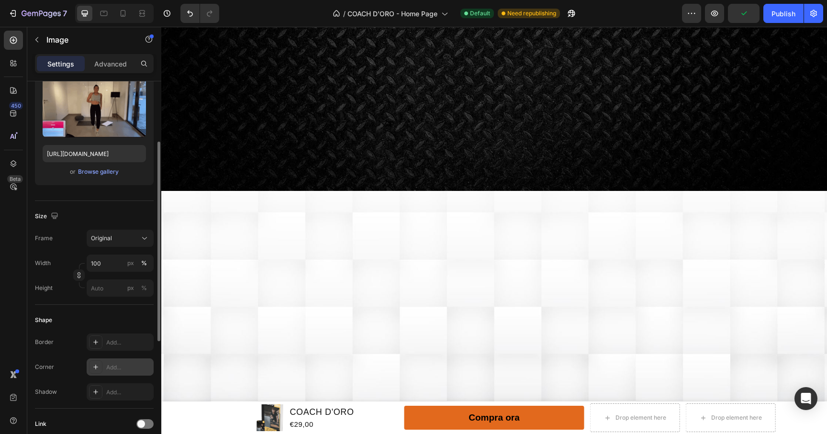
scroll to position [117, 0]
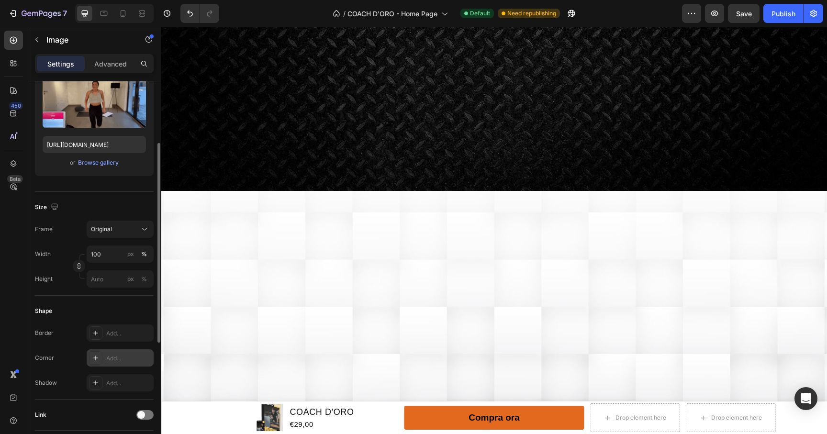
click at [99, 354] on icon at bounding box center [96, 358] width 8 height 8
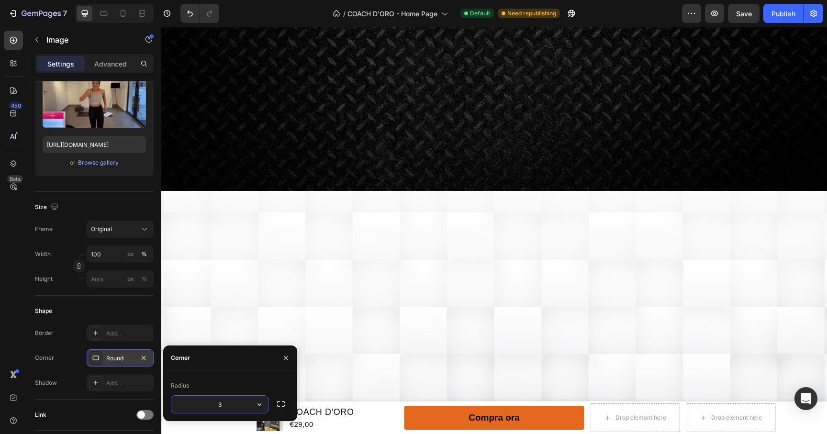
type input "30"
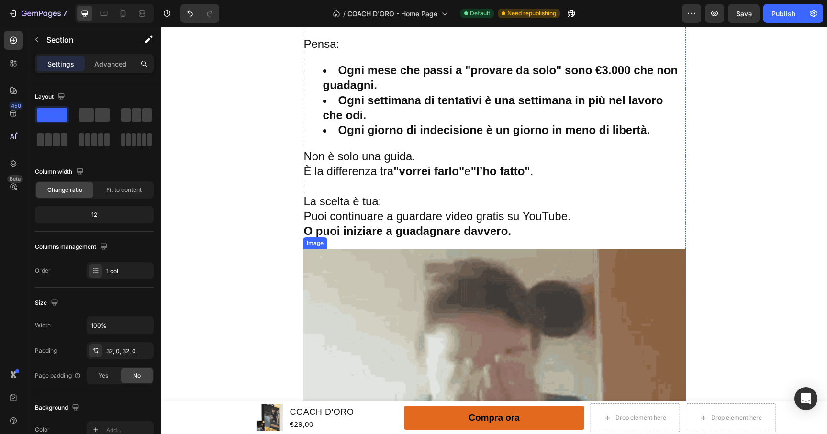
click at [536, 310] on img at bounding box center [494, 442] width 383 height 387
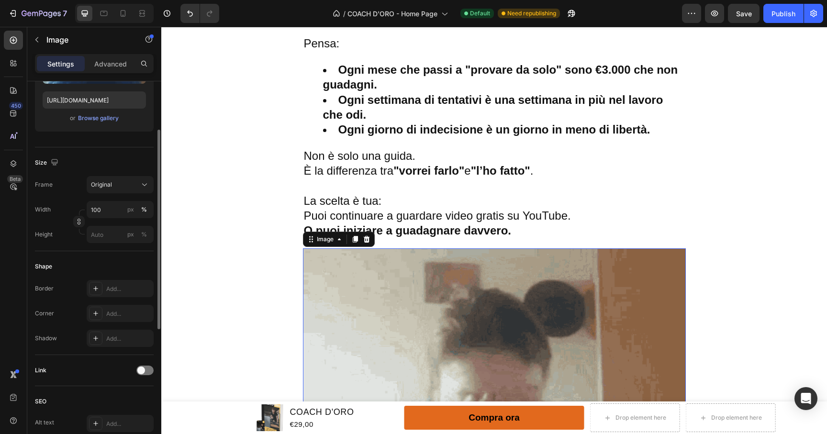
scroll to position [168, 0]
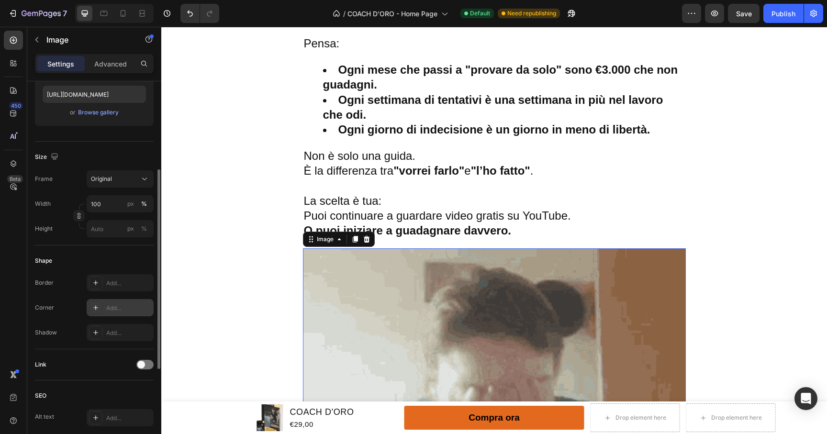
click at [99, 306] on icon at bounding box center [96, 308] width 8 height 8
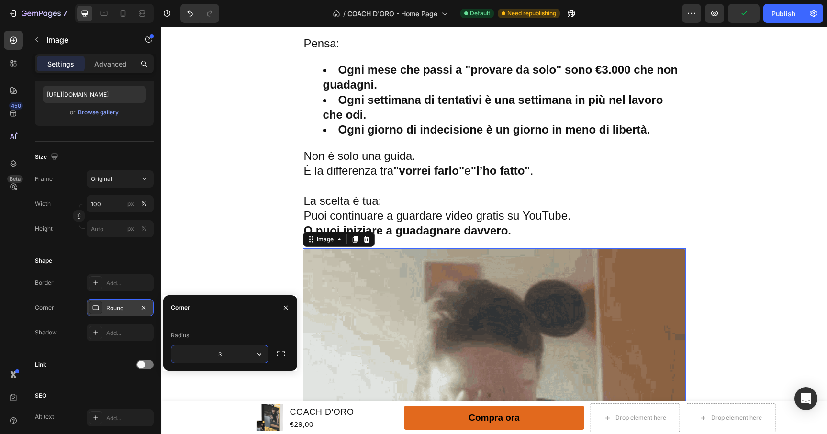
type input "30"
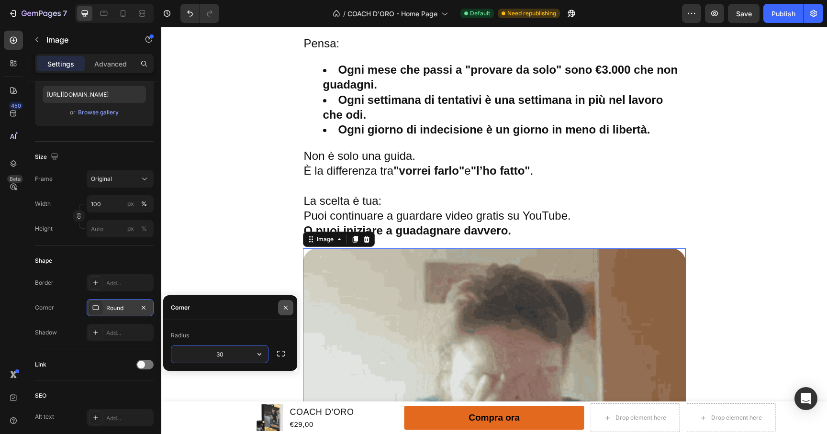
click at [288, 309] on icon "button" at bounding box center [286, 308] width 8 height 8
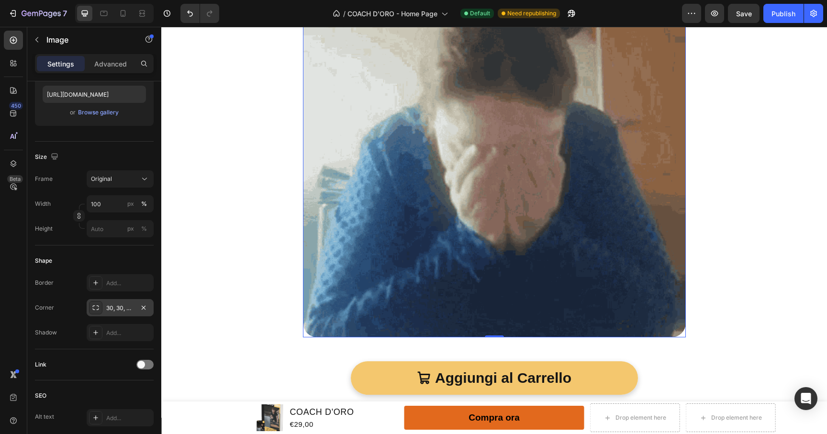
scroll to position [11081, 0]
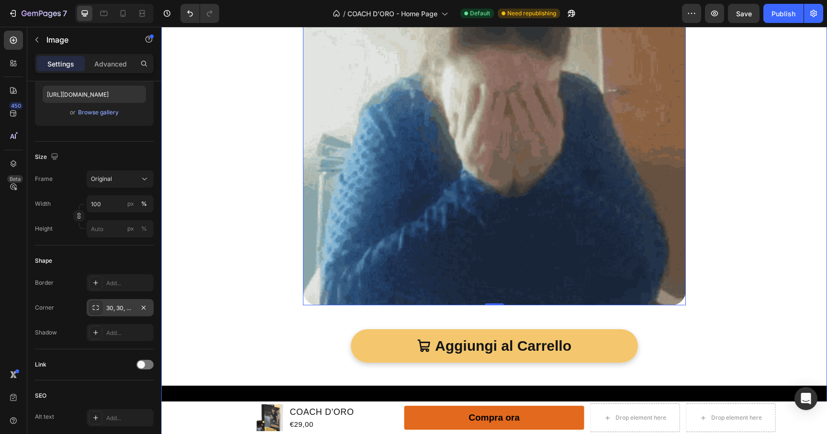
click at [788, 241] on div "Perché non posso fare tutto da solo? Heading "Ma internet è pieno di video grat…" at bounding box center [494, 157] width 666 height 2284
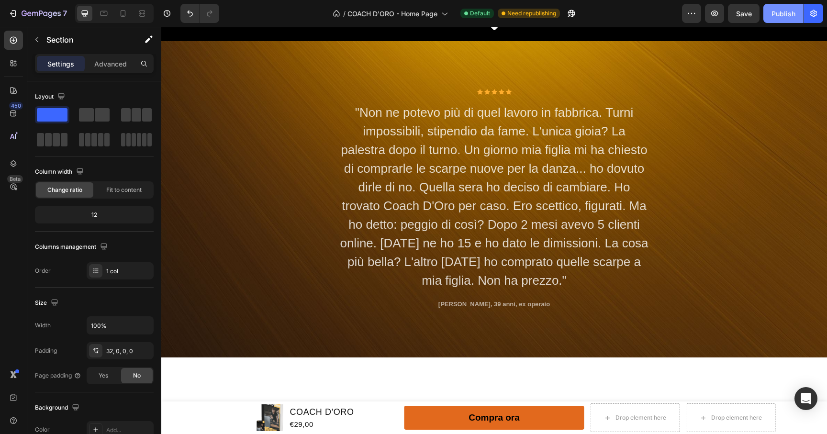
scroll to position [12340, 0]
click at [786, 11] on div "Publish" at bounding box center [784, 14] width 24 height 10
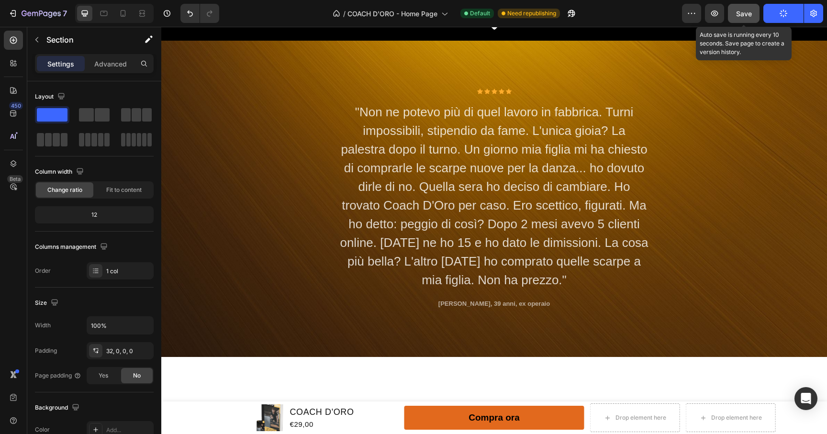
click at [745, 11] on span "Save" at bounding box center [744, 14] width 16 height 8
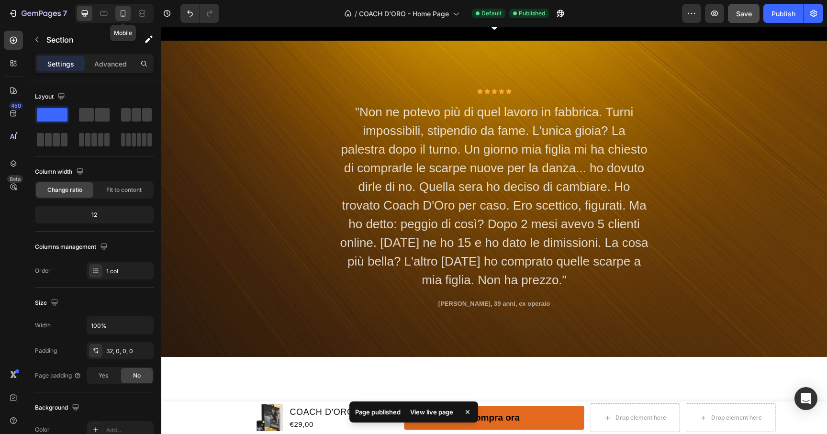
click at [116, 9] on div at bounding box center [122, 13] width 15 height 15
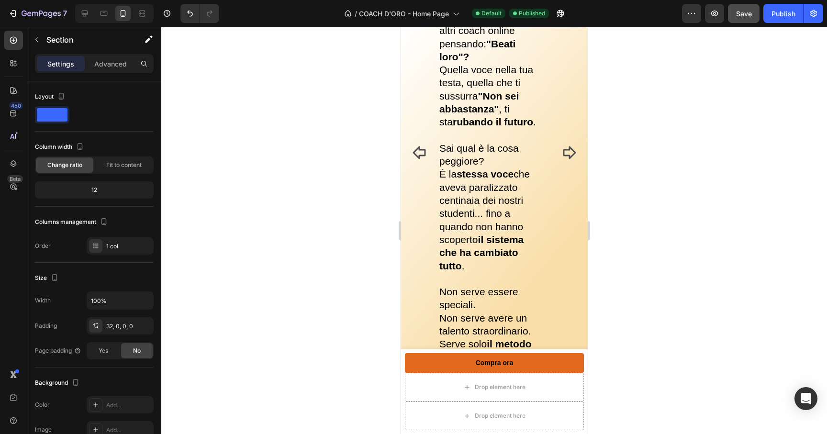
scroll to position [4978, 0]
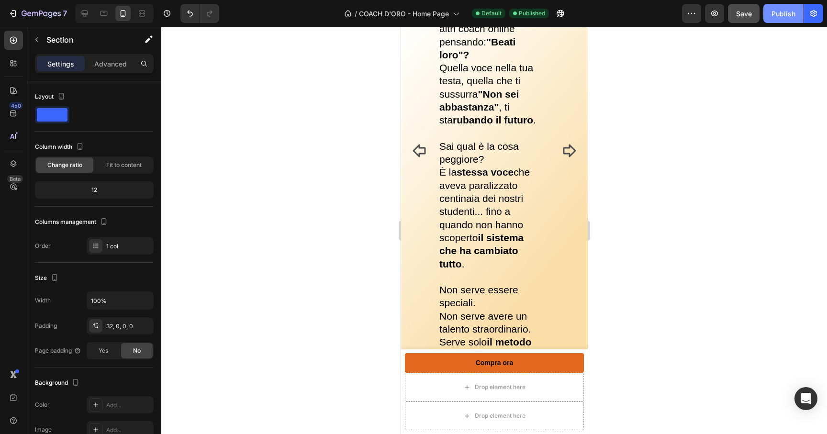
click at [788, 15] on div "Publish" at bounding box center [784, 14] width 24 height 10
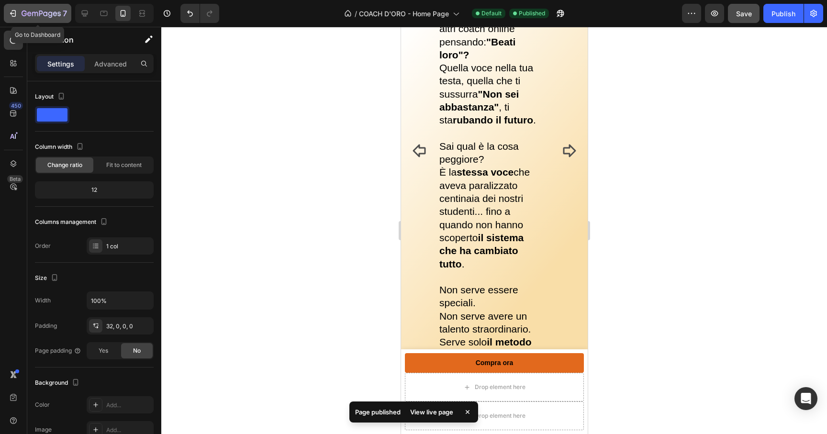
click at [14, 8] on div "7" at bounding box center [37, 13] width 59 height 11
